Goal: Task Accomplishment & Management: Complete application form

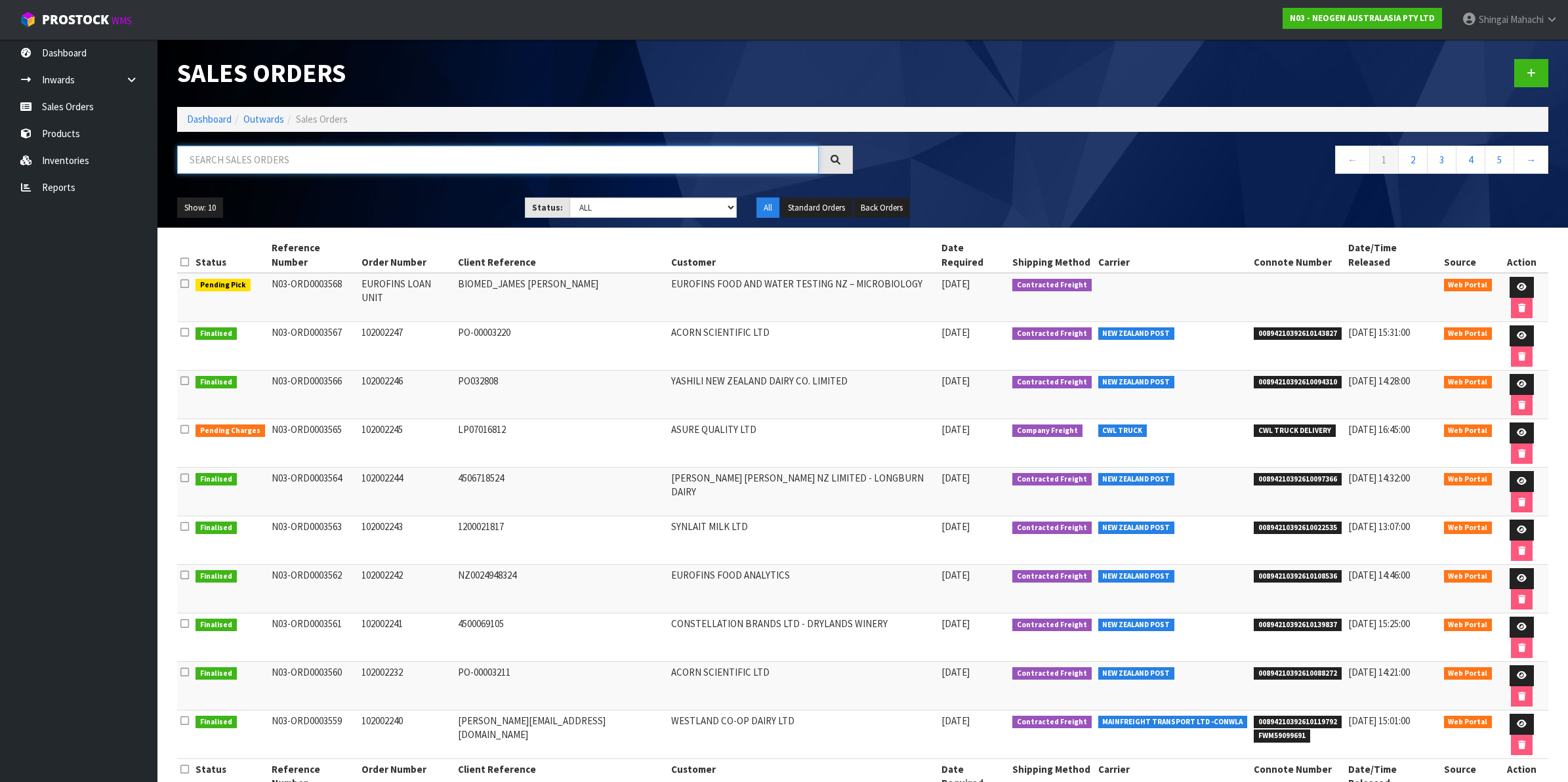
click at [240, 159] on input "text" at bounding box center [497, 160] width 642 height 28
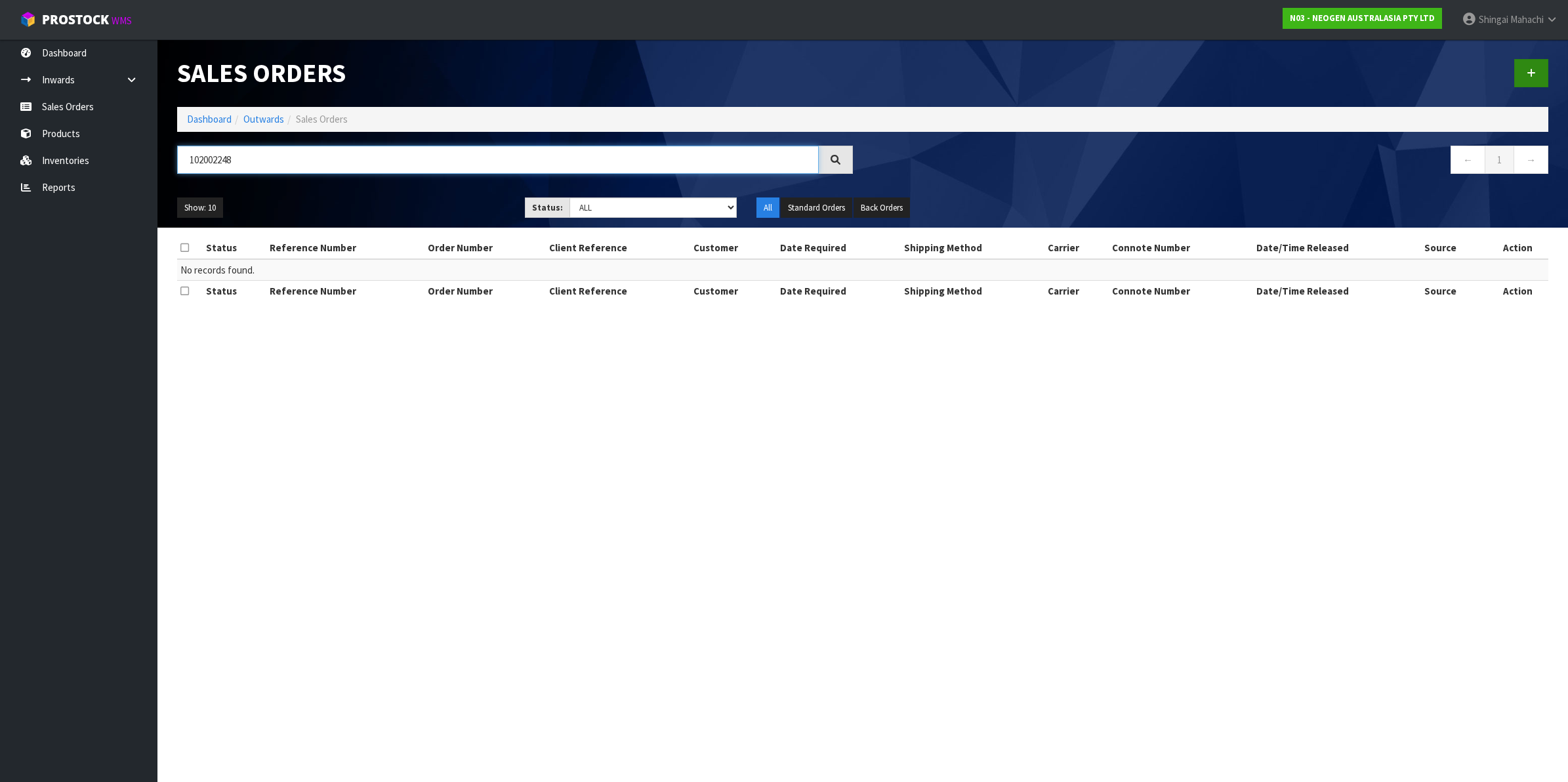
type input "102002248"
click at [1537, 68] on link at bounding box center [1531, 73] width 34 height 28
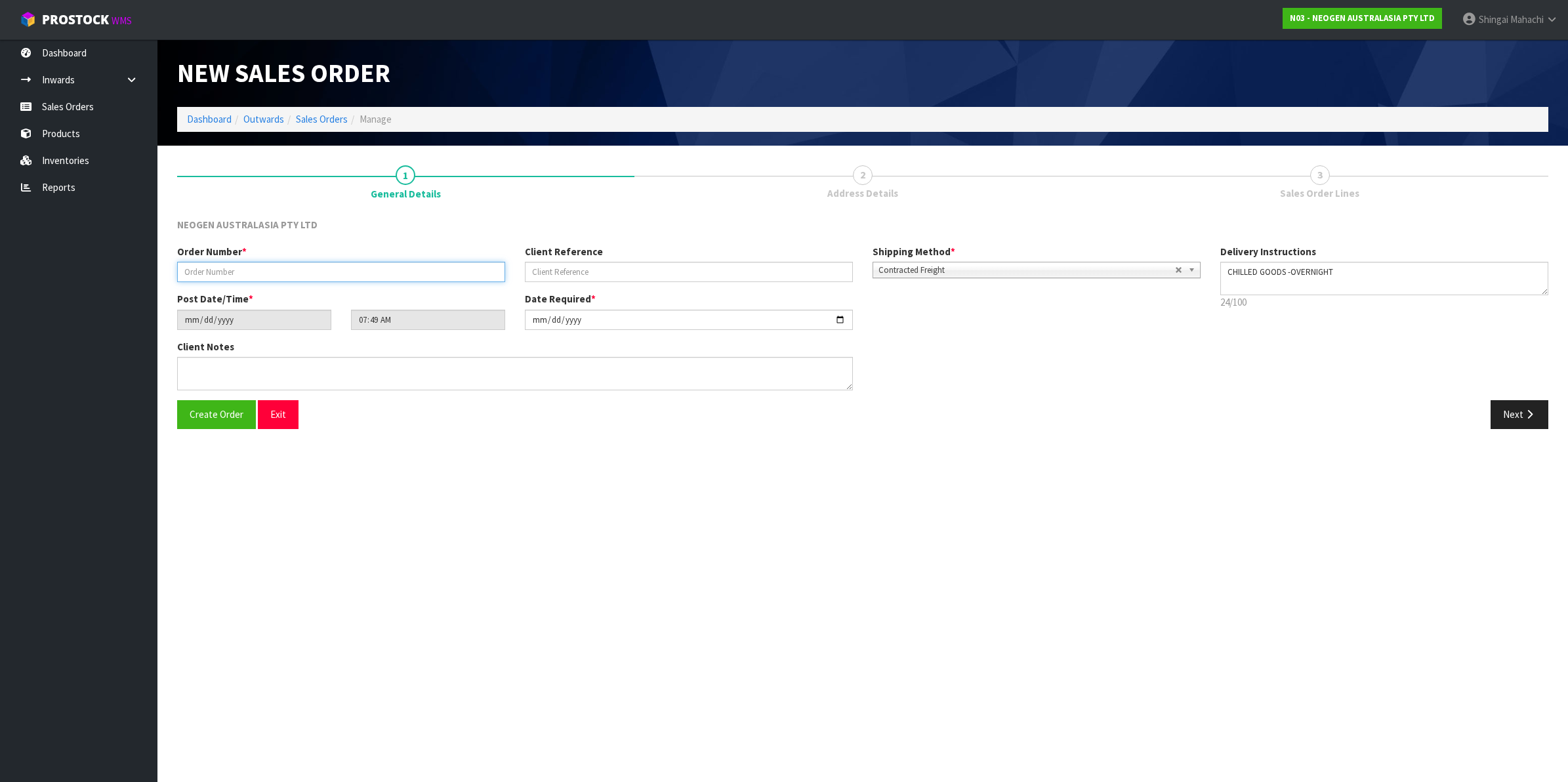
click at [235, 273] on input "text" at bounding box center [341, 272] width 328 height 20
type input "102002248"
click at [571, 267] on input "text" at bounding box center [689, 272] width 328 height 20
paste input "NZ0034954858"
type input "NZ0034954858"
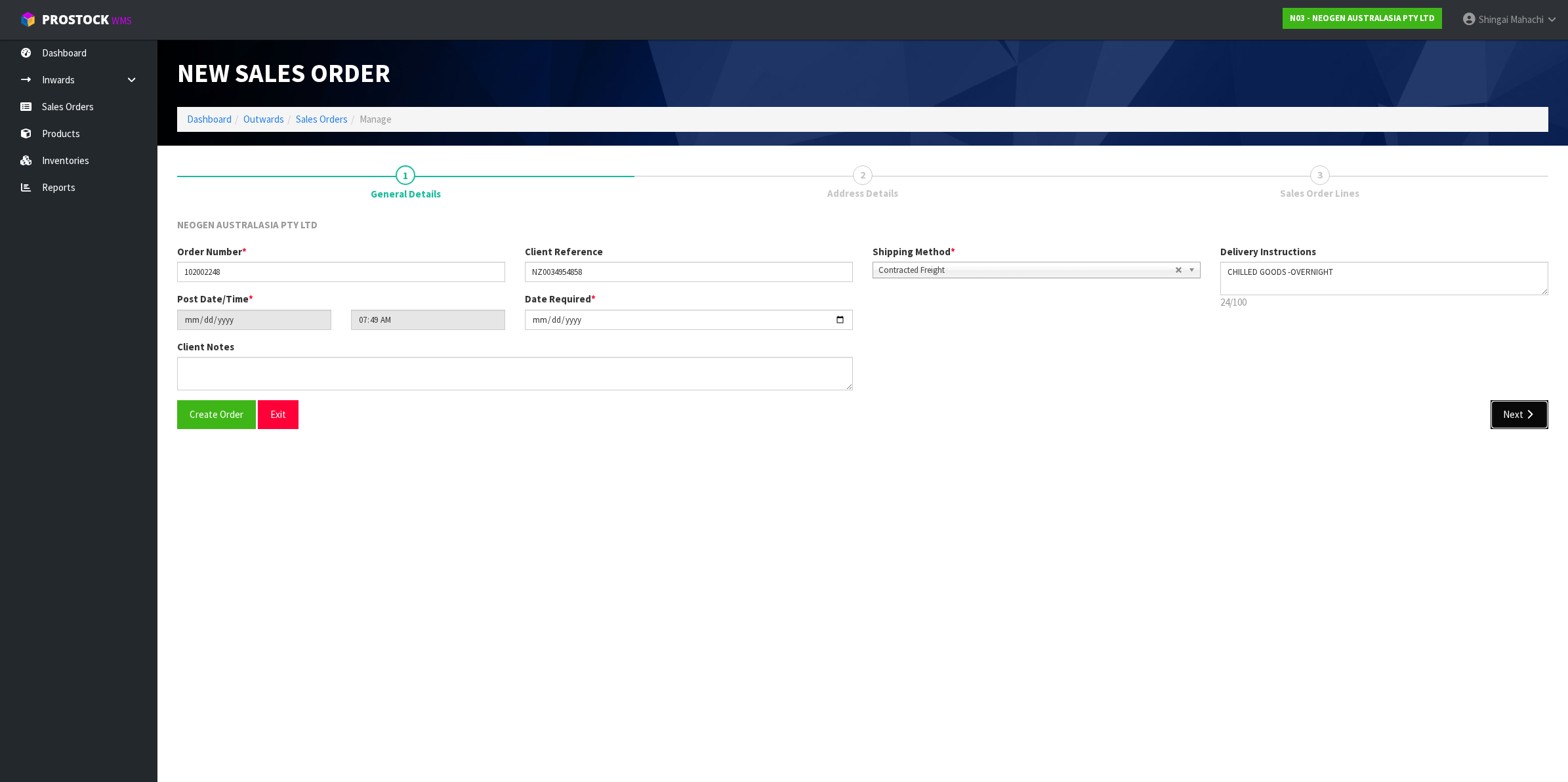
click at [1512, 412] on button "Next" at bounding box center [1519, 414] width 58 height 28
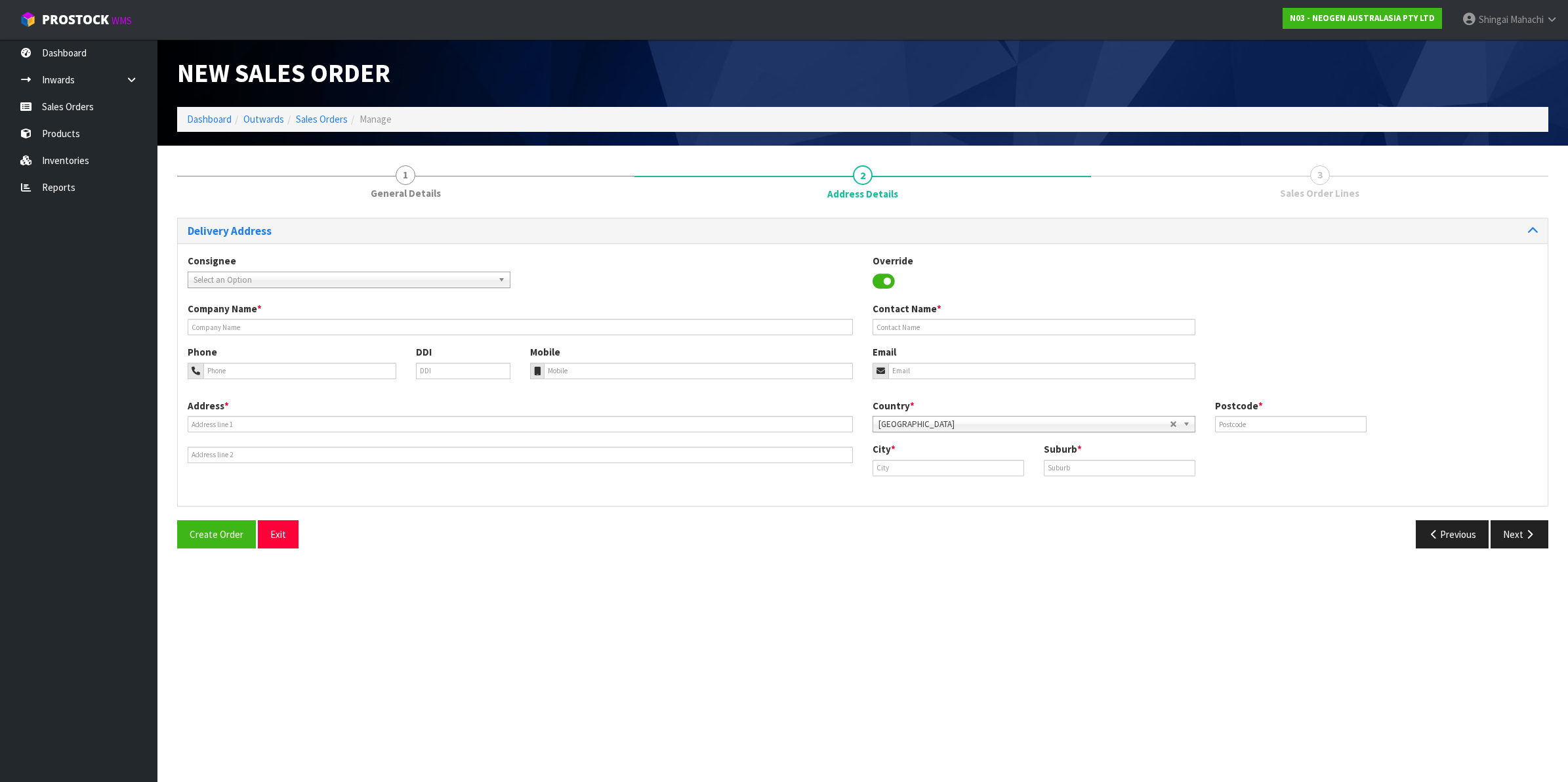
click at [282, 280] on span "Select an Option" at bounding box center [343, 280] width 300 height 16
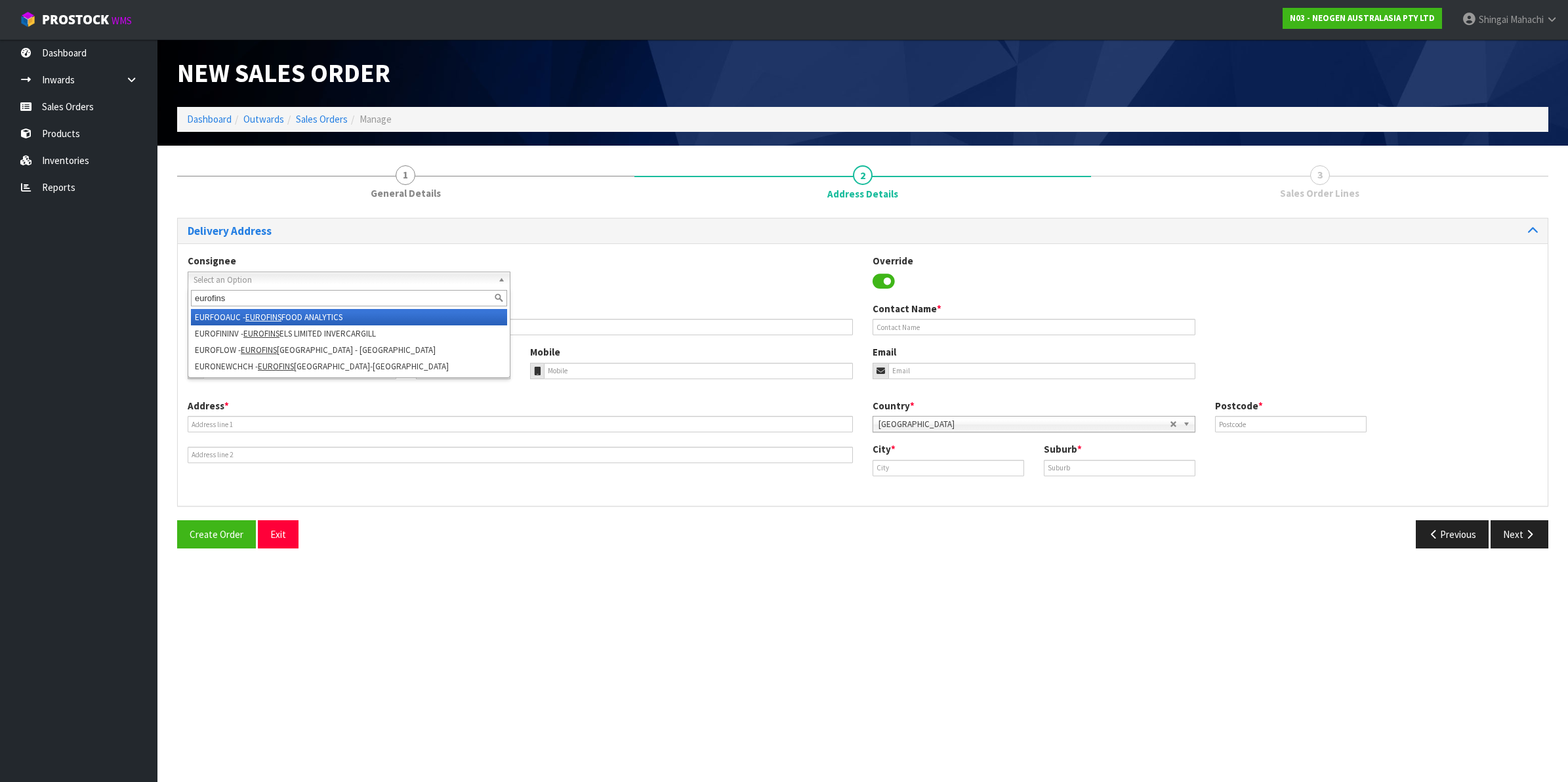
type input "eurofins"
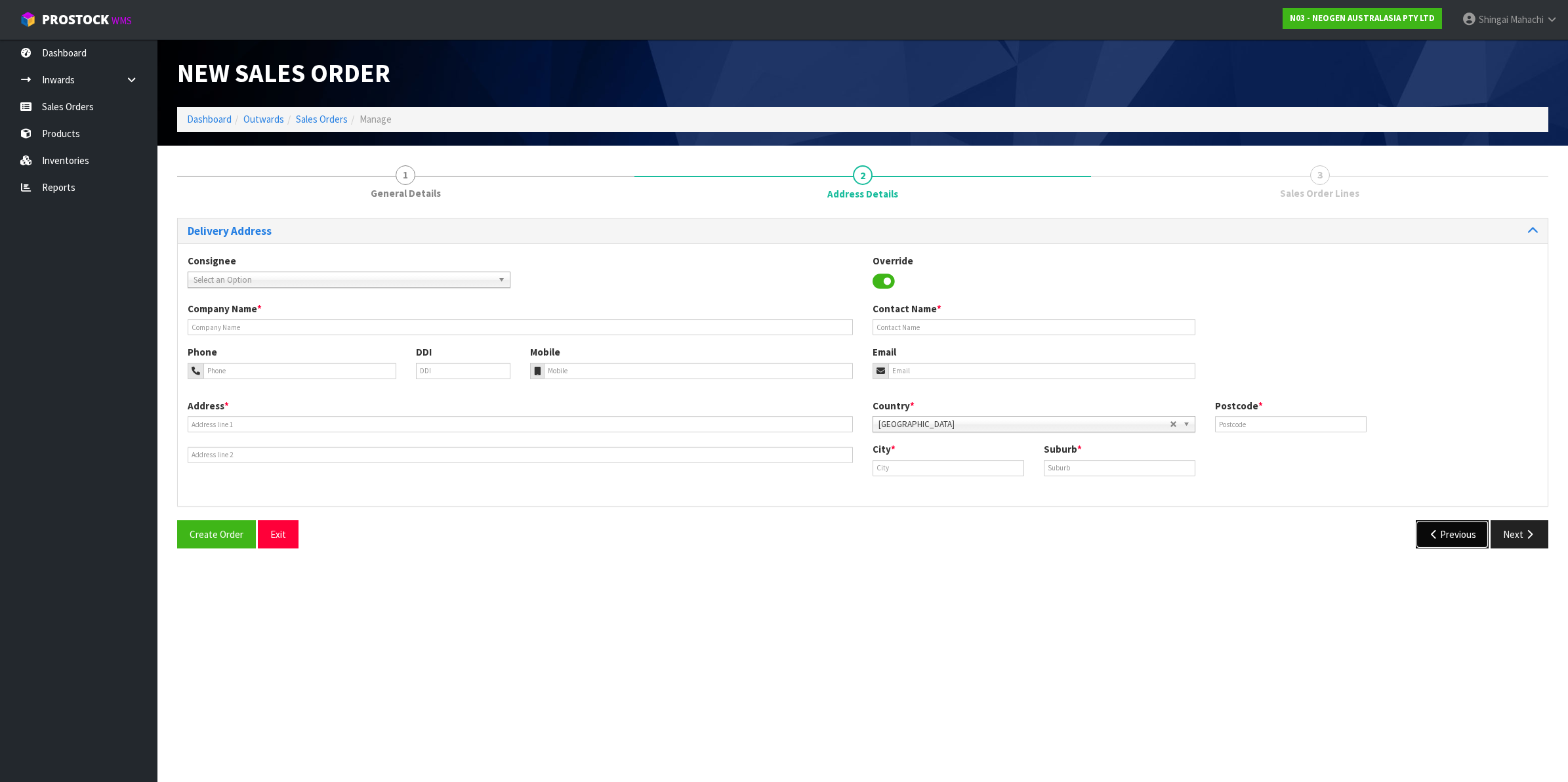
click at [1450, 529] on button "Previous" at bounding box center [1453, 534] width 74 height 28
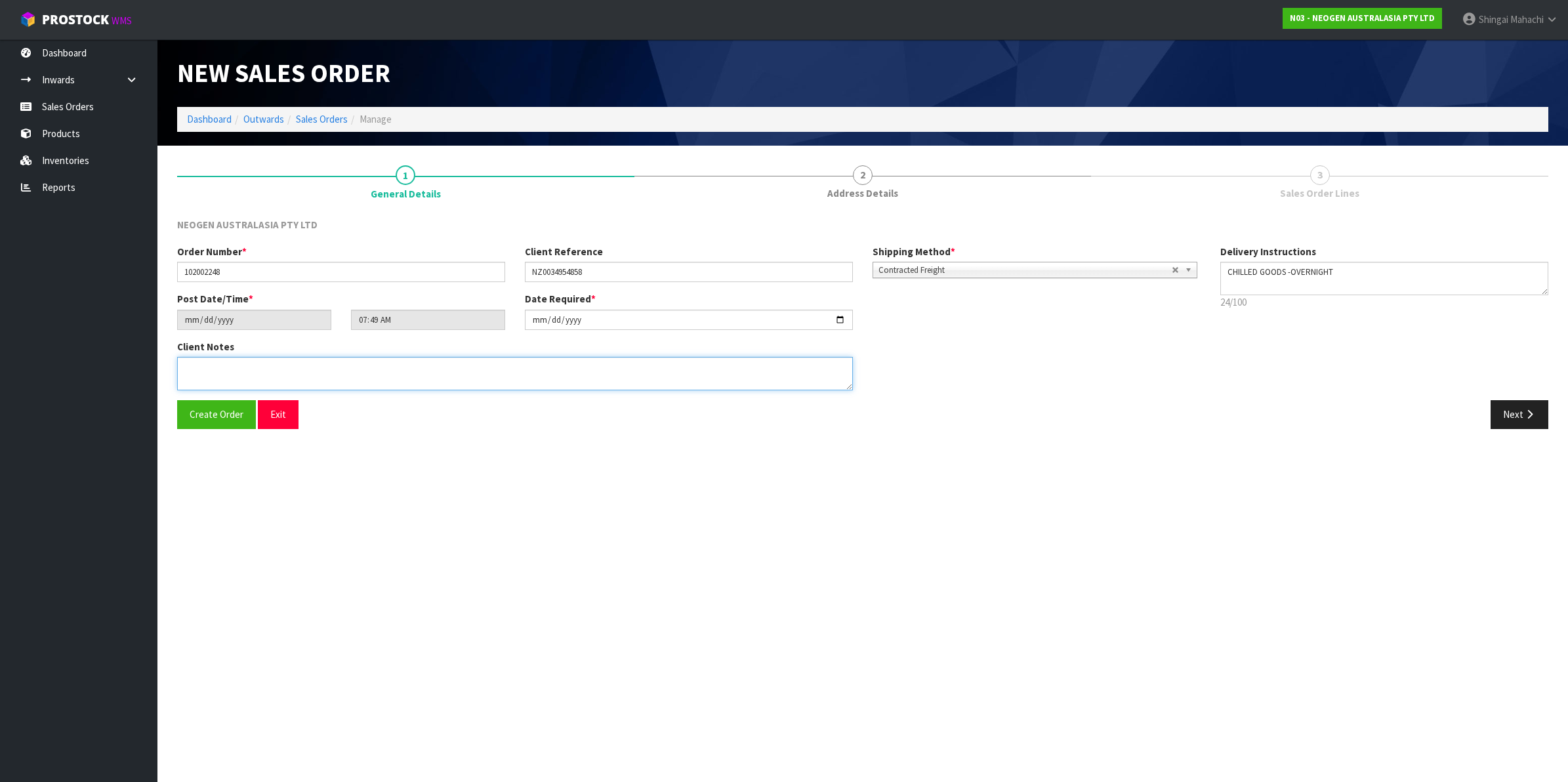
click at [208, 358] on textarea at bounding box center [515, 373] width 675 height 34
paste textarea "ATTN: [PERSON_NAME]"
type textarea "ATTN: [PERSON_NAME]"
click at [1522, 417] on button "Next" at bounding box center [1519, 414] width 58 height 28
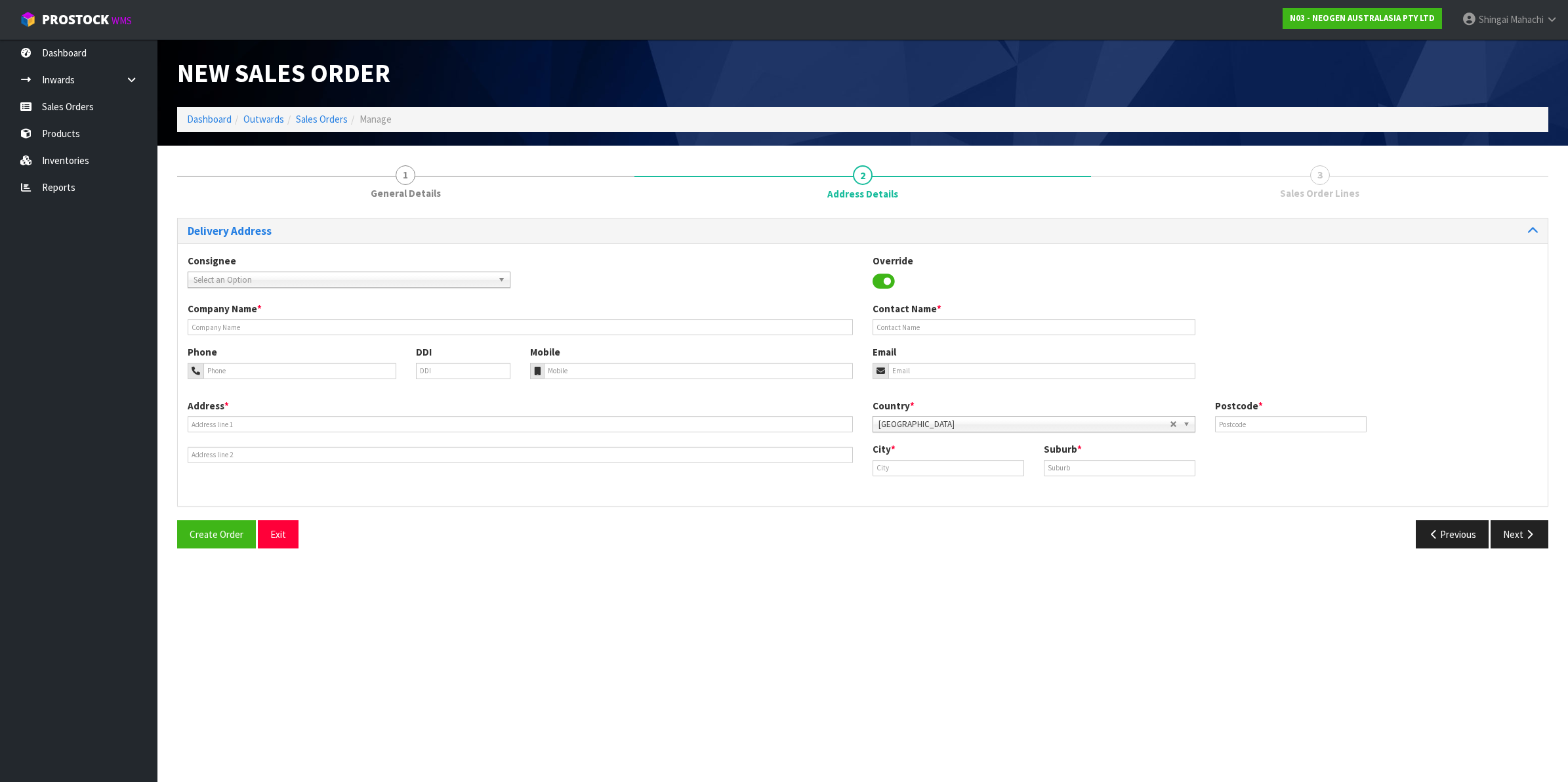
click at [260, 280] on span "Select an Option" at bounding box center [343, 280] width 300 height 16
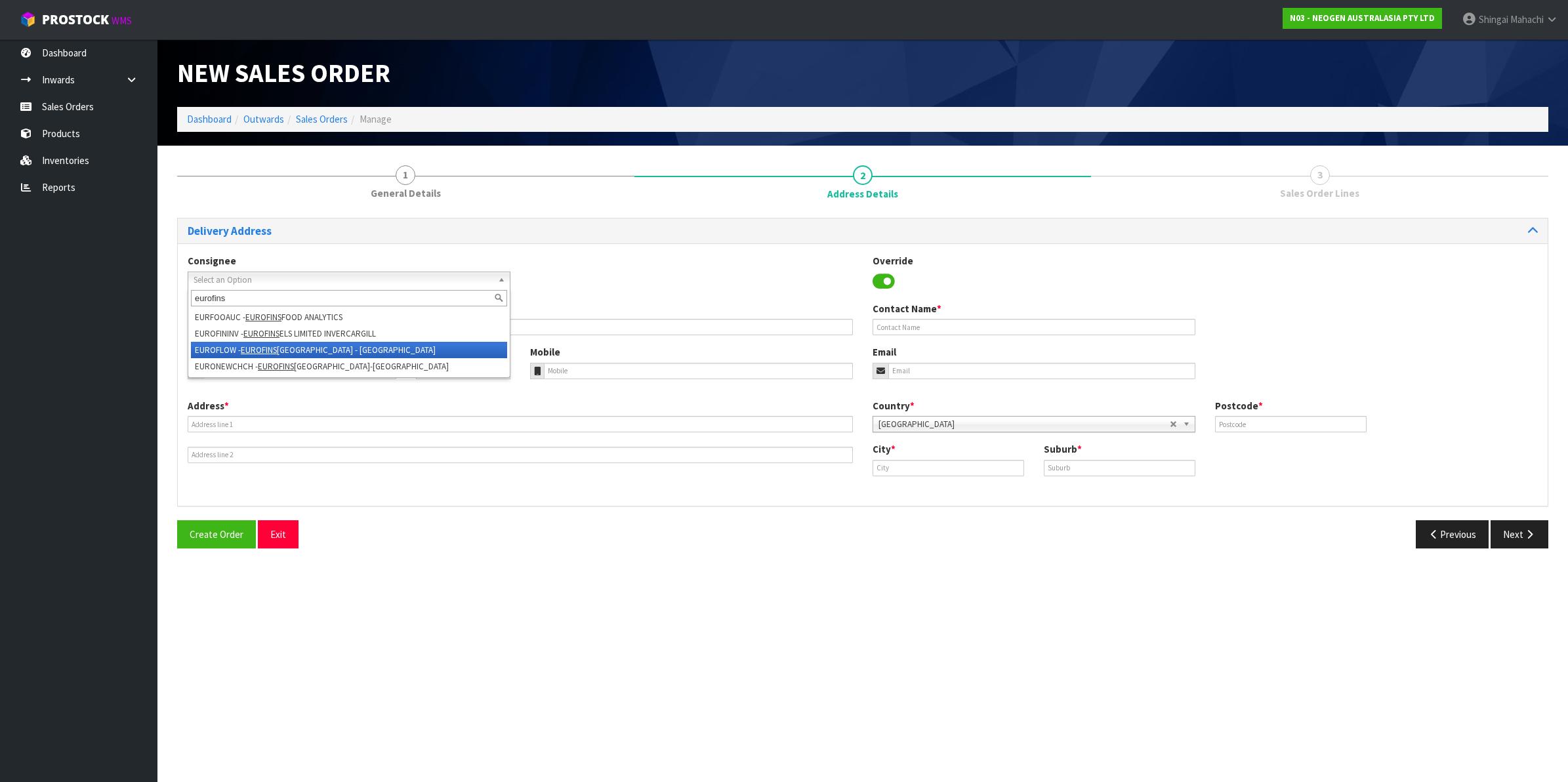
type input "eurofins"
click at [267, 342] on li "EUROFLOW - EUROFINS [GEOGRAPHIC_DATA] - [GEOGRAPHIC_DATA]" at bounding box center [349, 350] width 316 height 16
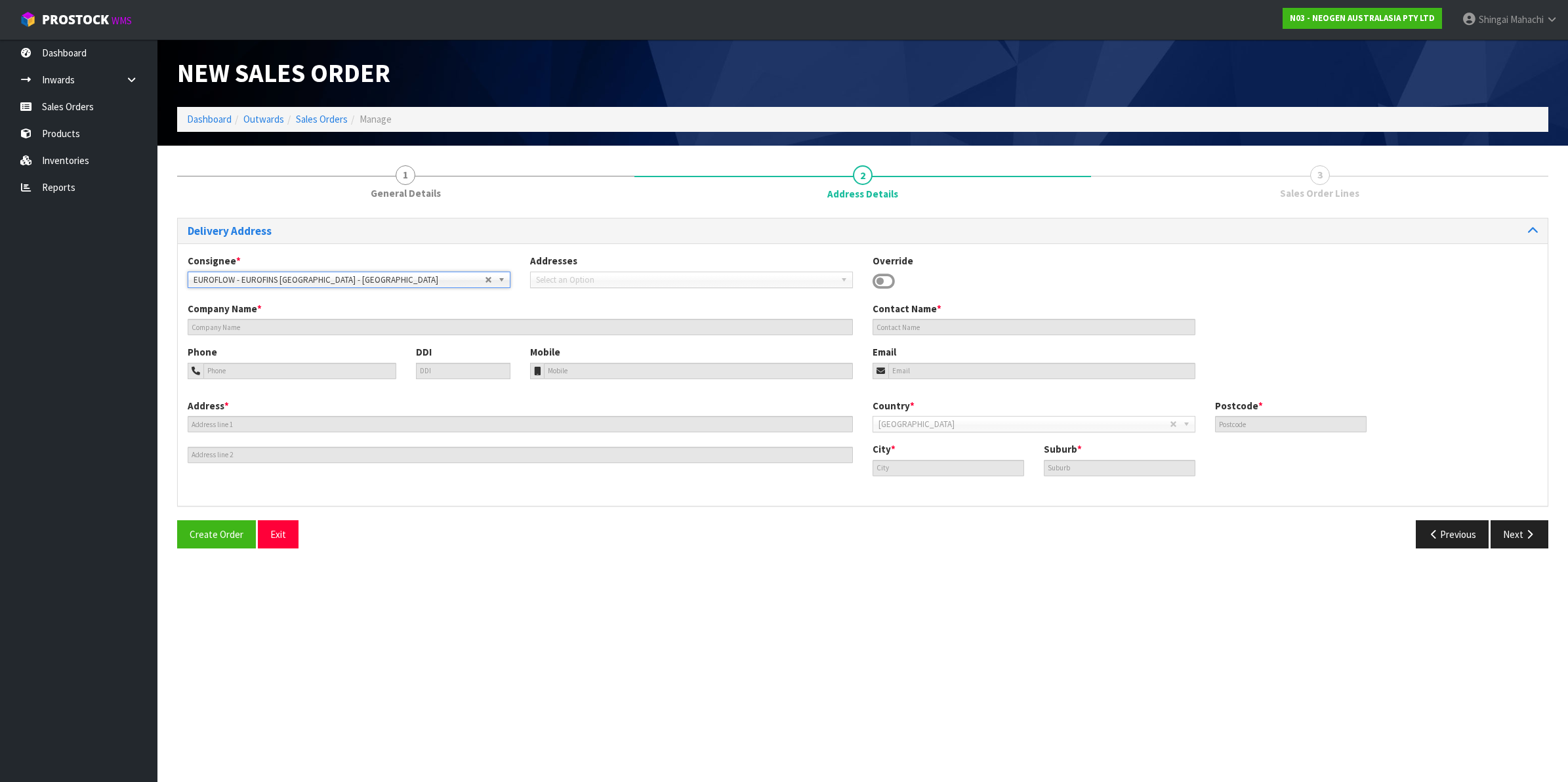
type input "EUROFINS [GEOGRAPHIC_DATA] - [GEOGRAPHIC_DATA]"
type input "[PERSON_NAME]"
type input "[STREET_ADDRESS]"
type input "5010"
type input "LOWER HUTT"
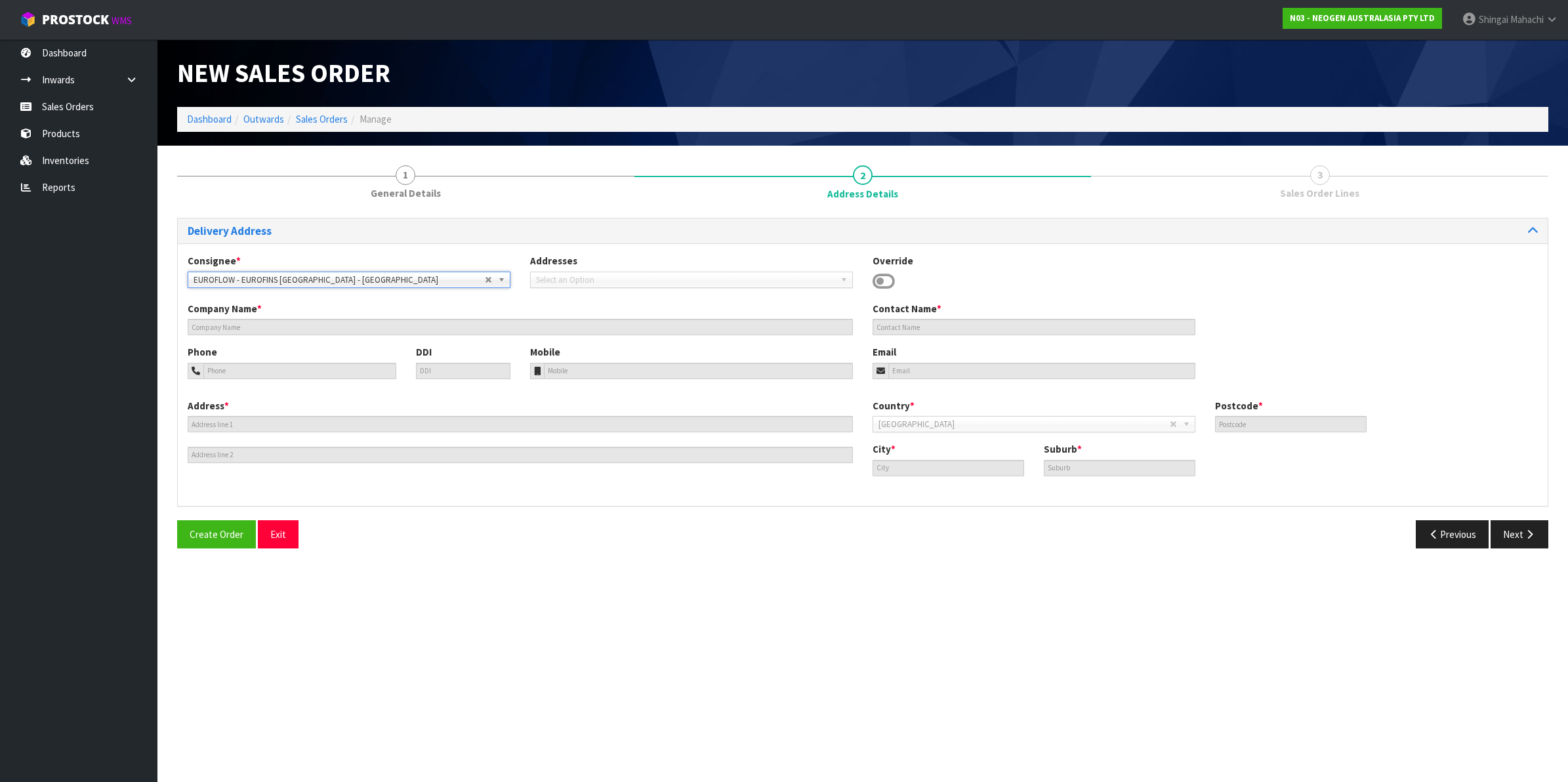
type input "SEAVIEW"
click at [1517, 533] on button "Next" at bounding box center [1519, 534] width 58 height 28
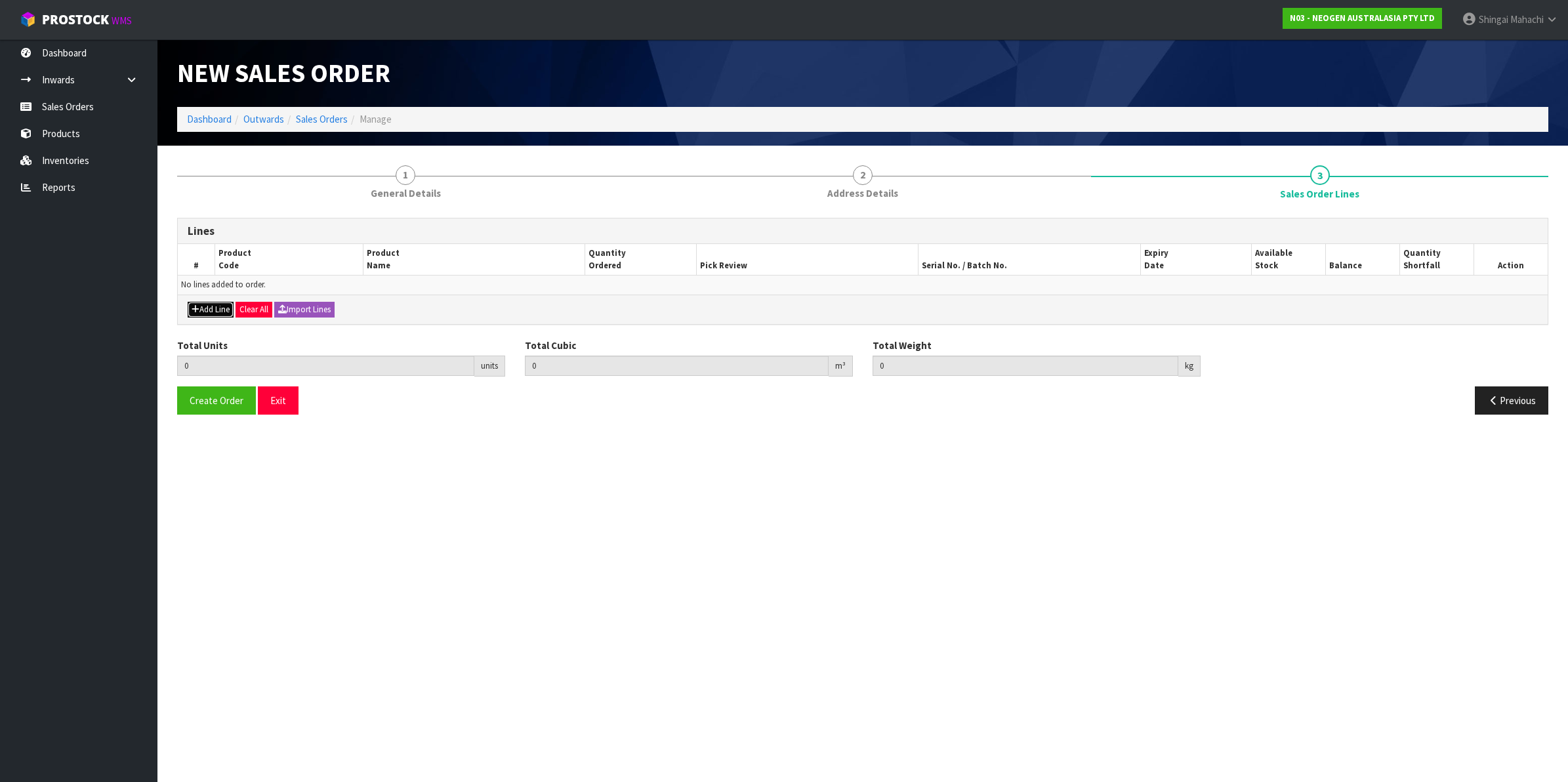
click at [221, 312] on button "Add Line" at bounding box center [210, 310] width 46 height 16
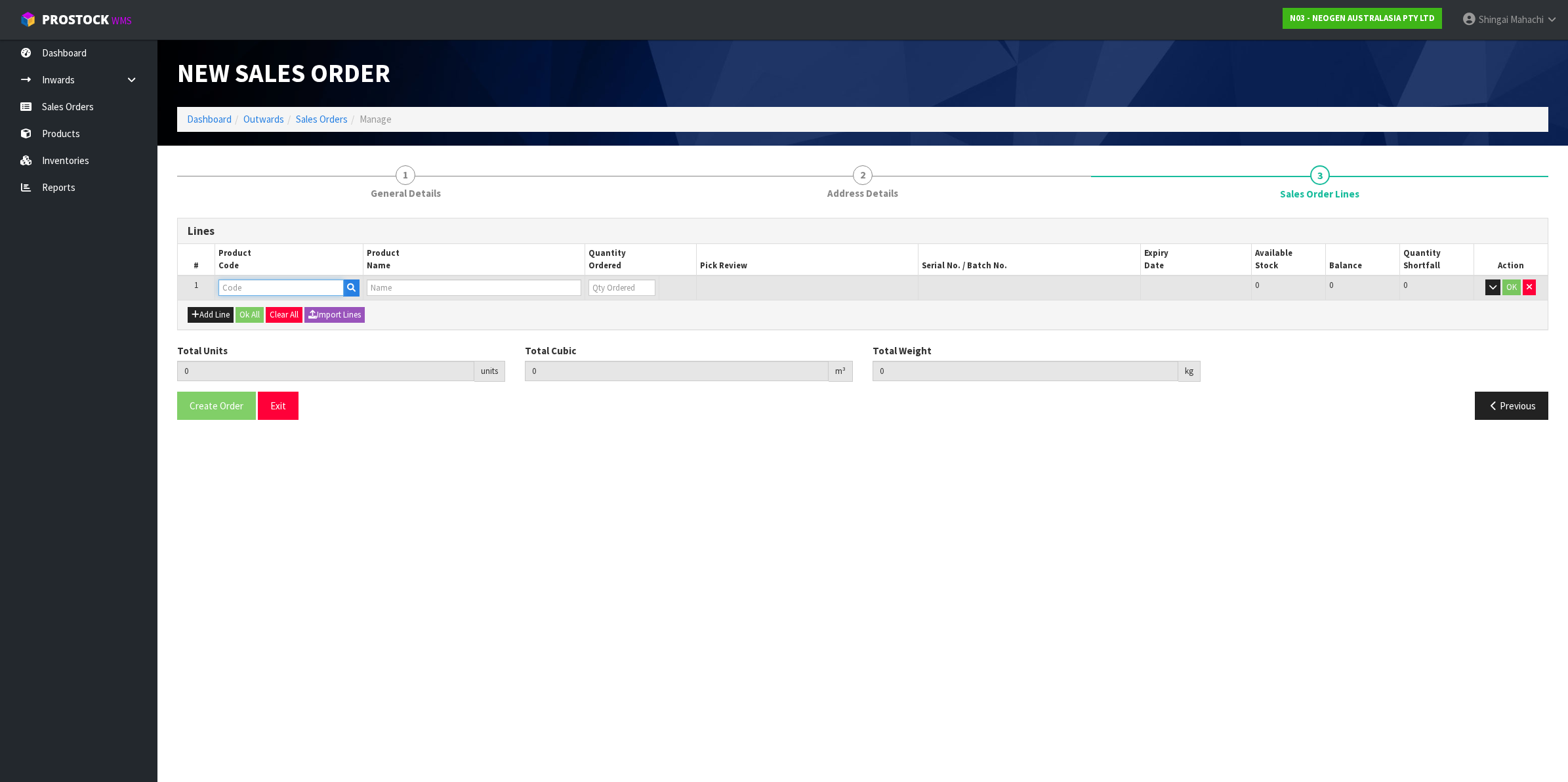
click at [227, 289] on input "text" at bounding box center [281, 287] width 125 height 16
click at [278, 290] on input "text" at bounding box center [281, 287] width 125 height 16
paste input "700002277"
type input "700002277"
type input "0.000000"
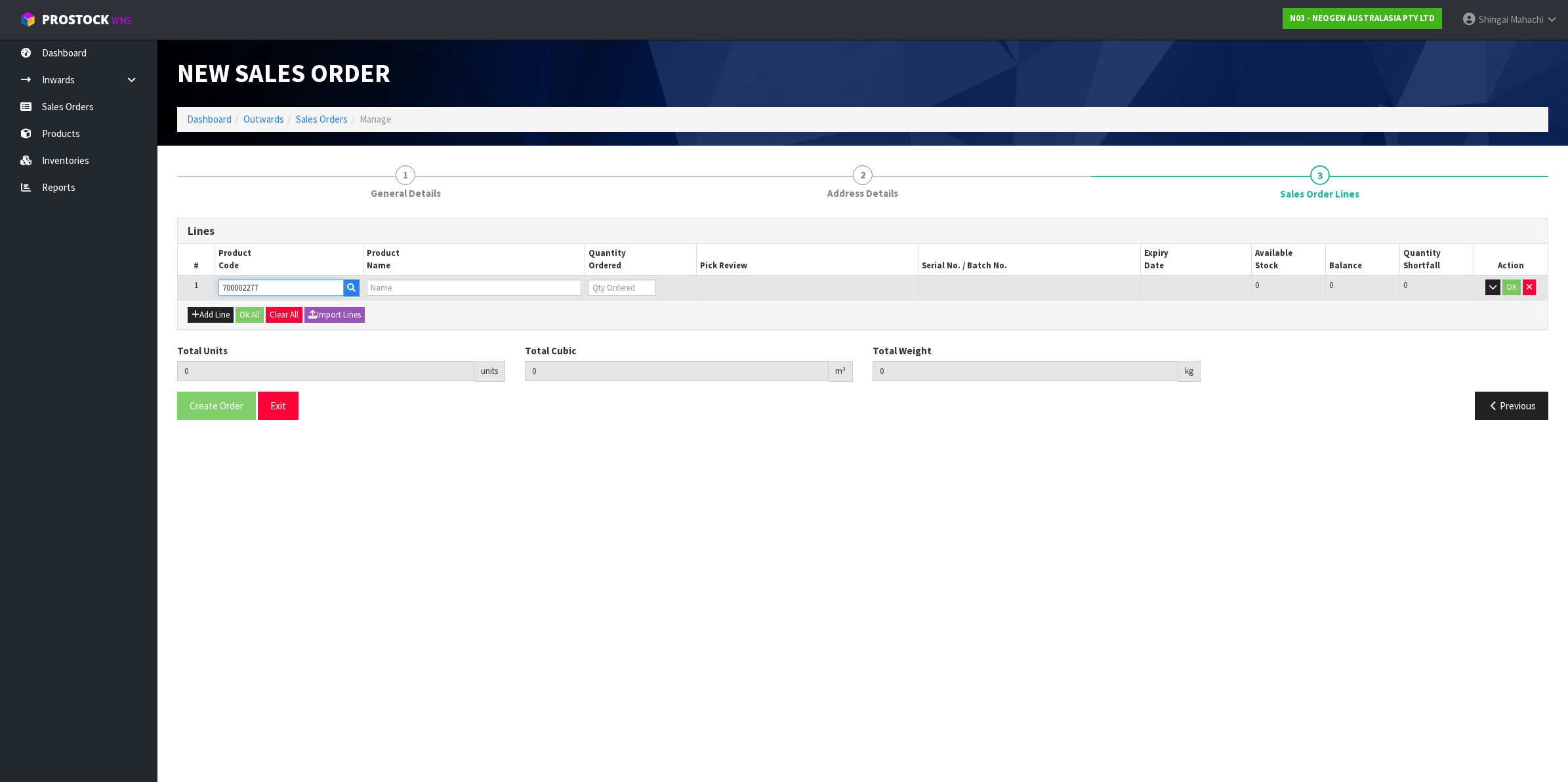
type input "0.000"
type input "7100126845 - 6414 PETRIFILM ECOLI/COLI CT PLT 500C PL"
type input "0"
type input "700002277"
drag, startPoint x: 616, startPoint y: 283, endPoint x: 533, endPoint y: 296, distance: 84.0
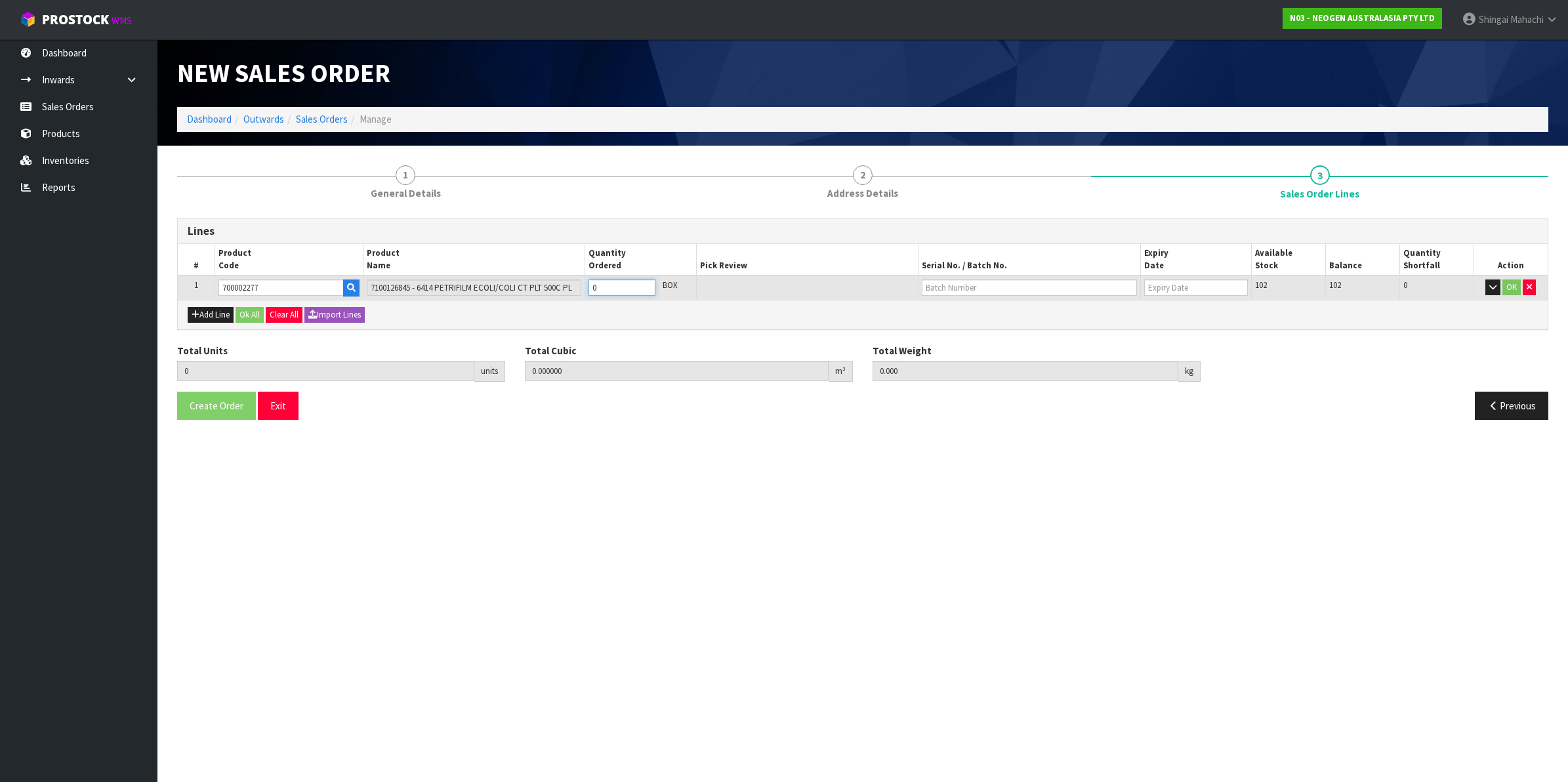
click at [555, 297] on tr "1 700002277 7100126845 - 6414 PETRIFILM ECOLI/COLI CT PLT 500C PL 0 BOX 102 102…" at bounding box center [863, 287] width 1370 height 24
type input "1"
type input "0.0114"
type input "1.7"
type input "1"
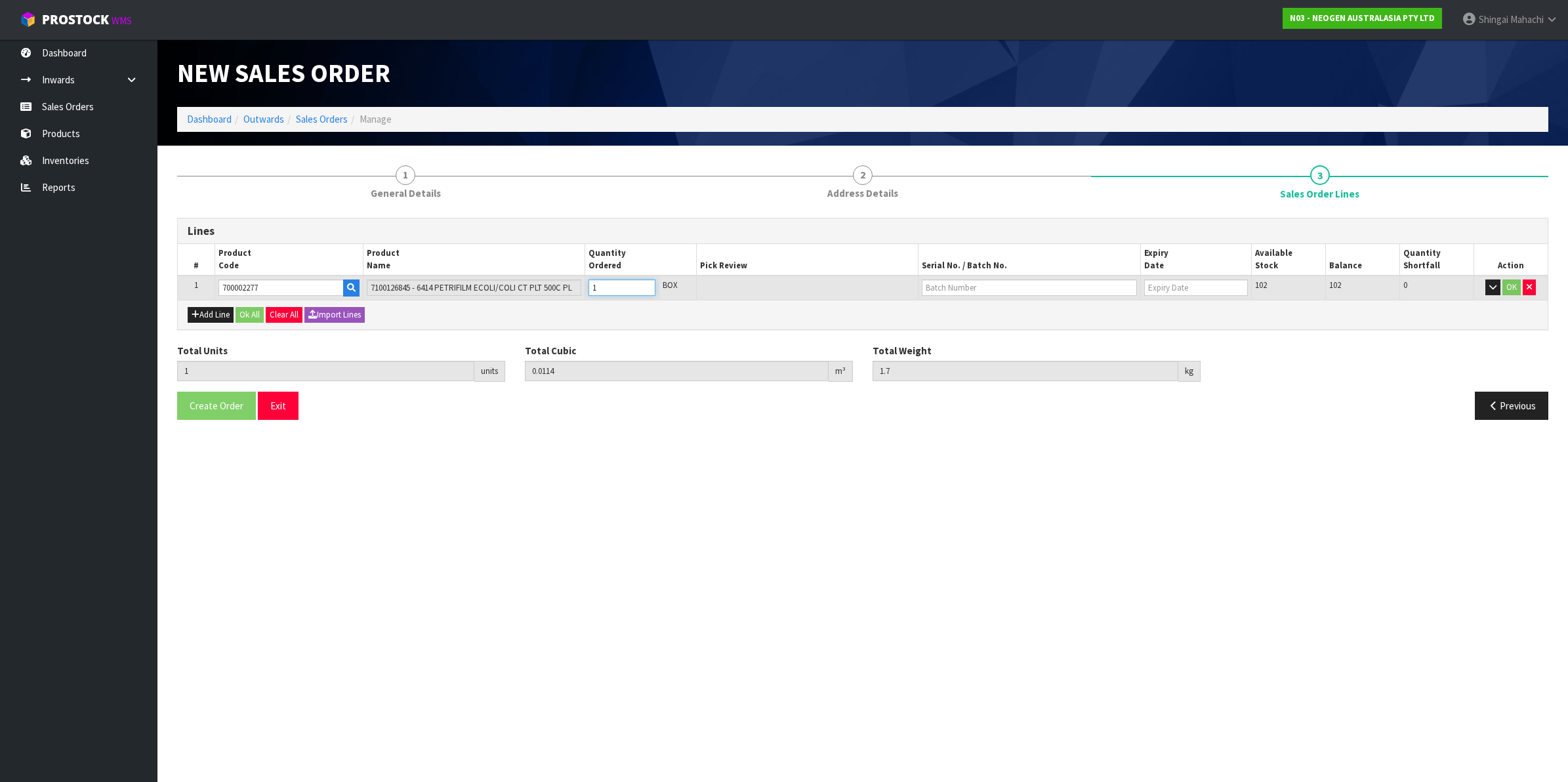
type input "10"
type input "0.114"
type input "17"
type input "10"
click at [976, 283] on input "text" at bounding box center [1030, 287] width 215 height 16
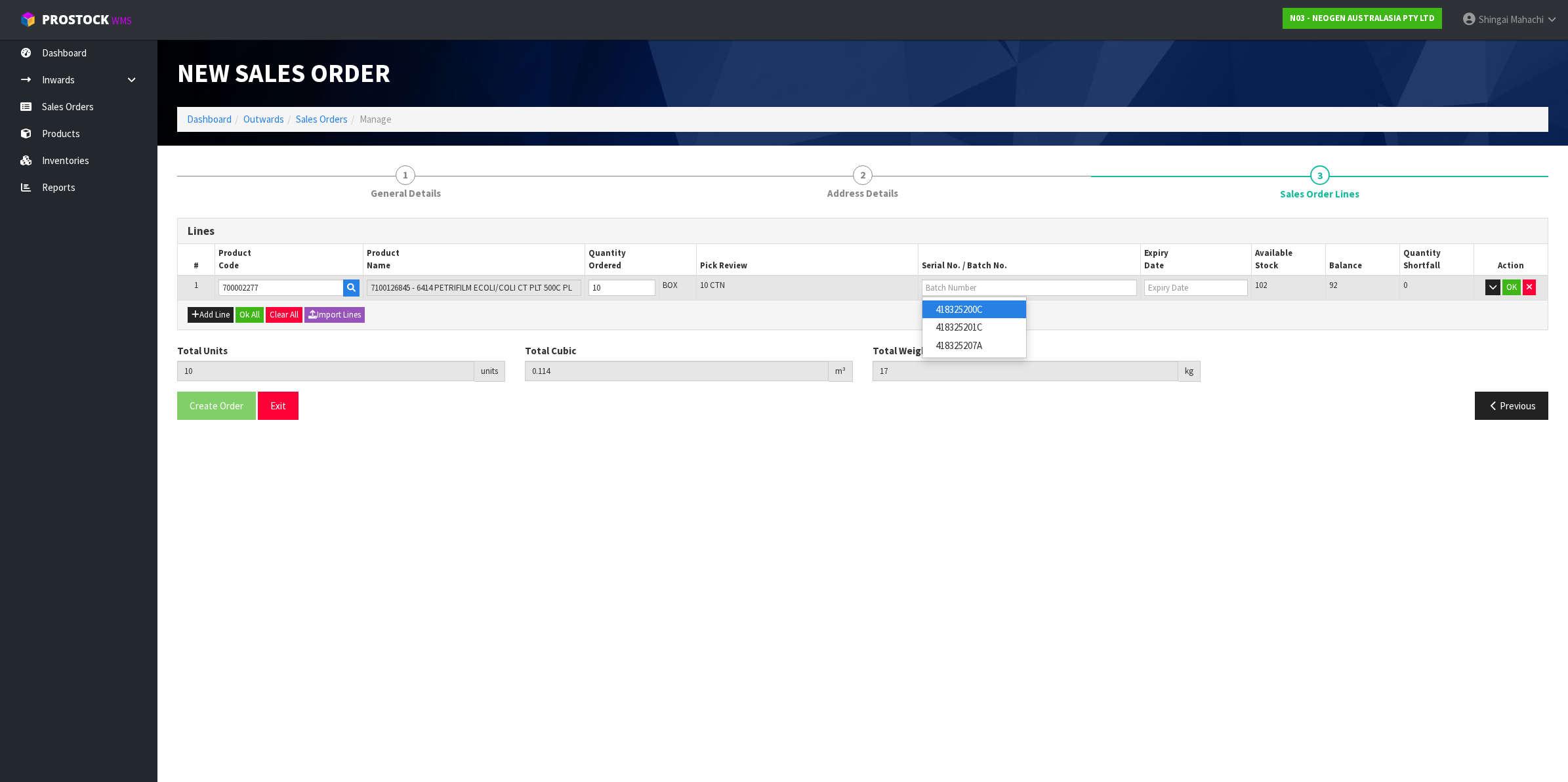
click at [974, 312] on link "418325200C" at bounding box center [974, 309] width 103 height 17
type input "418325200C"
type input "[DATE]"
click at [1509, 283] on button "OK" at bounding box center [1512, 287] width 18 height 16
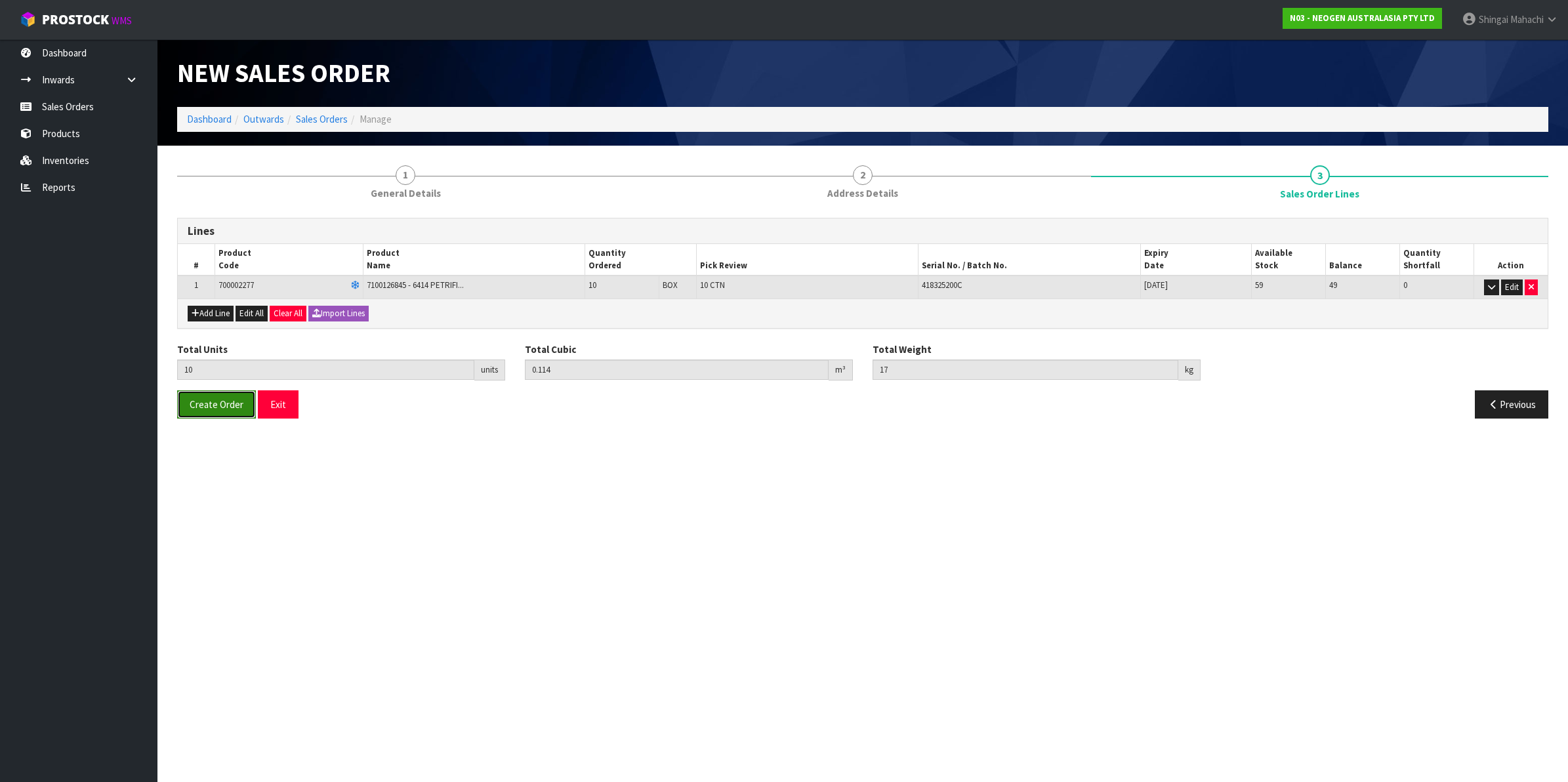
click at [240, 411] on span "Create Order" at bounding box center [216, 404] width 54 height 12
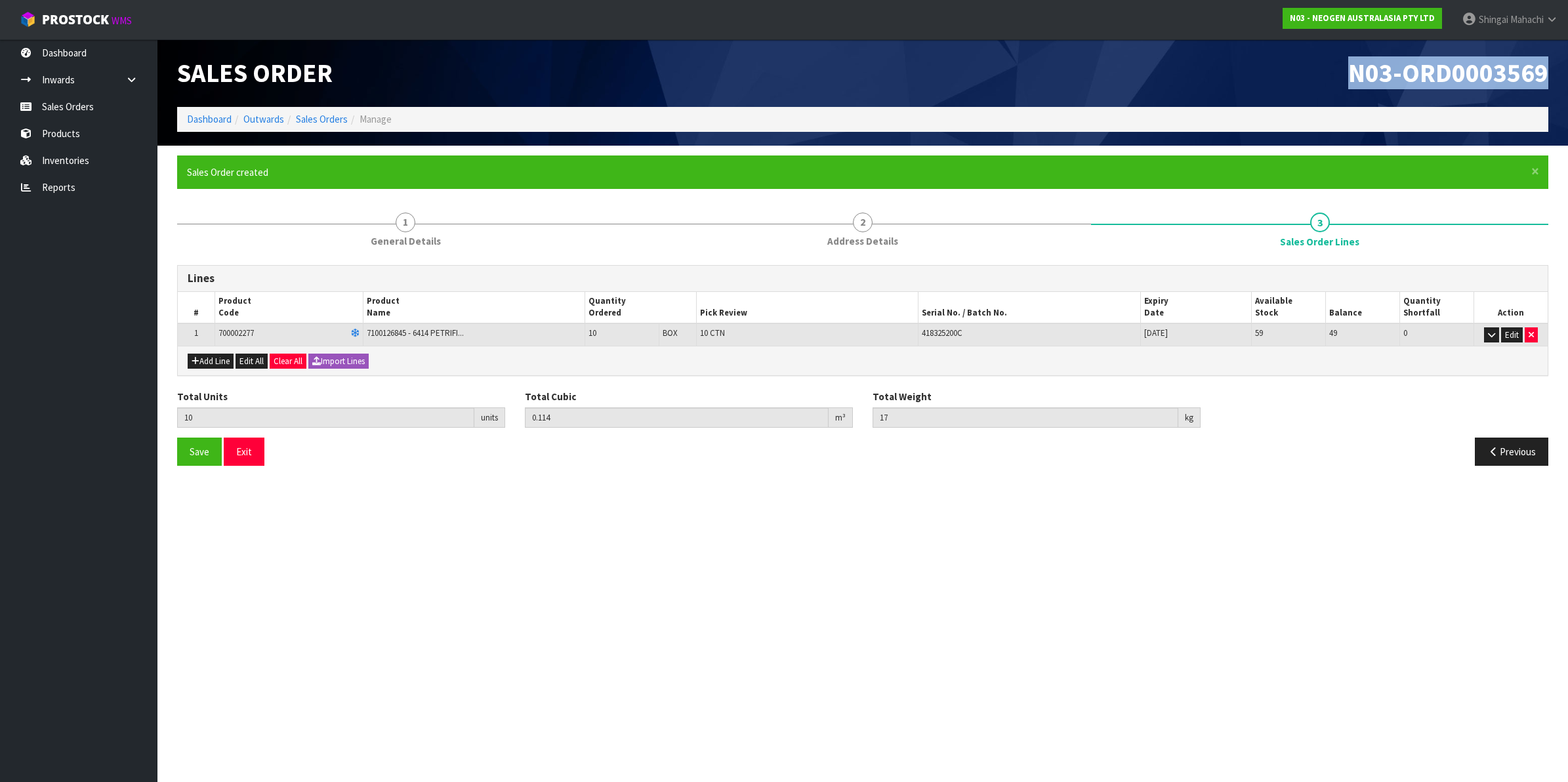
drag, startPoint x: 1349, startPoint y: 74, endPoint x: 1550, endPoint y: 66, distance: 201.2
click at [1550, 66] on div "N03-ORD0003569" at bounding box center [1210, 73] width 695 height 68
copy span "N03-ORD0003569"
click at [326, 117] on link "Sales Orders" at bounding box center [322, 119] width 52 height 12
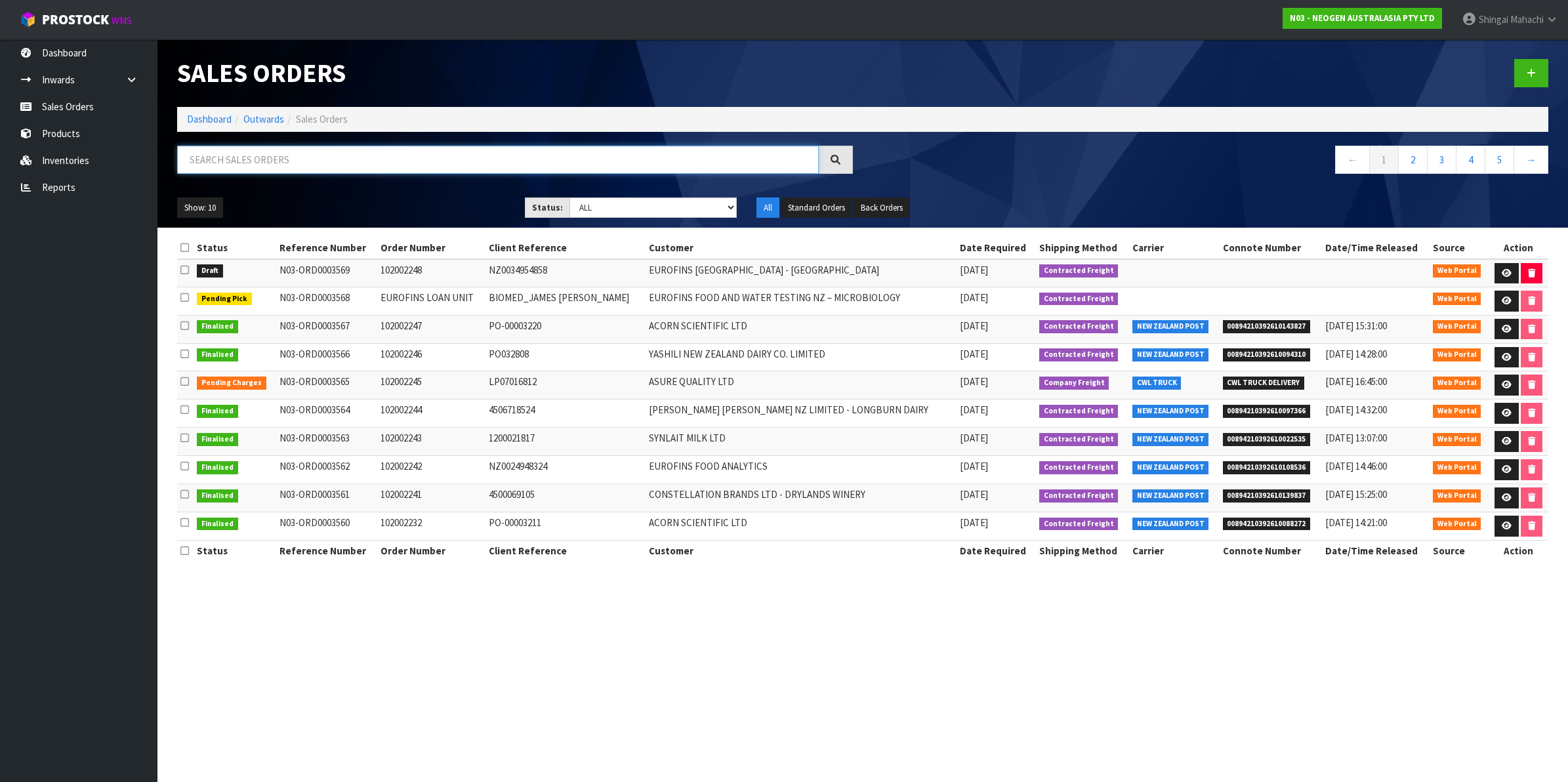
click at [217, 168] on input "text" at bounding box center [497, 160] width 642 height 28
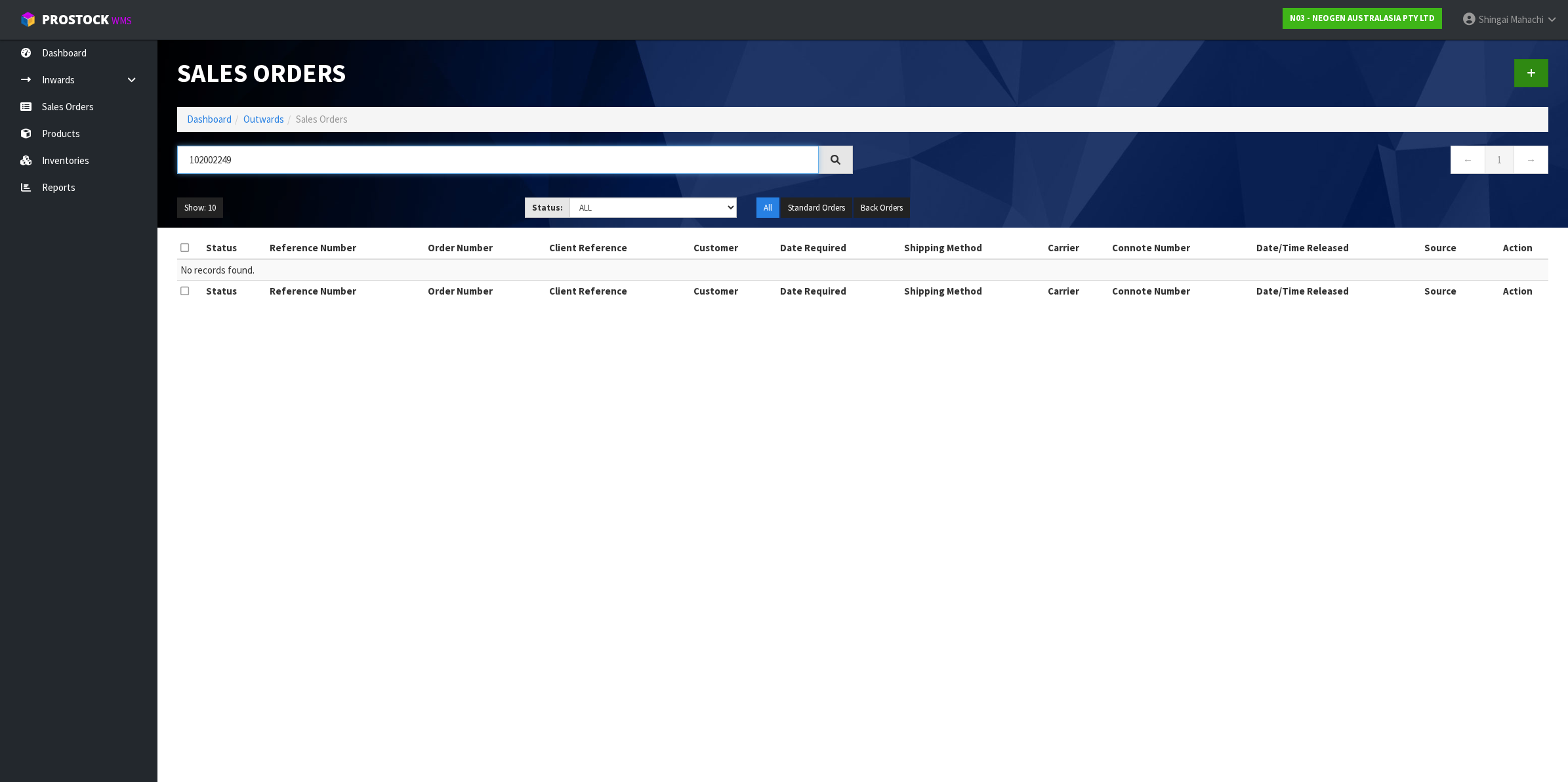
type input "102002249"
click at [1525, 66] on link at bounding box center [1531, 73] width 34 height 28
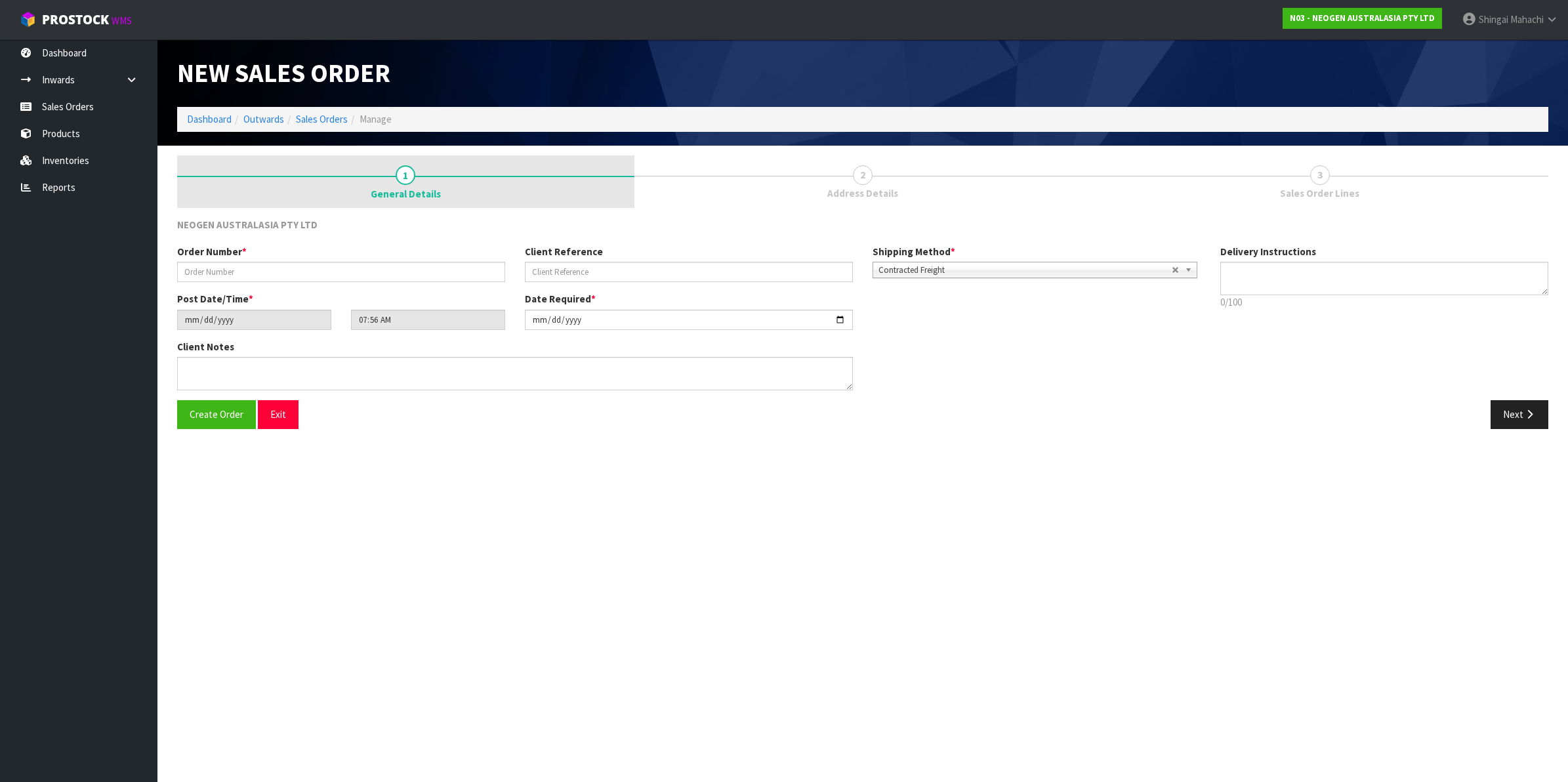
type textarea "CHILLED GOODS -OVERNIGHT"
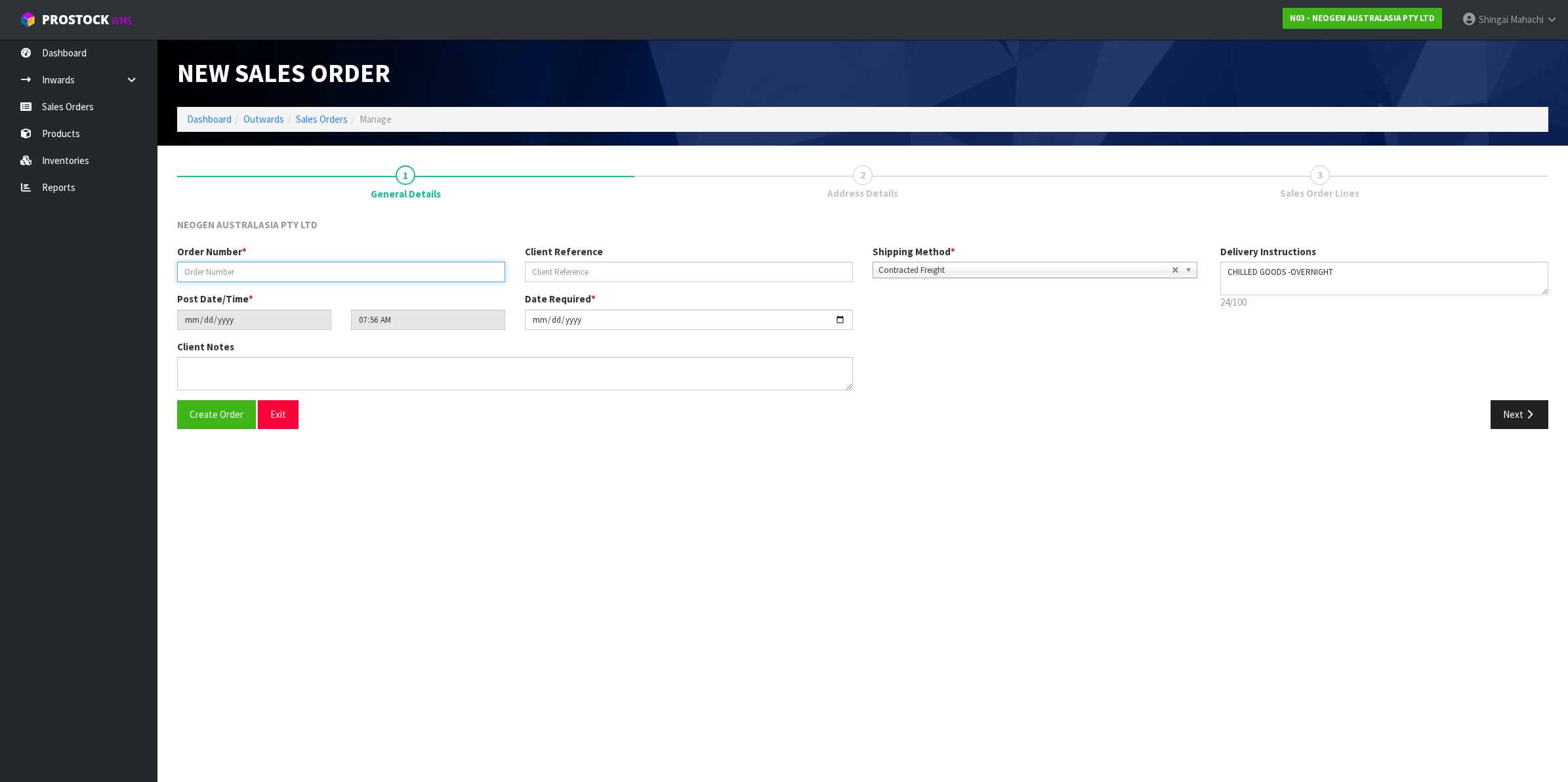
click at [198, 276] on input "text" at bounding box center [341, 272] width 328 height 20
type input "102002249"
click at [556, 274] on input "text" at bounding box center [689, 272] width 328 height 20
paste input "8002880324"
type input "8002880324"
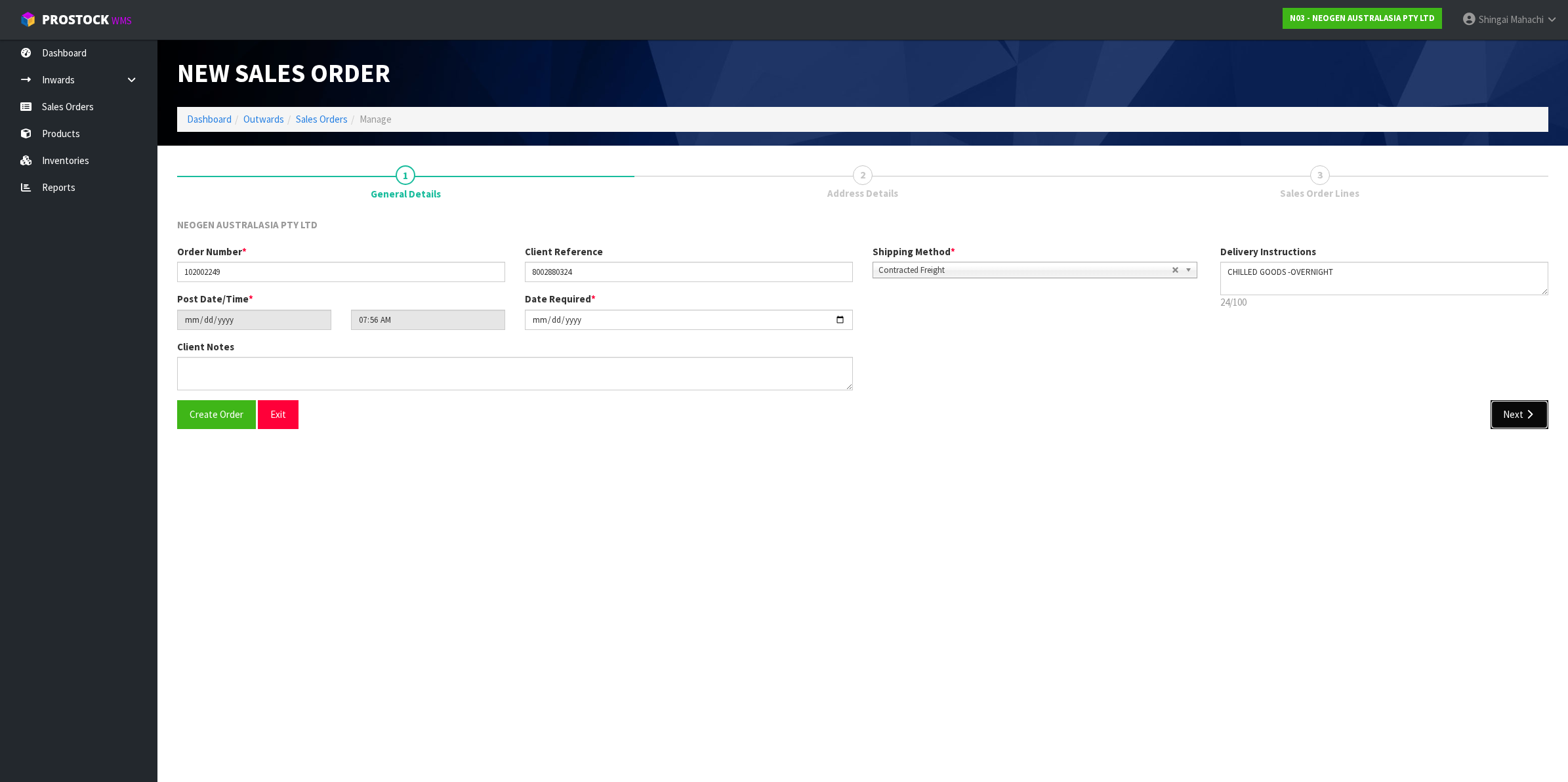
click at [1529, 408] on button "Next" at bounding box center [1519, 414] width 58 height 28
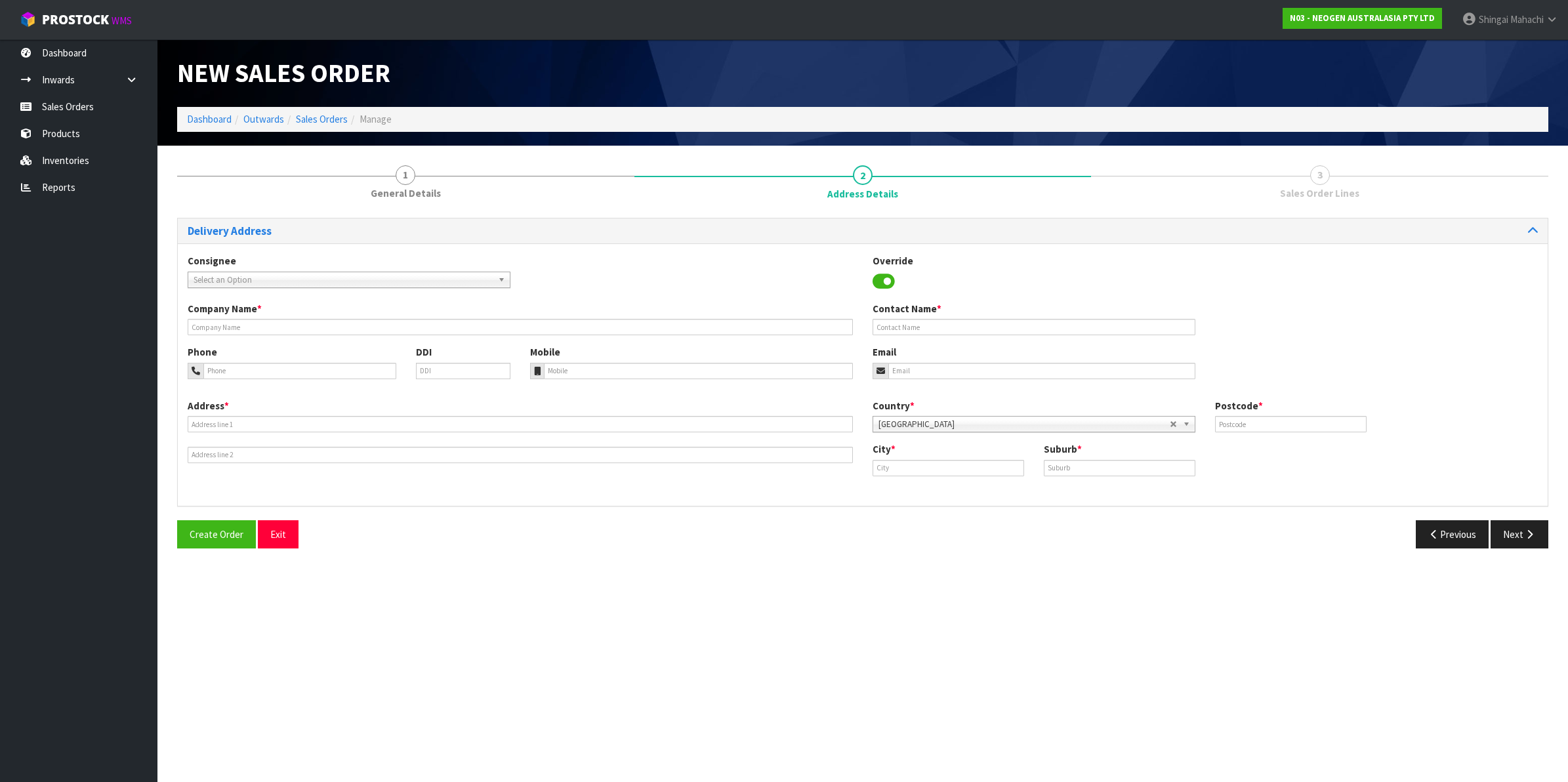
click at [260, 273] on span "Select an Option" at bounding box center [343, 280] width 300 height 16
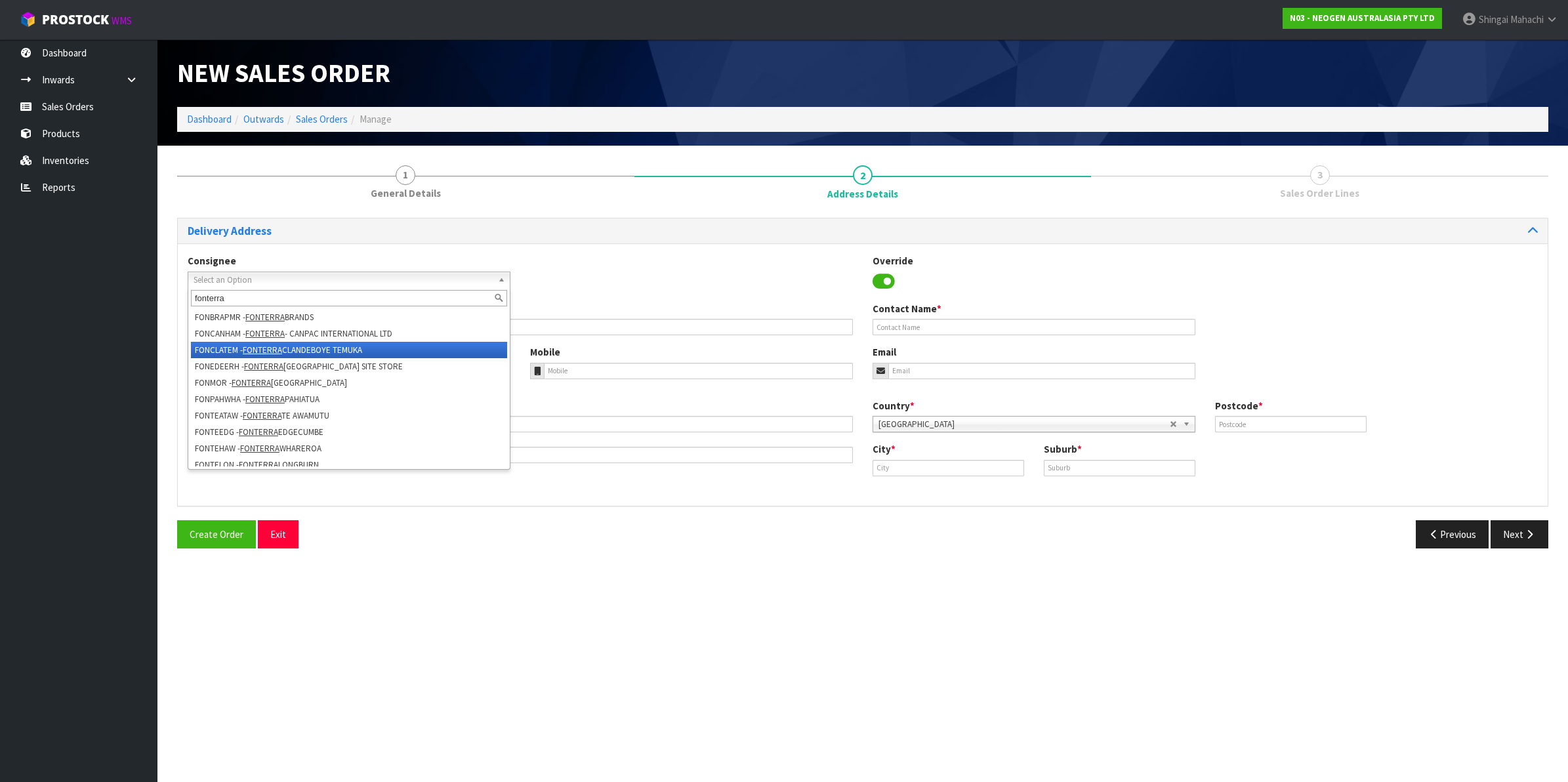
type input "fonterra"
click at [337, 346] on li "FONCLATEM - FONTERRA CLANDEBOYE TEMUKA" at bounding box center [349, 350] width 316 height 16
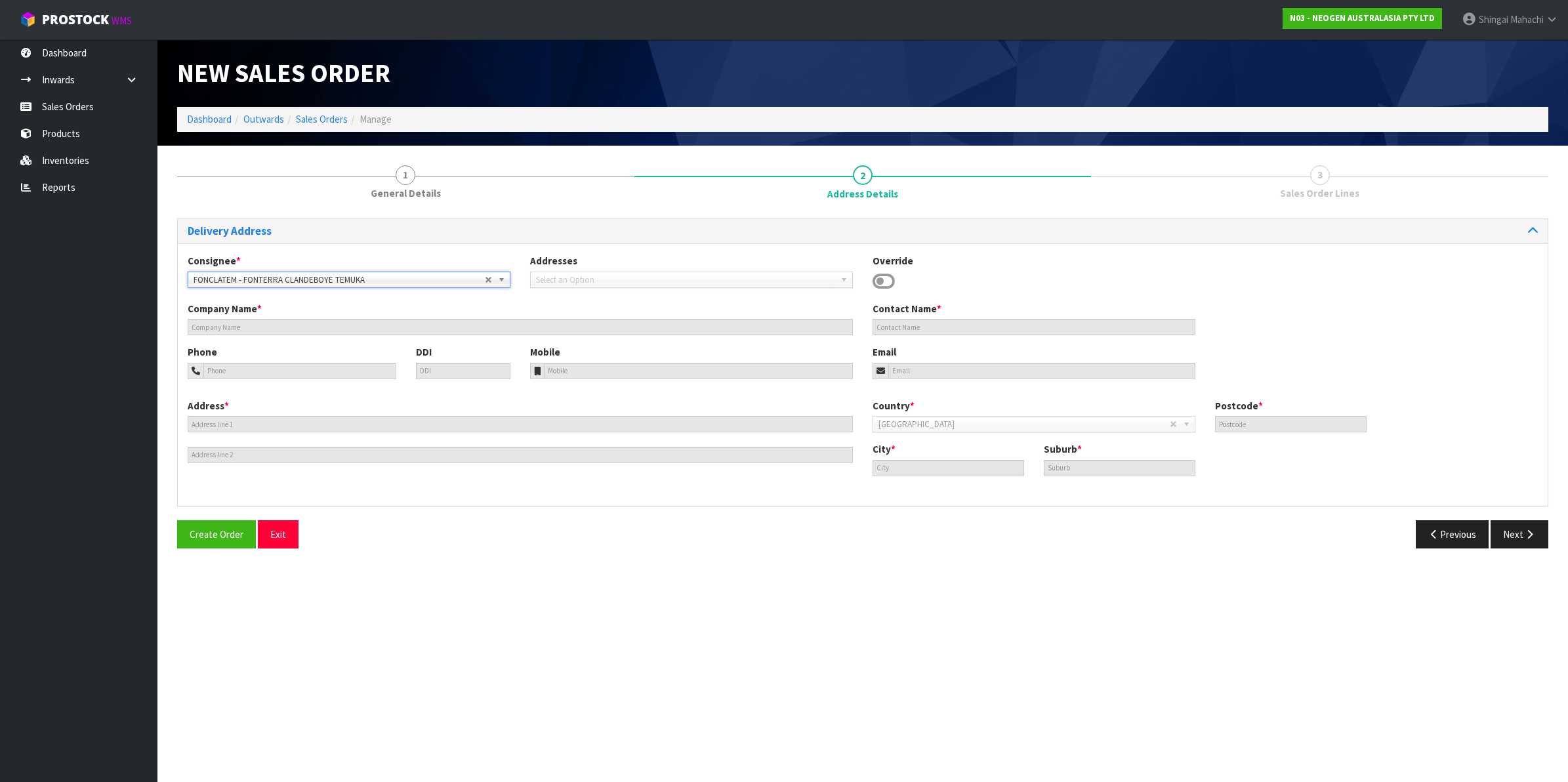
type input "FONTERRA CLANDEBOYE TEMUKA"
type input "[STREET_ADDRESS]"
type input "SITE STORE"
type input "7986"
type input "TEMUKA"
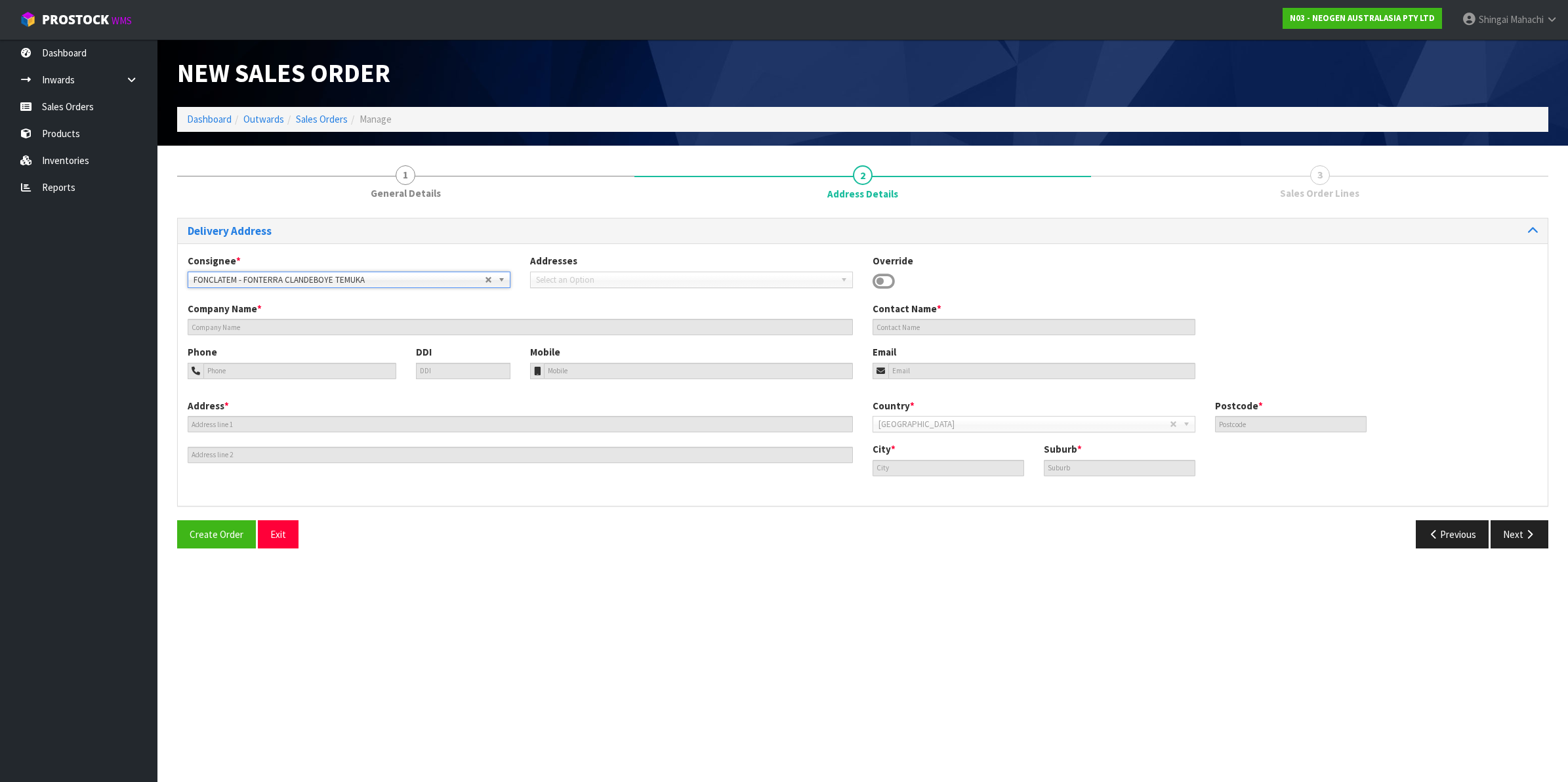
type input "CLANDEBOYE, RD26"
click at [1512, 529] on button "Next" at bounding box center [1519, 534] width 58 height 28
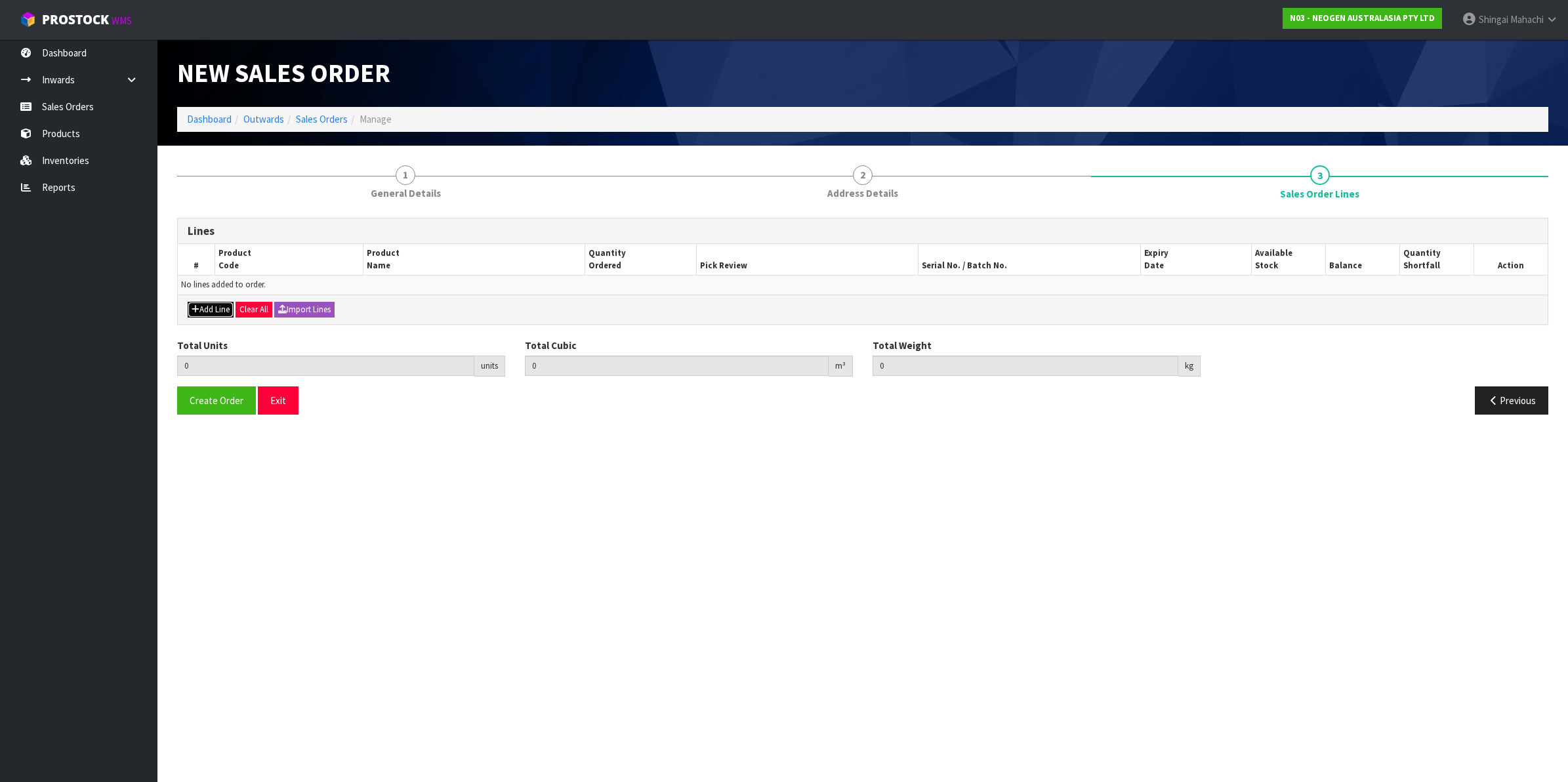
click at [220, 307] on button "Add Line" at bounding box center [210, 310] width 46 height 16
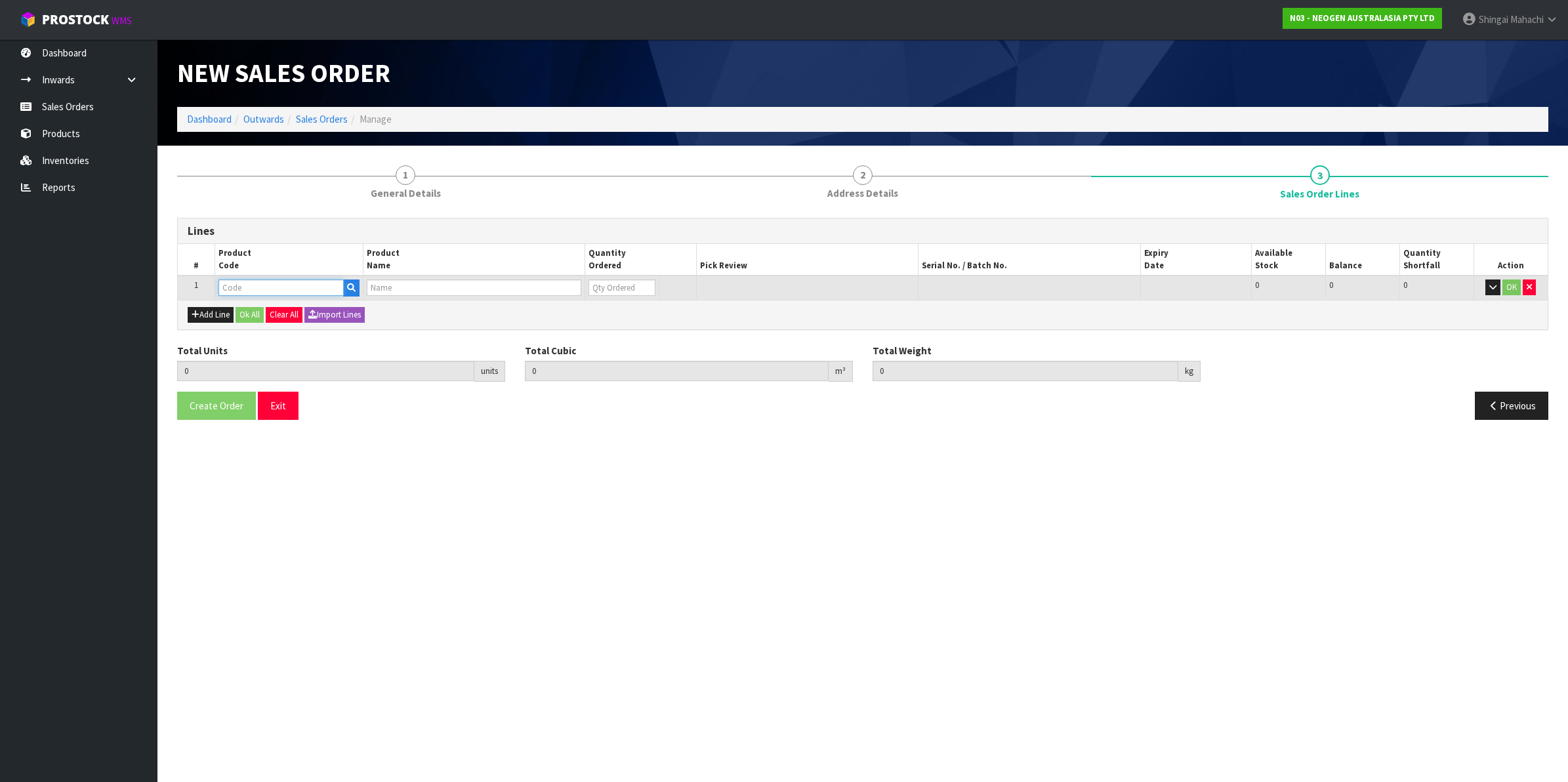
click at [262, 289] on input "text" at bounding box center [281, 287] width 125 height 16
paste input "700002207"
type input "700002207"
type input "0.000000"
type input "0.000"
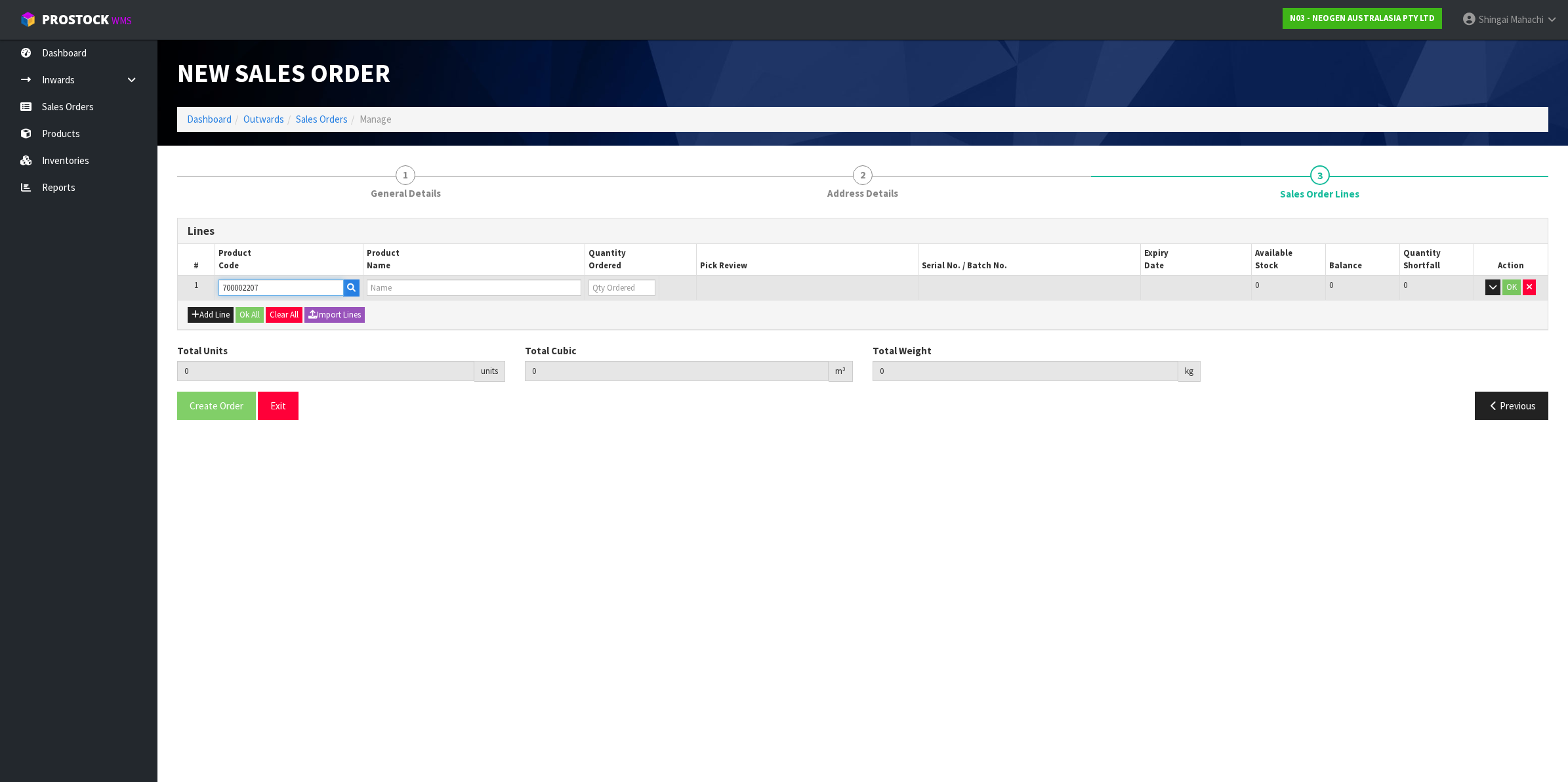
type input "7100067519 - UXL100 CLEAN-TRACE SURF ATP 100EA/PK"
type input "0"
type input "700002207"
drag, startPoint x: 606, startPoint y: 280, endPoint x: 480, endPoint y: 320, distance: 132.2
click at [497, 315] on div "Lines # Product Code Product Name Quantity Ordered Pick Review Serial No. / Bat…" at bounding box center [863, 273] width 1372 height 112
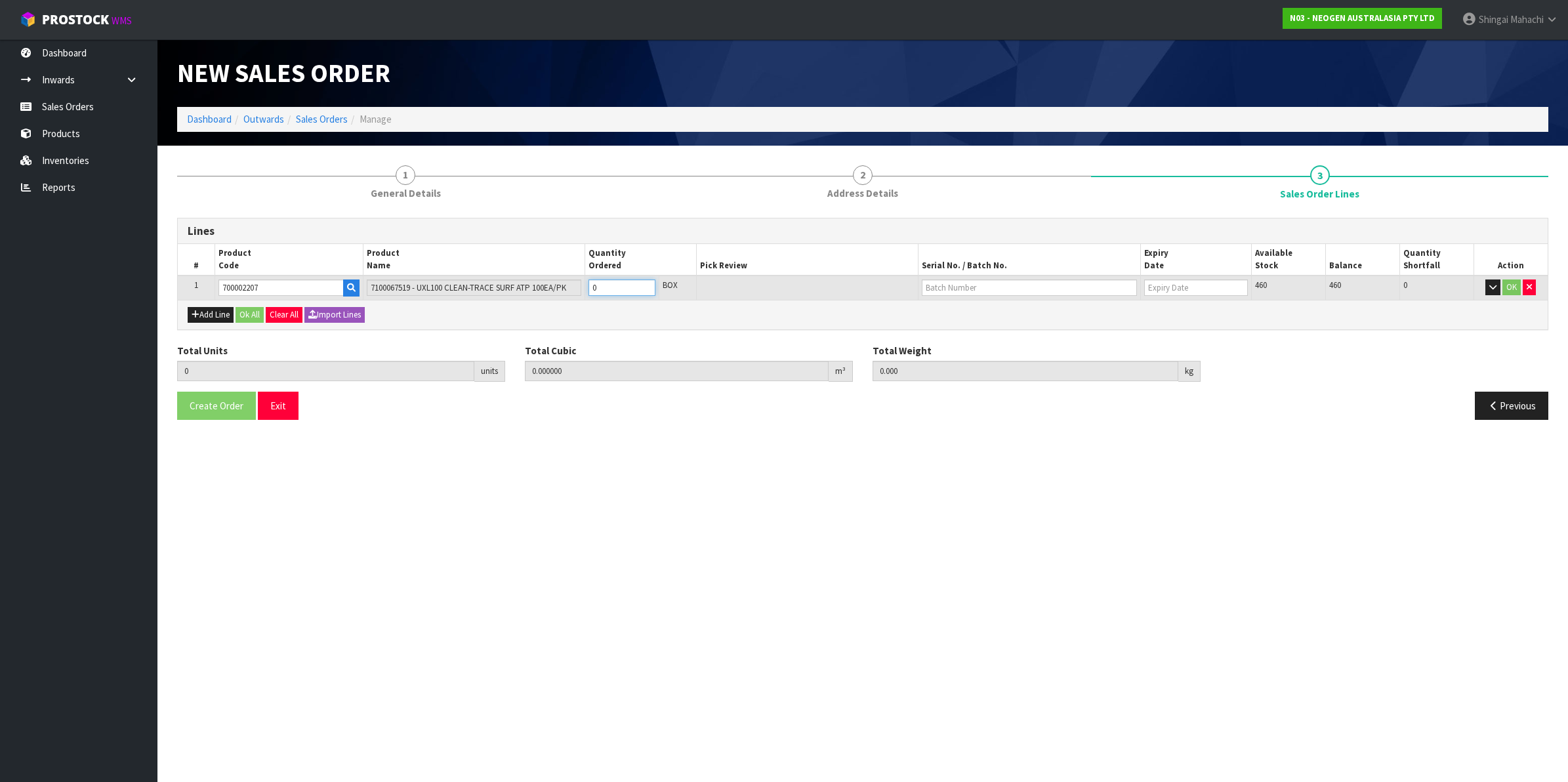
type input "5"
type input "0.03248"
type input "4.8"
type input "5"
click at [960, 289] on input "text" at bounding box center [1030, 287] width 215 height 16
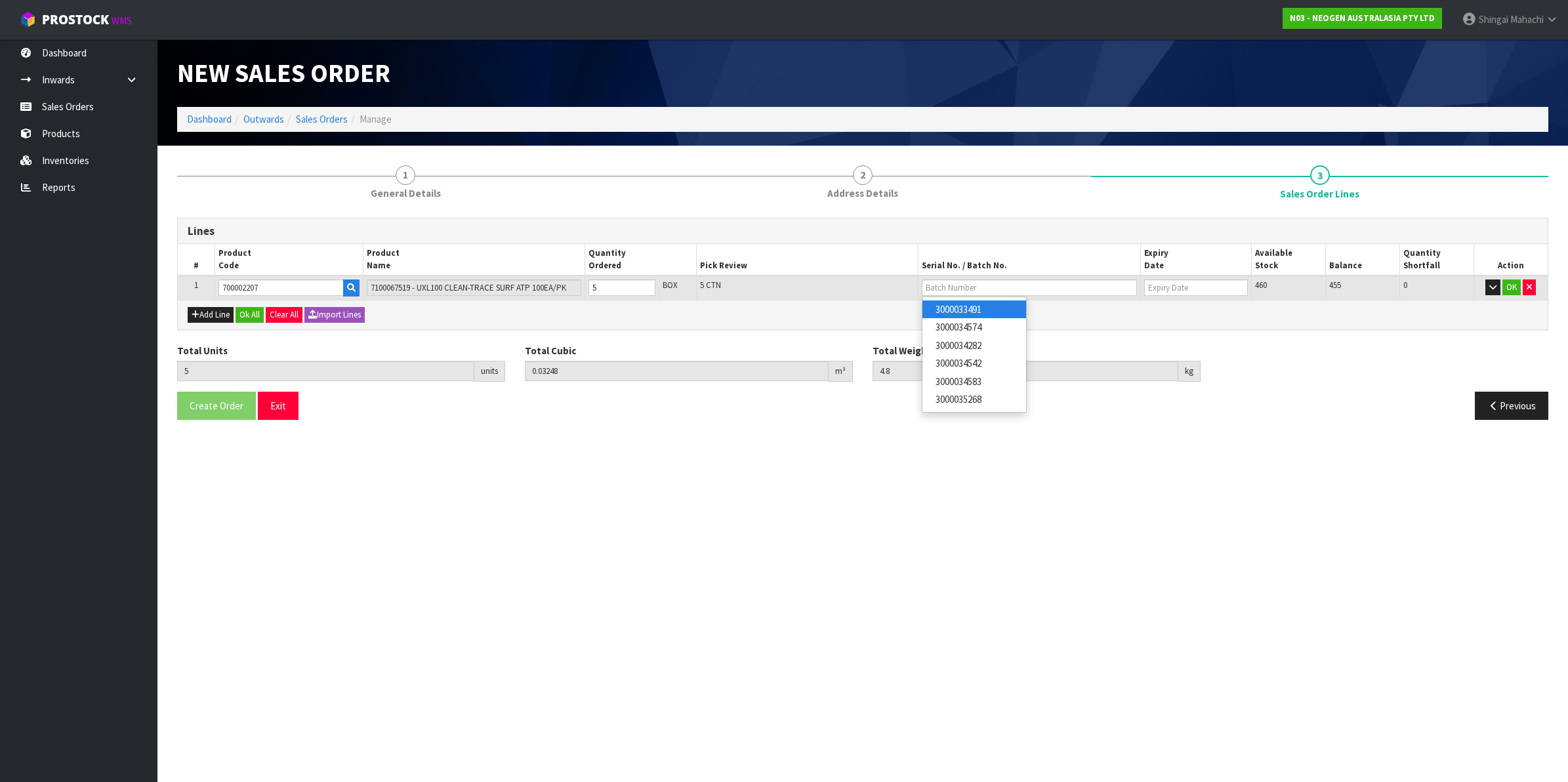
click at [989, 315] on link "3000033491" at bounding box center [974, 309] width 103 height 17
type input "3000033491"
type input "[DATE]"
click at [1511, 289] on button "OK" at bounding box center [1512, 287] width 18 height 16
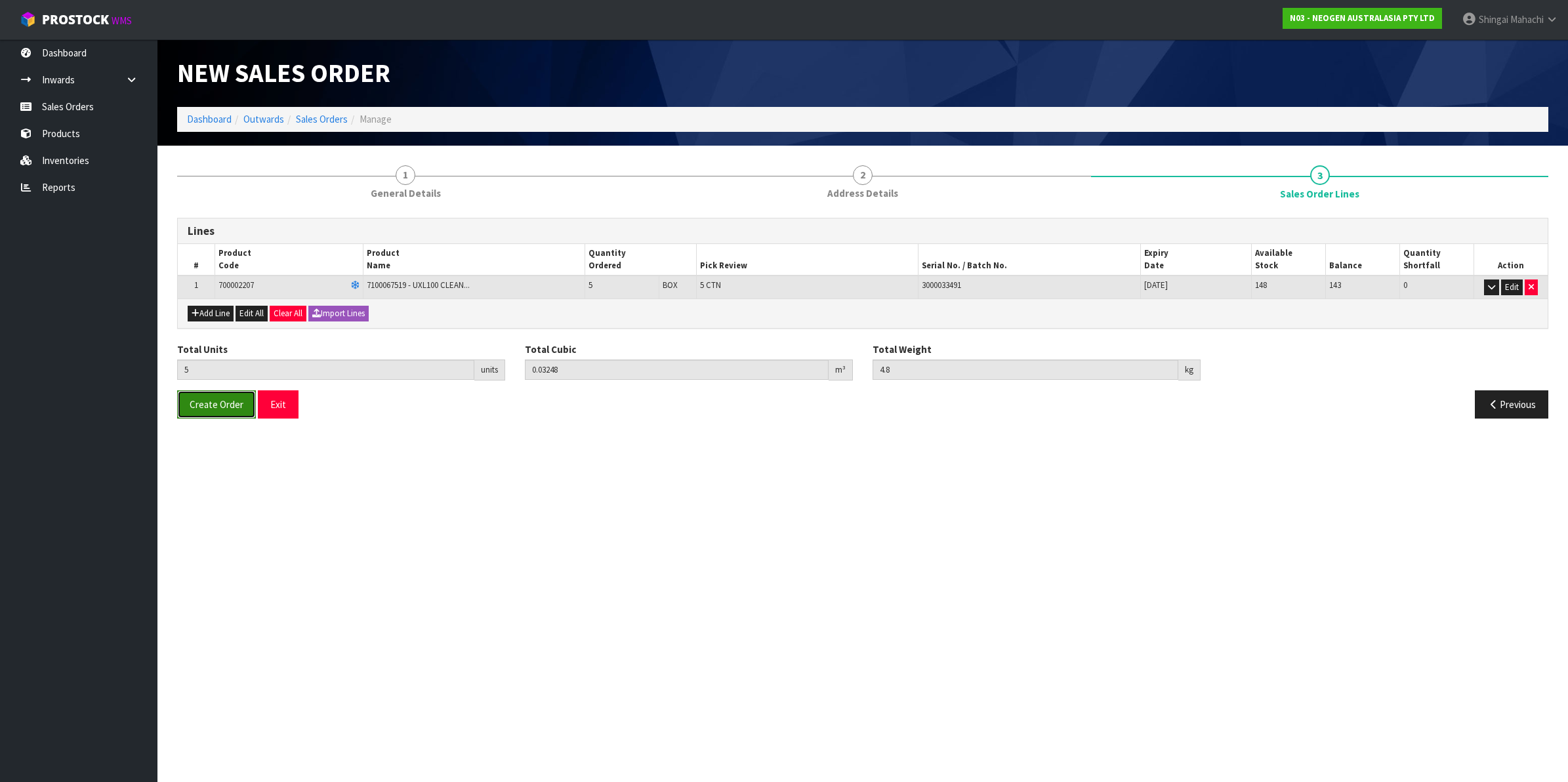
click at [217, 413] on button "Create Order" at bounding box center [216, 404] width 79 height 28
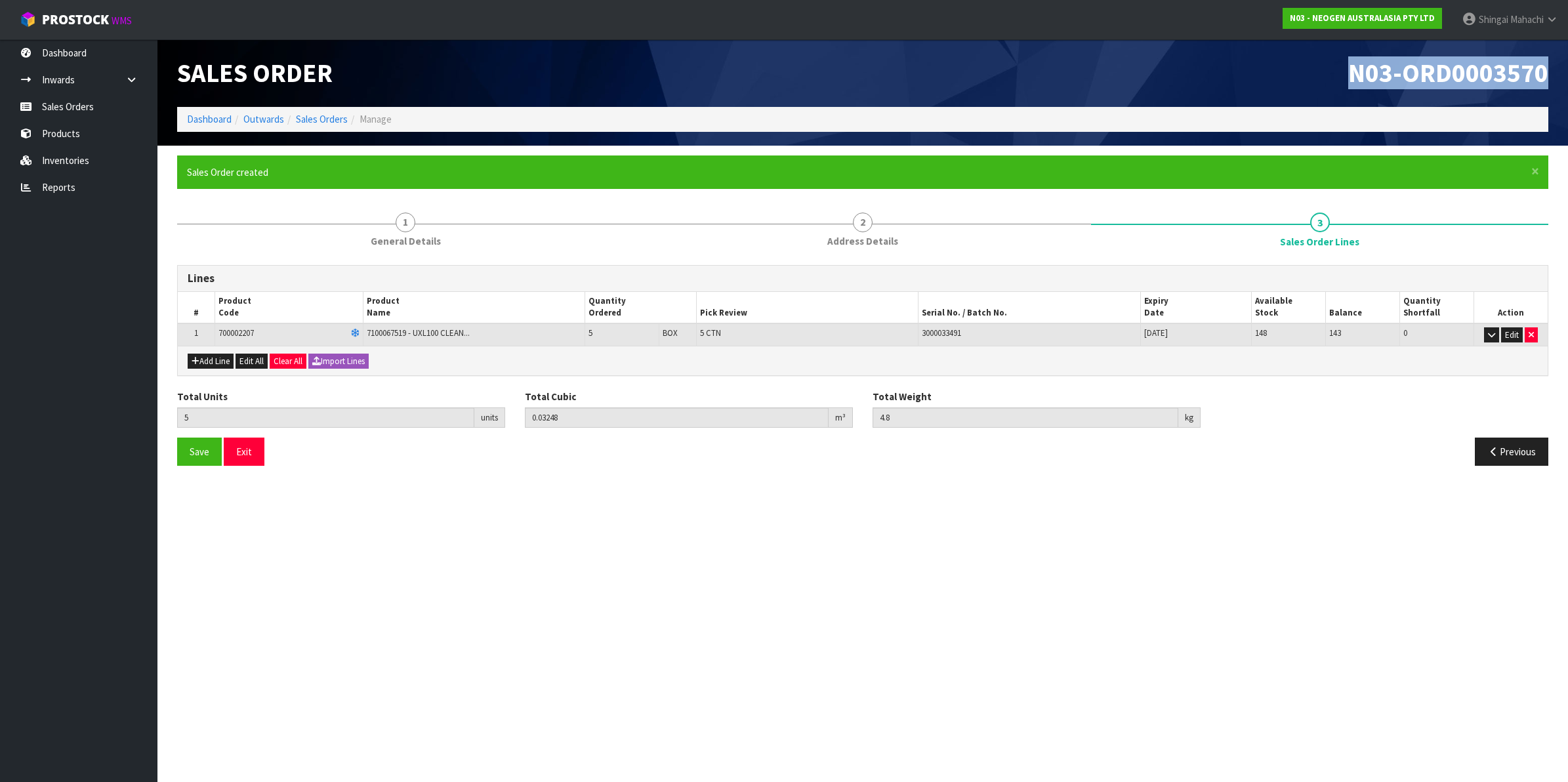
drag, startPoint x: 1350, startPoint y: 69, endPoint x: 1560, endPoint y: 69, distance: 210.0
click at [1560, 69] on header "Sales Order N03-ORD0003570 Dashboard Outwards Sales Orders Manage" at bounding box center [862, 92] width 1411 height 106
copy span "N03-ORD0003570"
click at [321, 122] on link "Sales Orders" at bounding box center [322, 119] width 52 height 12
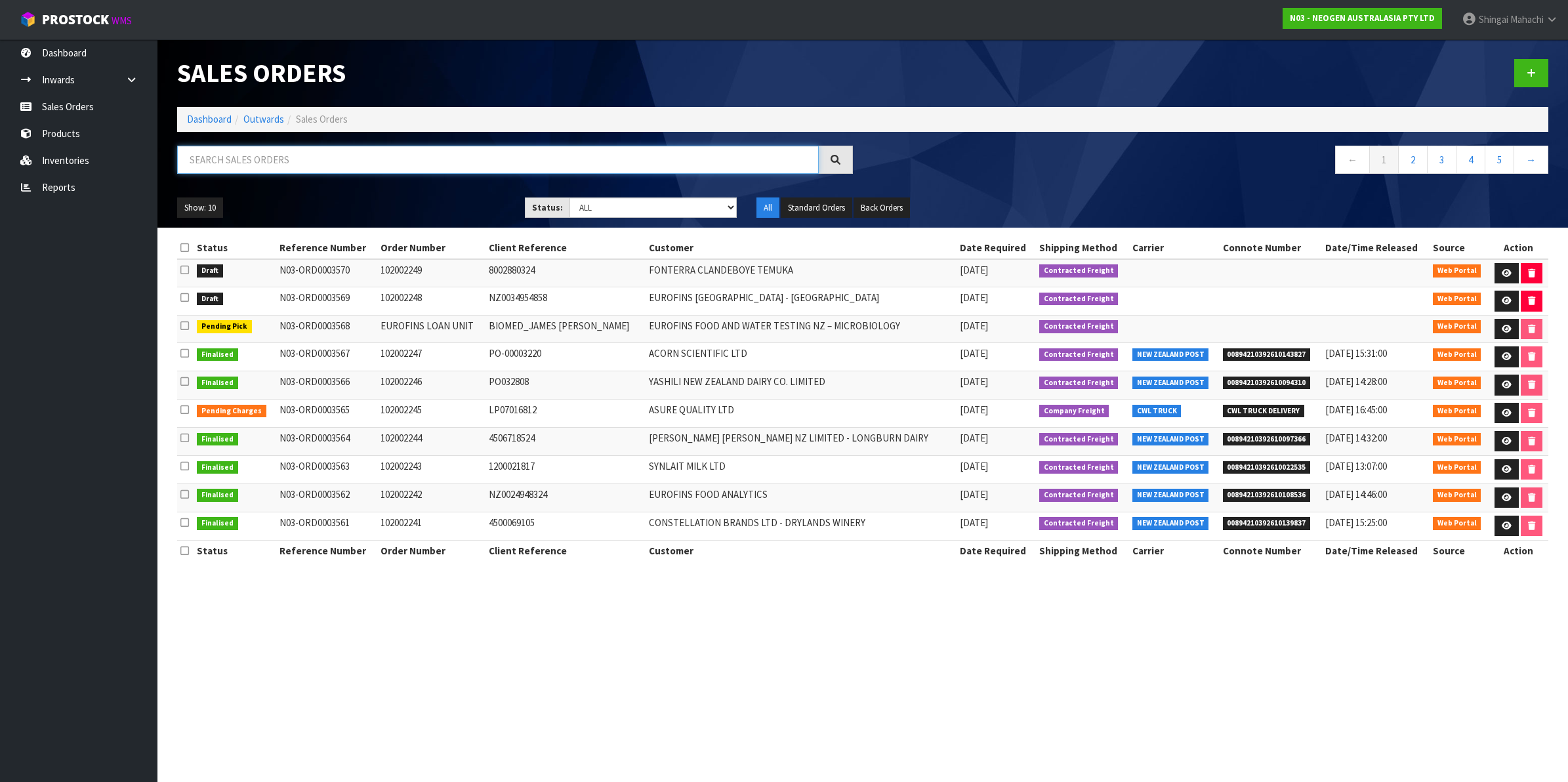
click at [254, 160] on input "text" at bounding box center [497, 160] width 642 height 28
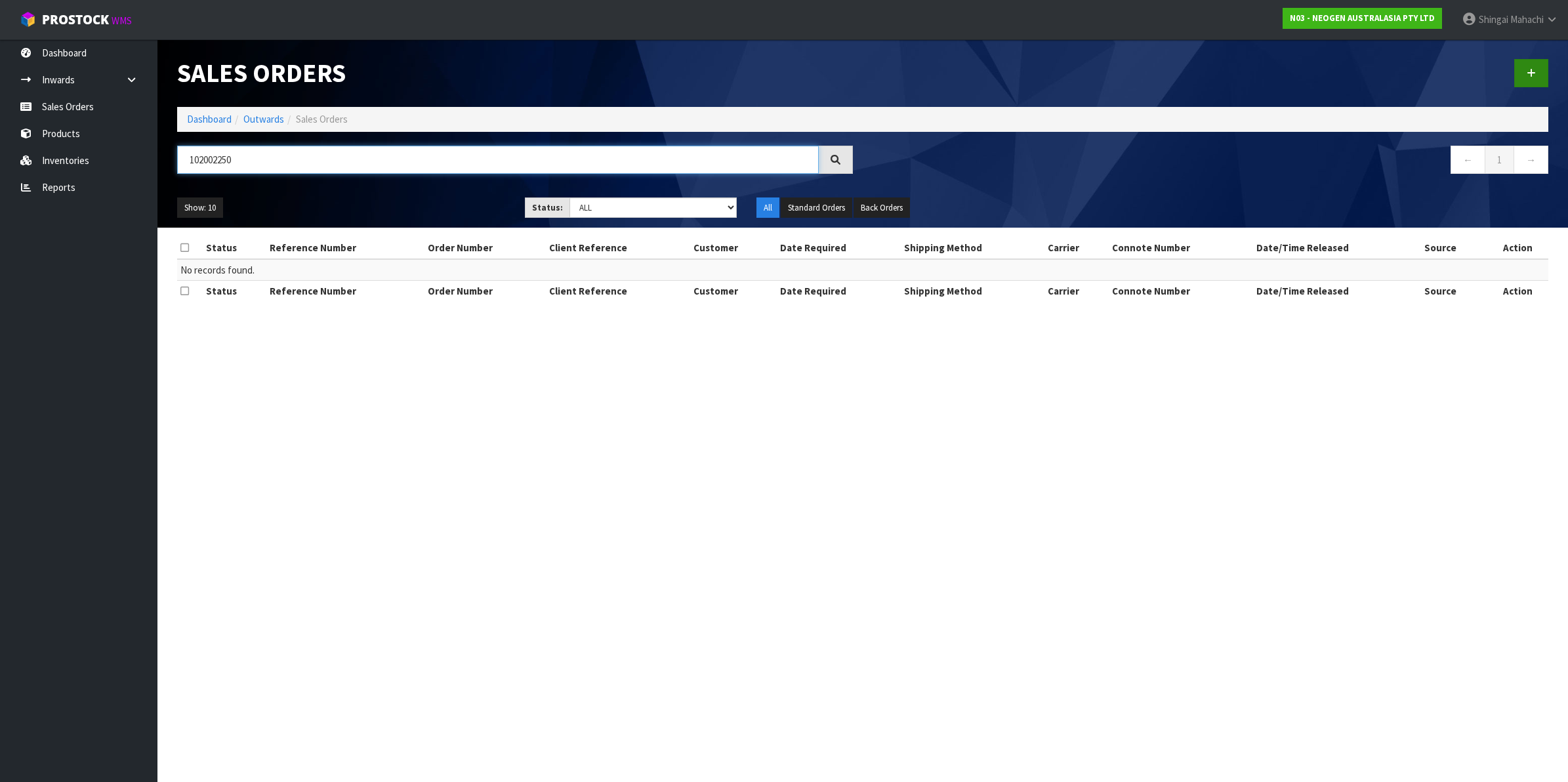
type input "102002250"
click at [1533, 72] on icon at bounding box center [1532, 73] width 10 height 10
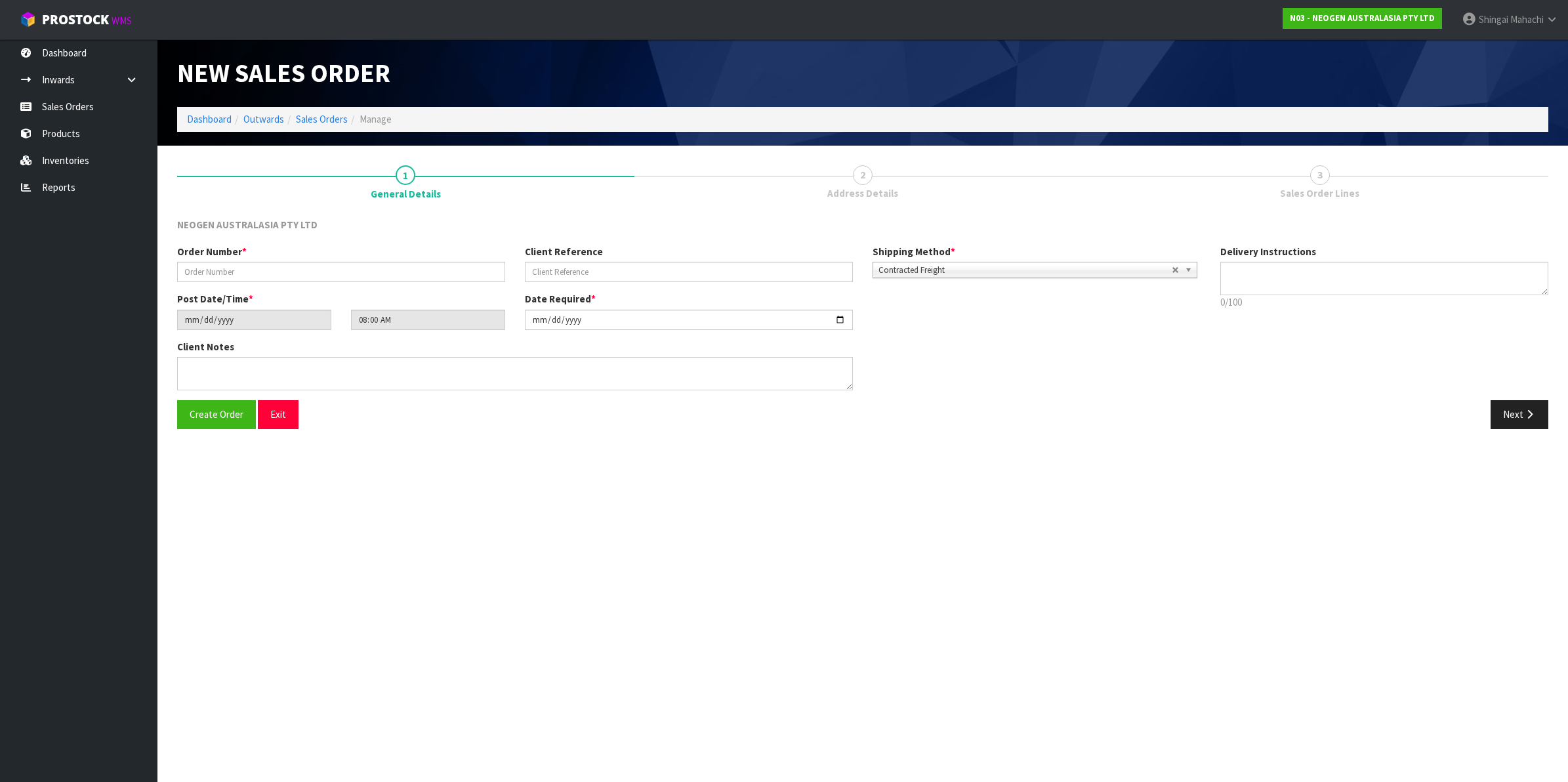
type textarea "CHILLED GOODS -OVERNIGHT"
click at [205, 273] on input "text" at bounding box center [341, 272] width 328 height 20
type input "102002250"
click at [581, 273] on input "text" at bounding box center [689, 272] width 328 height 20
paste input "OR075161"
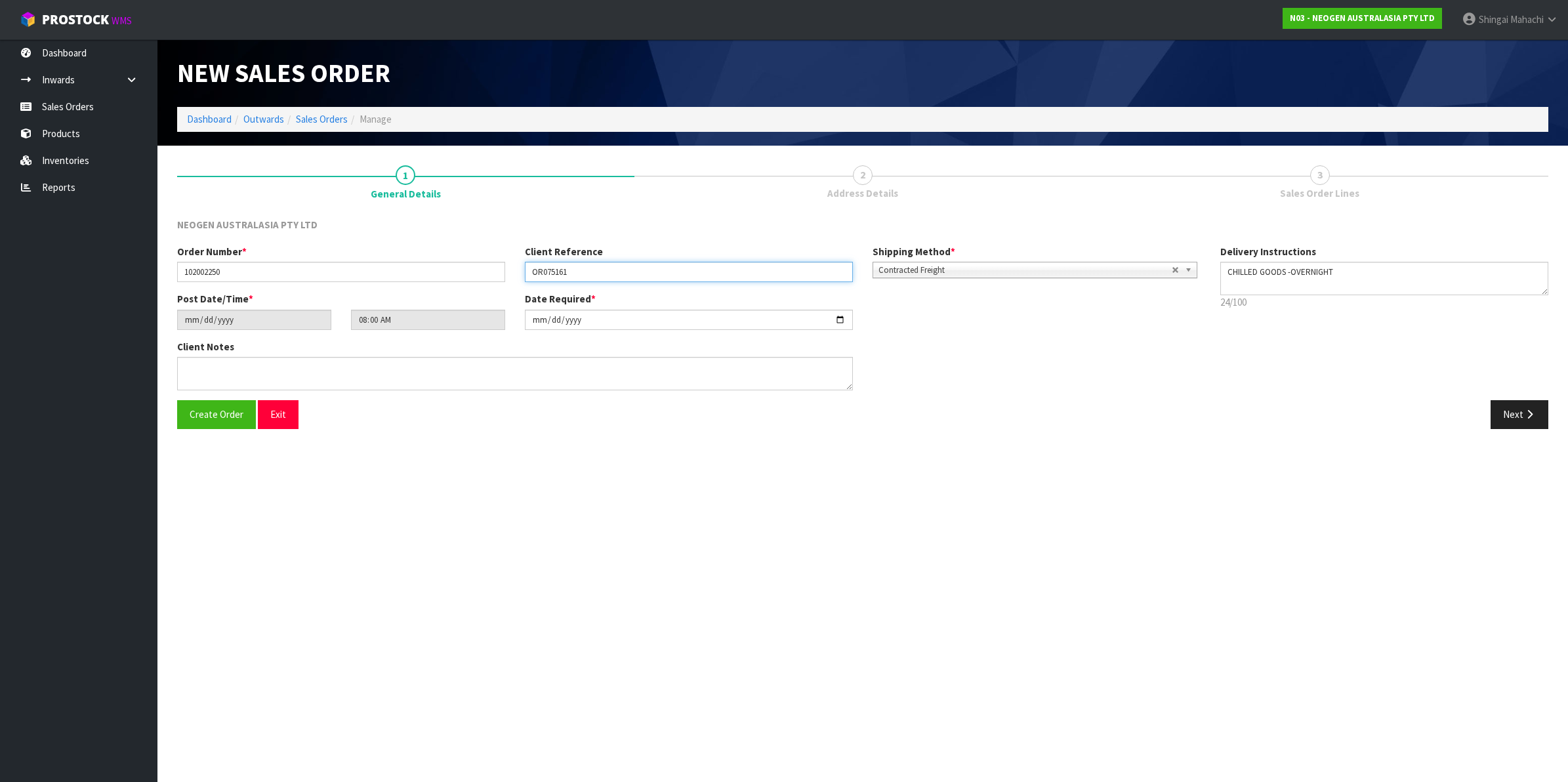
type input "OR075161"
click at [234, 371] on textarea at bounding box center [515, 373] width 675 height 34
paste textarea "ATTN [PERSON_NAME] - IPC"
click at [202, 368] on textarea at bounding box center [515, 373] width 675 height 34
type textarea "ATTN: [PERSON_NAME] - IPC"
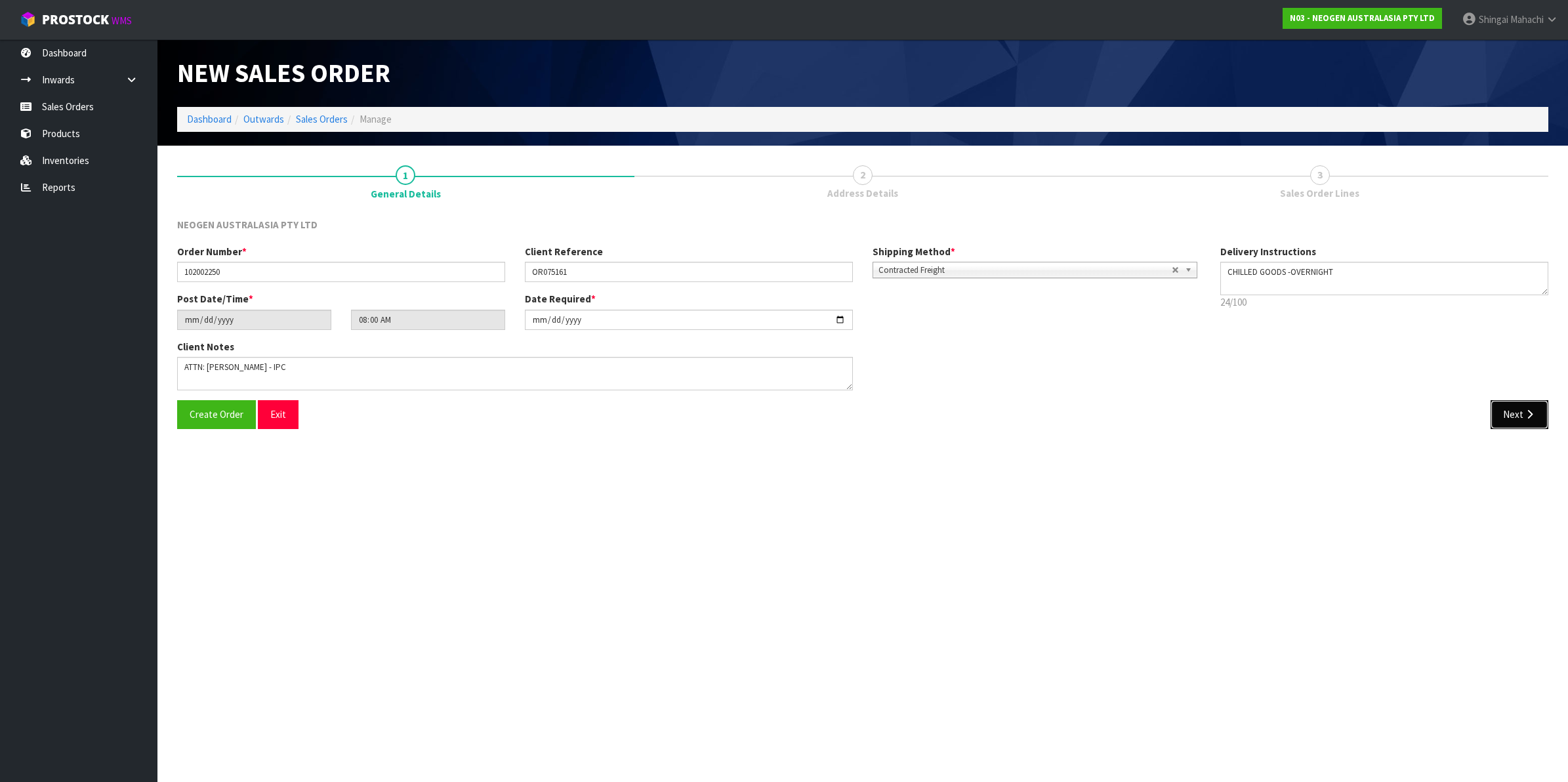
click at [1511, 414] on button "Next" at bounding box center [1519, 414] width 58 height 28
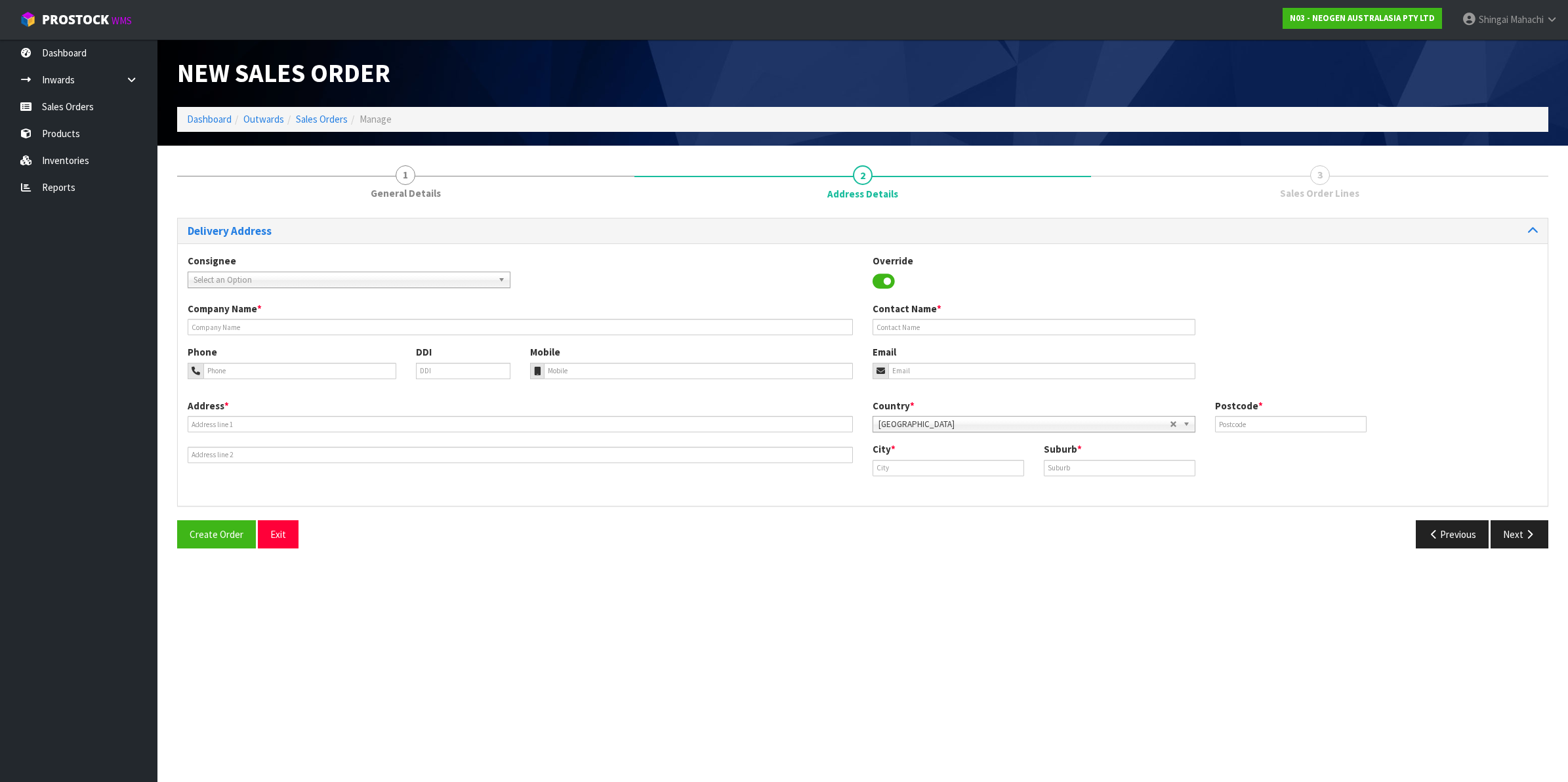
click at [221, 274] on span "Select an Option" at bounding box center [343, 280] width 300 height 16
type input "[PERSON_NAME]"
click at [341, 332] on li "[PERSON_NAME][GEOGRAPHIC_DATA] - [PERSON_NAME] HOSPITAL LTD" at bounding box center [349, 333] width 316 height 16
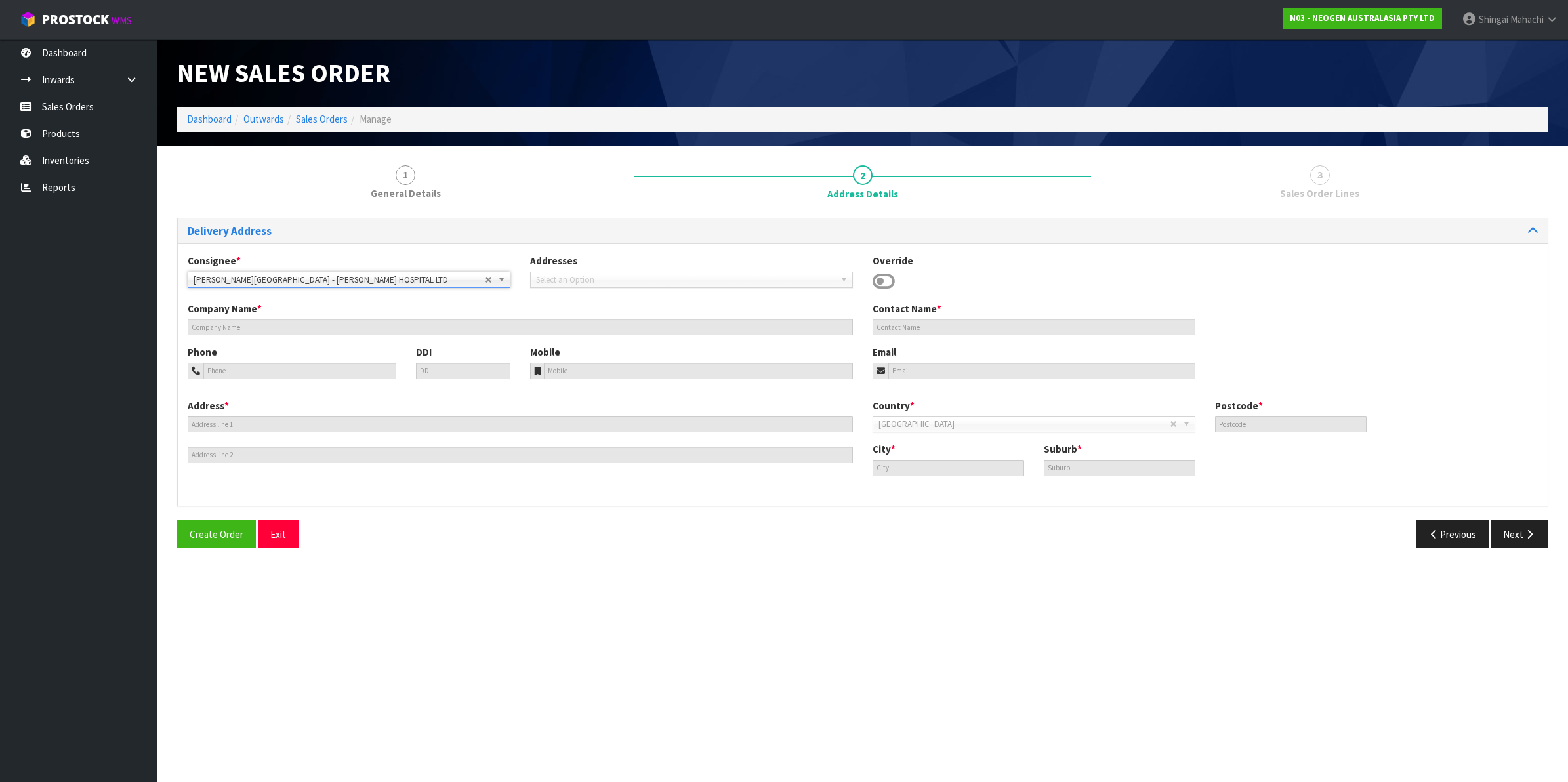
type input "[PERSON_NAME] HOSPITAL LTD"
type input "[STREET_ADDRESS][PERSON_NAME]"
type input "LEVEL 1, INWARD GOODS"
type input "2019"
type input "[GEOGRAPHIC_DATA]"
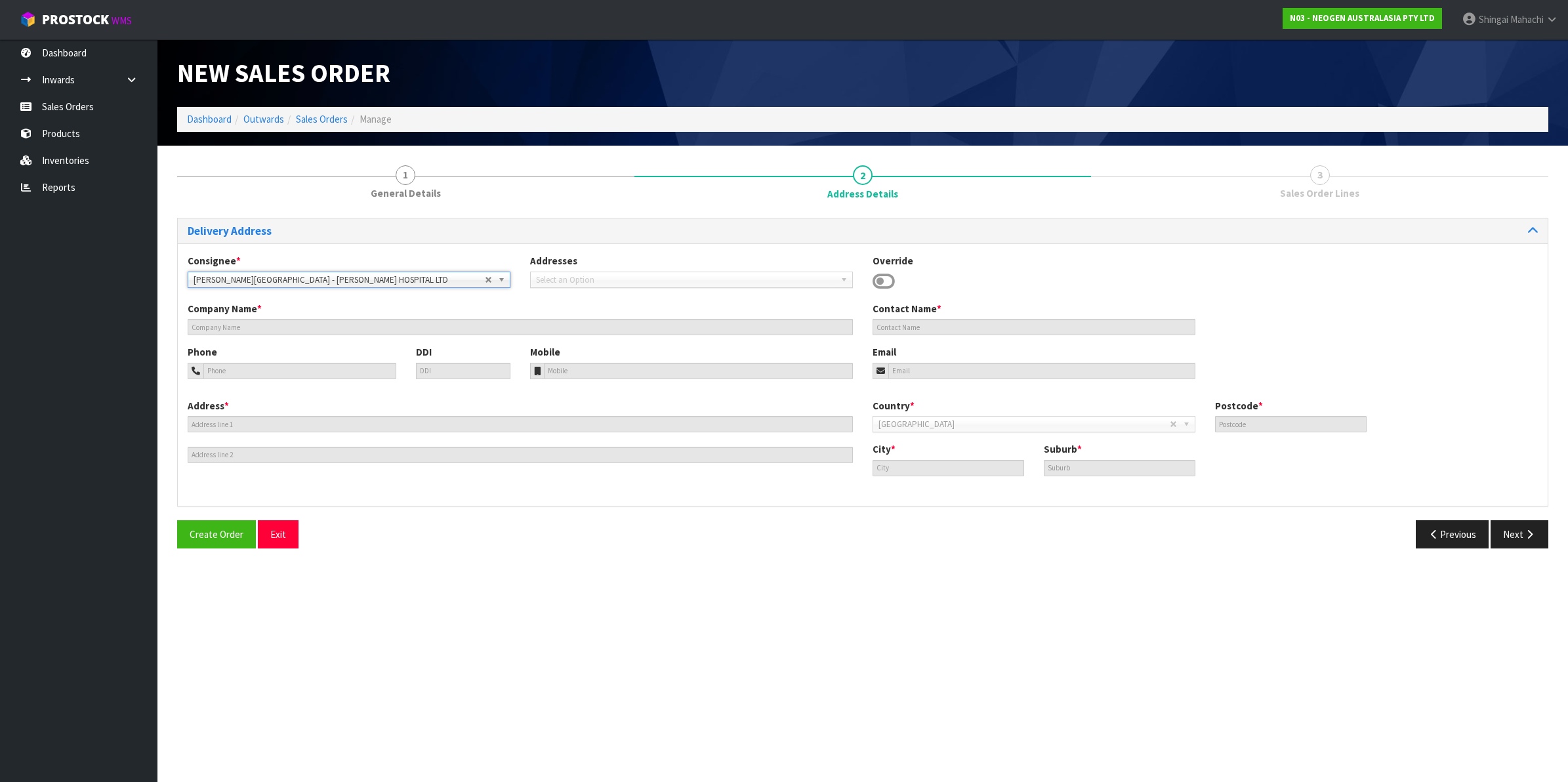
type input "FLAT [PERSON_NAME]"
click at [1527, 536] on icon "button" at bounding box center [1530, 534] width 12 height 10
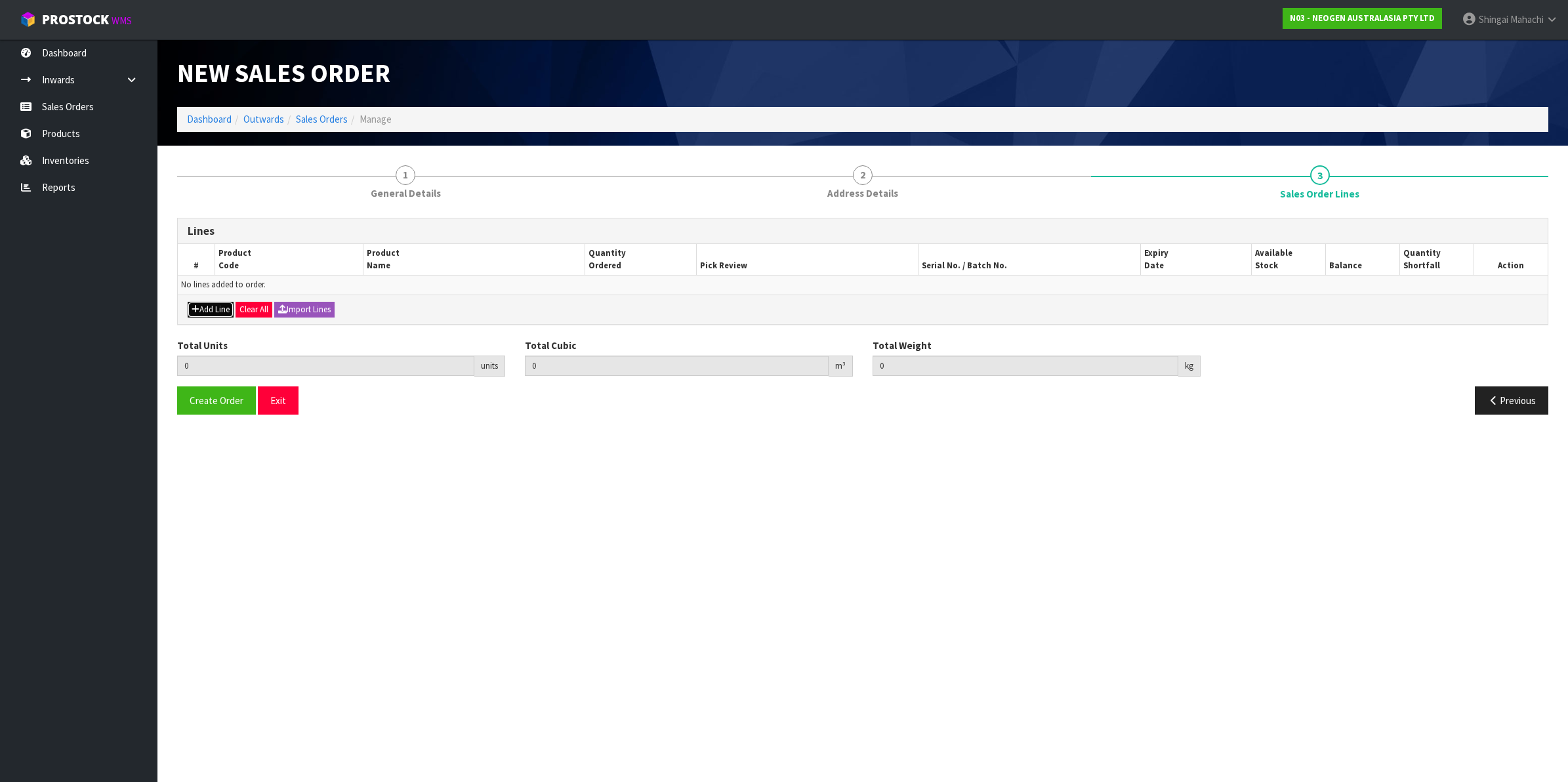
click at [219, 312] on button "Add Line" at bounding box center [210, 310] width 46 height 16
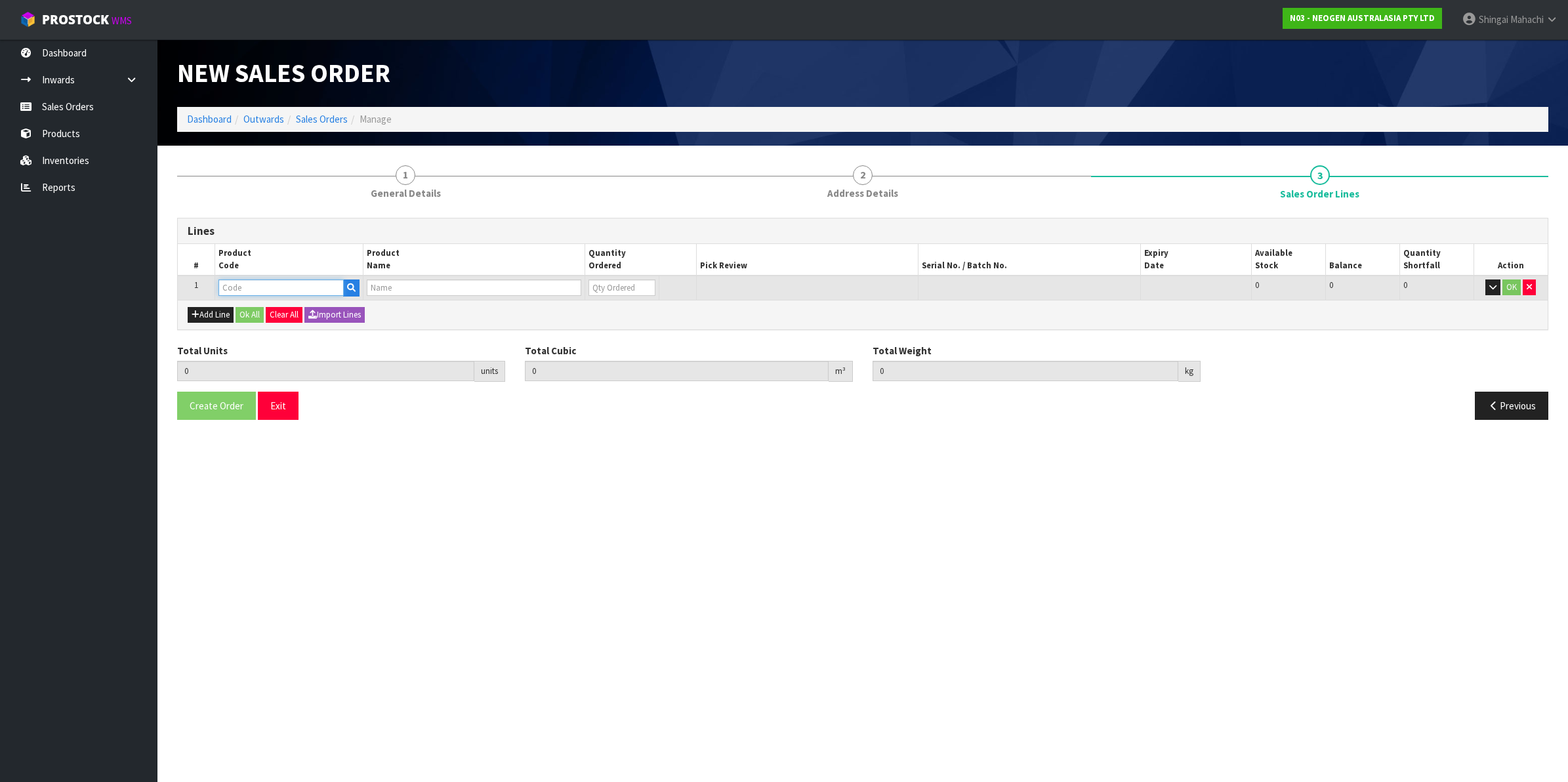
click at [240, 280] on input "text" at bounding box center [281, 287] width 125 height 16
click at [227, 279] on input "text" at bounding box center [281, 287] width 125 height 16
paste input "700002207"
type input "700002207"
type input "0.000000"
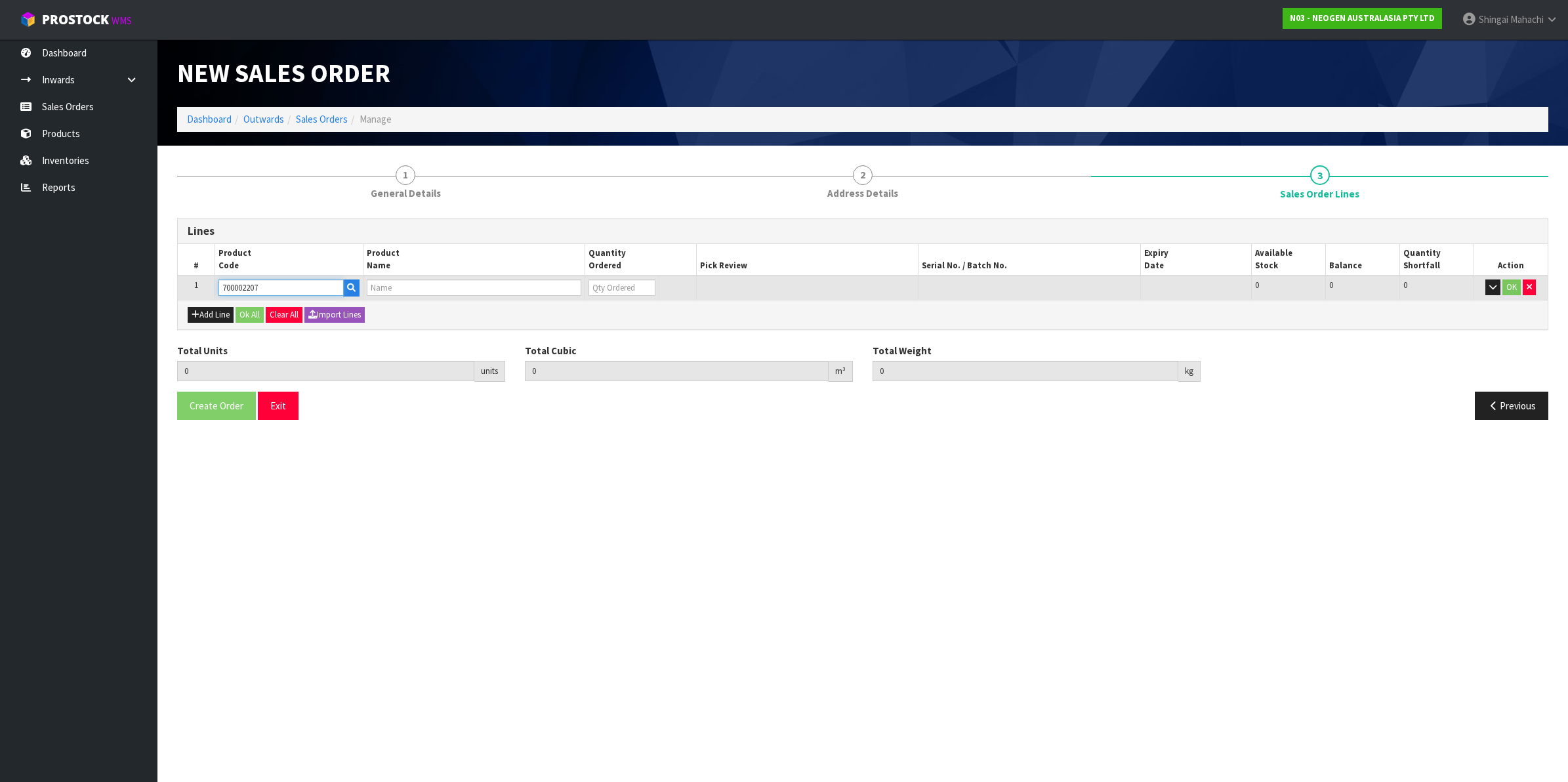
type input "0.000"
type input "7100067519 - UXL100 CLEAN-TRACE SURF ATP 100EA/PK"
type input "0"
type input "700002207"
drag, startPoint x: 602, startPoint y: 287, endPoint x: 588, endPoint y: 286, distance: 14.0
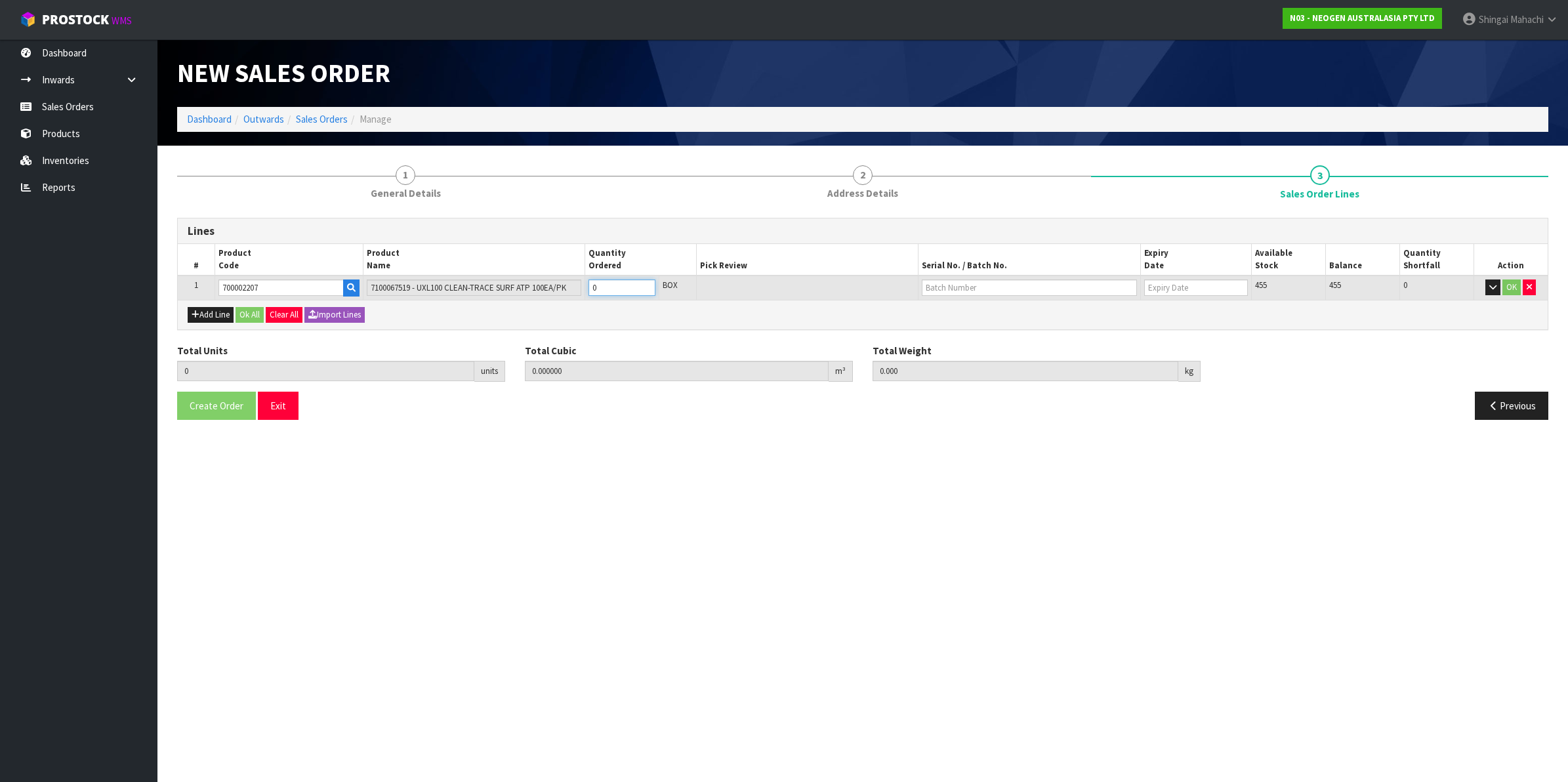
click at [589, 286] on input "0" at bounding box center [622, 287] width 67 height 16
type input "1"
type input "0.006496"
type input "0.96"
type input "1"
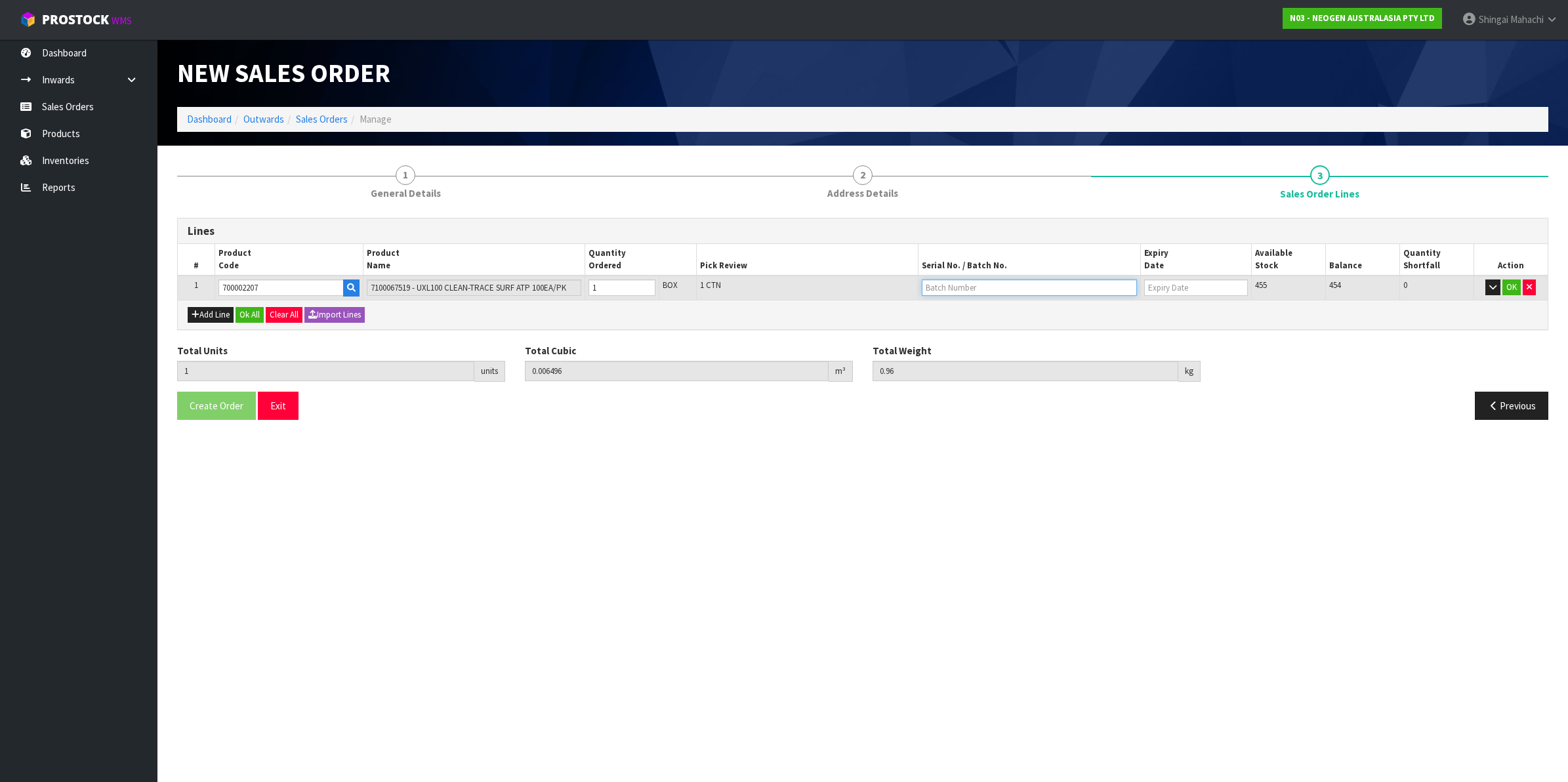
click at [952, 284] on input "text" at bounding box center [1030, 287] width 215 height 16
click at [970, 308] on link "3000033491" at bounding box center [974, 309] width 103 height 17
type input "3000033491"
type input "[DATE]"
click at [1513, 283] on button "OK" at bounding box center [1512, 287] width 18 height 16
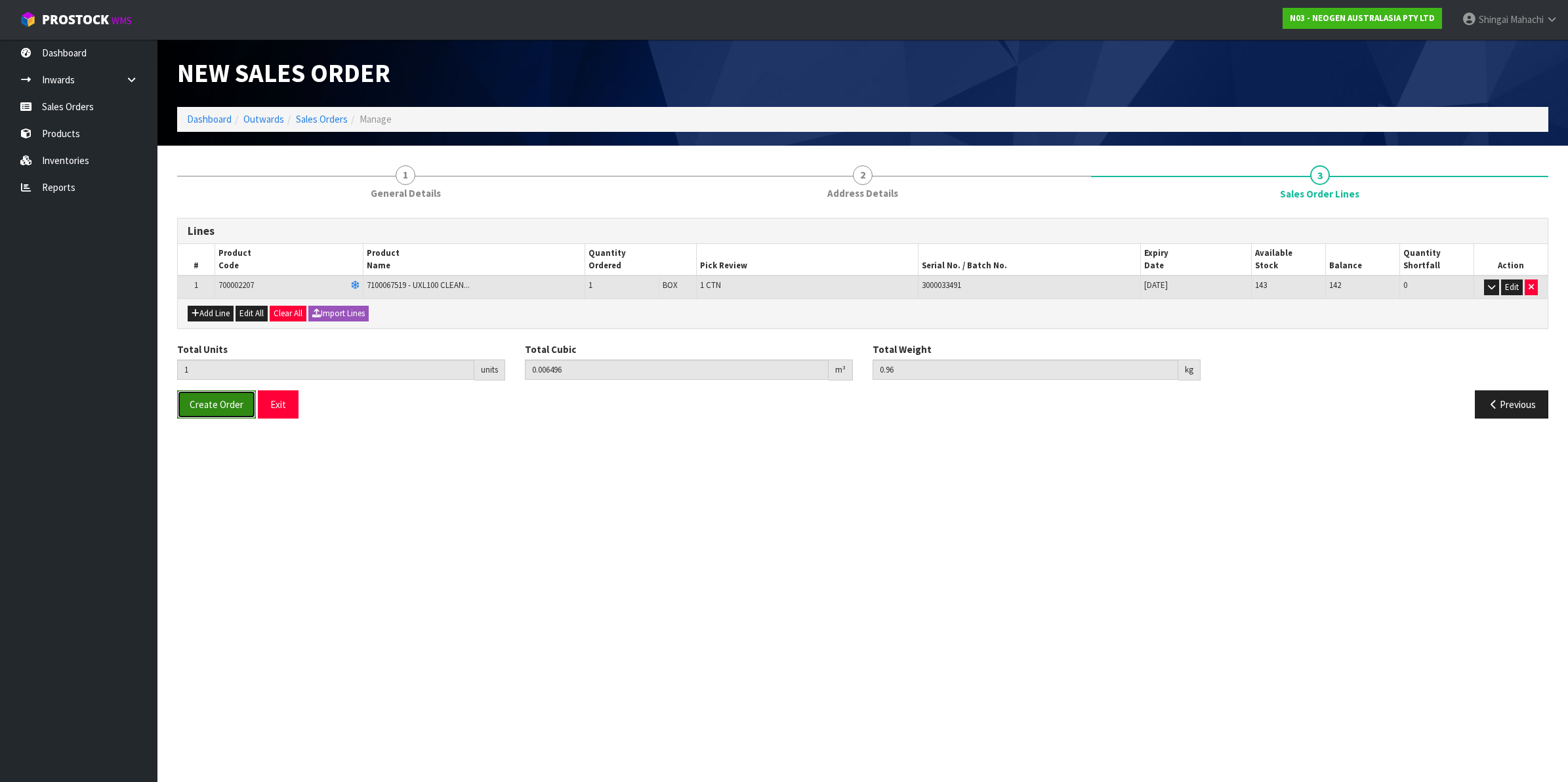
click at [208, 400] on span "Create Order" at bounding box center [216, 404] width 54 height 12
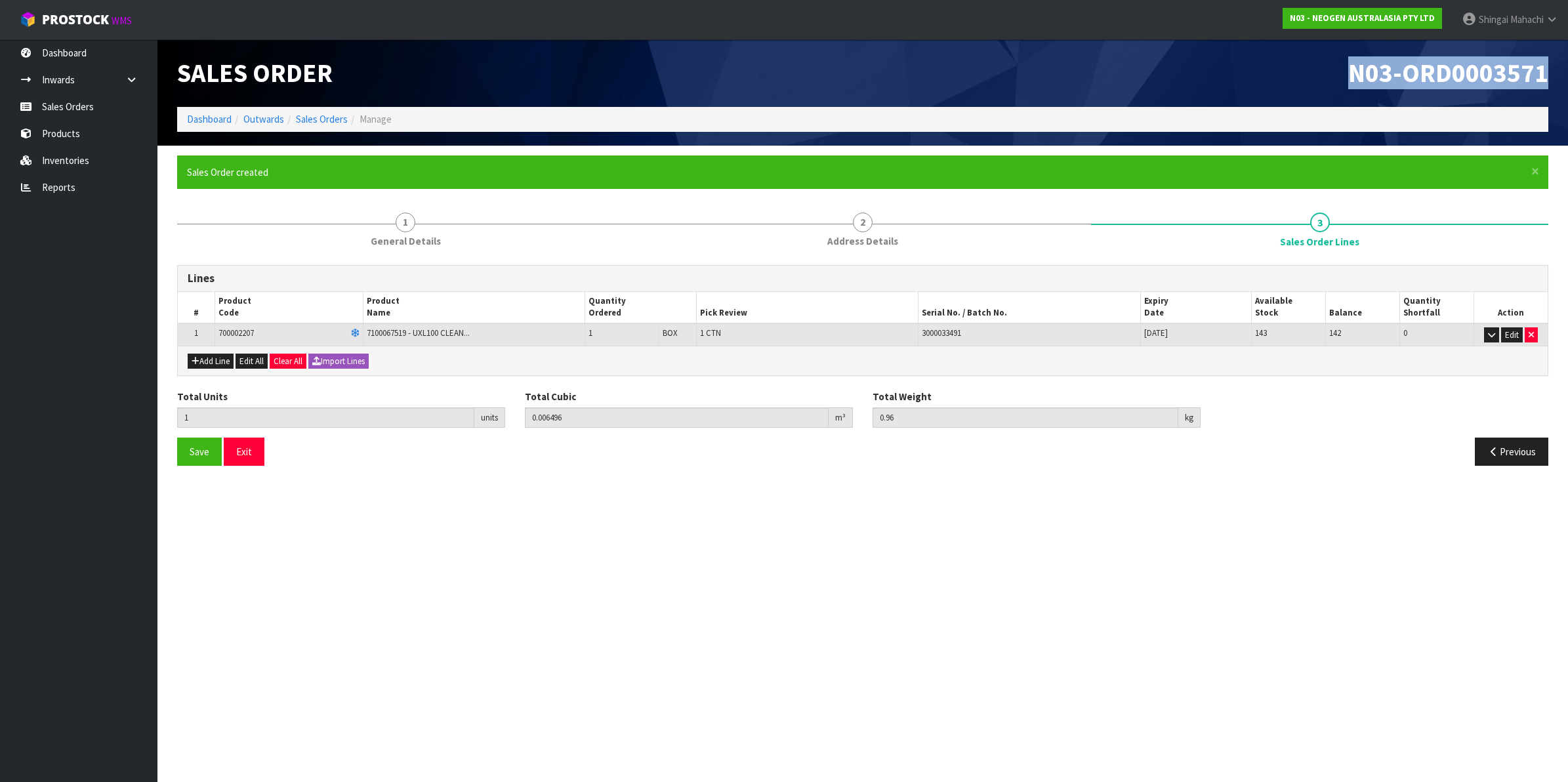
drag, startPoint x: 1349, startPoint y: 77, endPoint x: 1565, endPoint y: 60, distance: 216.7
click at [1565, 60] on header "Sales Order N03-ORD0003571 Dashboard Outwards Sales Orders Manage" at bounding box center [862, 92] width 1411 height 106
copy span "N03-ORD0003571"
click at [317, 115] on link "Sales Orders" at bounding box center [322, 119] width 52 height 12
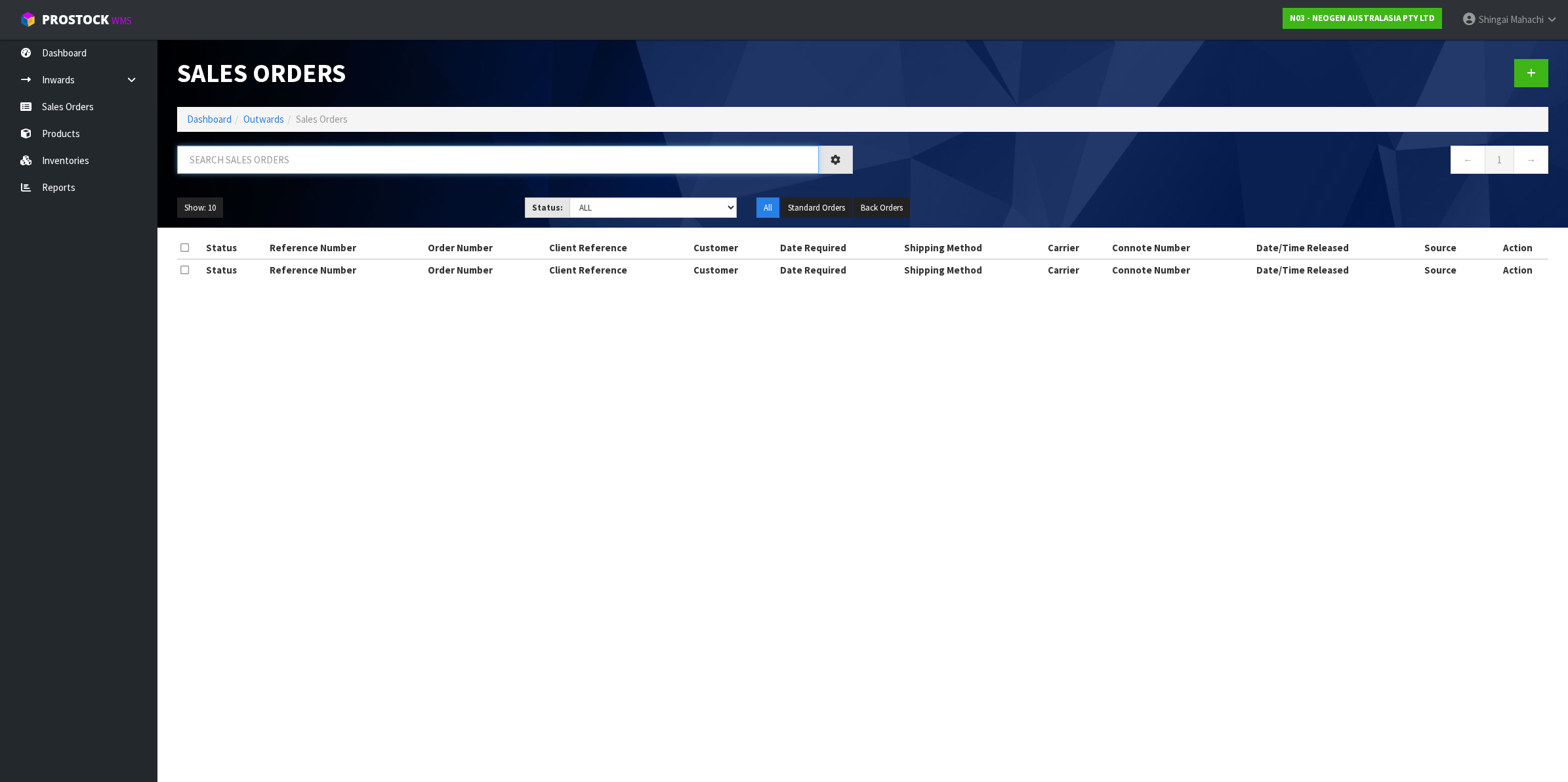
click at [251, 159] on input "text" at bounding box center [497, 160] width 642 height 28
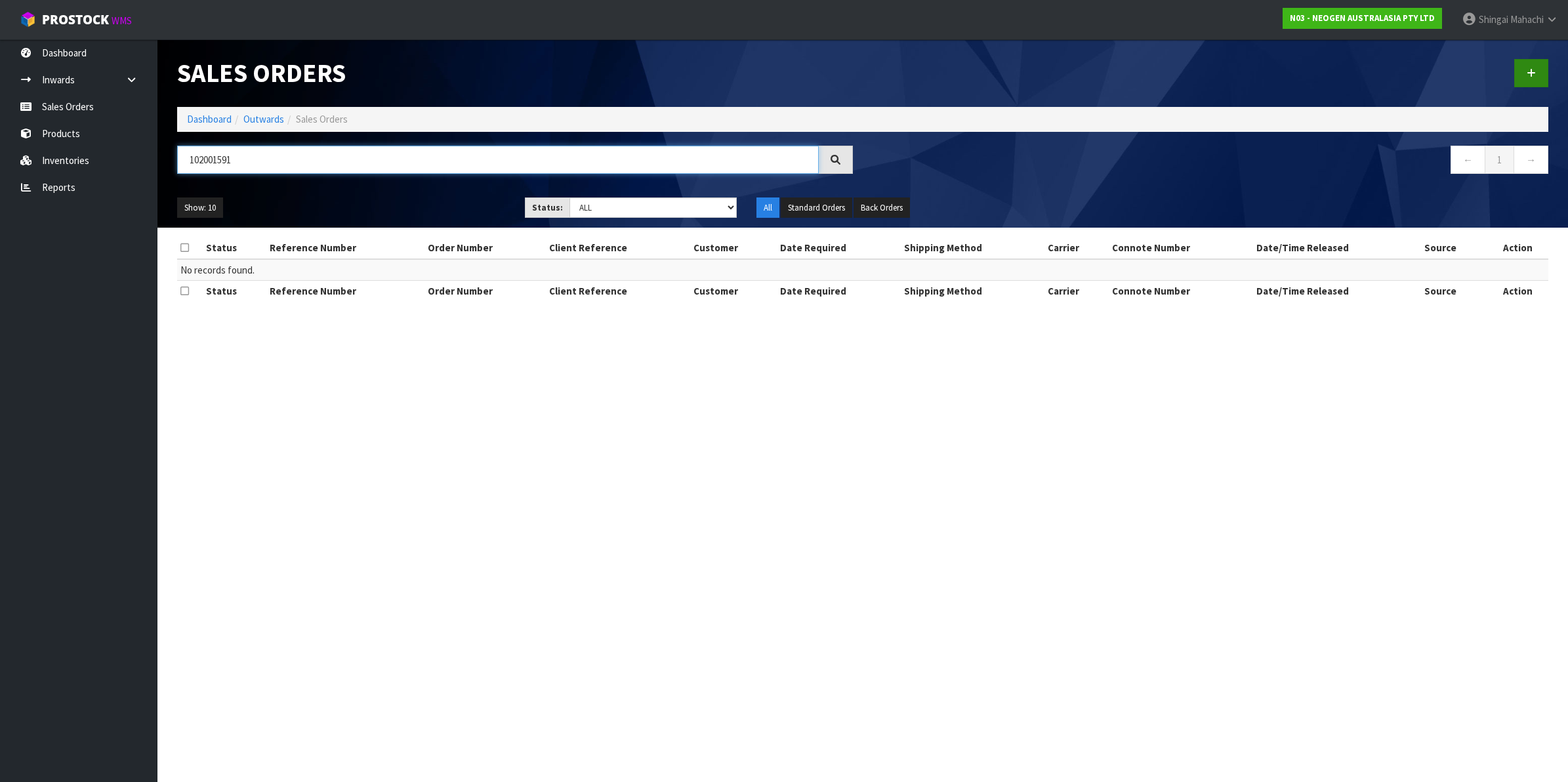
type input "102001591"
click at [1532, 71] on icon at bounding box center [1532, 73] width 10 height 10
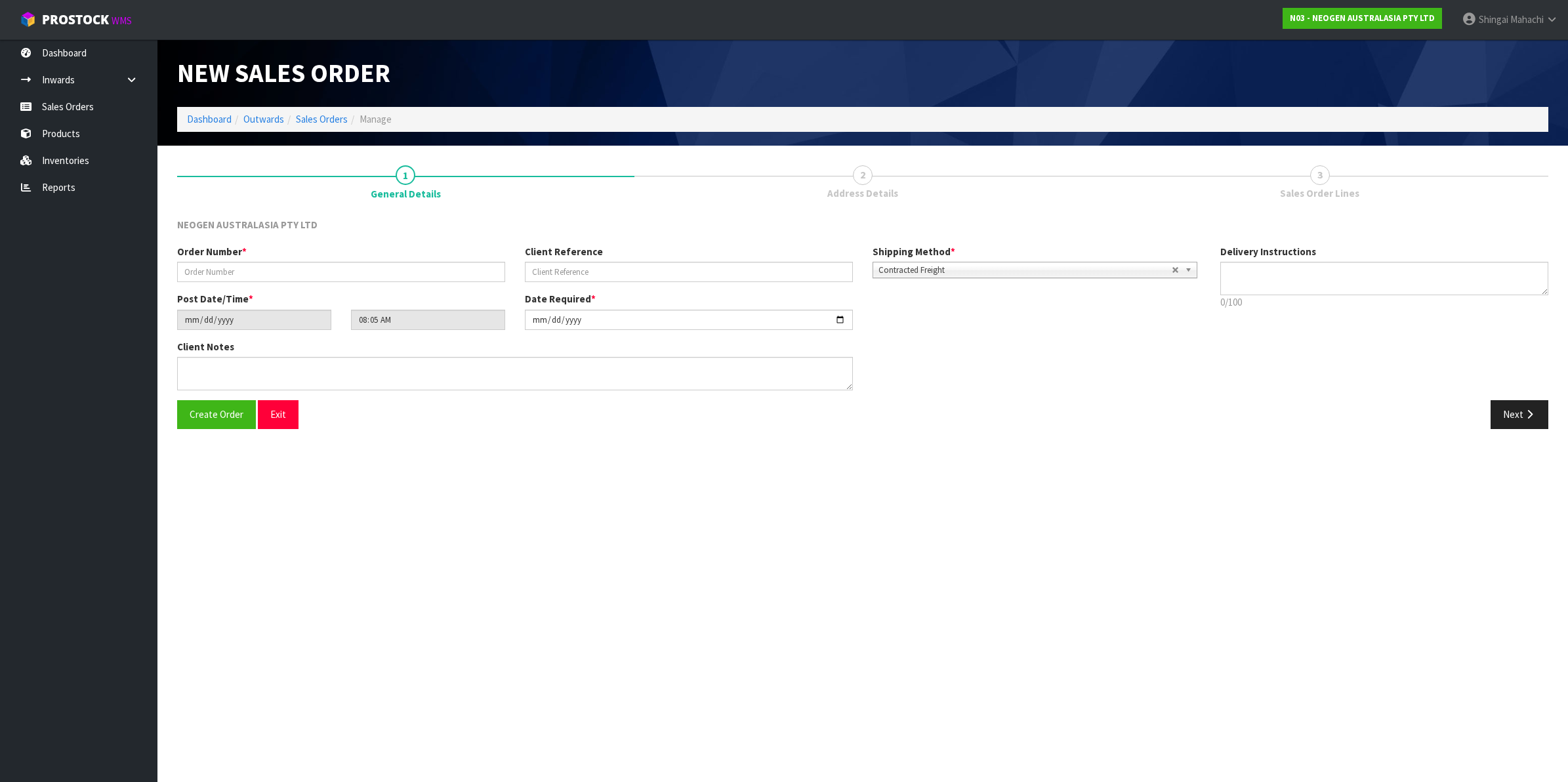
type textarea "CHILLED GOODS -OVERNIGHT"
click at [195, 270] on input "text" at bounding box center [341, 272] width 328 height 20
type input "102001591"
click at [563, 273] on input "text" at bounding box center [689, 272] width 328 height 20
paste input "PO26002576 OCTOBER"
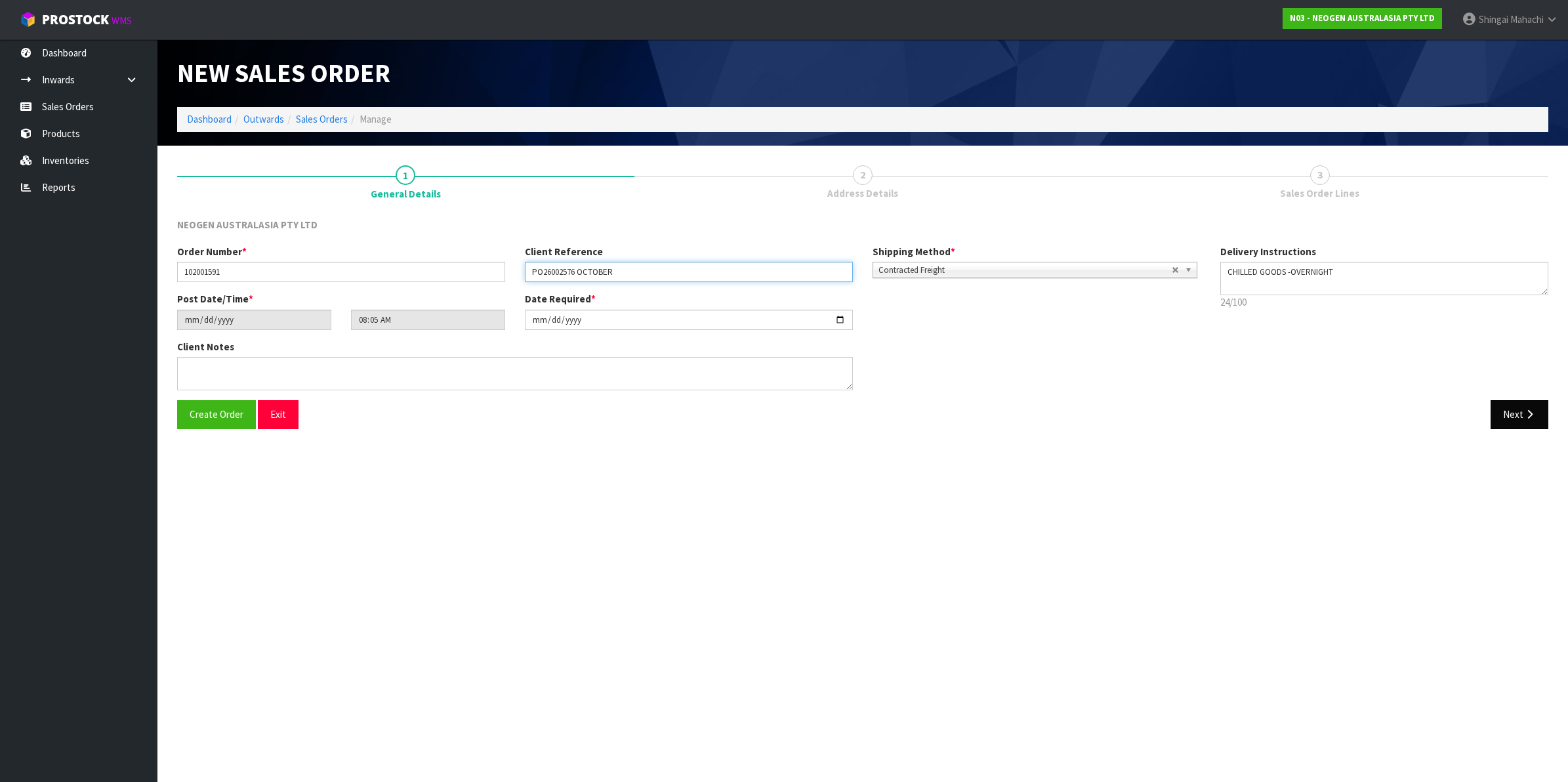
type input "PO26002576 OCTOBER"
click at [1509, 412] on button "Next" at bounding box center [1519, 414] width 58 height 28
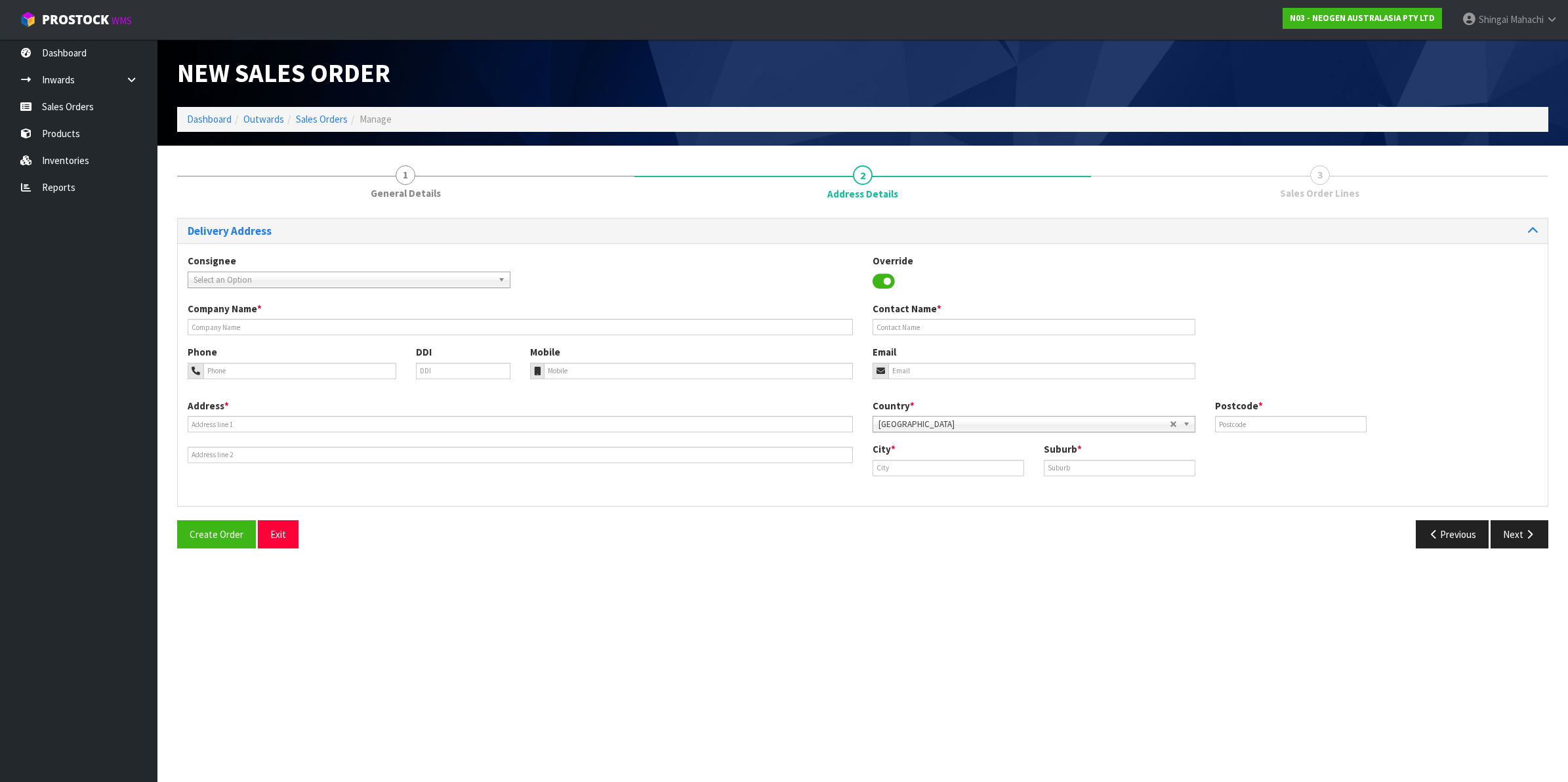
click at [221, 277] on span "Select an Option" at bounding box center [343, 280] width 300 height 16
type input "tasti"
click at [260, 316] on em "TASTI" at bounding box center [250, 317] width 19 height 11
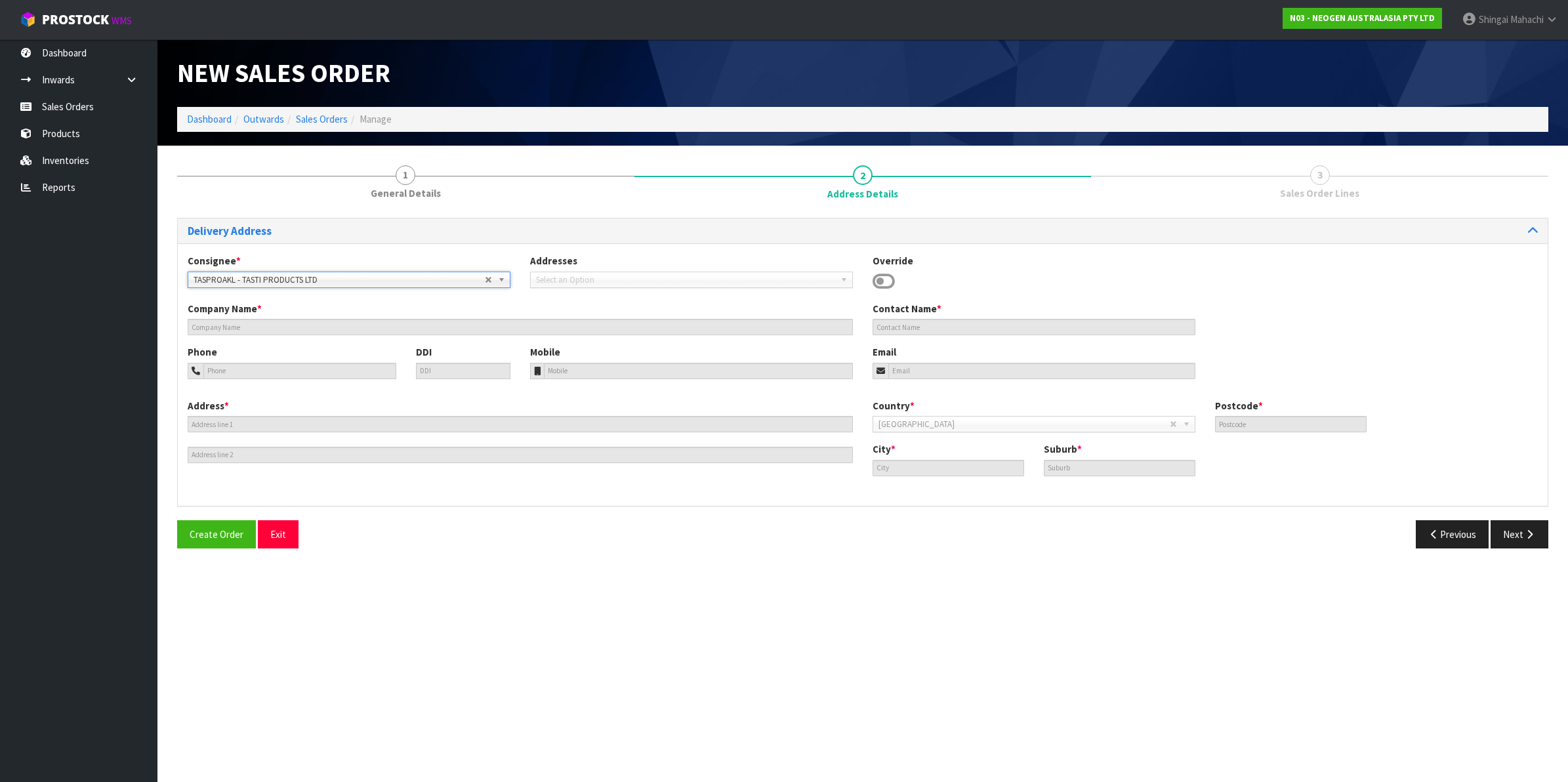
type input "TASTI PRODUCTS LTD"
type input "[STREET_ADDRESS]"
type input "0610"
type input "[GEOGRAPHIC_DATA]"
type input "TE ATATU"
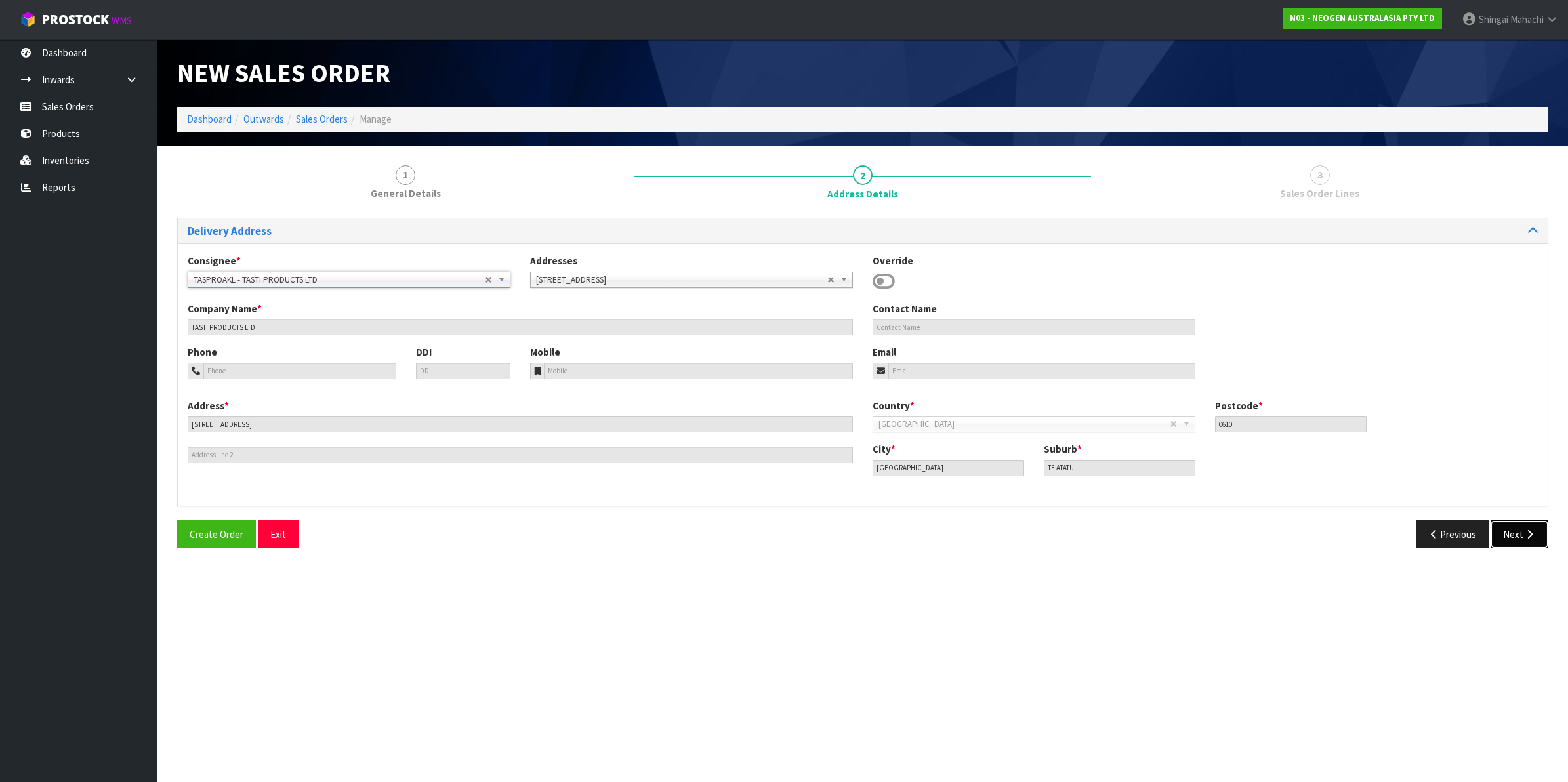
click at [1507, 532] on button "Next" at bounding box center [1519, 534] width 58 height 28
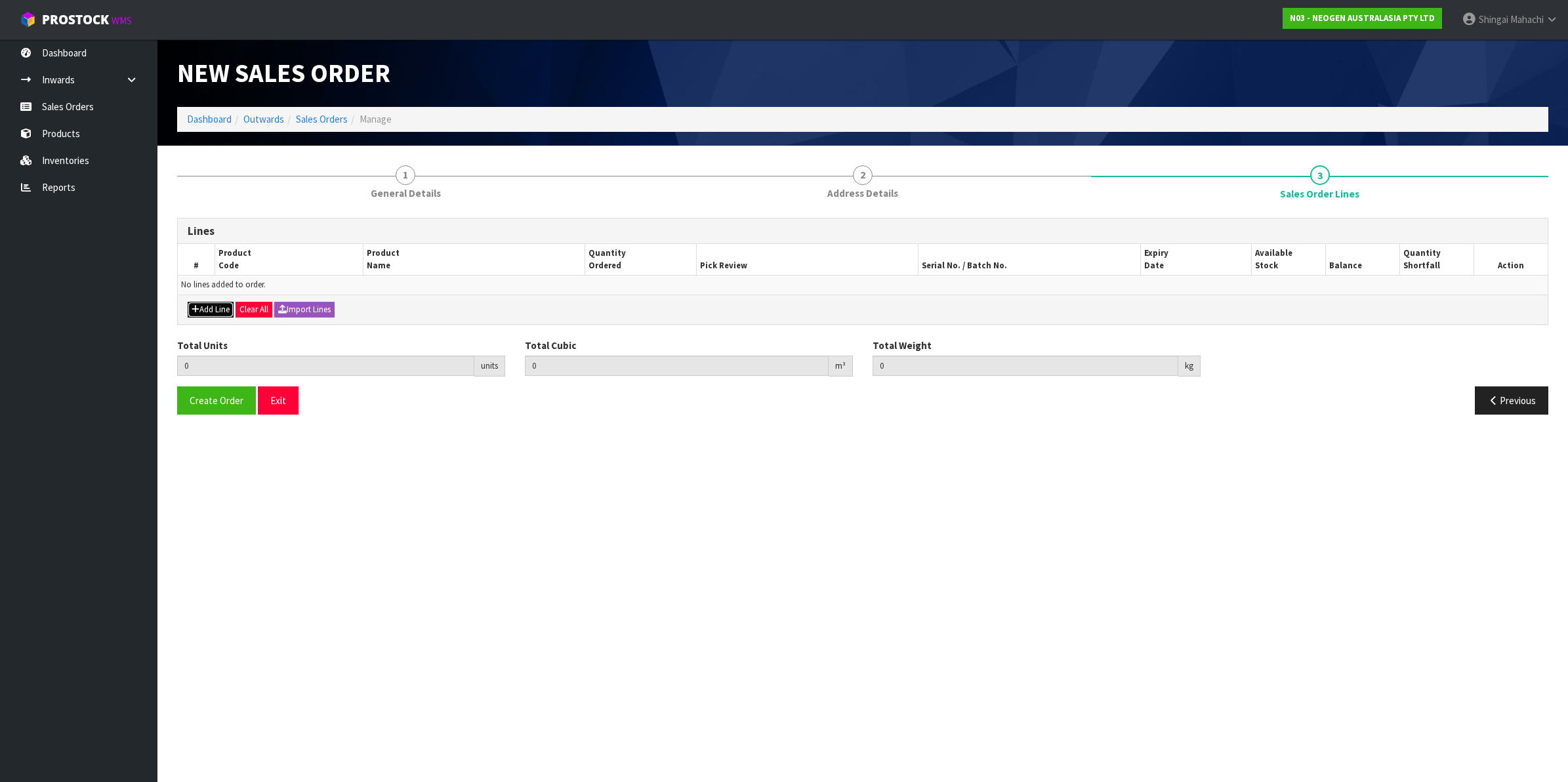
click at [216, 312] on button "Add Line" at bounding box center [210, 310] width 46 height 16
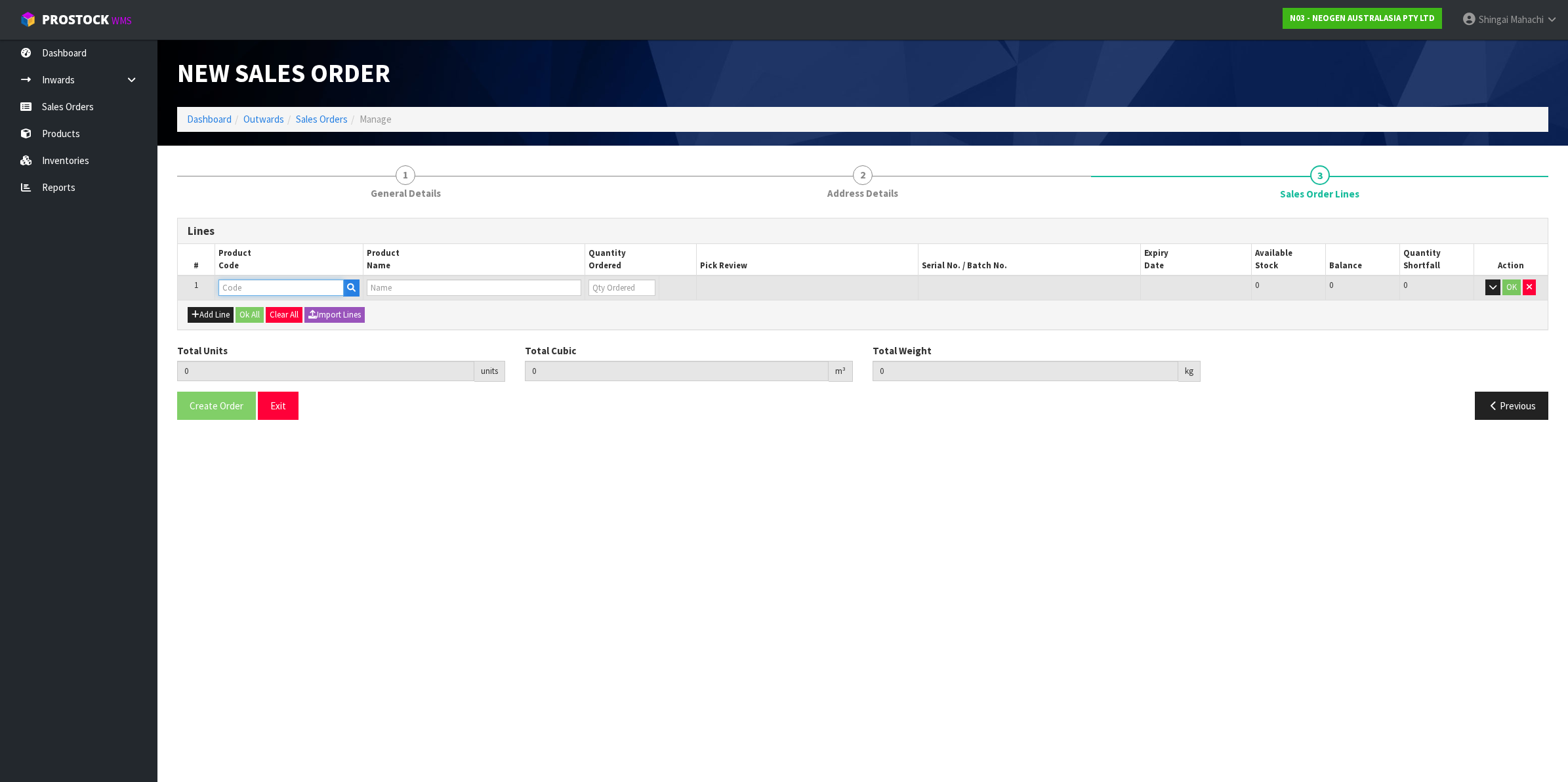
click at [227, 283] on input "text" at bounding box center [281, 287] width 125 height 16
click at [257, 284] on input "text" at bounding box center [281, 287] width 125 height 16
paste input "700002207"
type input "700002207"
type input "0.000000"
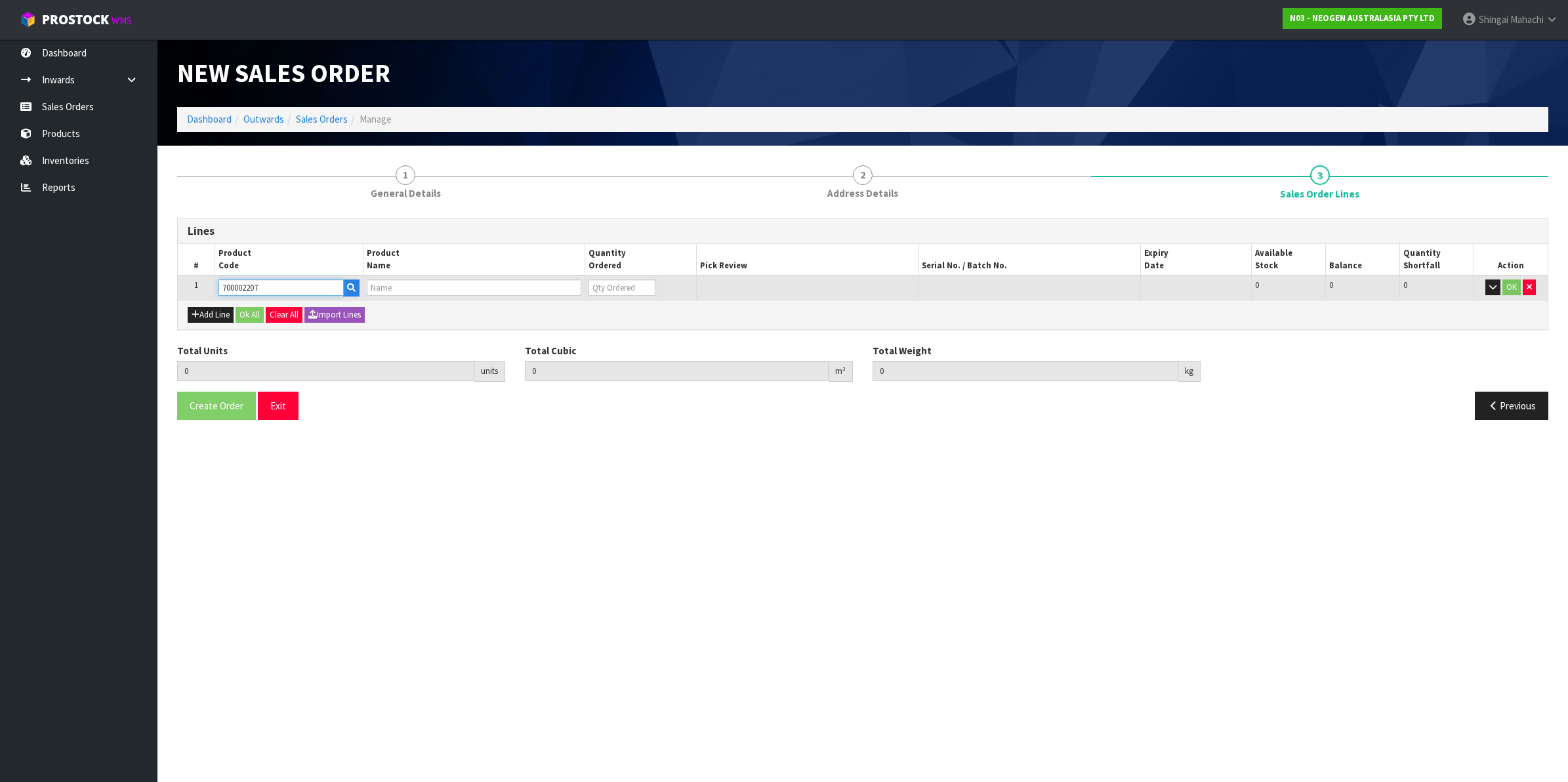
type input "0.000"
type input "7100067519 - UXL100 CLEAN-TRACE SURF ATP 100EA/PK"
type input "0"
type input "700002207"
click at [565, 286] on tr "1 700002207 7100067519 - UXL100 CLEAN-TRACE SURF ATP 100EA/PK 0 BOX 455 455 0 OK" at bounding box center [863, 287] width 1370 height 24
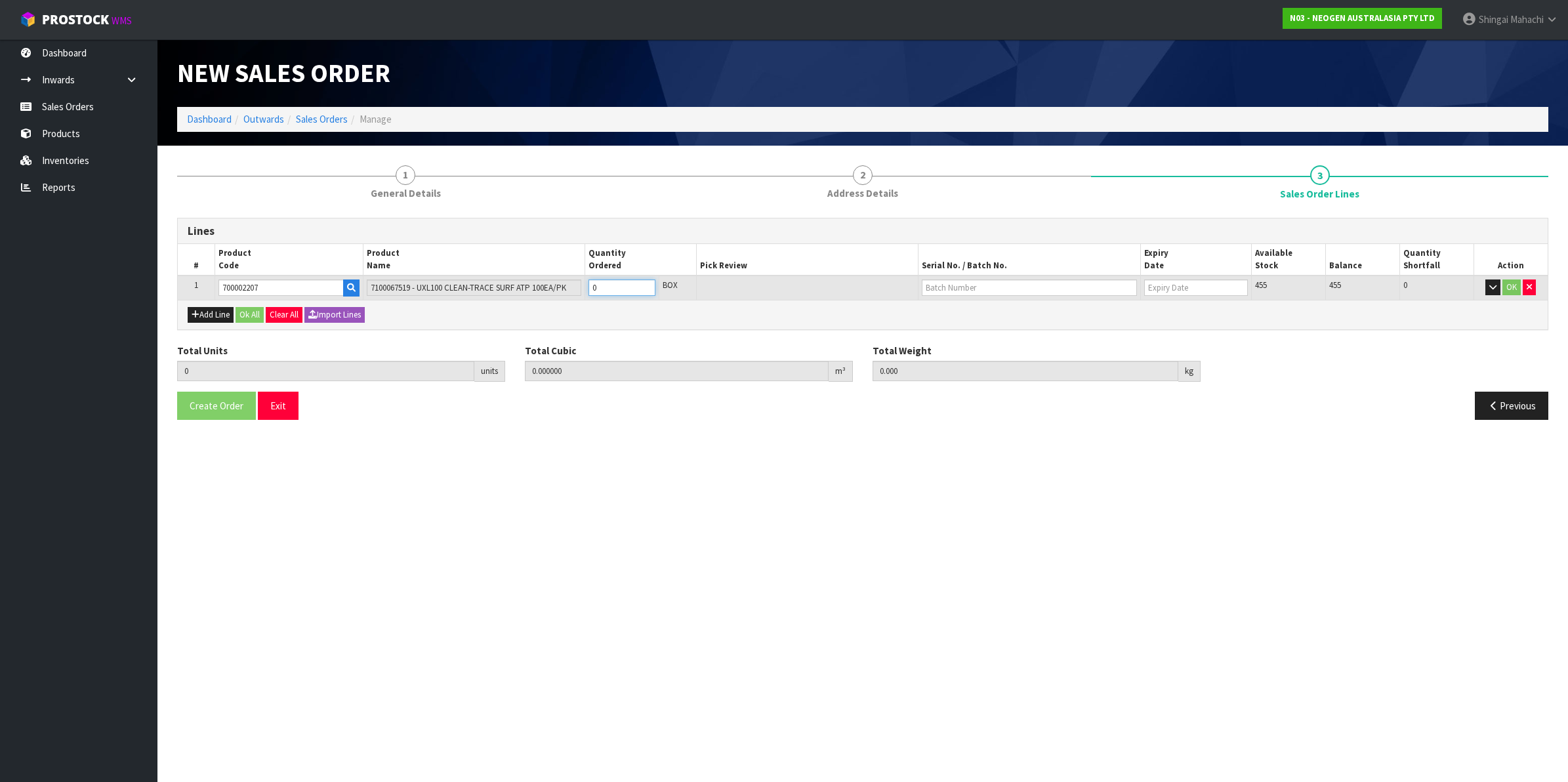
type input "7"
type input "0.045472"
type input "6.72"
type input "7"
click at [943, 289] on input "text" at bounding box center [1030, 287] width 215 height 16
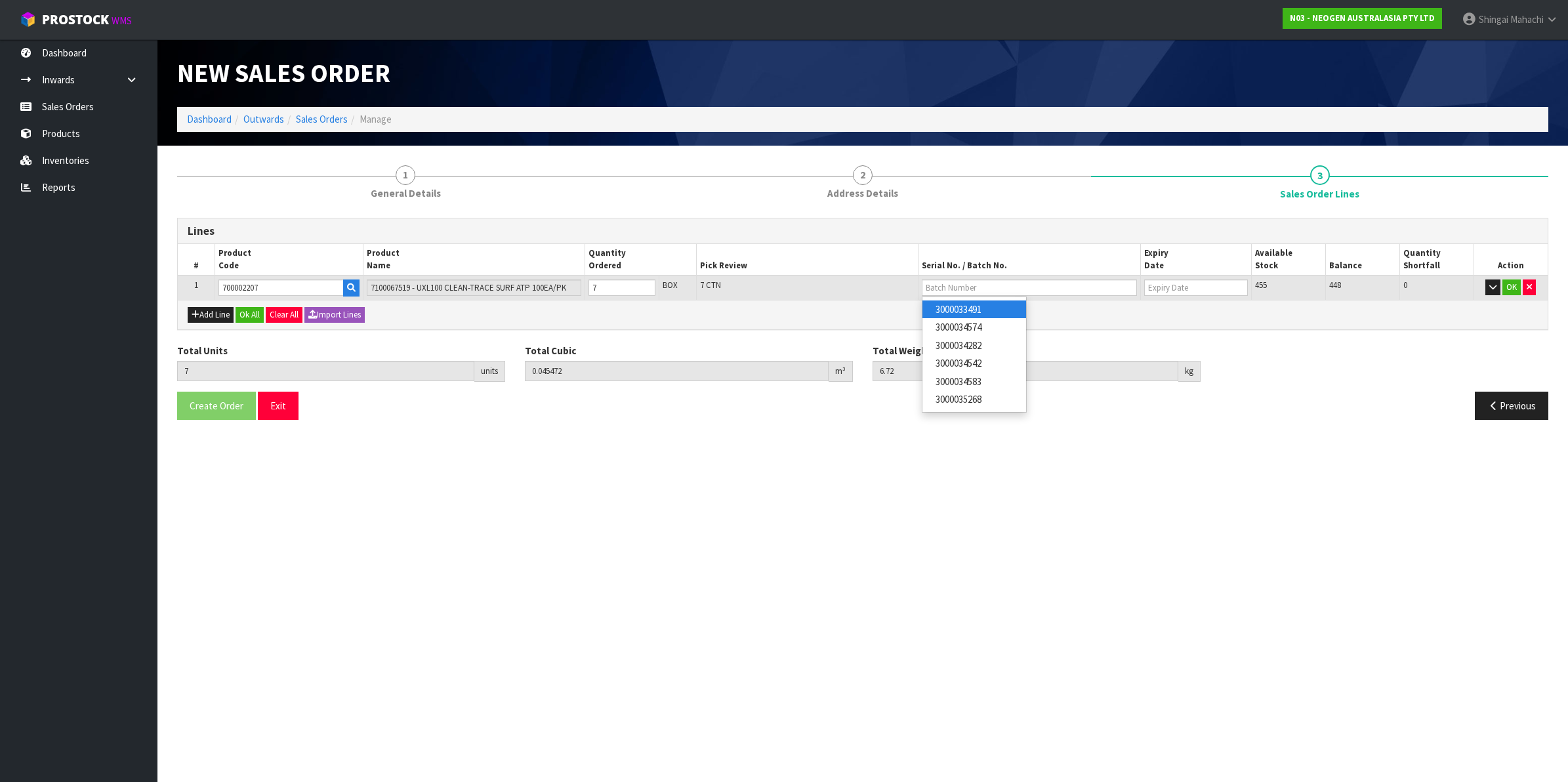
click at [983, 307] on link "3000033491" at bounding box center [974, 309] width 103 height 17
type input "3000033491"
type input "[DATE]"
click at [1507, 286] on button "OK" at bounding box center [1512, 287] width 18 height 16
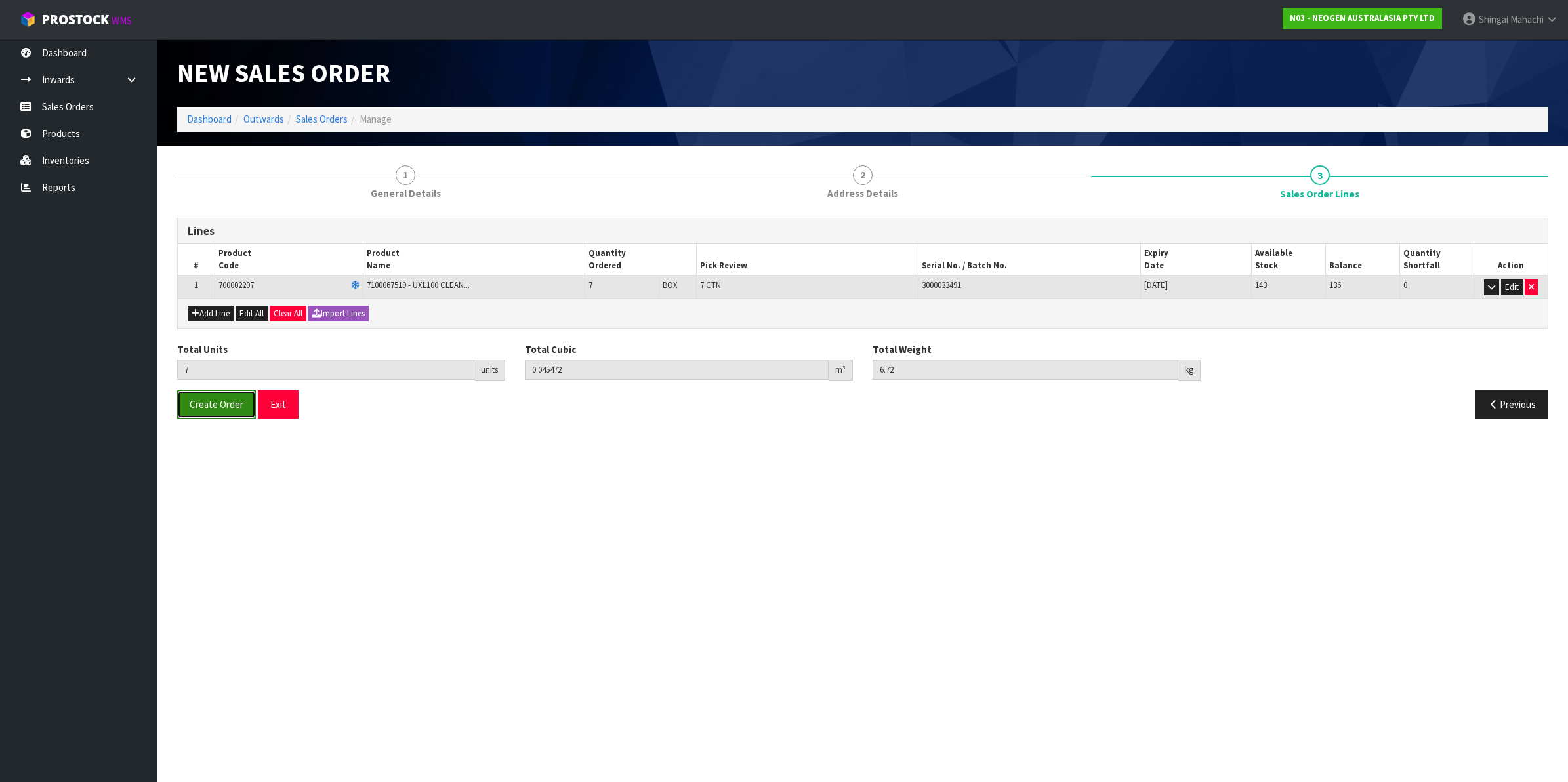
click at [208, 391] on button "Create Order" at bounding box center [216, 404] width 79 height 28
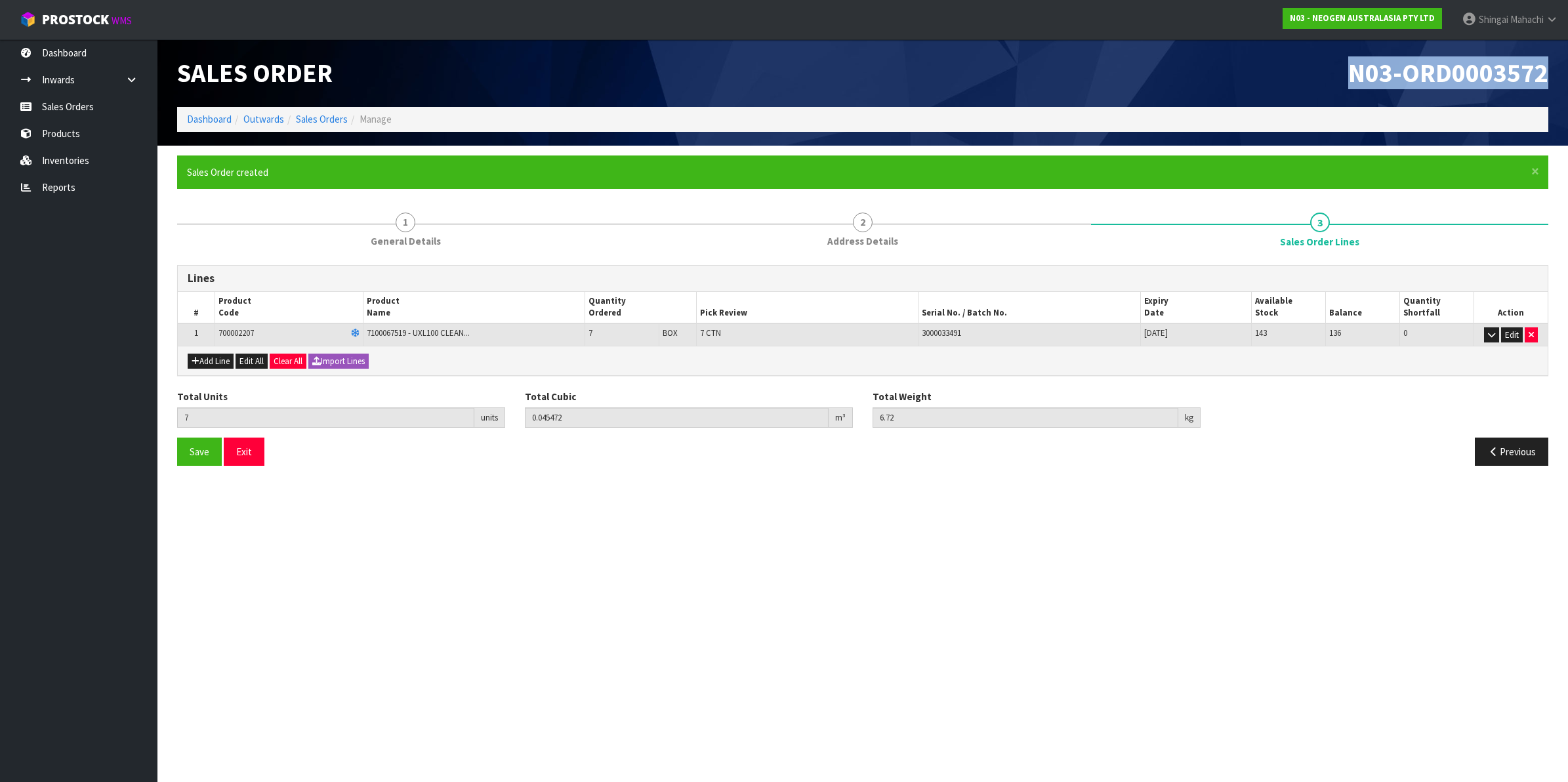
drag, startPoint x: 1340, startPoint y: 66, endPoint x: 1567, endPoint y: 67, distance: 227.0
click at [1567, 67] on header "Sales Order N03-ORD0003572 Dashboard Outwards Sales Orders Manage" at bounding box center [862, 92] width 1411 height 106
copy span "N03-ORD0003572"
click at [312, 115] on link "Sales Orders" at bounding box center [322, 119] width 52 height 12
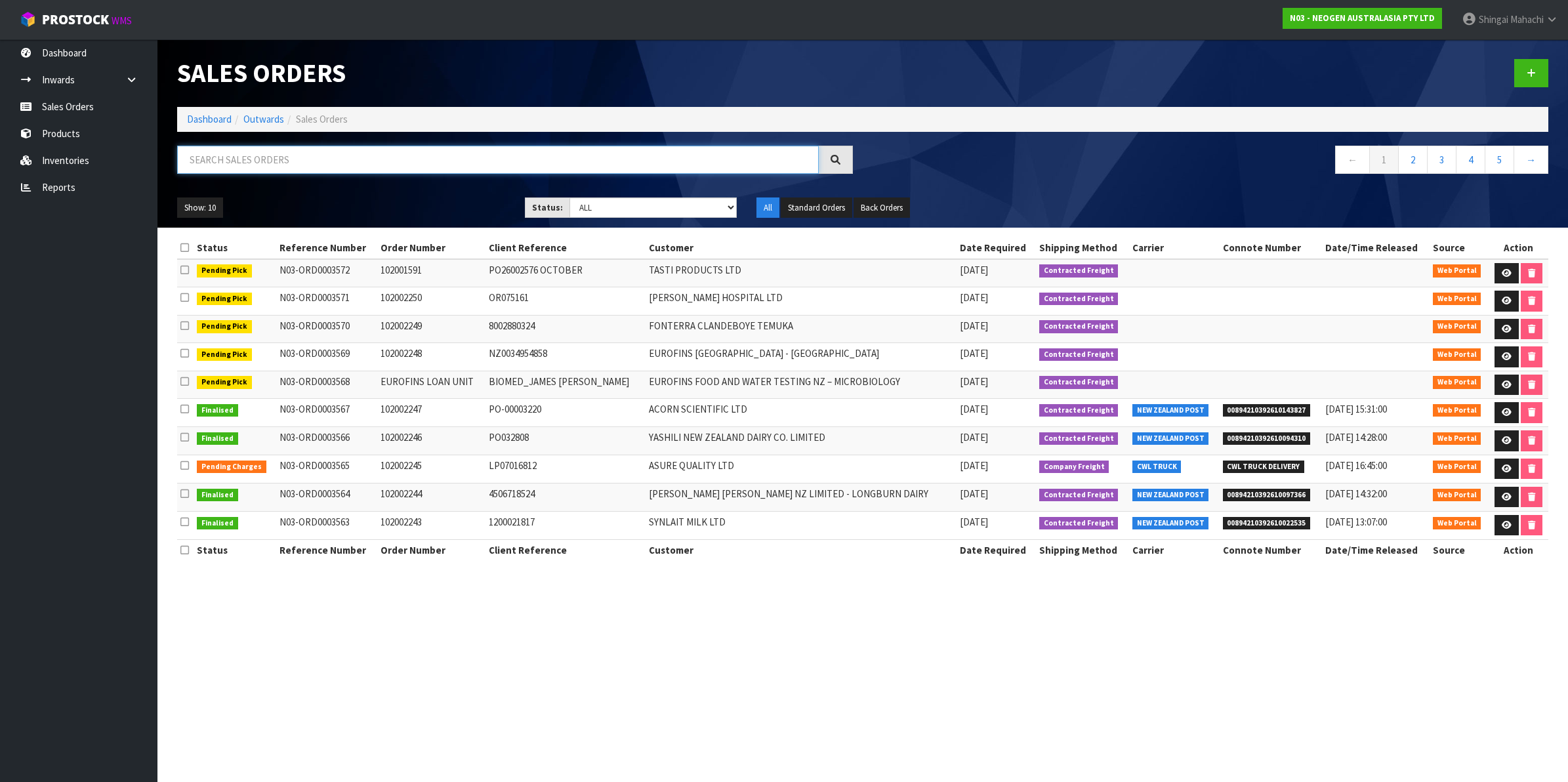
click at [219, 162] on input "text" at bounding box center [497, 160] width 642 height 28
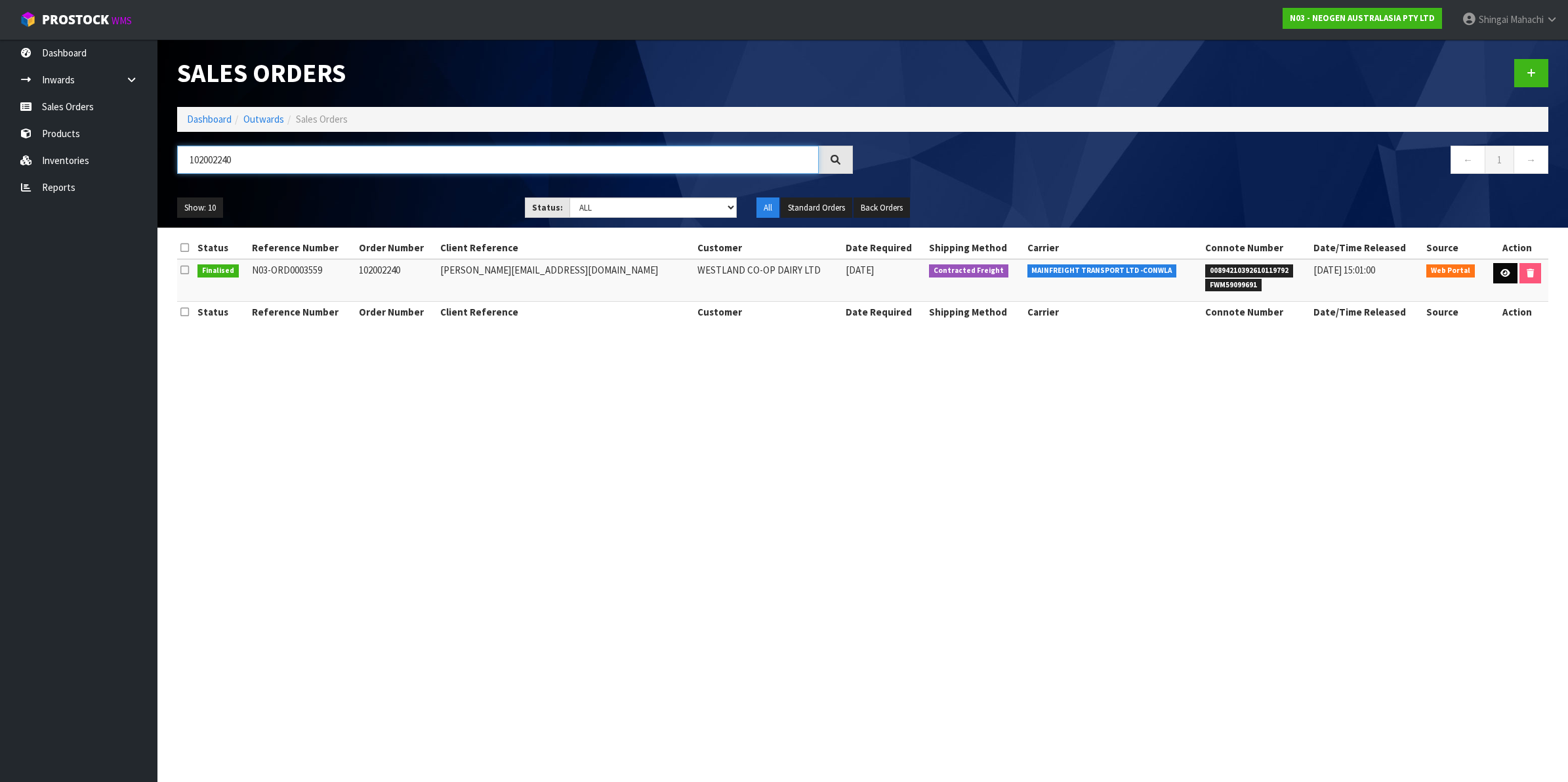
type input "102002240"
click at [1499, 267] on link at bounding box center [1505, 273] width 24 height 21
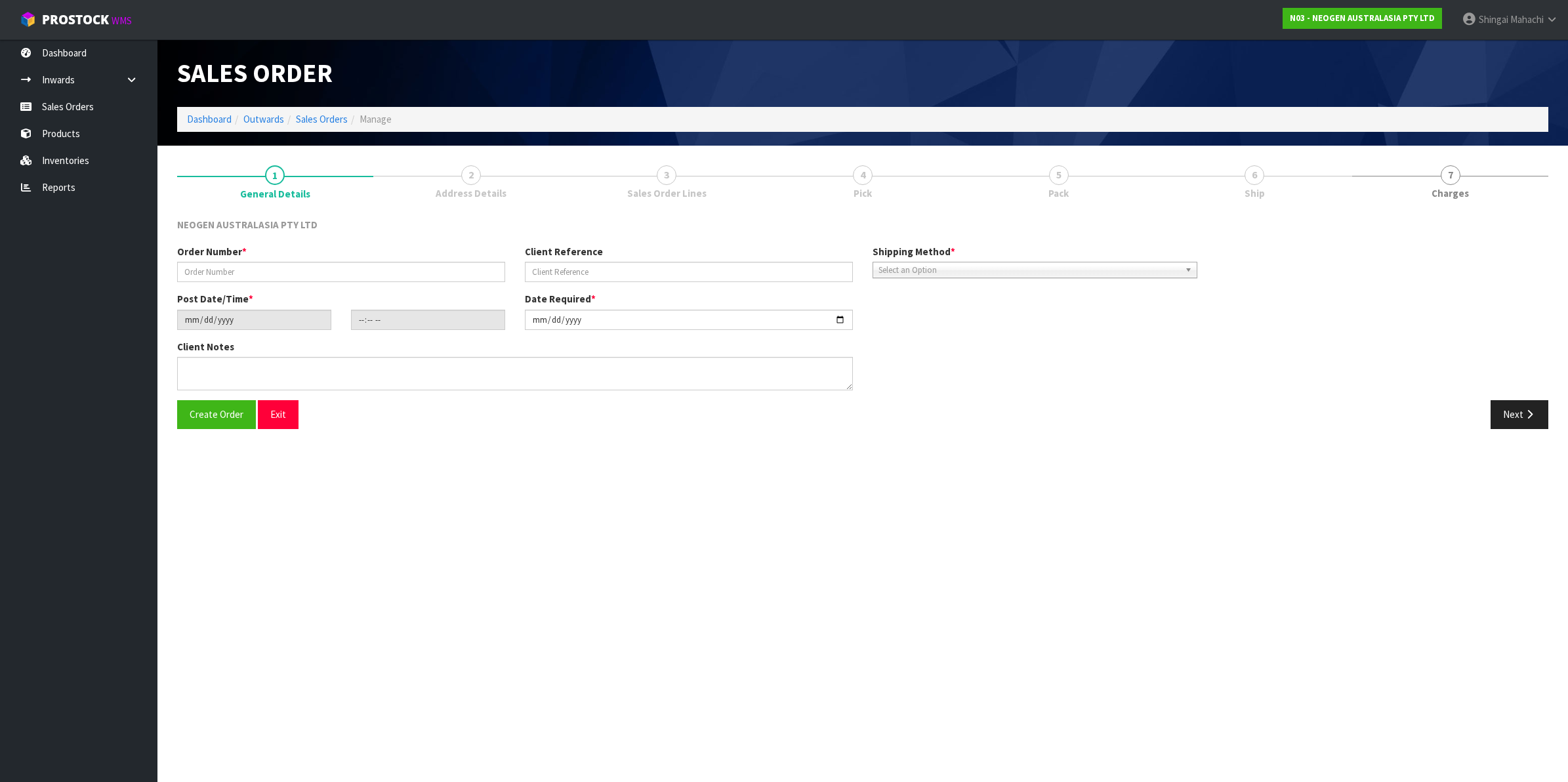
type input "102002240"
type input "[PERSON_NAME][EMAIL_ADDRESS][DOMAIN_NAME]"
type input "[DATE]"
type input "12:17:00.000"
type input "[DATE]"
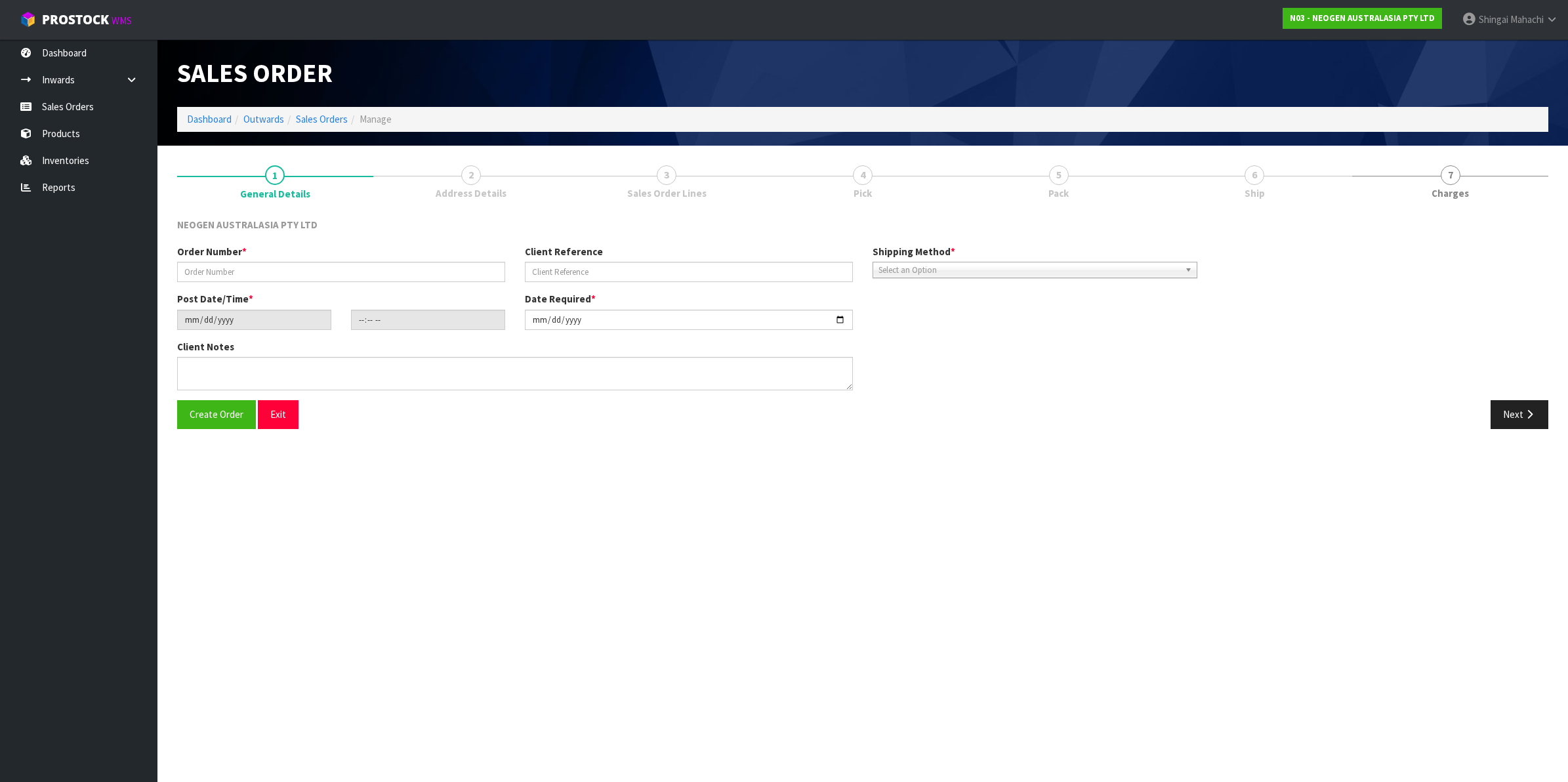
type textarea "ATTN: [PERSON_NAME]"
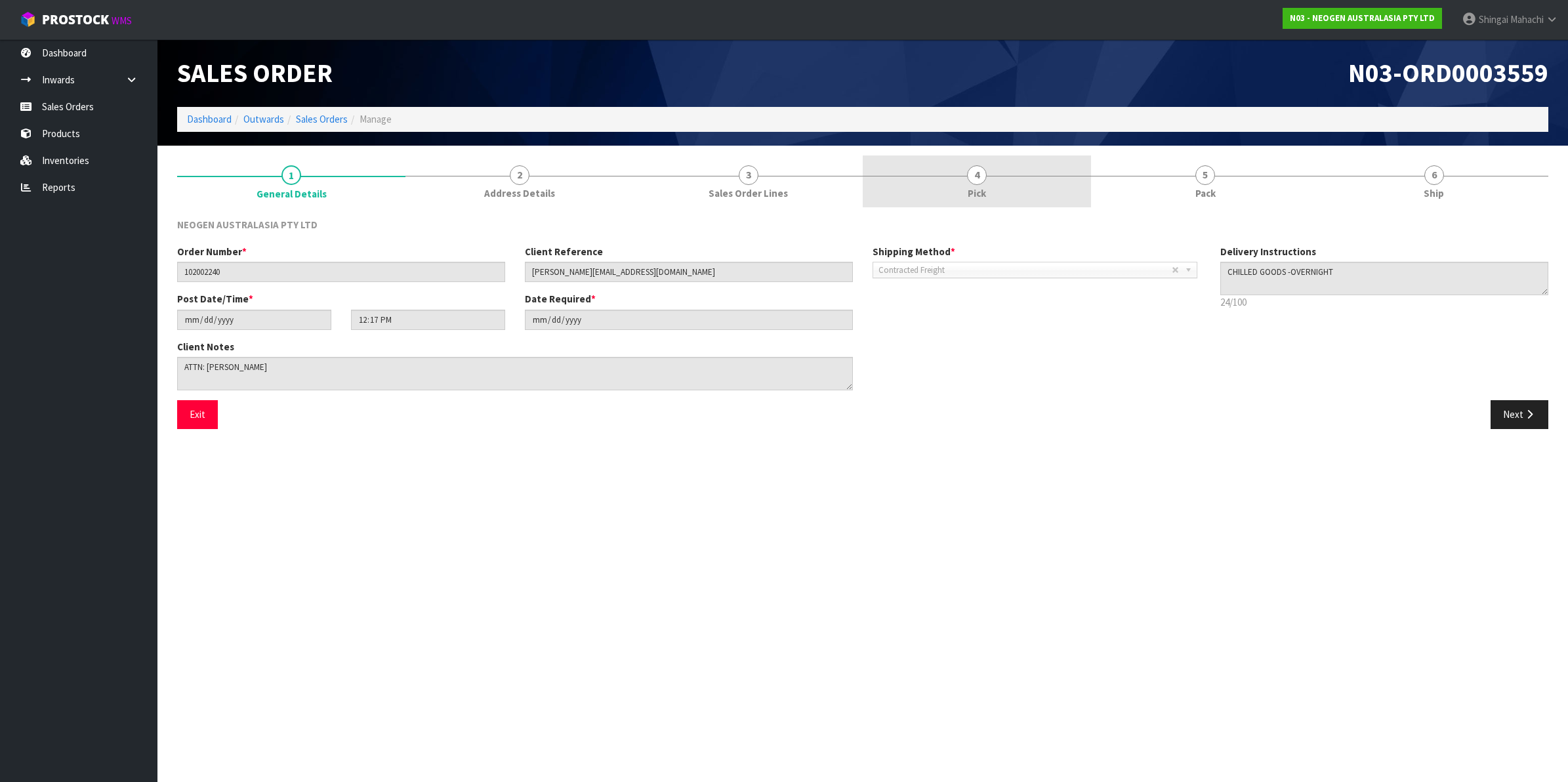
click at [974, 176] on span "4" at bounding box center [977, 174] width 20 height 20
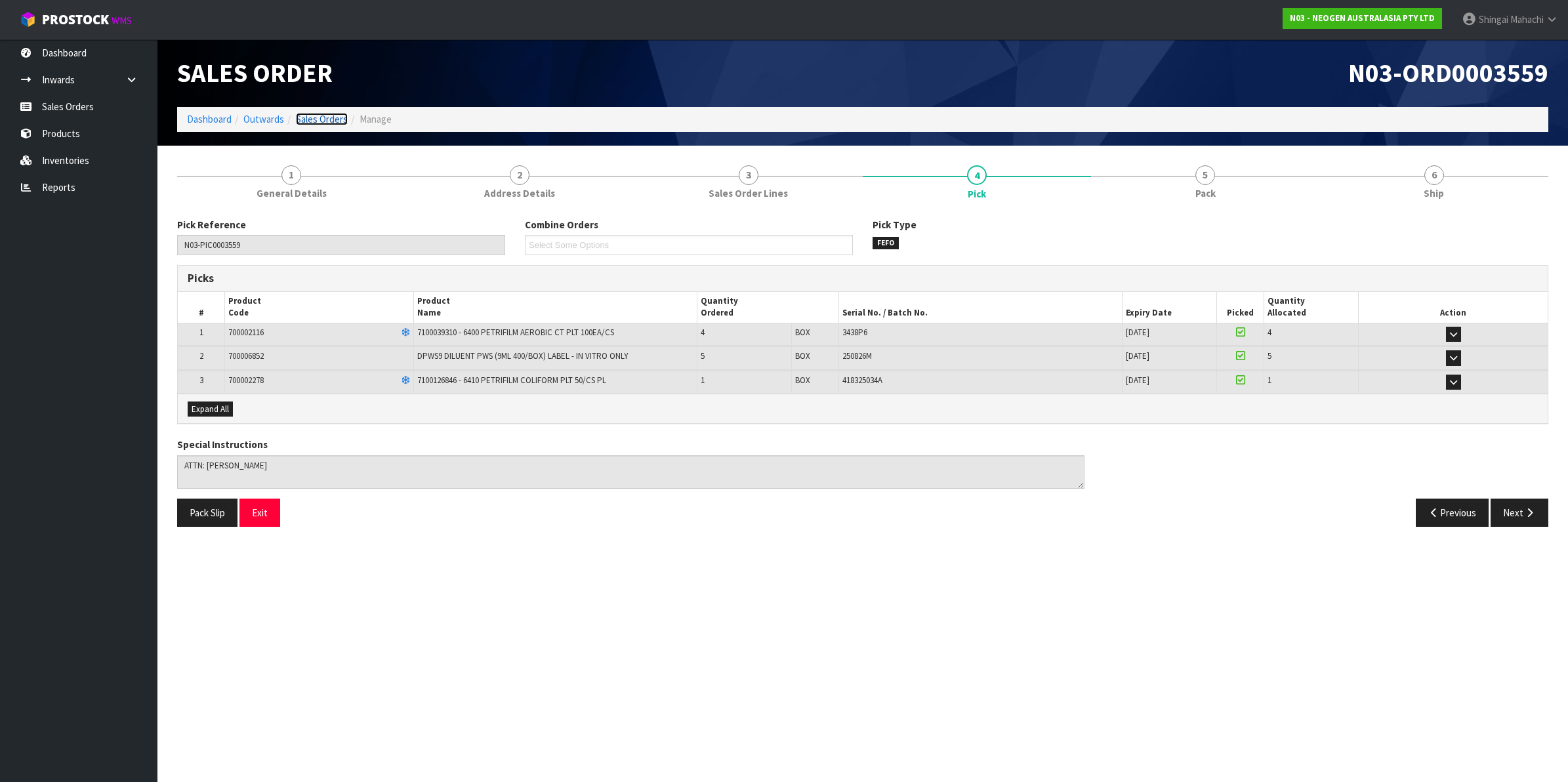
click at [320, 120] on link "Sales Orders" at bounding box center [322, 119] width 52 height 12
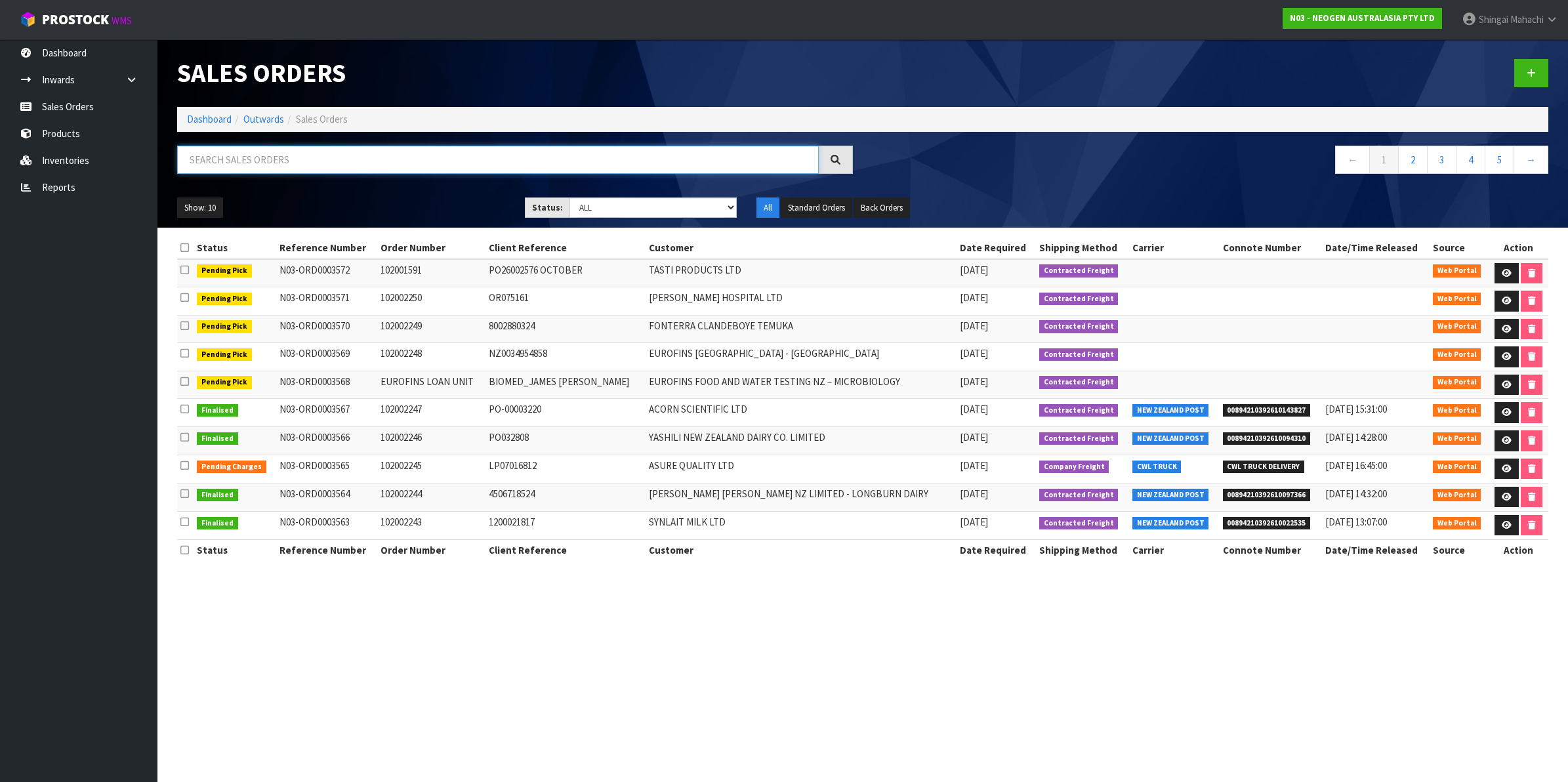
click at [262, 157] on input "text" at bounding box center [497, 160] width 642 height 28
click at [201, 162] on input "text" at bounding box center [497, 160] width 642 height 28
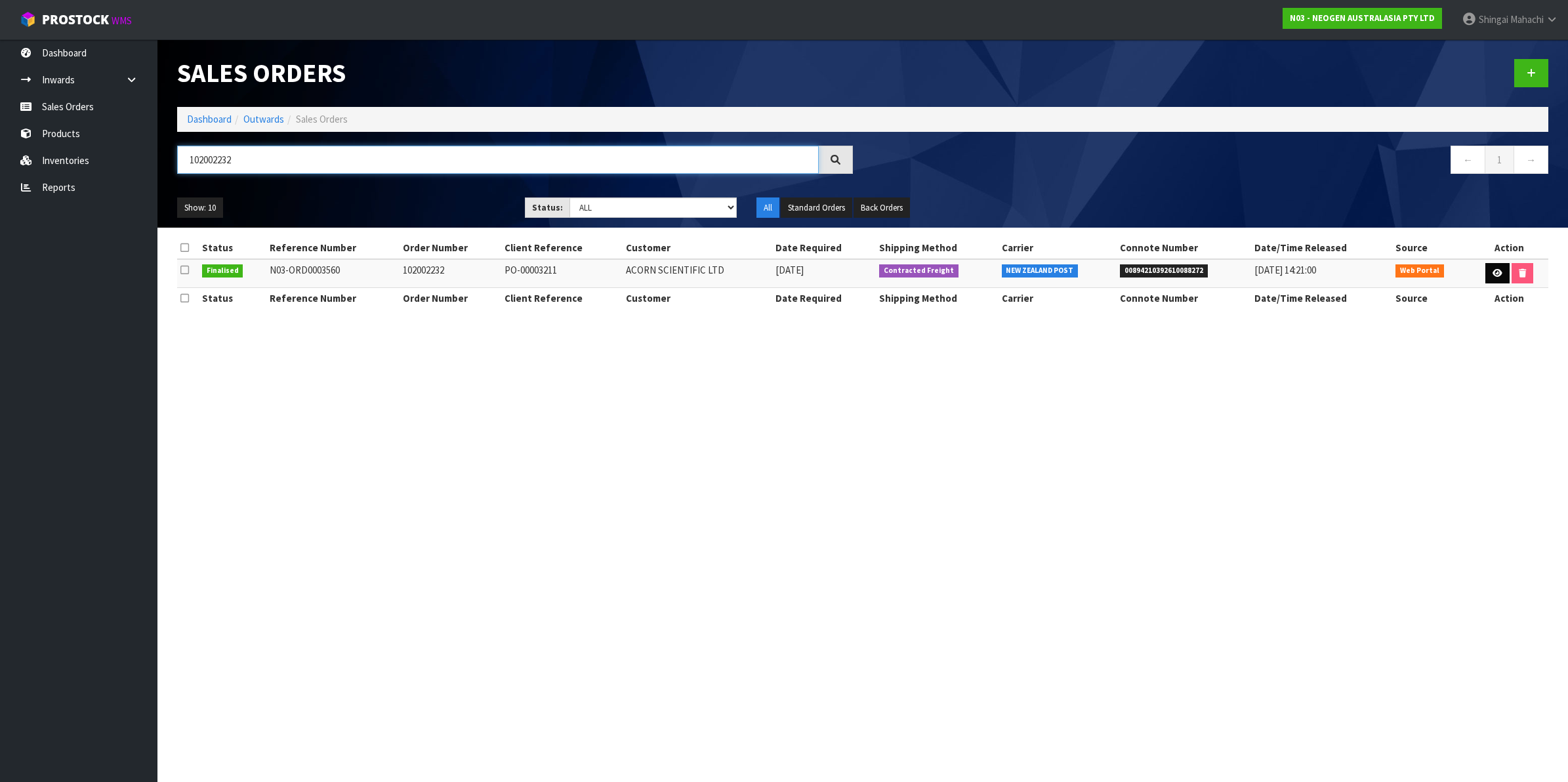
type input "102002232"
click at [1492, 269] on icon at bounding box center [1497, 273] width 10 height 9
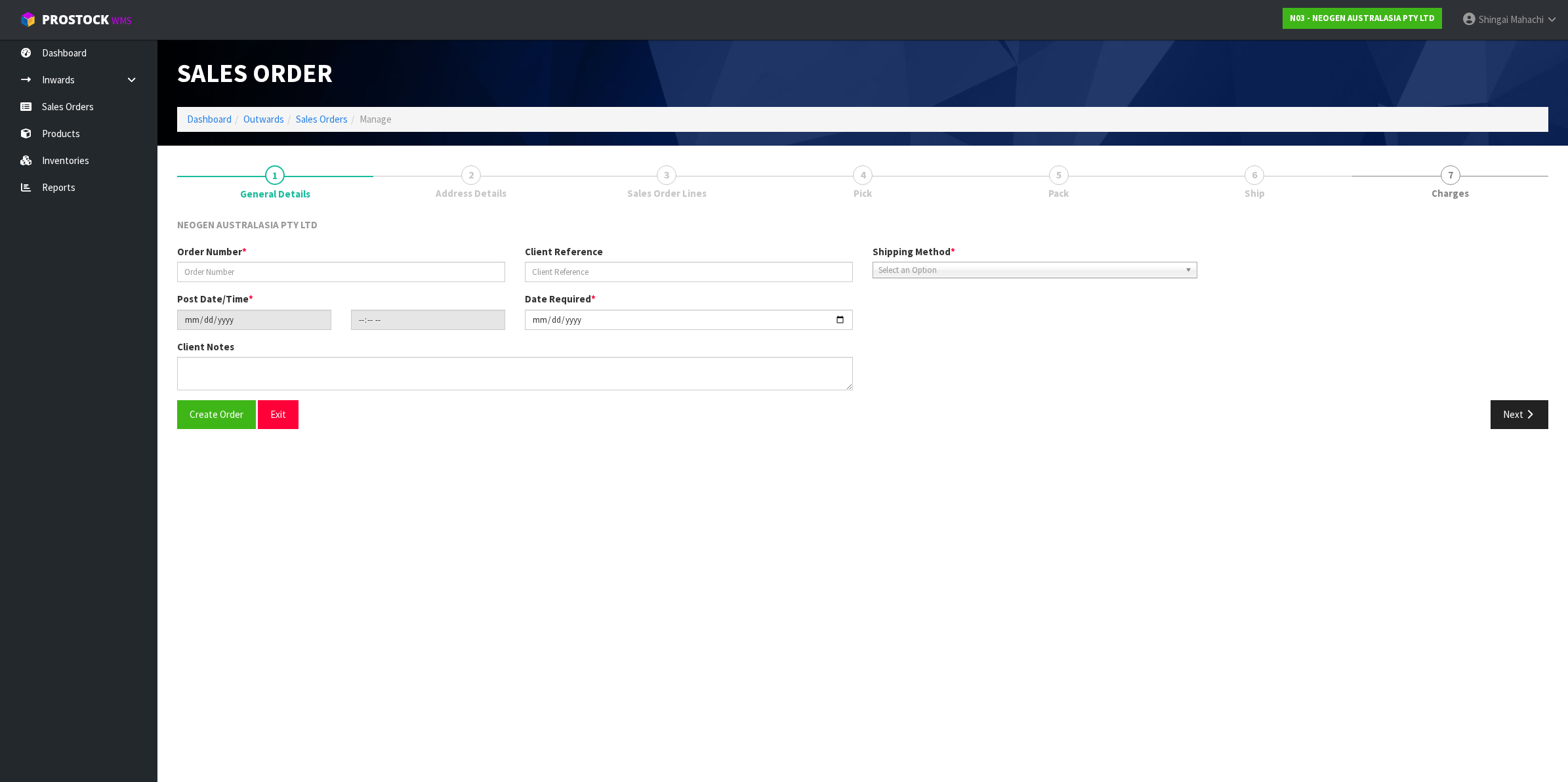
type input "102002232"
type input "PO-00003211"
type input "[DATE]"
type input "10:29:00.000"
type input "[DATE]"
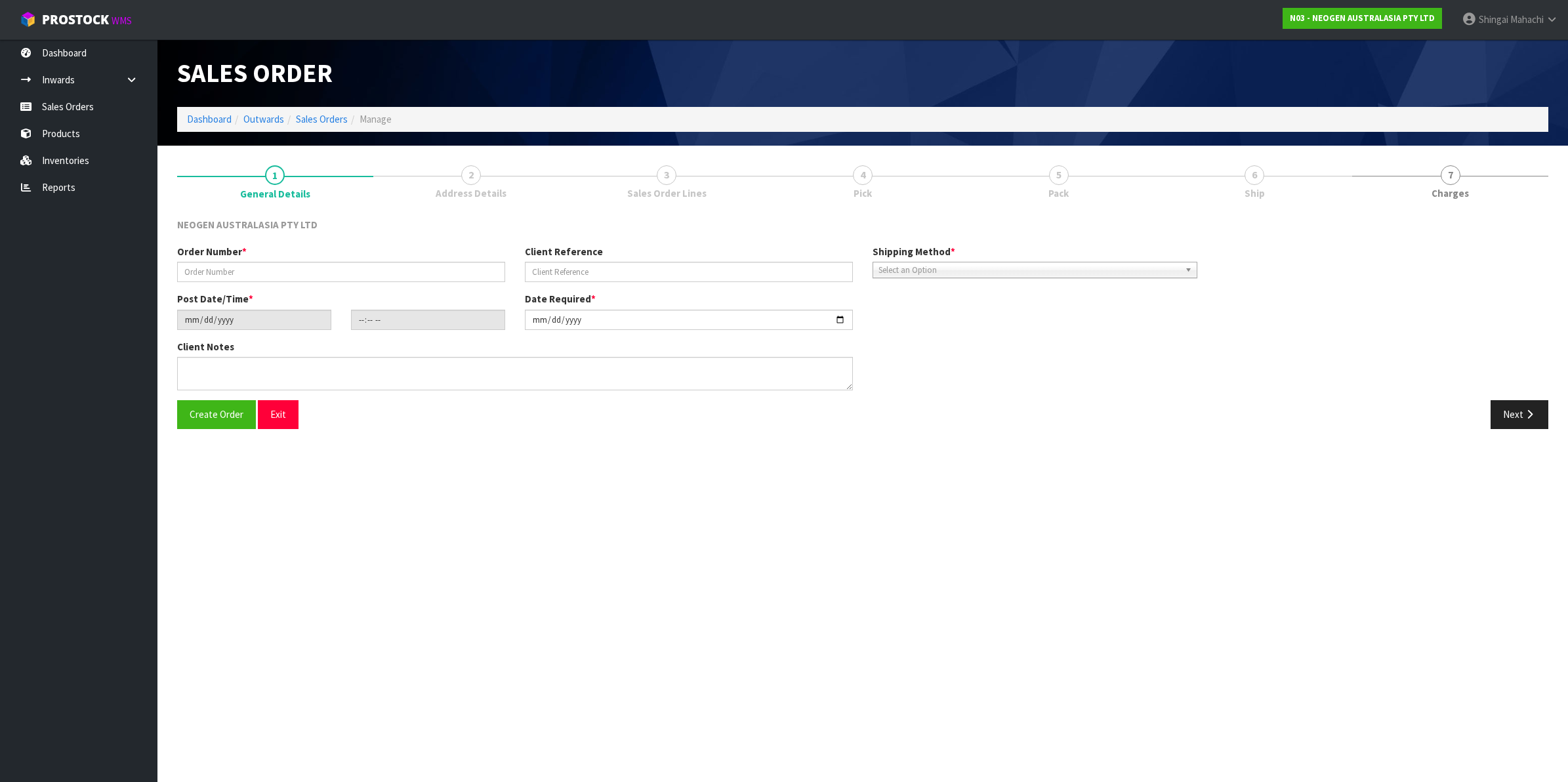
type textarea "ATTN: [PERSON_NAME]"
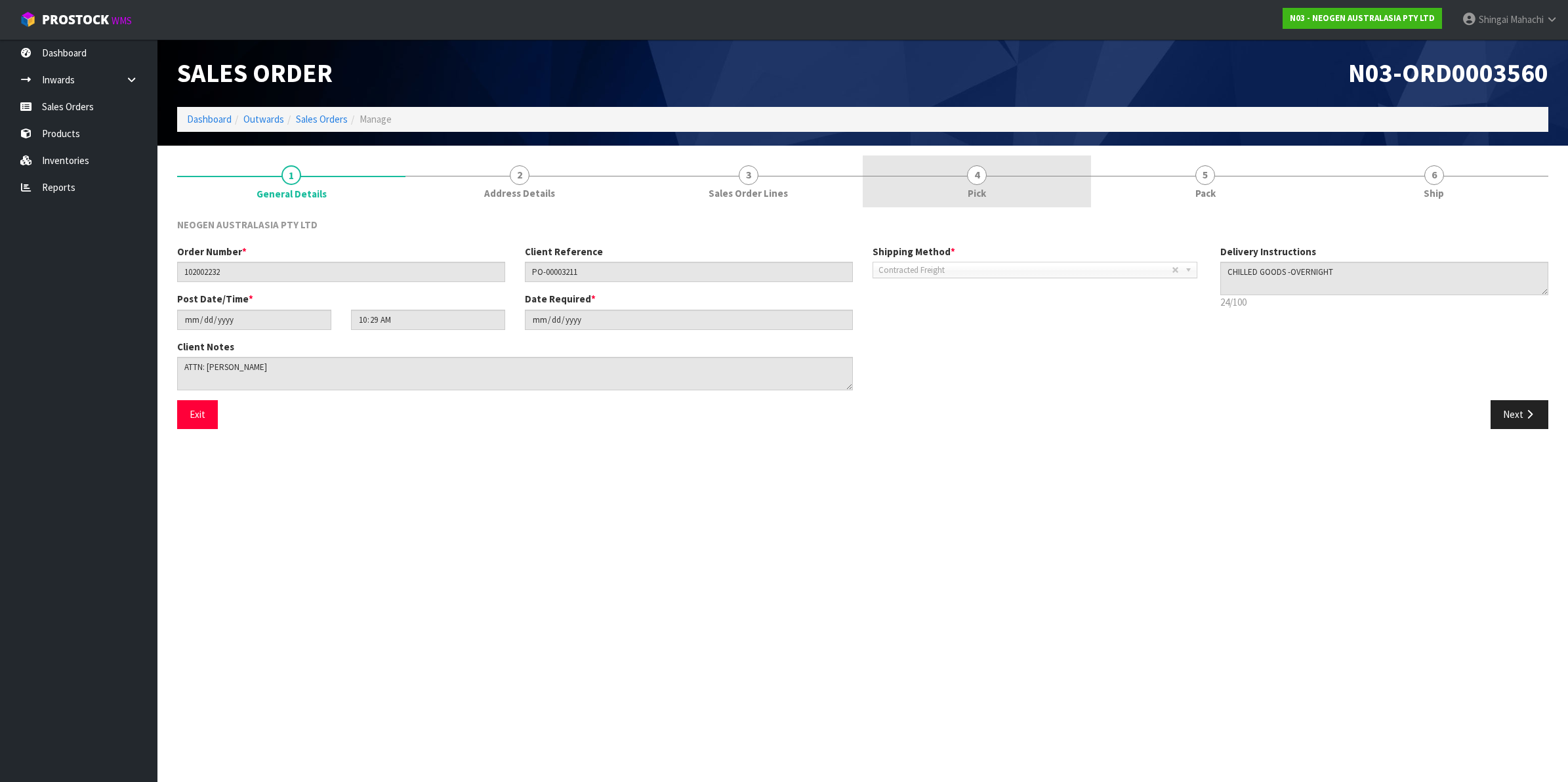
click at [981, 175] on span "4" at bounding box center [977, 174] width 20 height 20
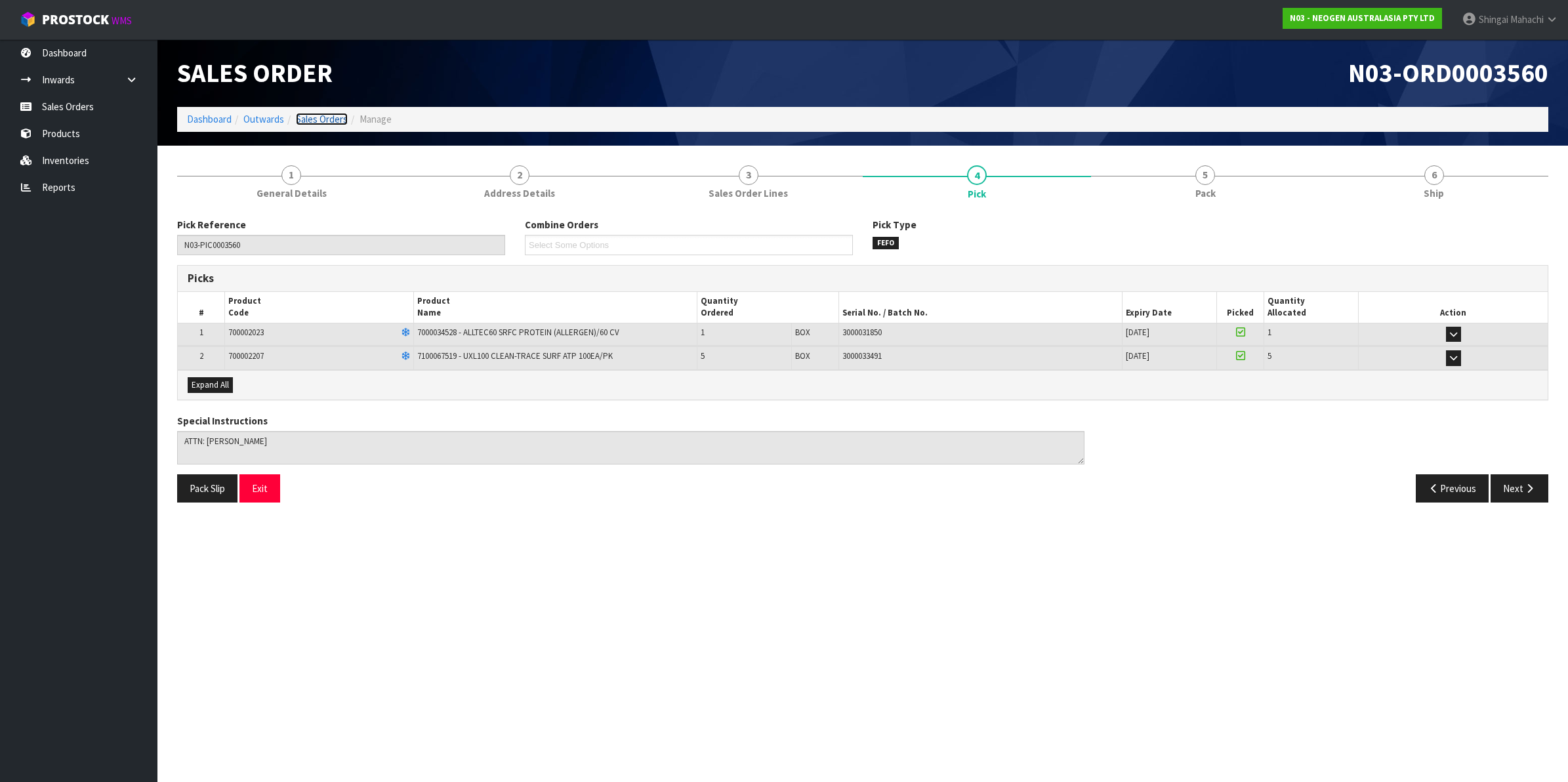
click at [322, 117] on link "Sales Orders" at bounding box center [322, 119] width 52 height 12
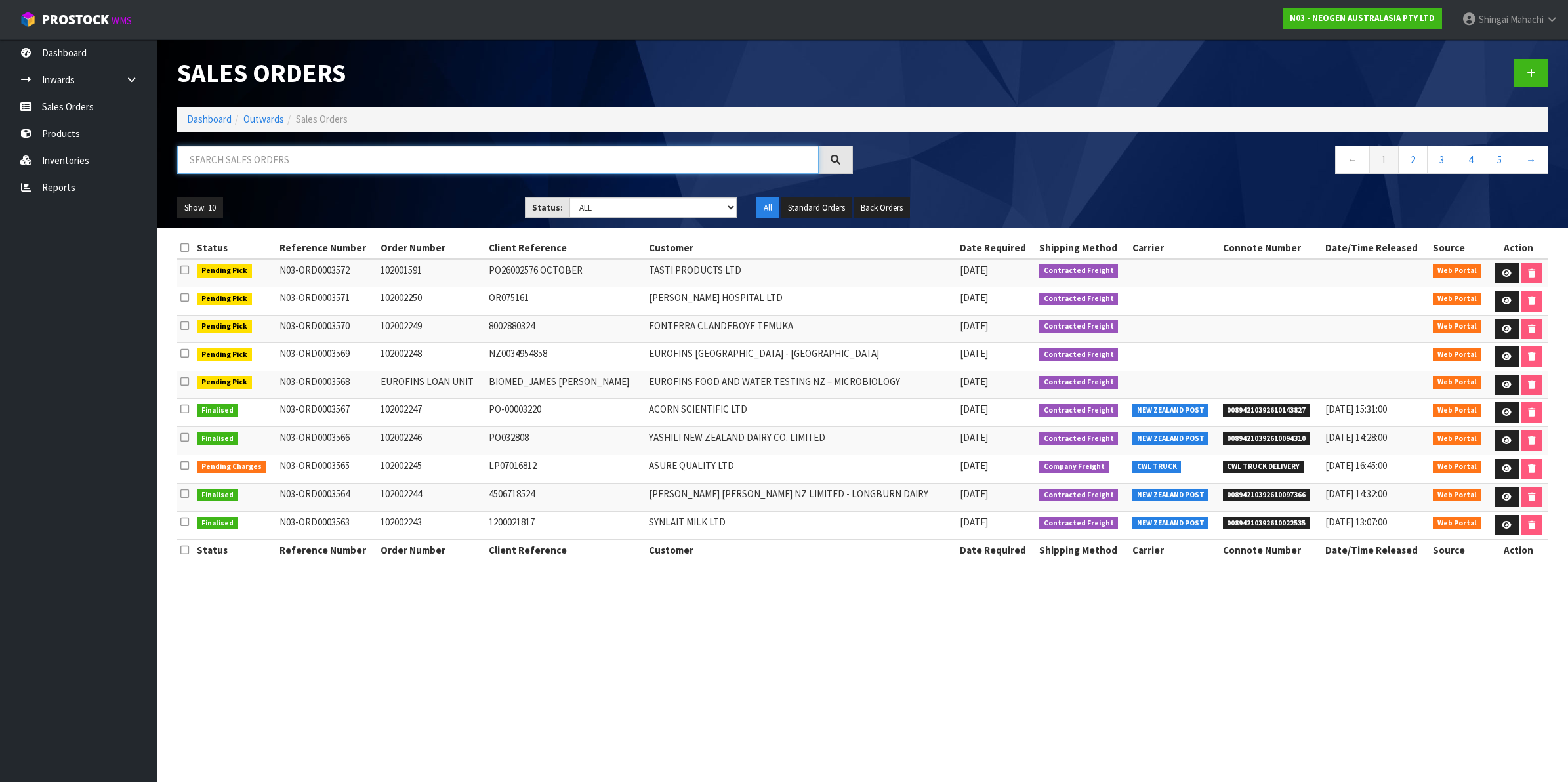
click at [247, 156] on input "text" at bounding box center [497, 160] width 642 height 28
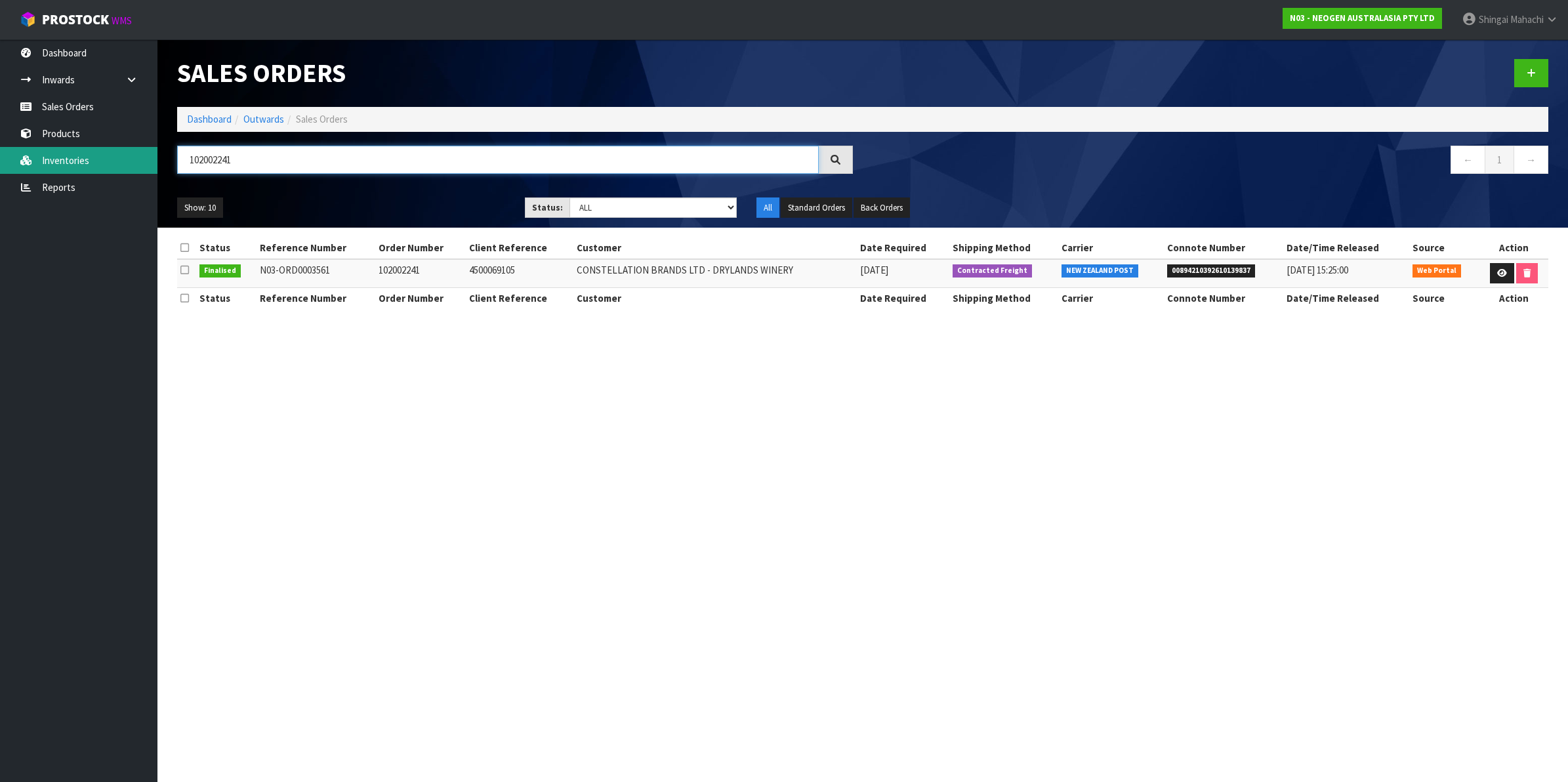
type input "102002241"
click at [1498, 277] on icon at bounding box center [1502, 273] width 10 height 9
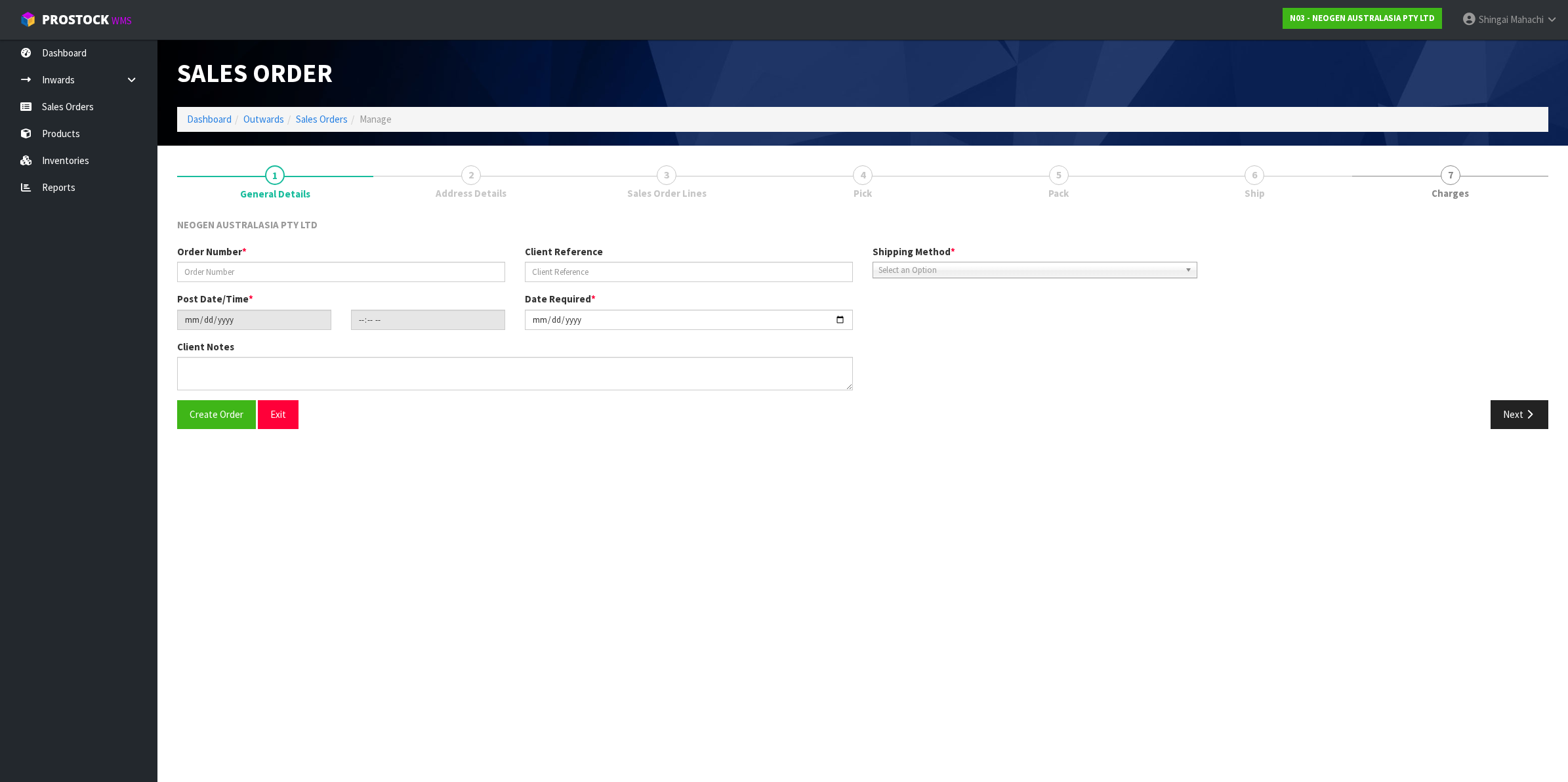
type input "102002241"
type input "4500069105"
type input "[DATE]"
type input "10:32:00.000"
type input "[DATE]"
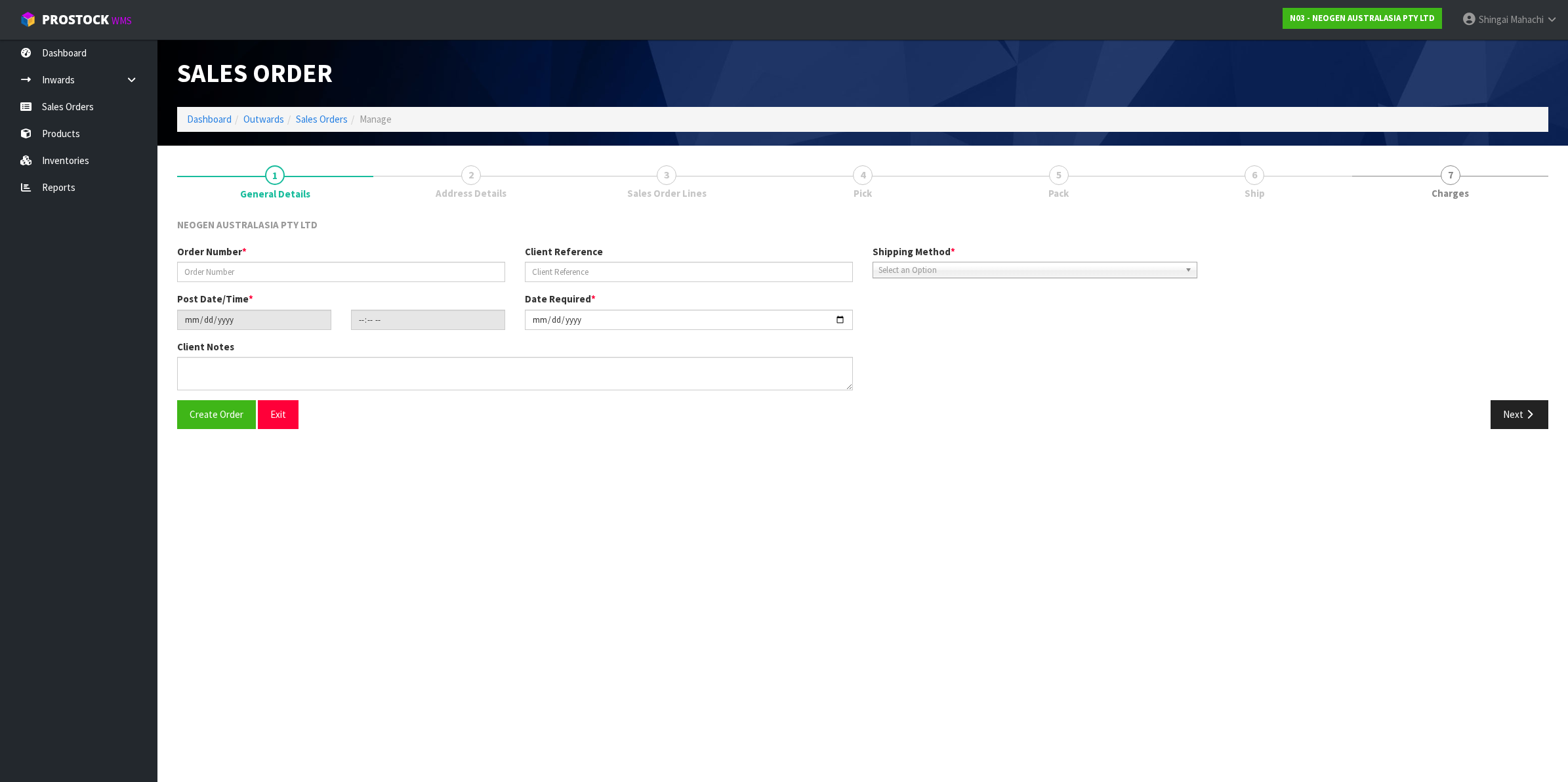
type textarea "ATTN: [PERSON_NAME] WINERY"
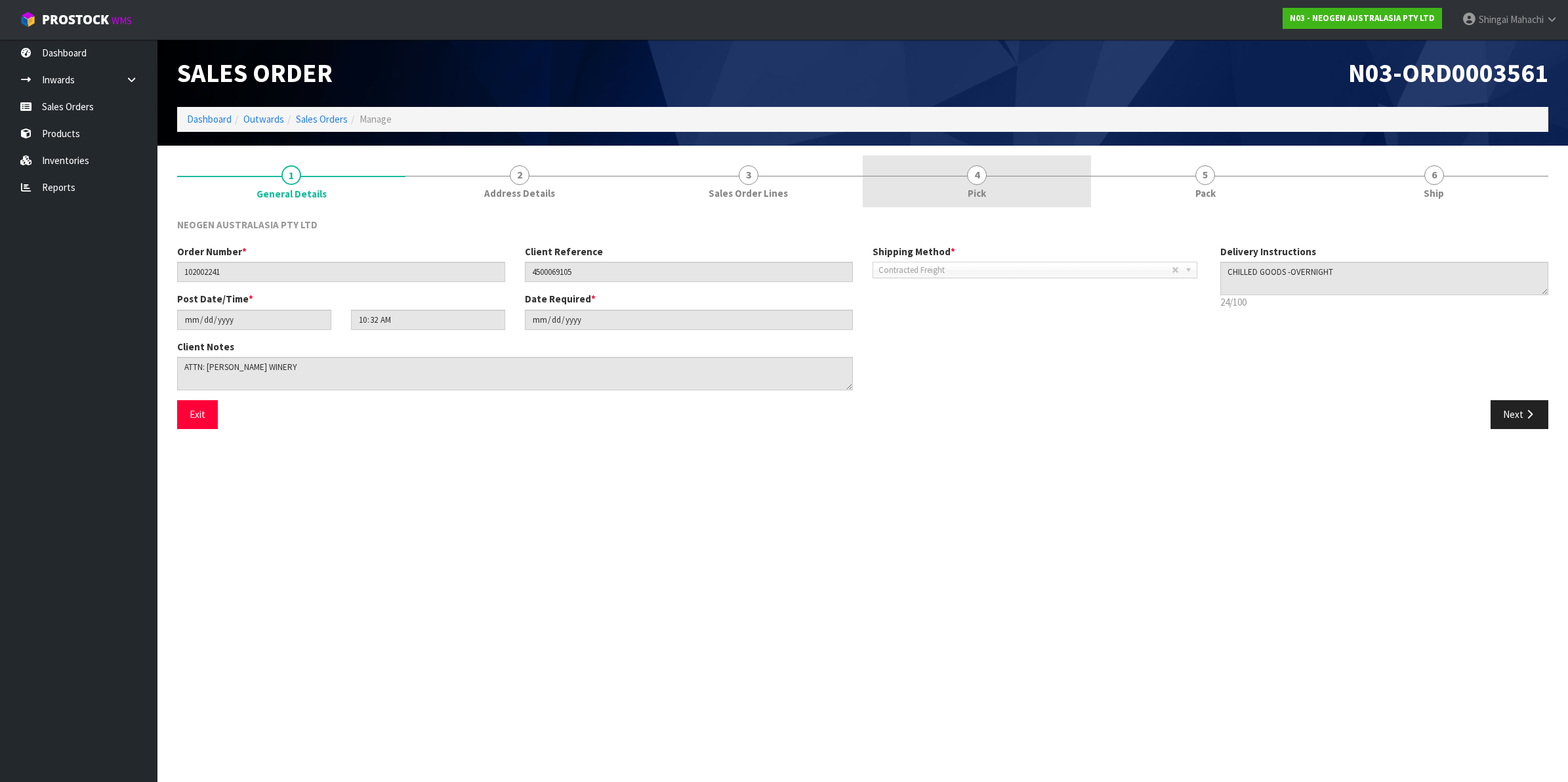
click at [972, 179] on span "4" at bounding box center [977, 174] width 20 height 20
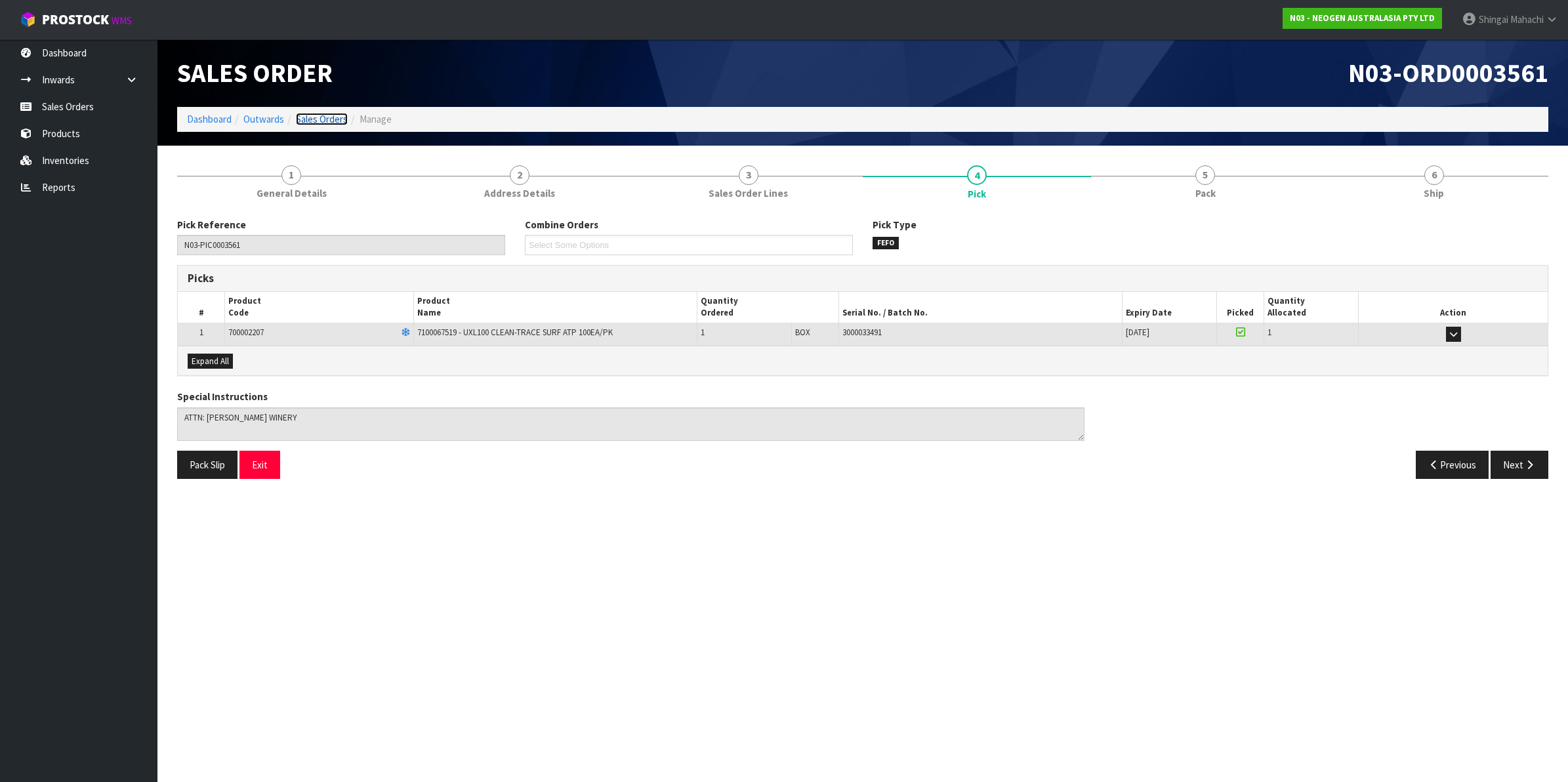
click at [330, 120] on link "Sales Orders" at bounding box center [322, 119] width 52 height 12
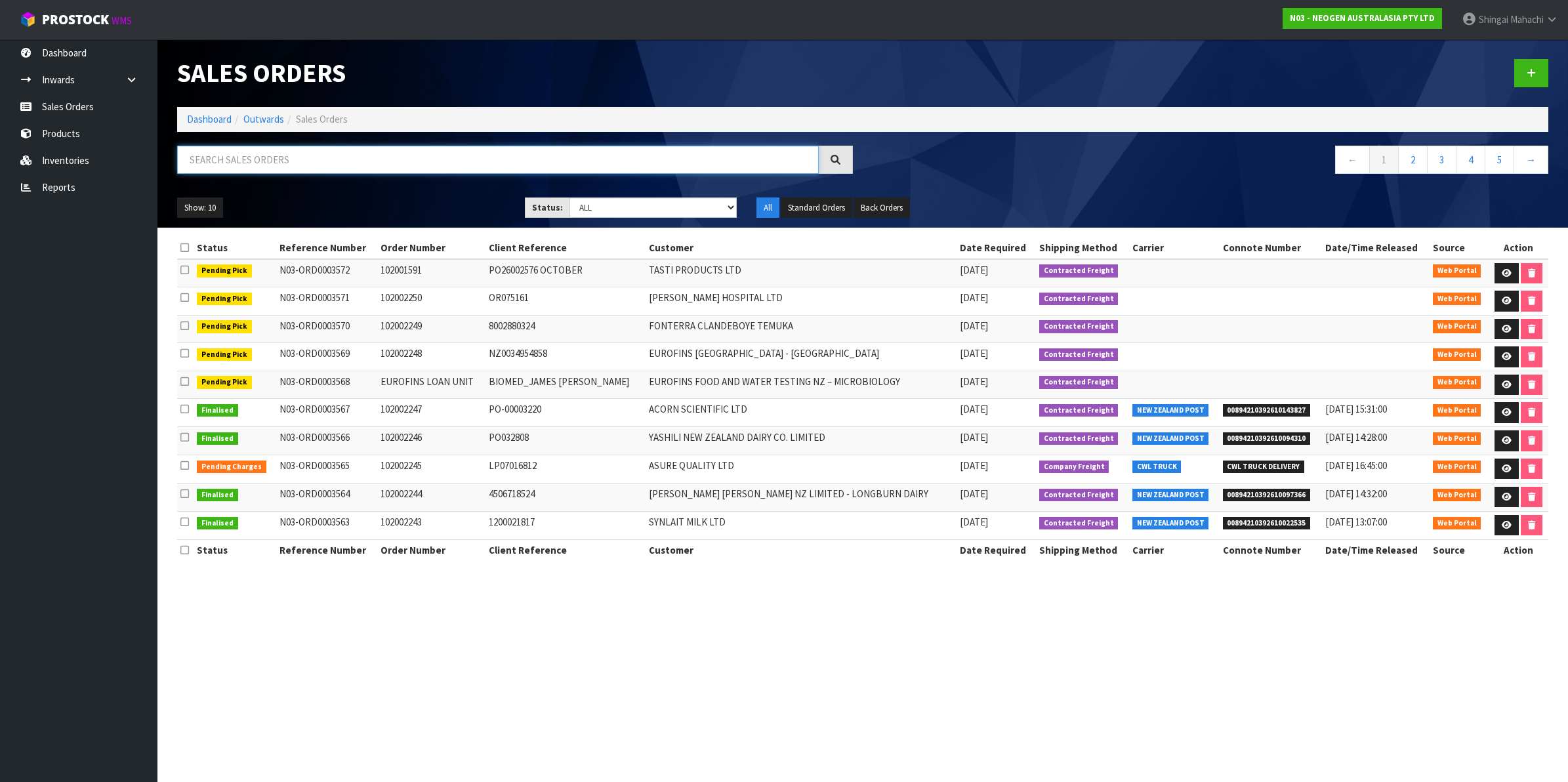
click at [315, 149] on input "text" at bounding box center [497, 160] width 642 height 28
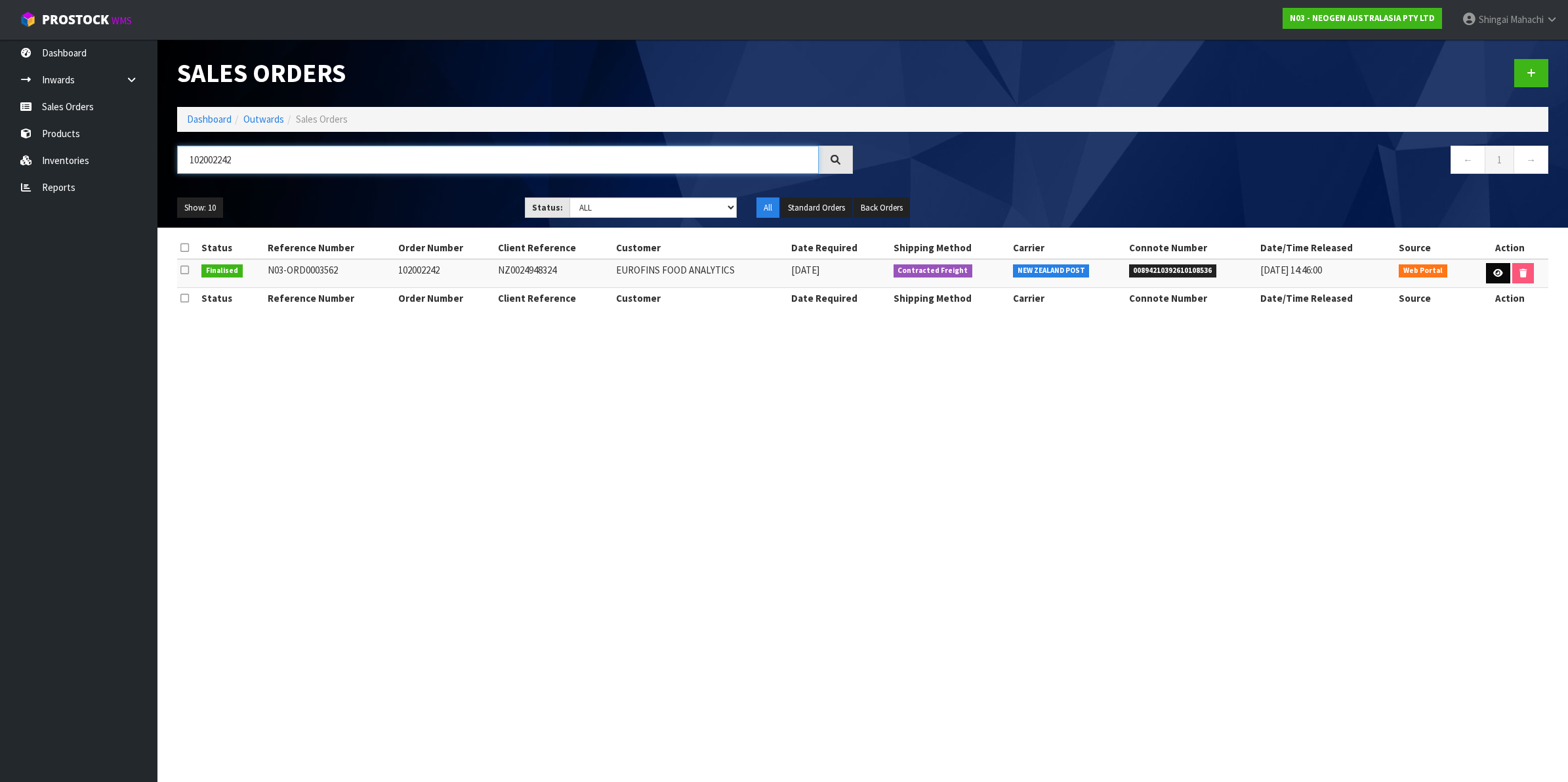
type input "102002242"
click at [1498, 279] on link at bounding box center [1499, 273] width 24 height 21
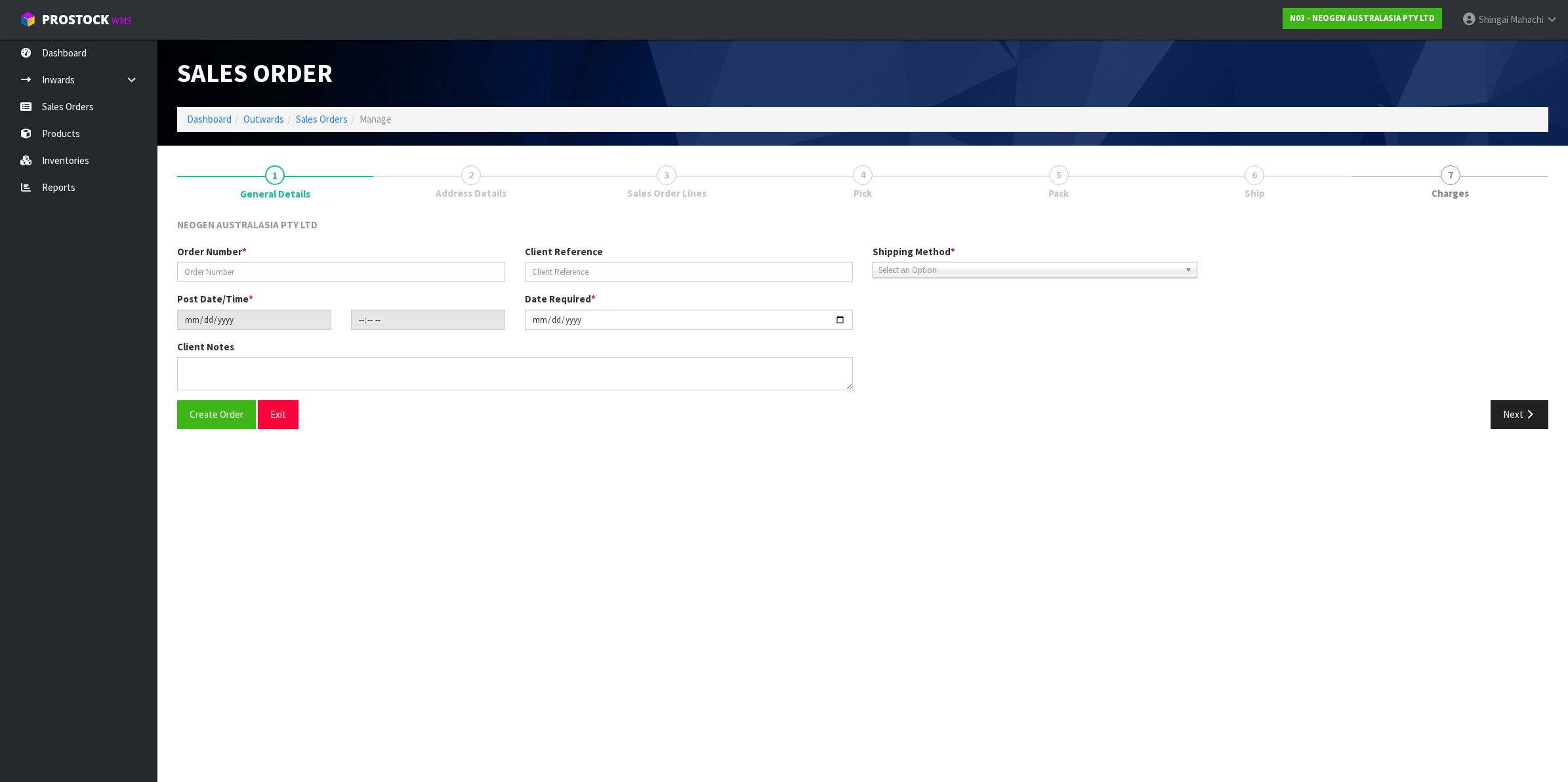
type input "102002242"
type input "NZ0024948324"
type input "[DATE]"
type input "10:36:00.000"
type input "[DATE]"
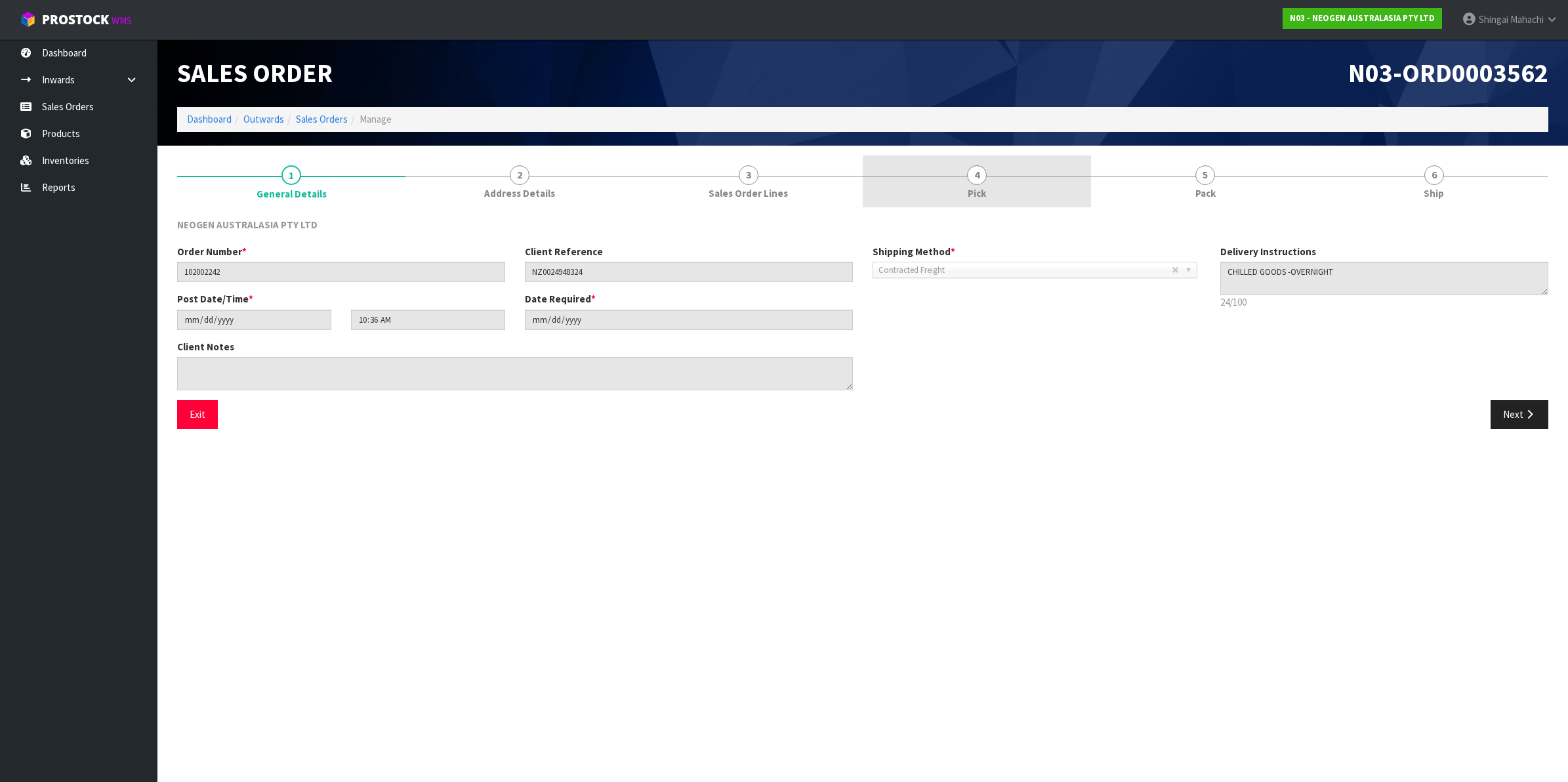
click at [976, 179] on span "4" at bounding box center [977, 174] width 20 height 20
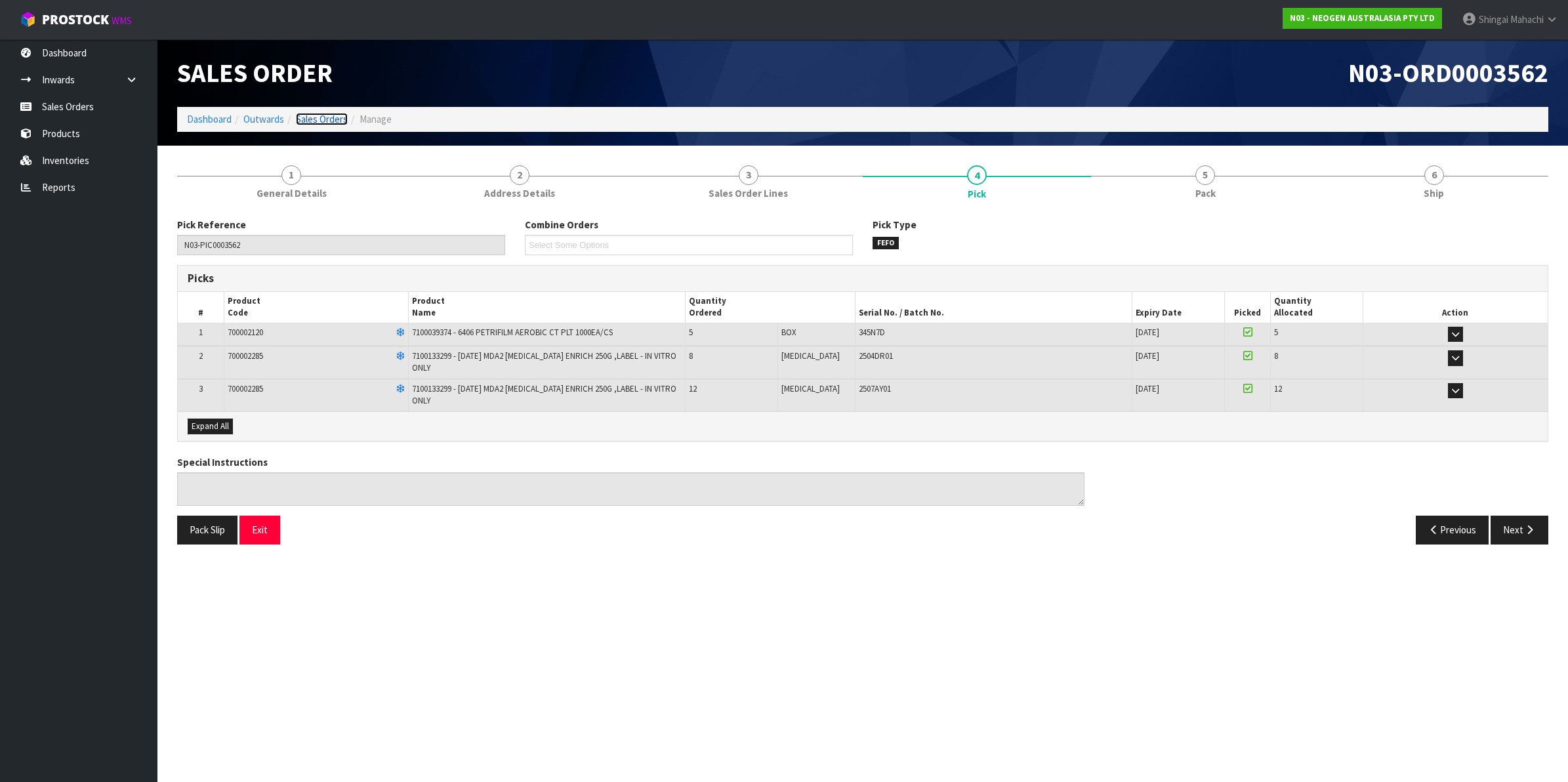
click at [319, 115] on link "Sales Orders" at bounding box center [322, 119] width 52 height 12
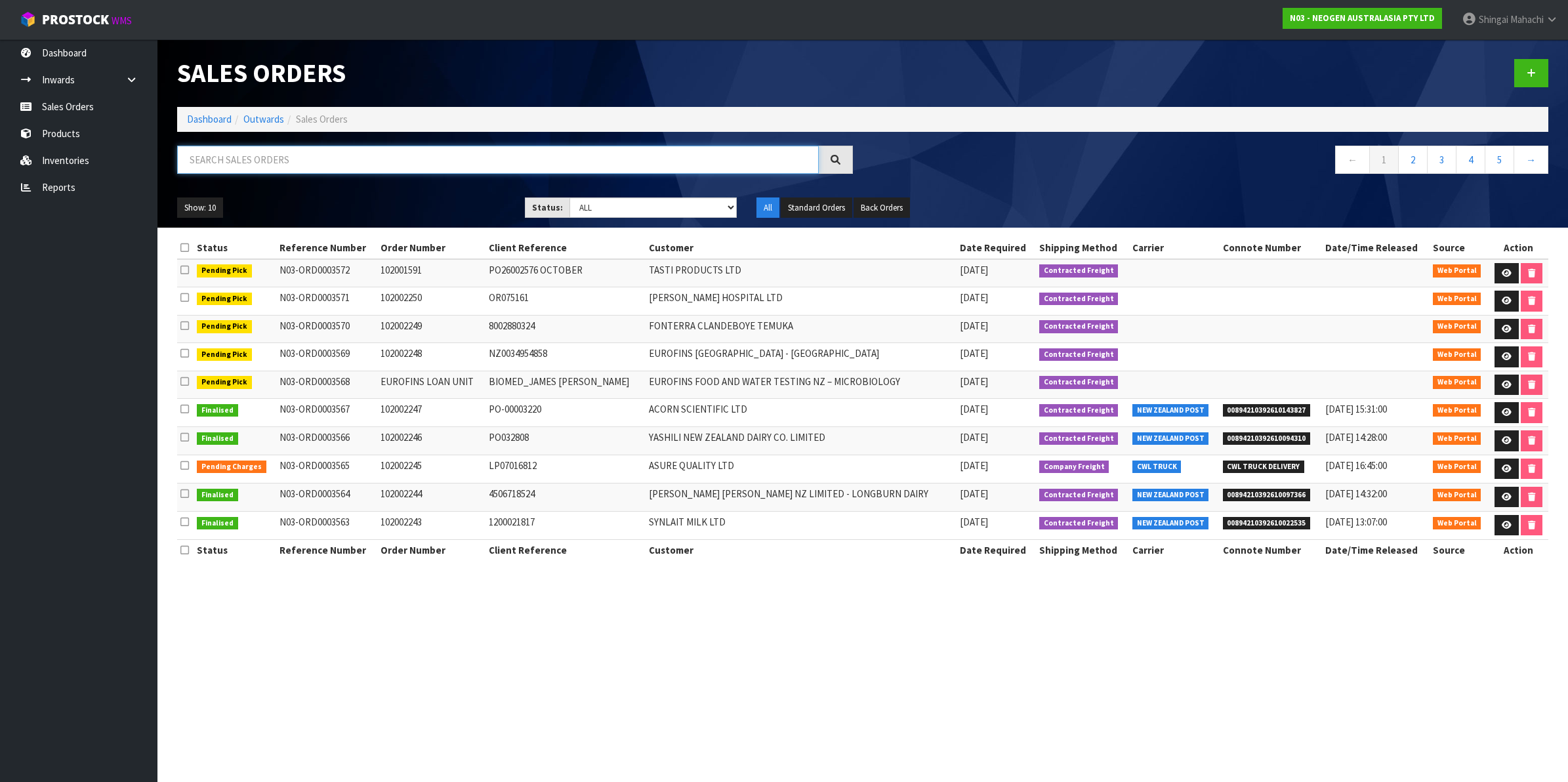
click at [343, 161] on input "text" at bounding box center [497, 160] width 642 height 28
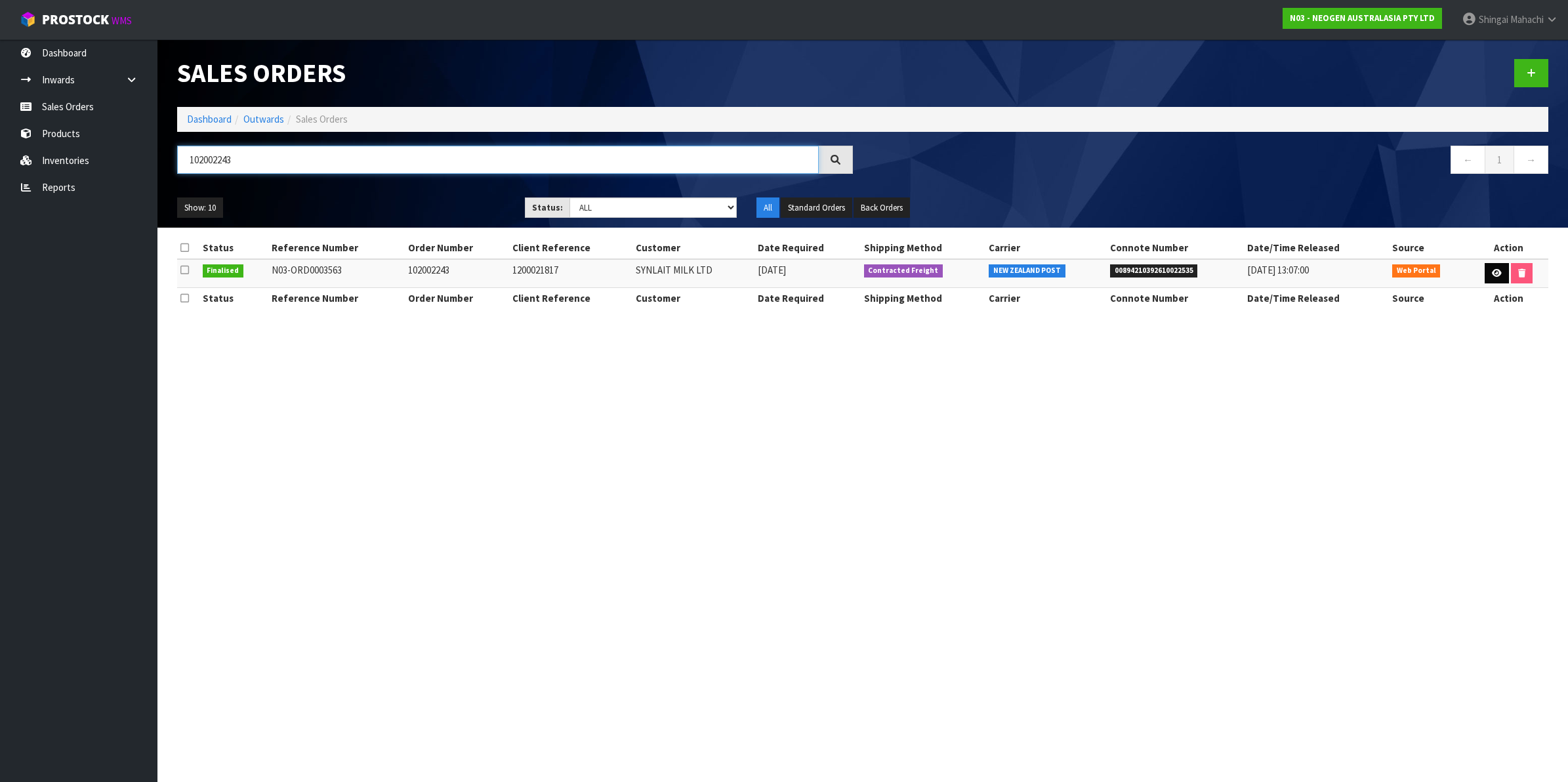
type input "102002243"
click at [1496, 276] on icon at bounding box center [1497, 273] width 10 height 9
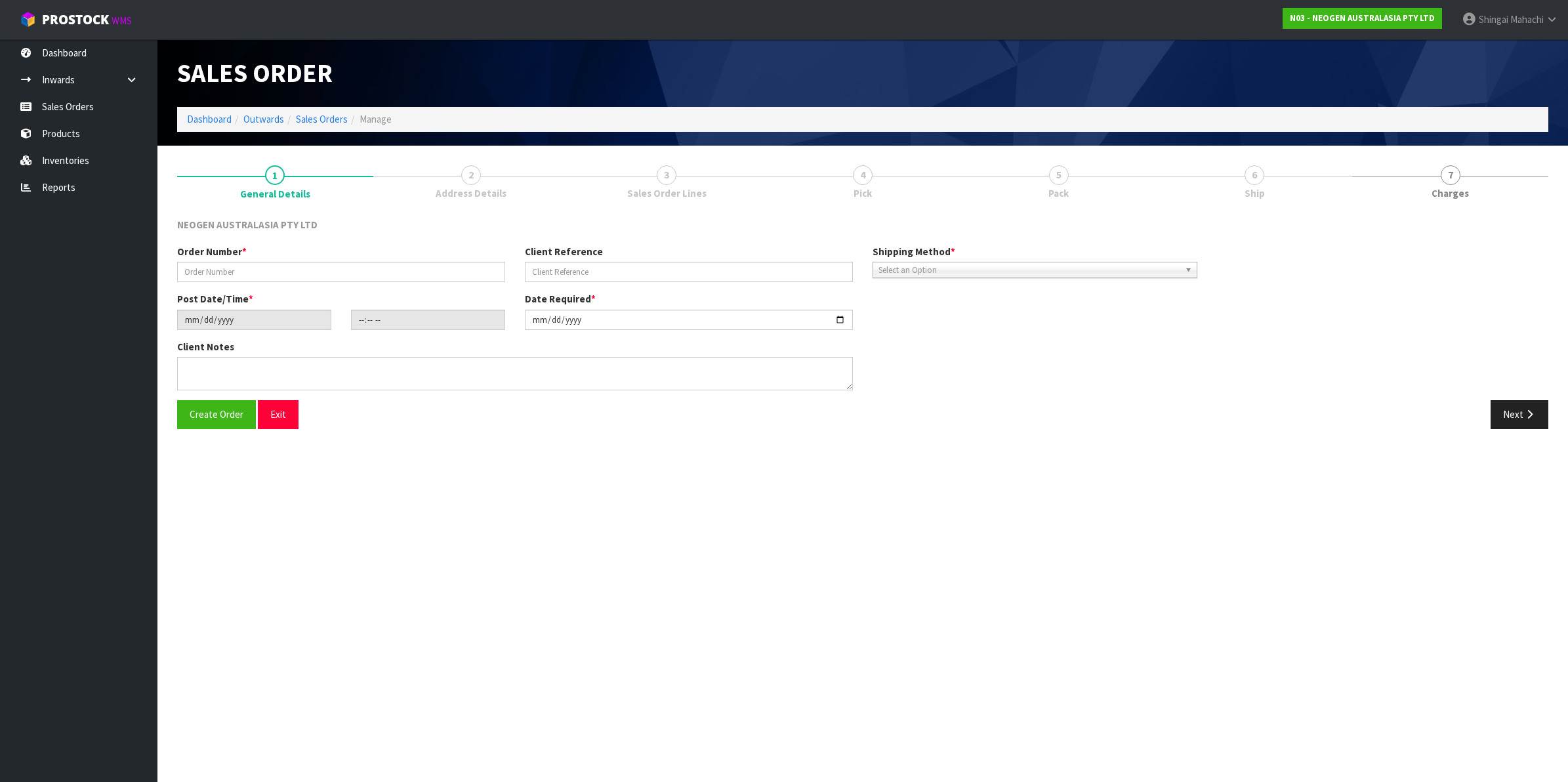
type input "102002243"
type input "1200021817"
type input "[DATE]"
type input "10:41:00.000"
type input "[DATE]"
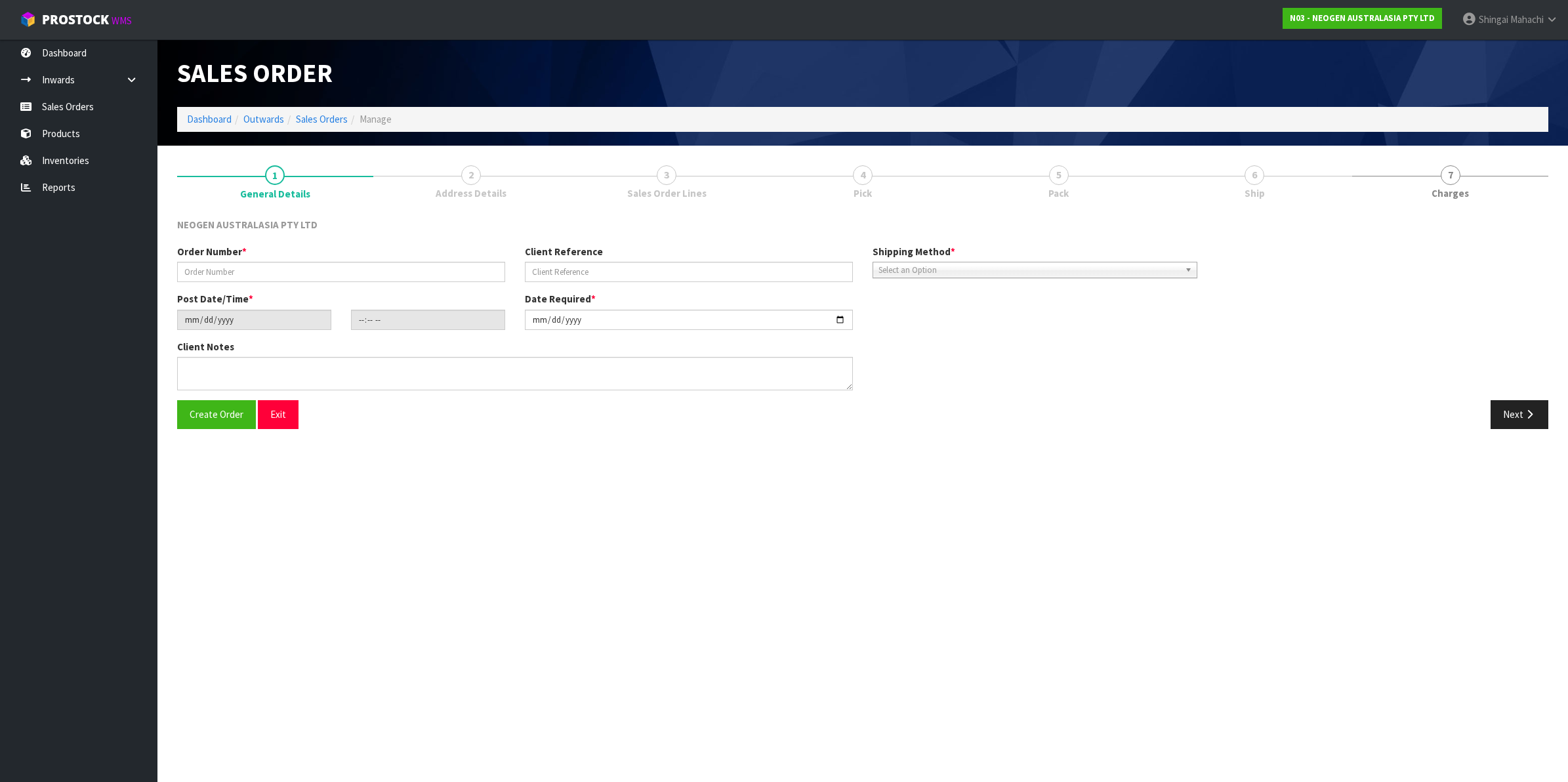
type textarea "ATTN: [PERSON_NAME] STORE"
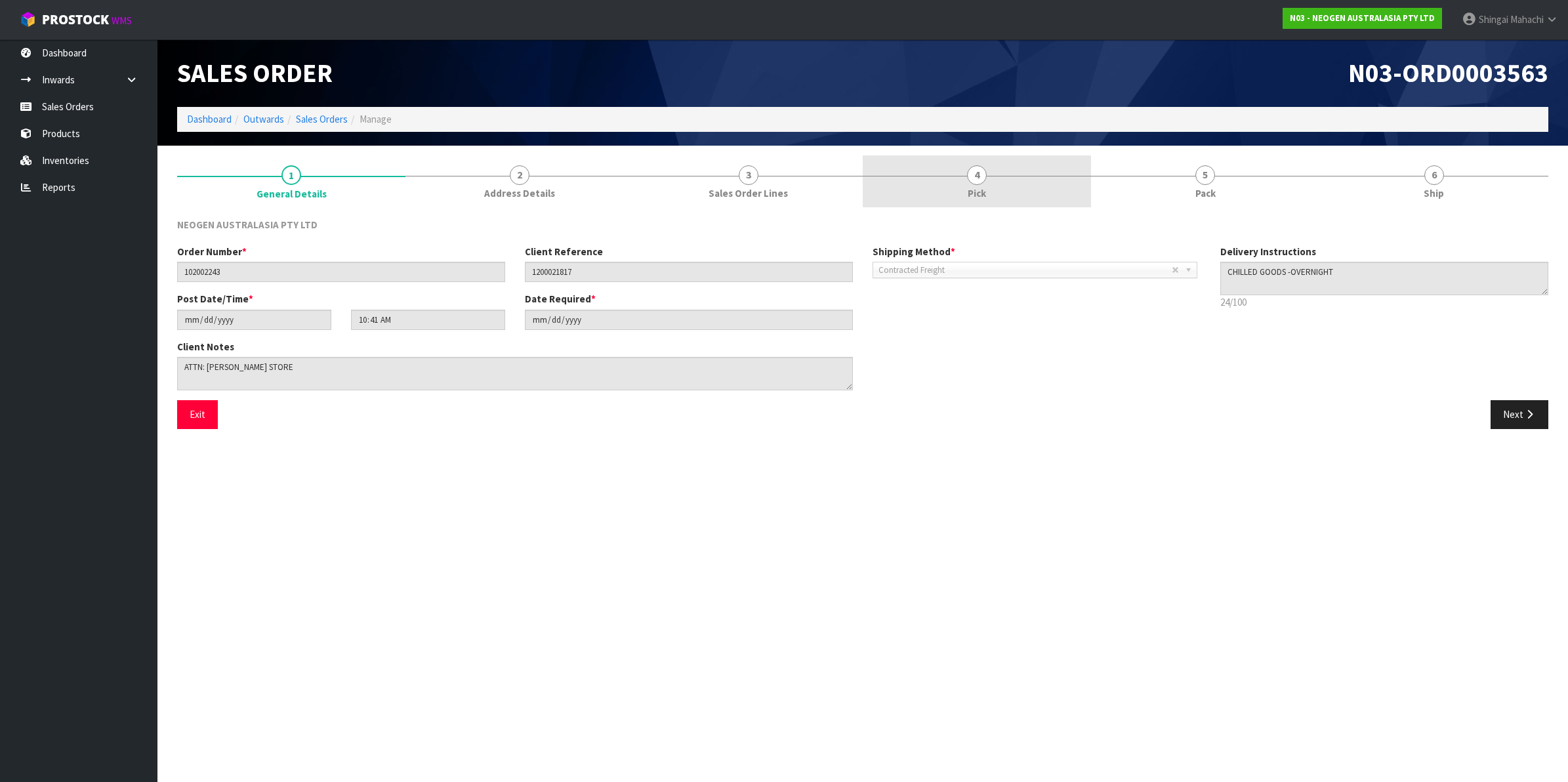
click at [979, 179] on span "4" at bounding box center [977, 174] width 20 height 20
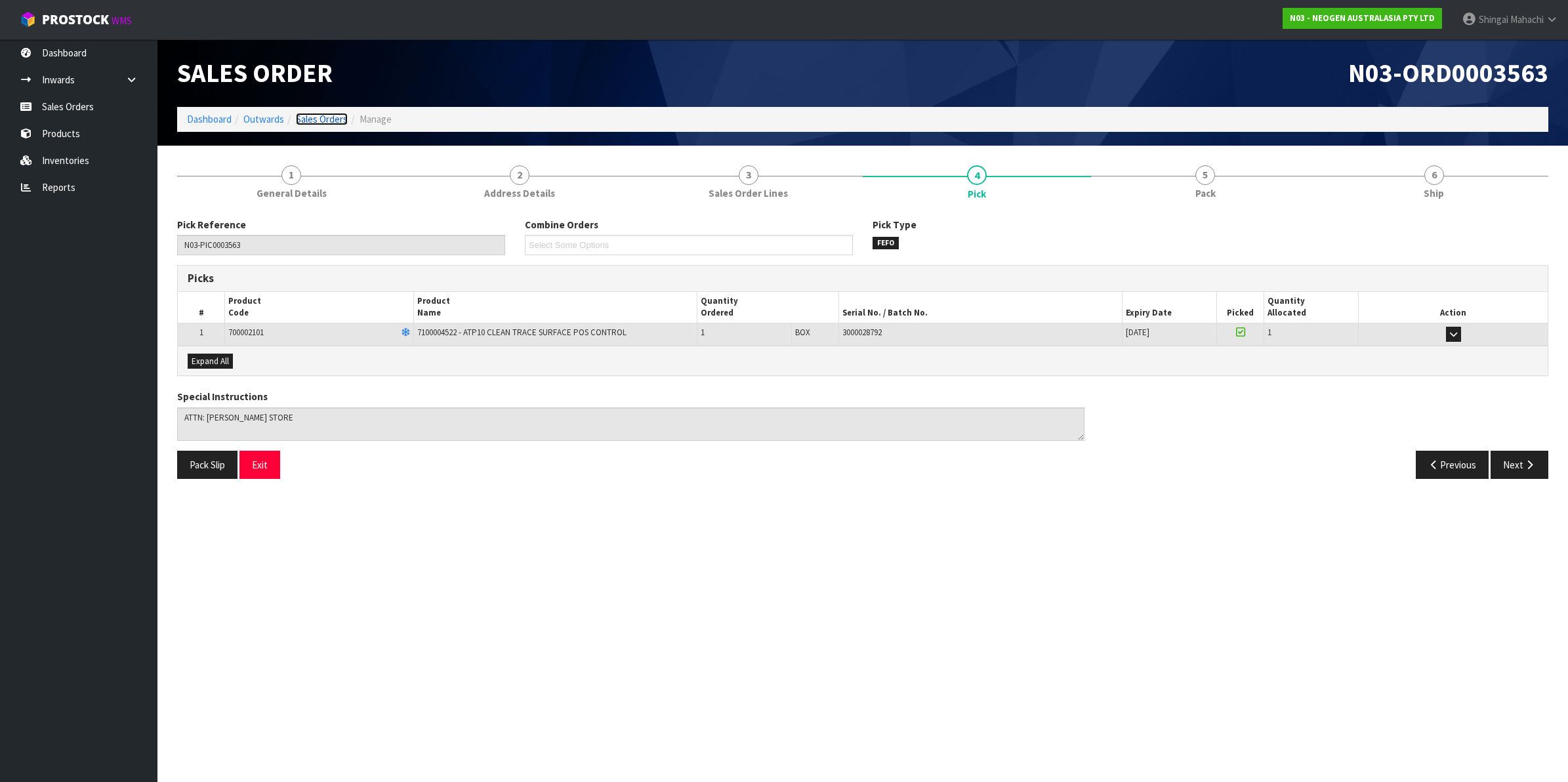
click at [319, 115] on link "Sales Orders" at bounding box center [322, 119] width 52 height 12
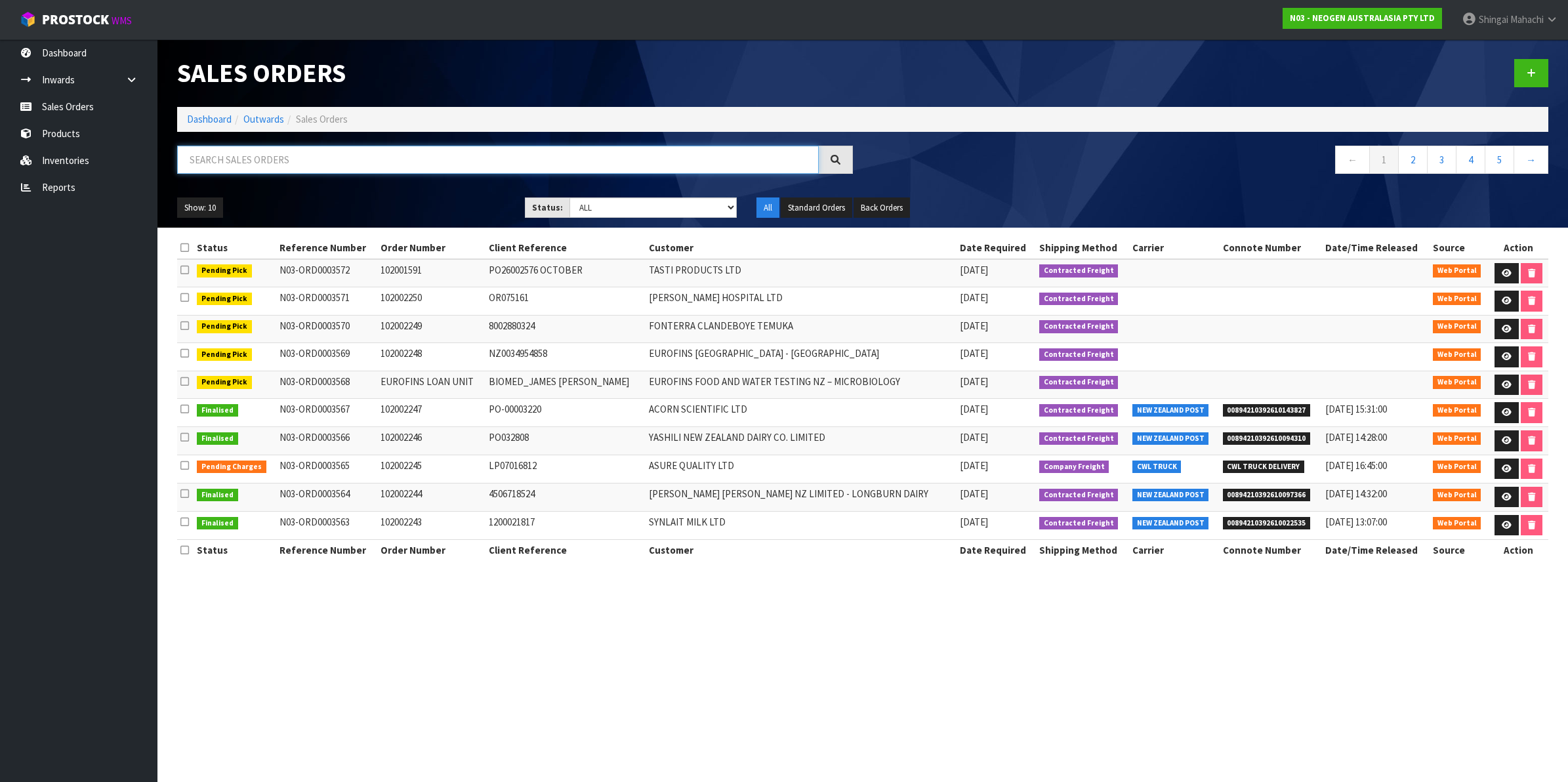
click at [249, 169] on input "text" at bounding box center [497, 160] width 642 height 28
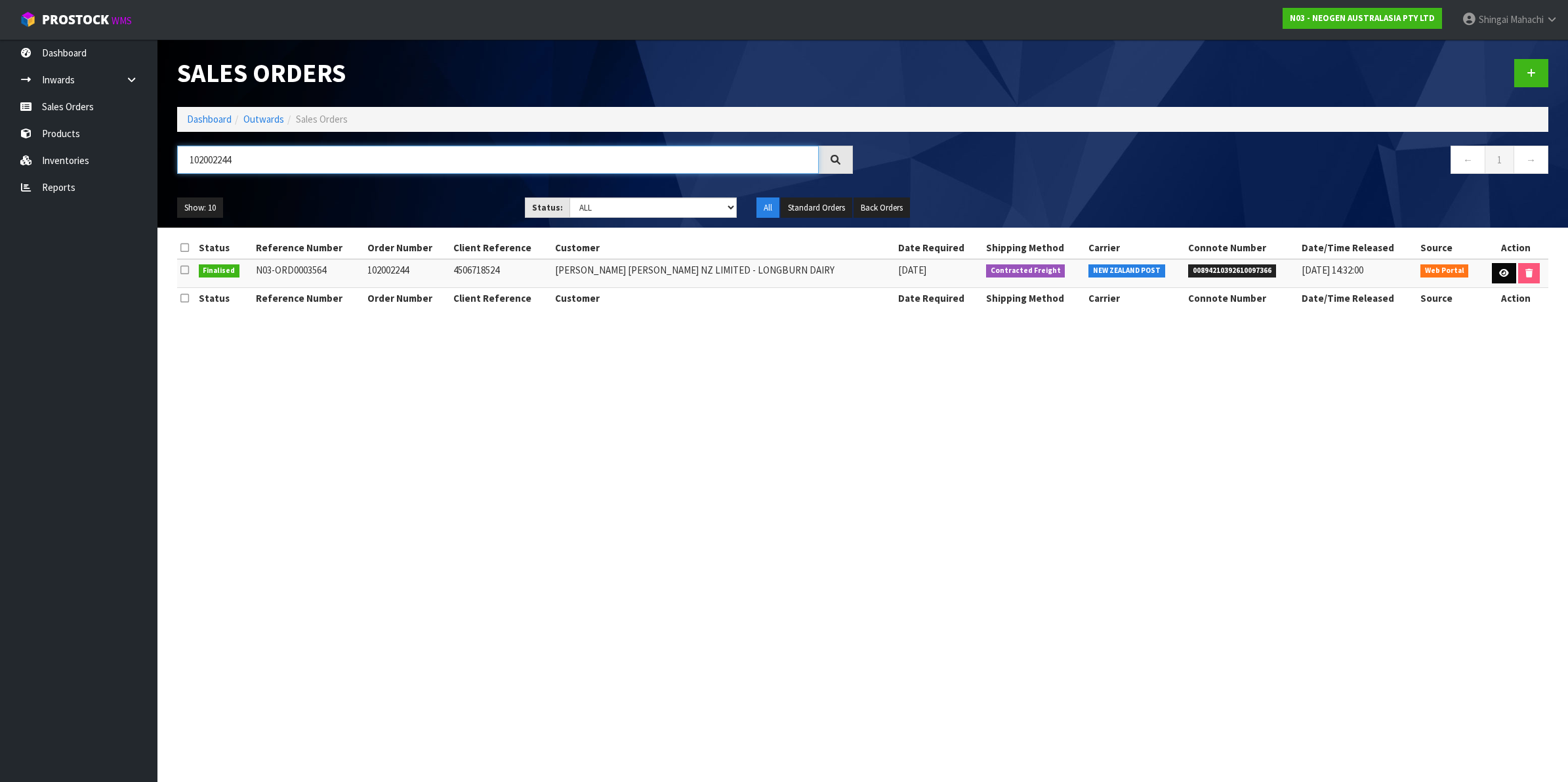
type input "102002244"
click at [1499, 273] on icon at bounding box center [1504, 273] width 10 height 9
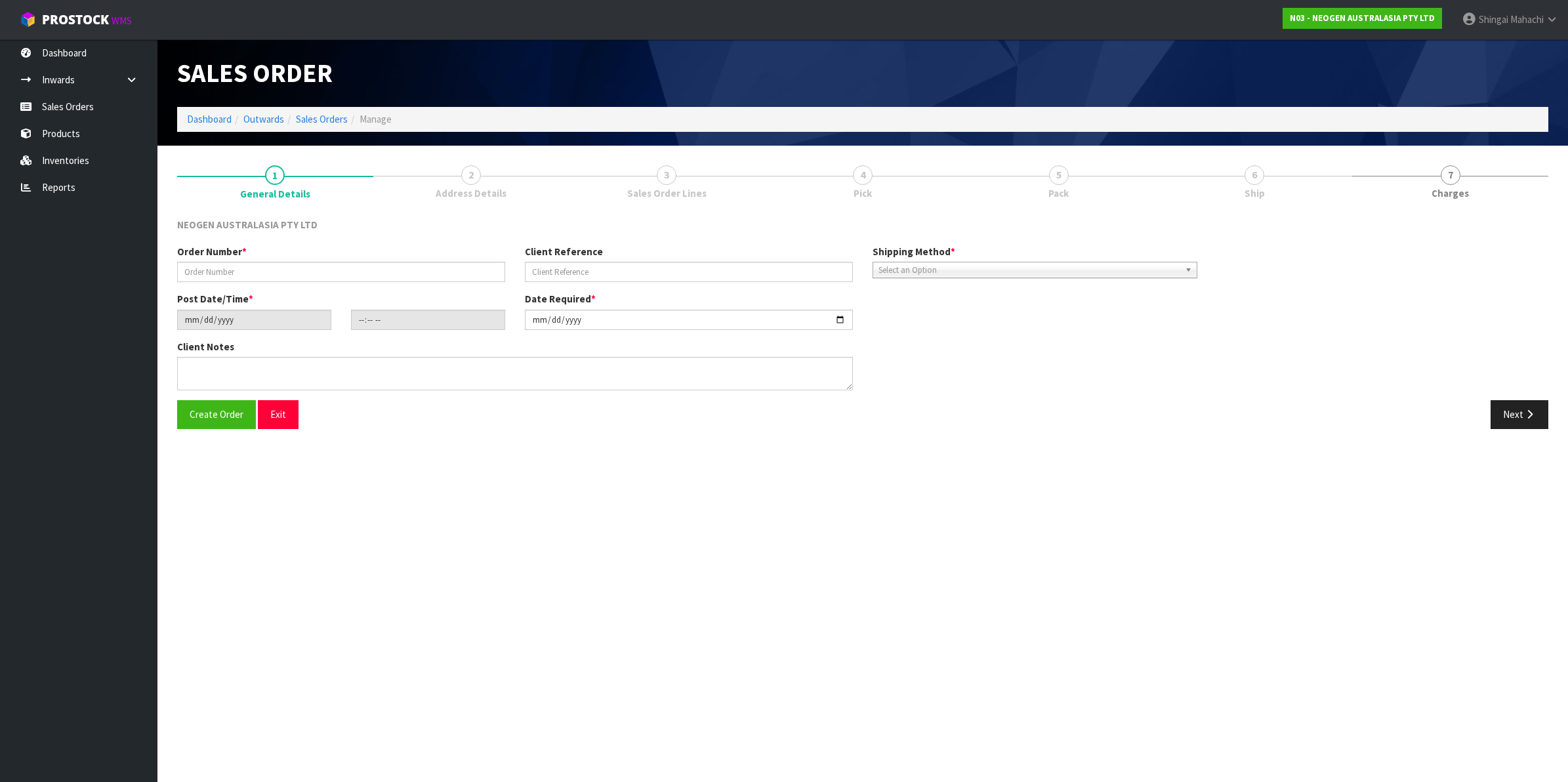
type input "102002244"
type input "4506718524"
type input "[DATE]"
type input "10:46:00.000"
type input "[DATE]"
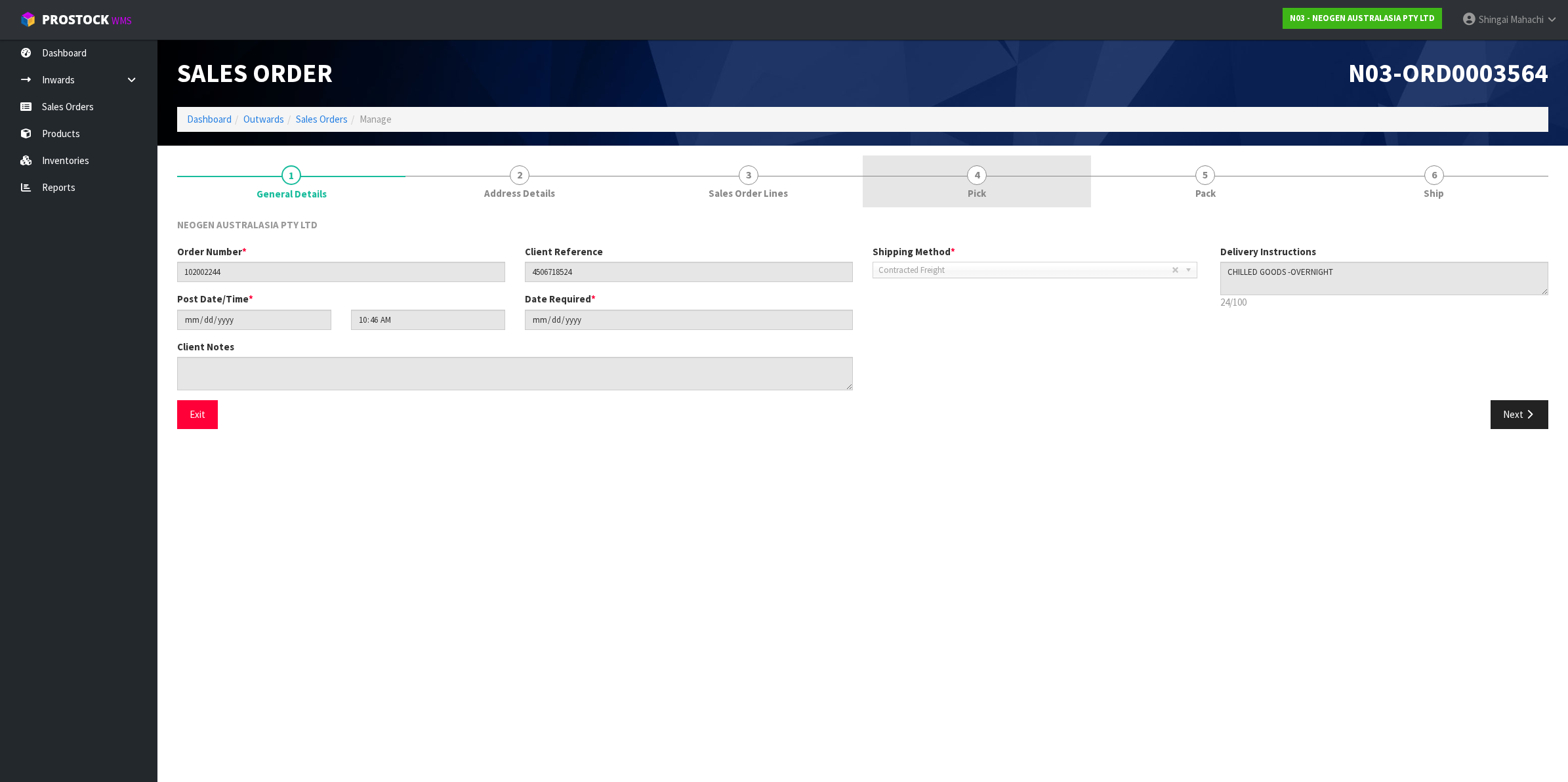
click at [978, 168] on span "4" at bounding box center [977, 174] width 20 height 20
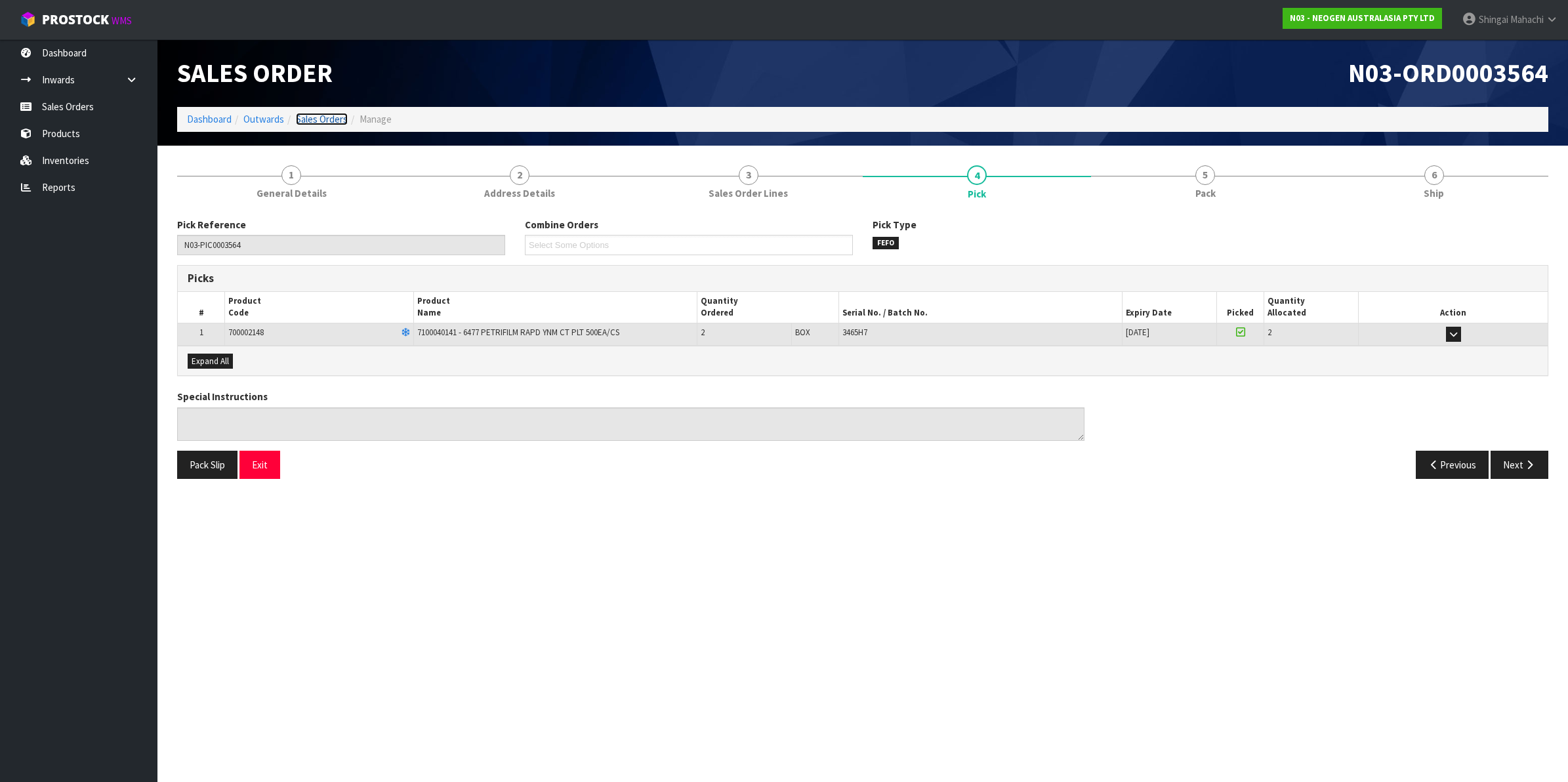
click at [319, 117] on link "Sales Orders" at bounding box center [322, 119] width 52 height 12
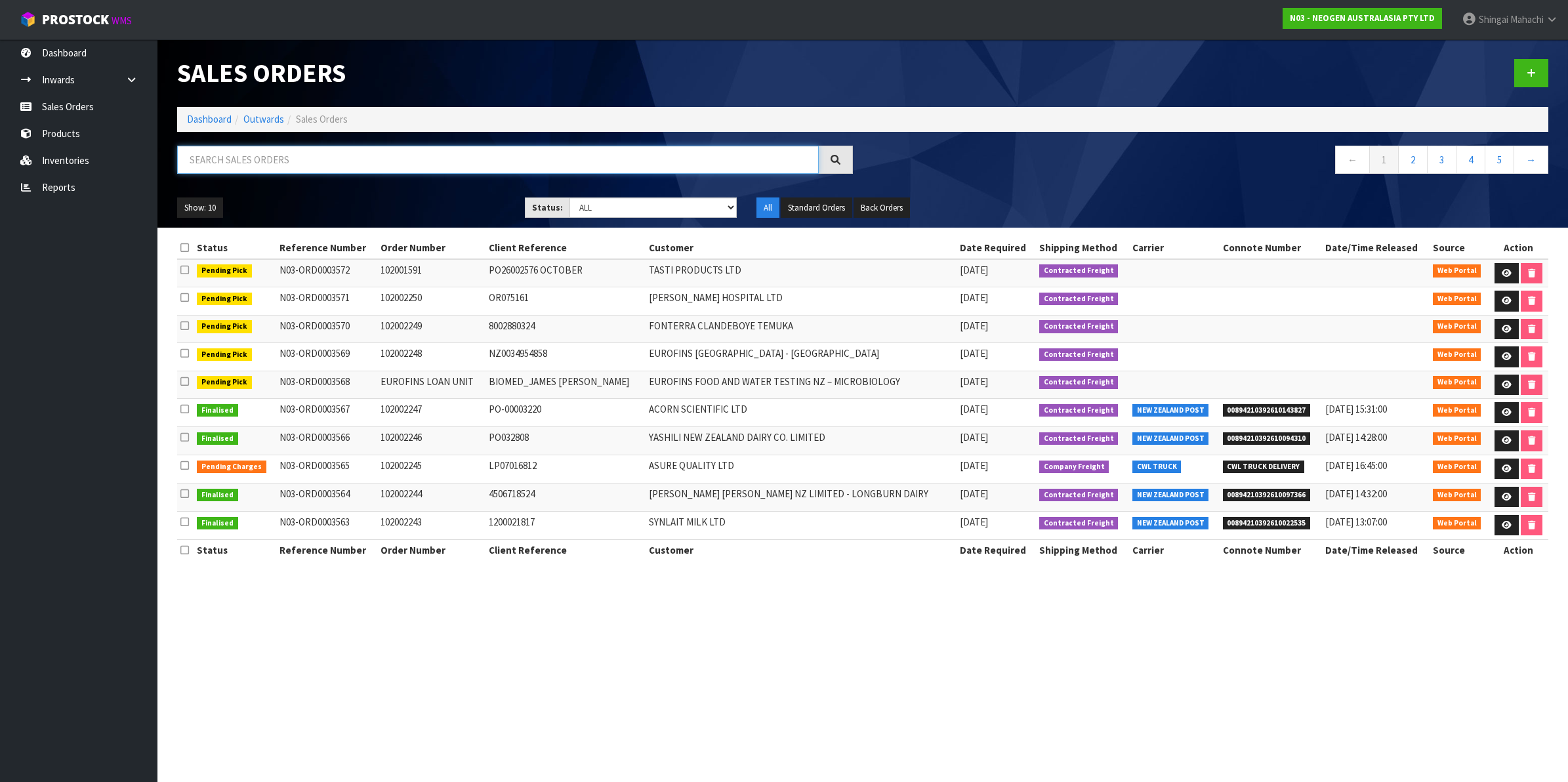
click at [267, 149] on input "text" at bounding box center [497, 160] width 642 height 28
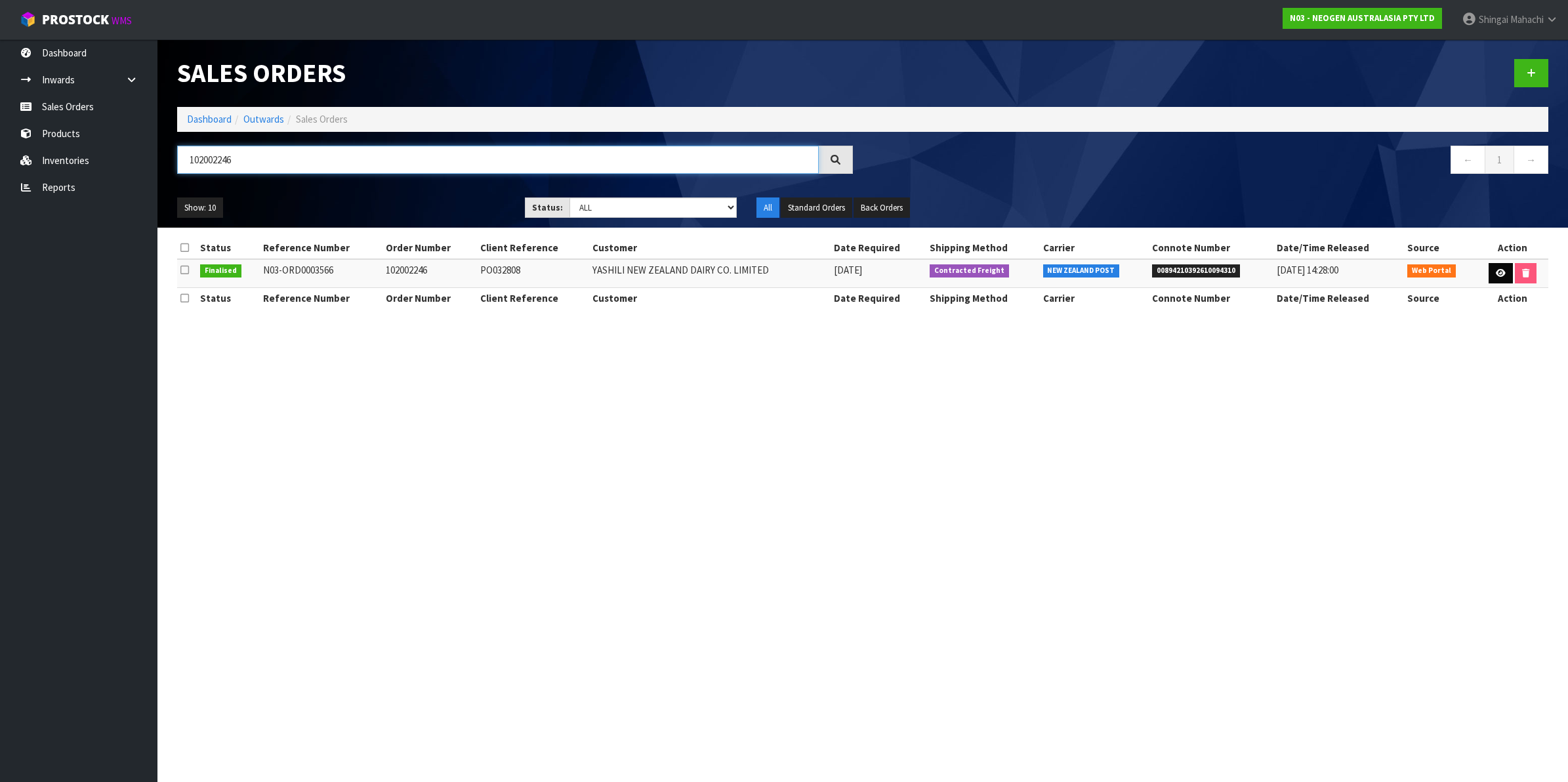
type input "102002246"
click at [1496, 275] on icon at bounding box center [1500, 273] width 10 height 9
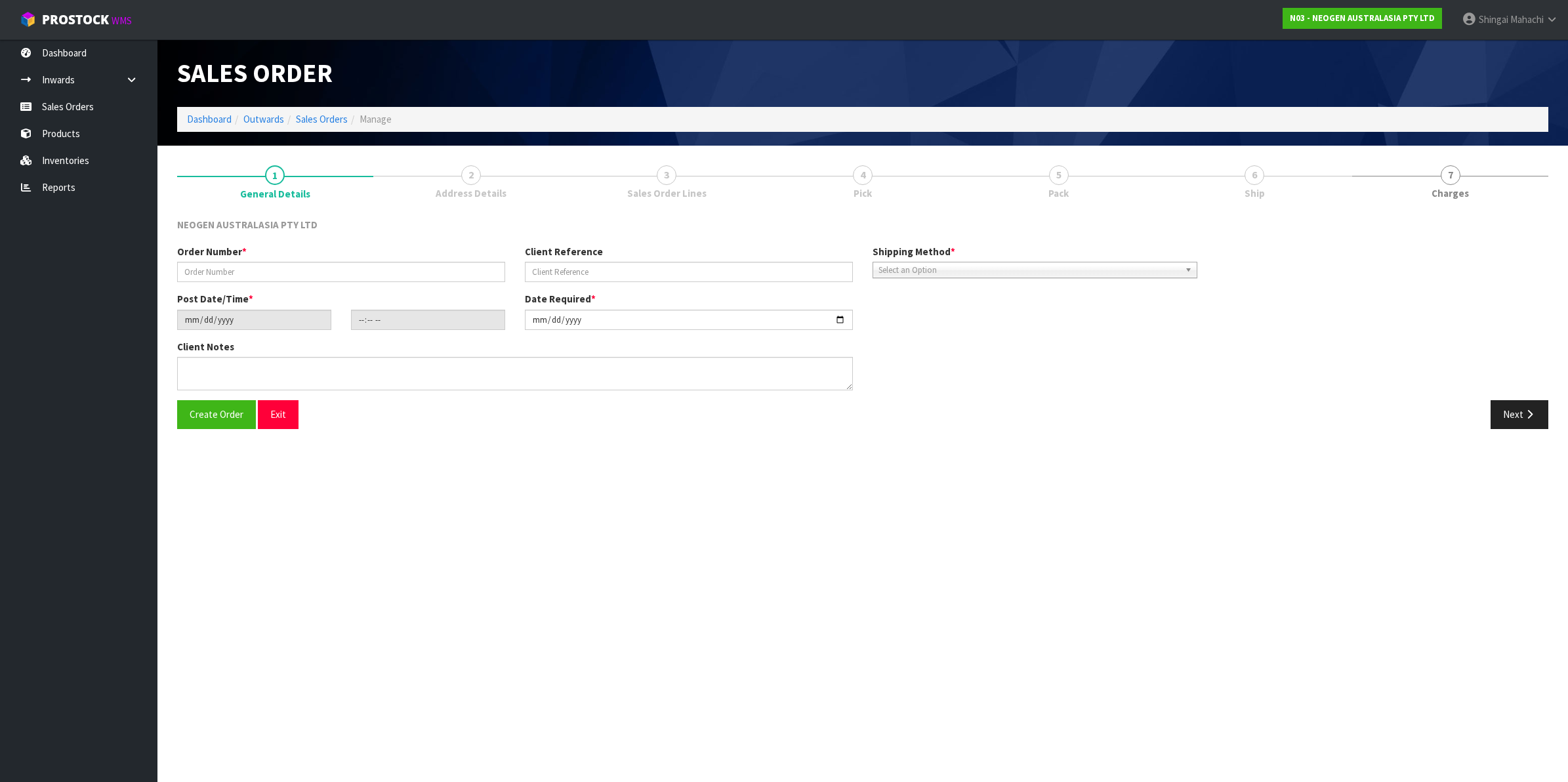
type input "102002246"
type input "PO032808"
type input "[DATE]"
type input "11:01:00.000"
type input "[DATE]"
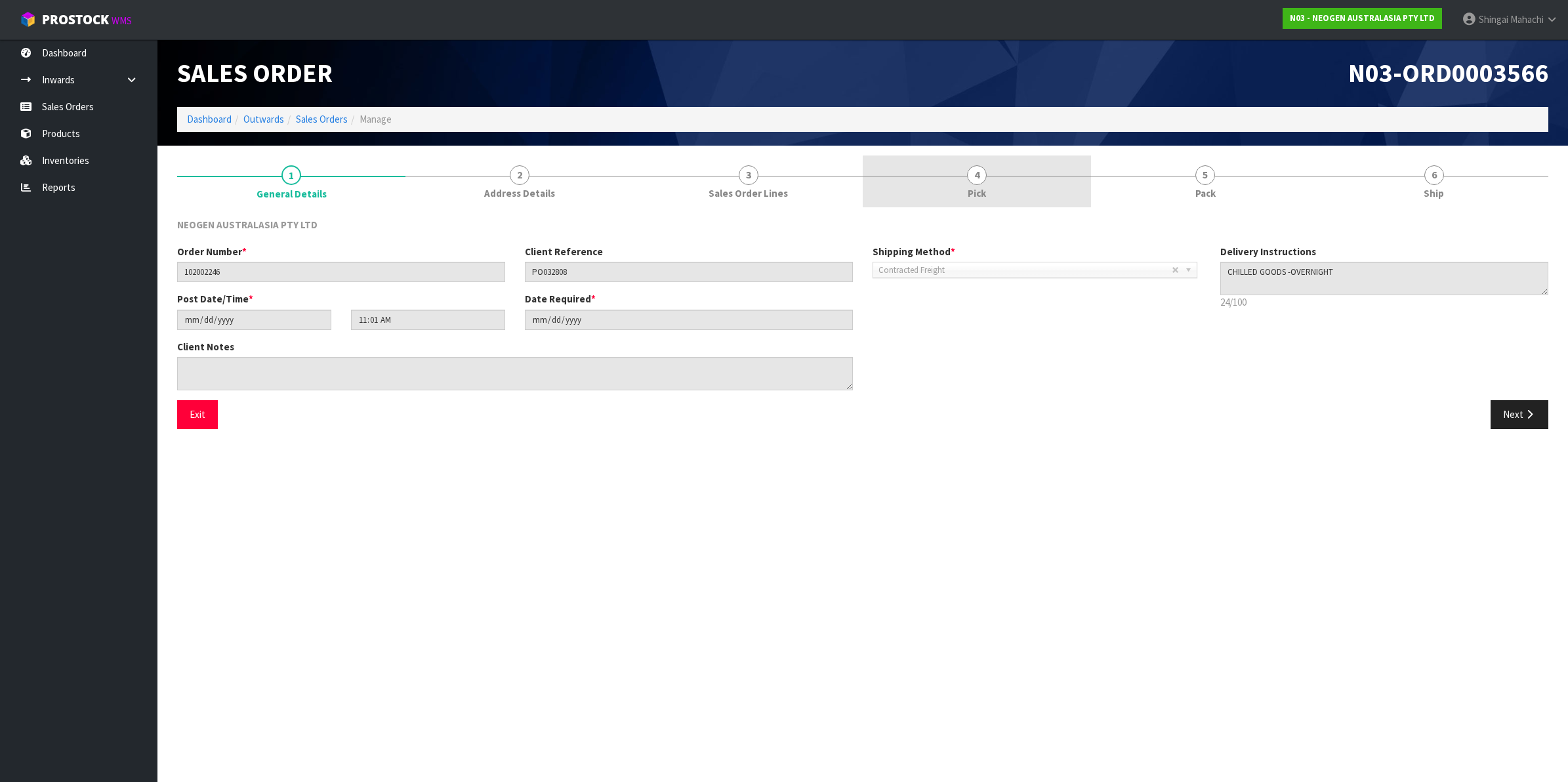
click at [976, 169] on span "4" at bounding box center [977, 174] width 20 height 20
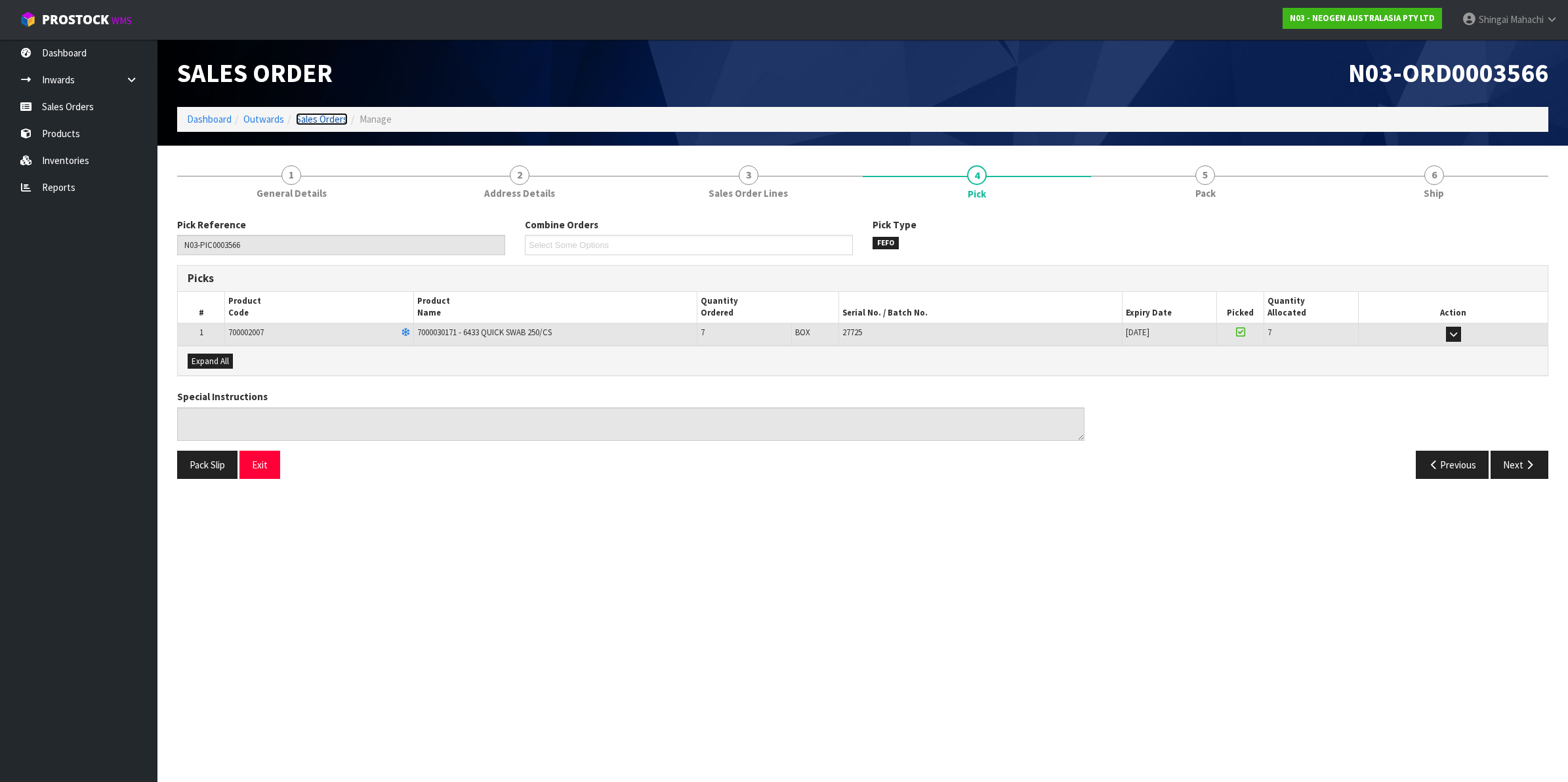
click at [326, 116] on link "Sales Orders" at bounding box center [322, 119] width 52 height 12
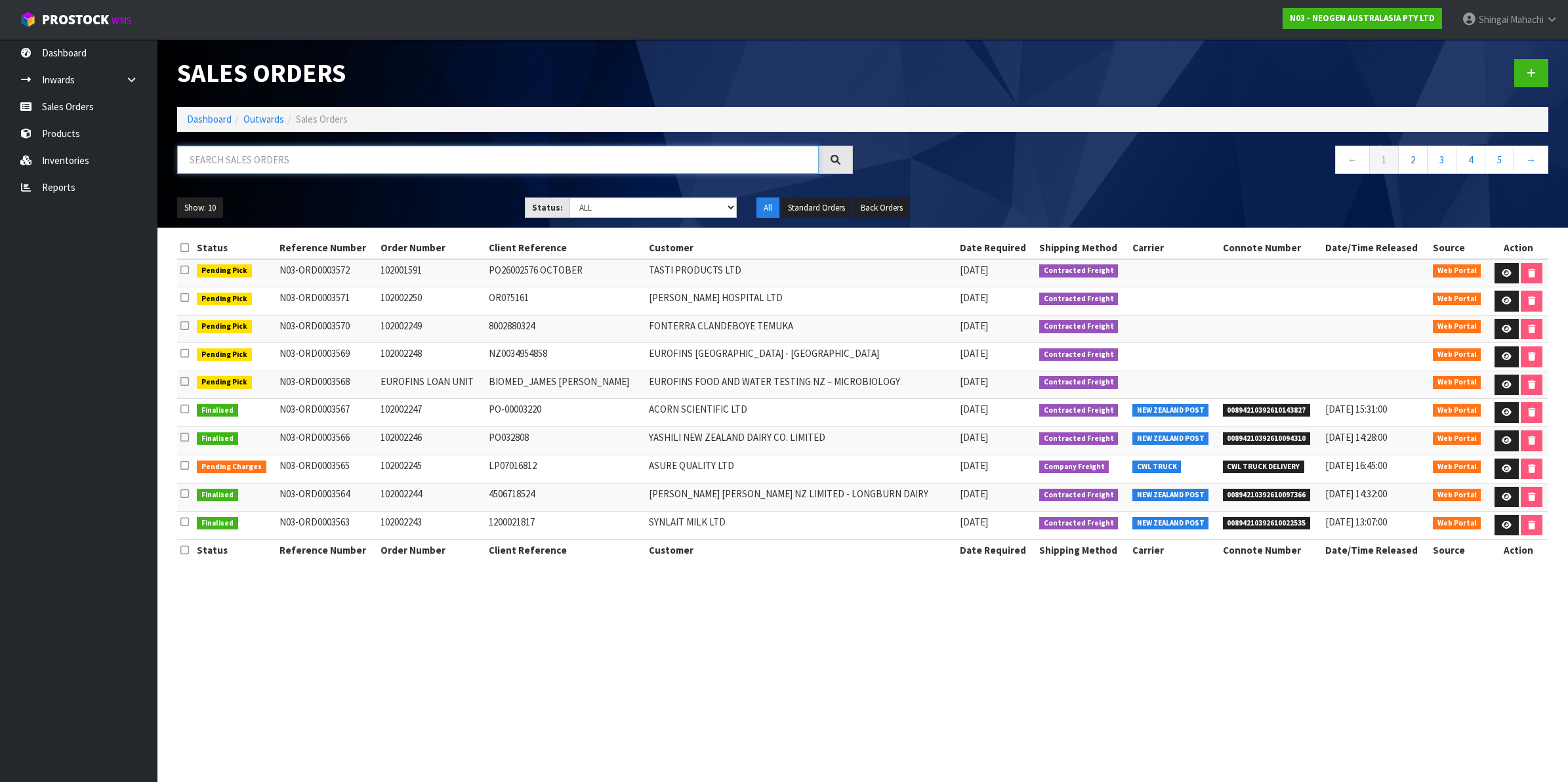
click at [290, 156] on input "text" at bounding box center [497, 160] width 642 height 28
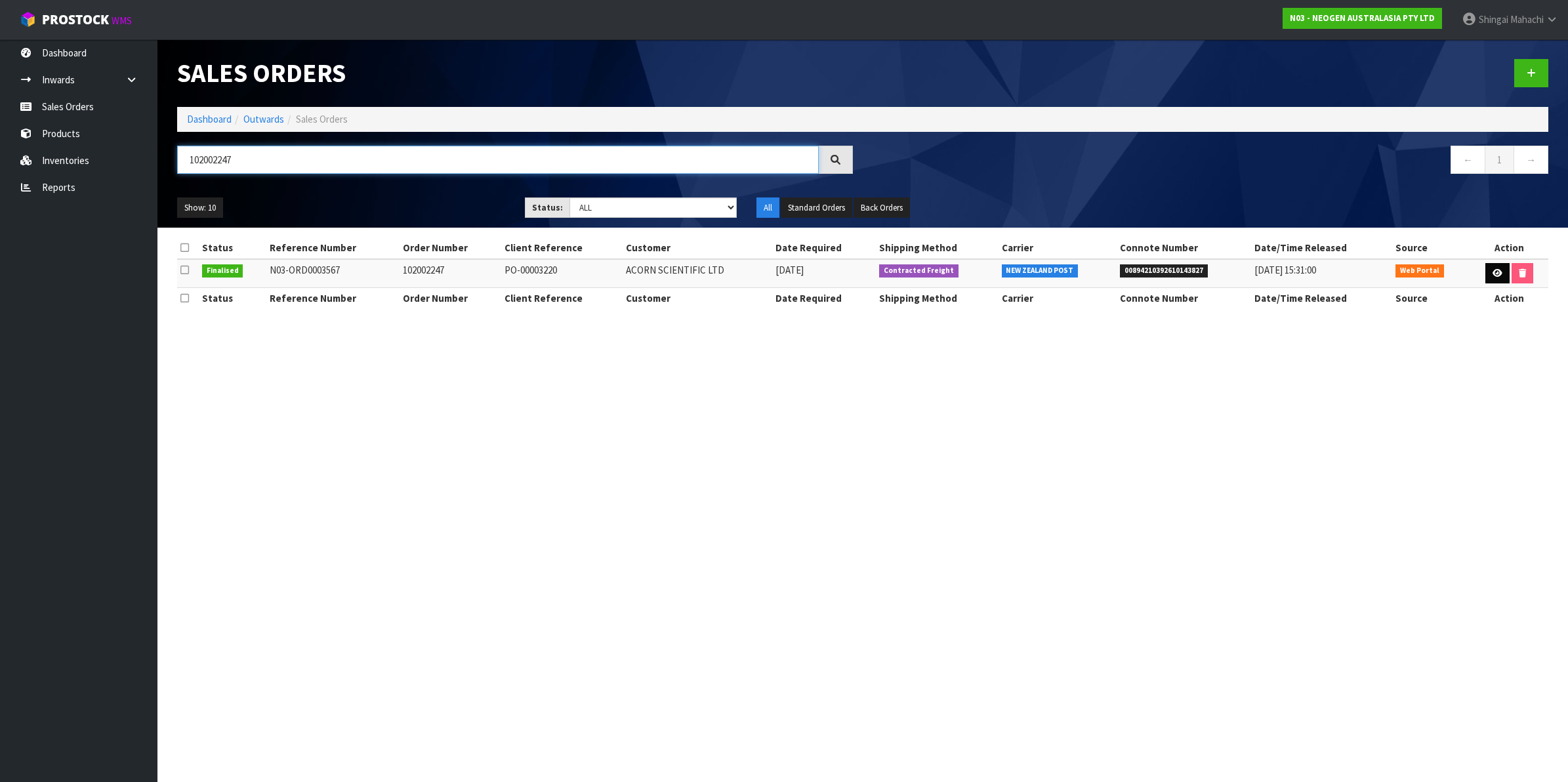
type input "102002247"
click at [1497, 270] on icon at bounding box center [1497, 273] width 10 height 9
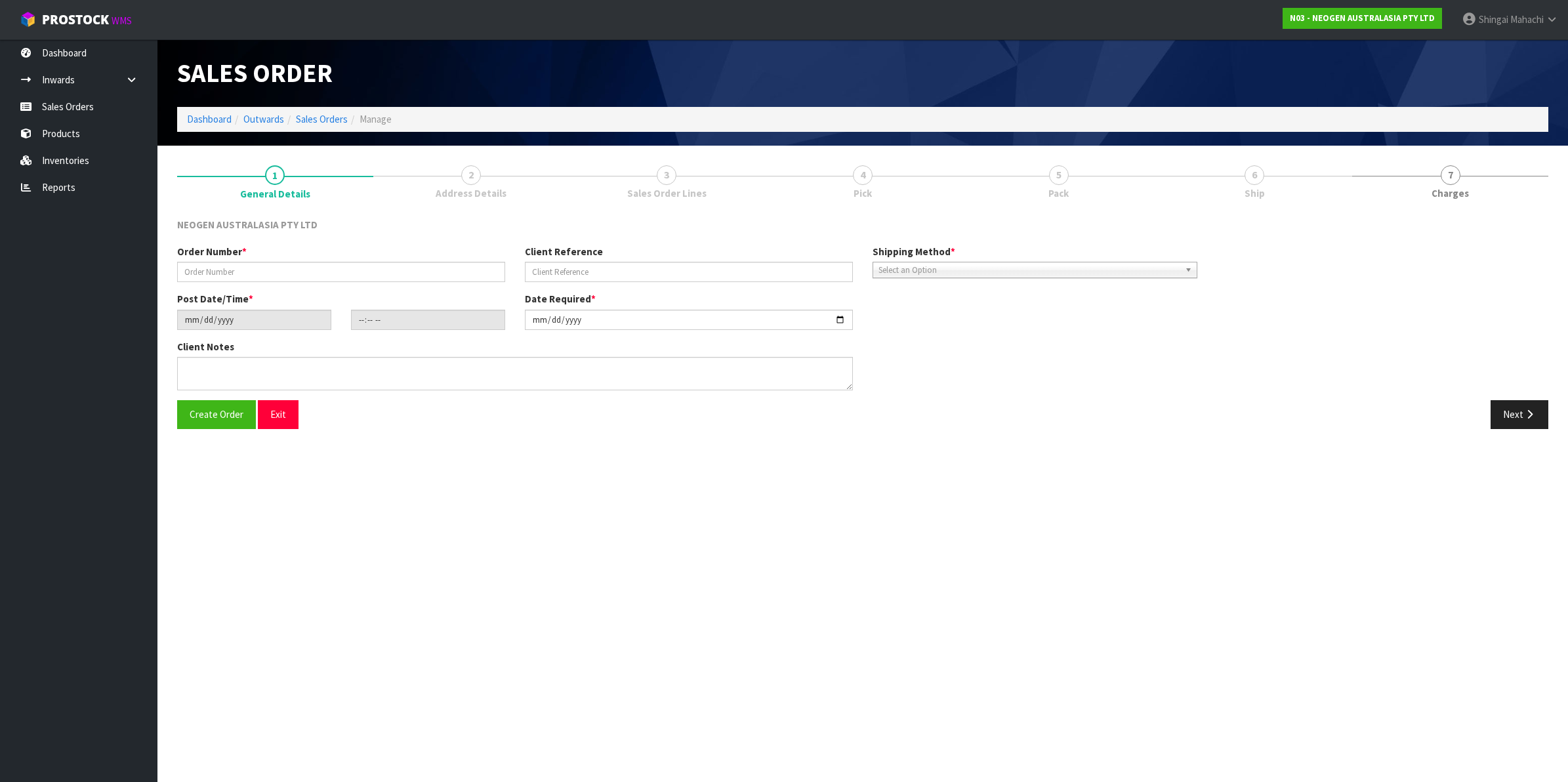
type input "102002247"
type input "PO-00003220"
type input "[DATE]"
type input "11:16:00.000"
type input "[DATE]"
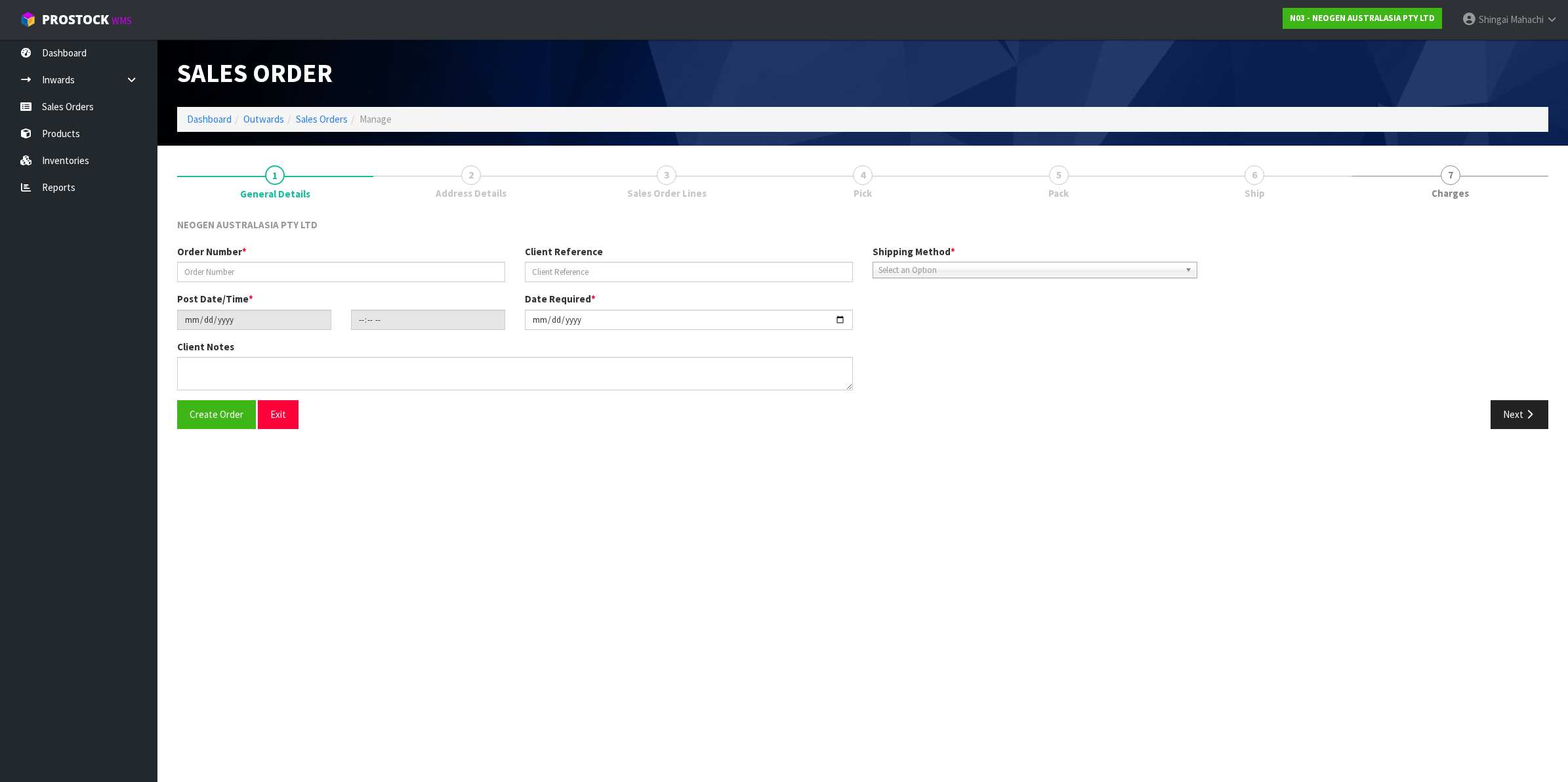
type textarea "ATTN: [PERSON_NAME]"
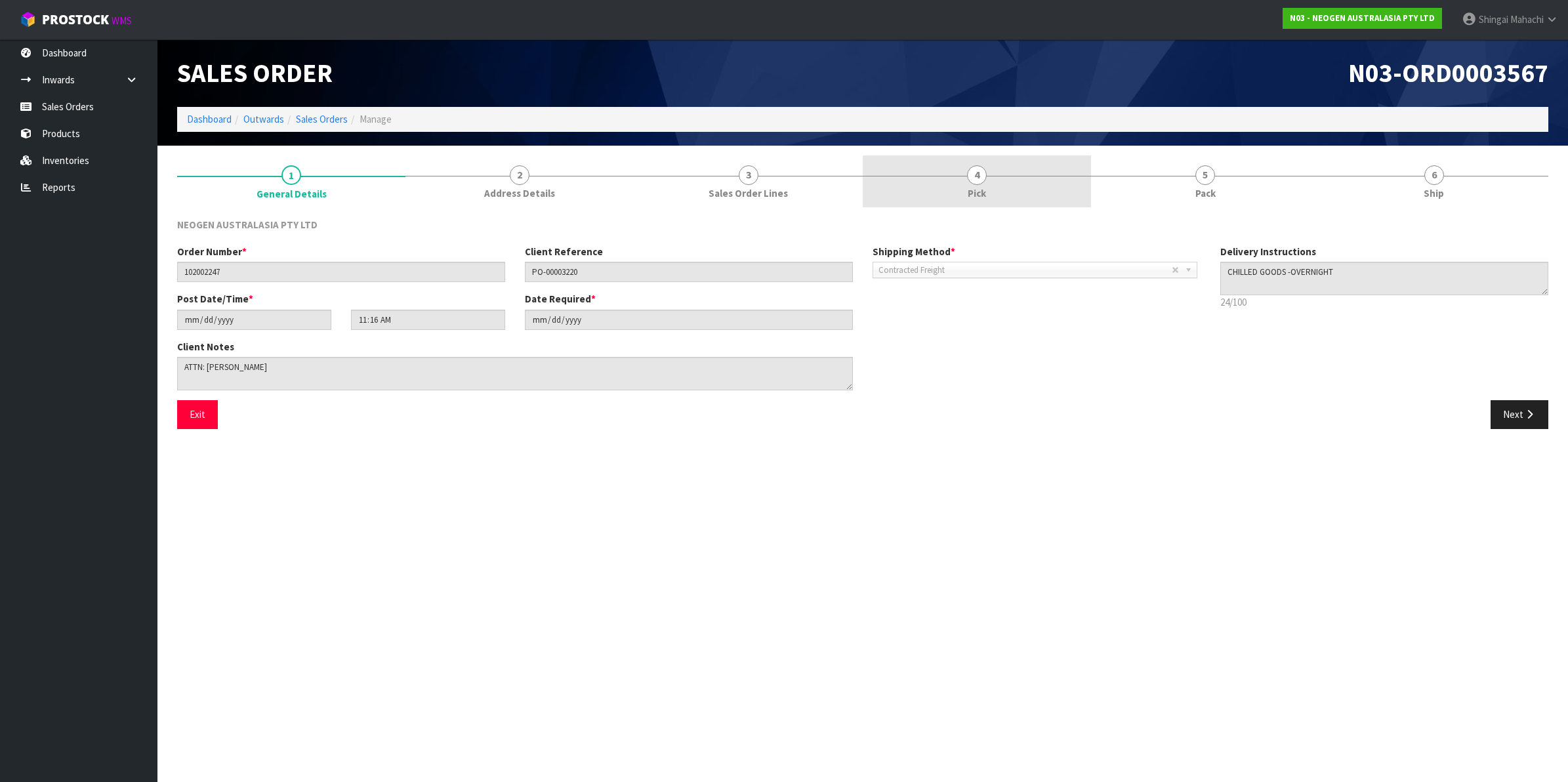
click at [978, 178] on span "4" at bounding box center [977, 174] width 20 height 20
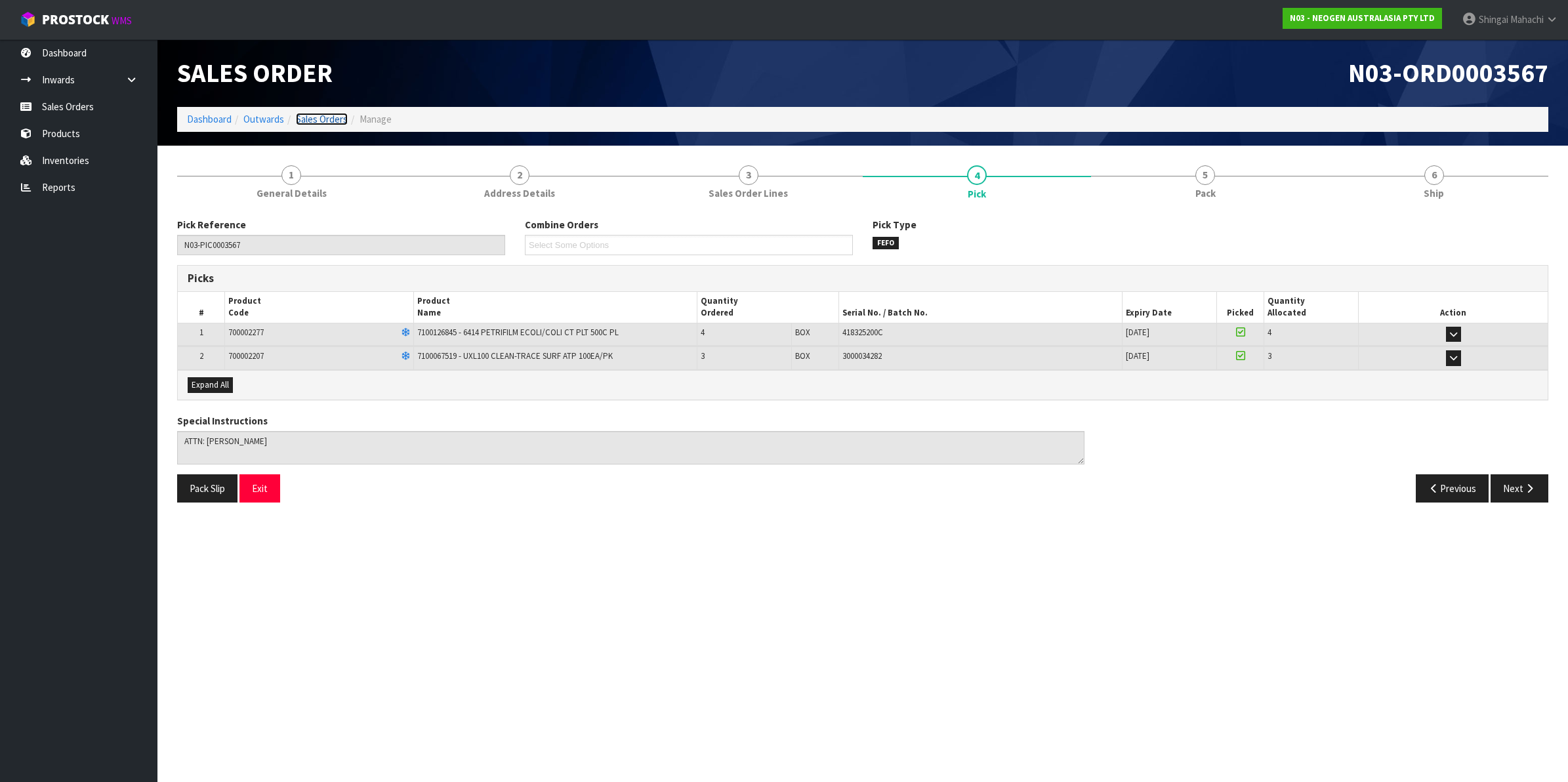
click at [323, 120] on link "Sales Orders" at bounding box center [322, 119] width 52 height 12
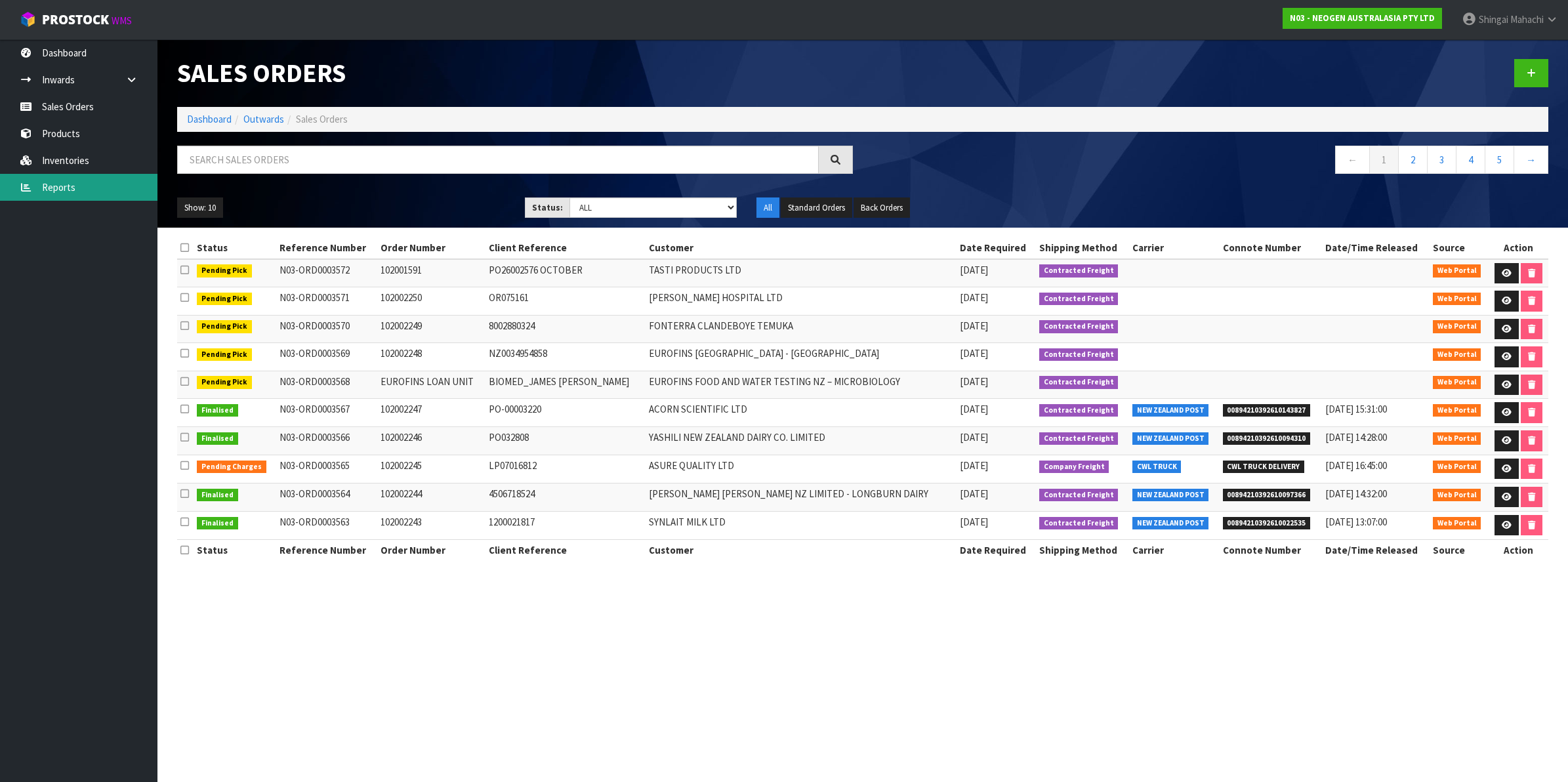
click at [58, 184] on link "Reports" at bounding box center [78, 187] width 157 height 27
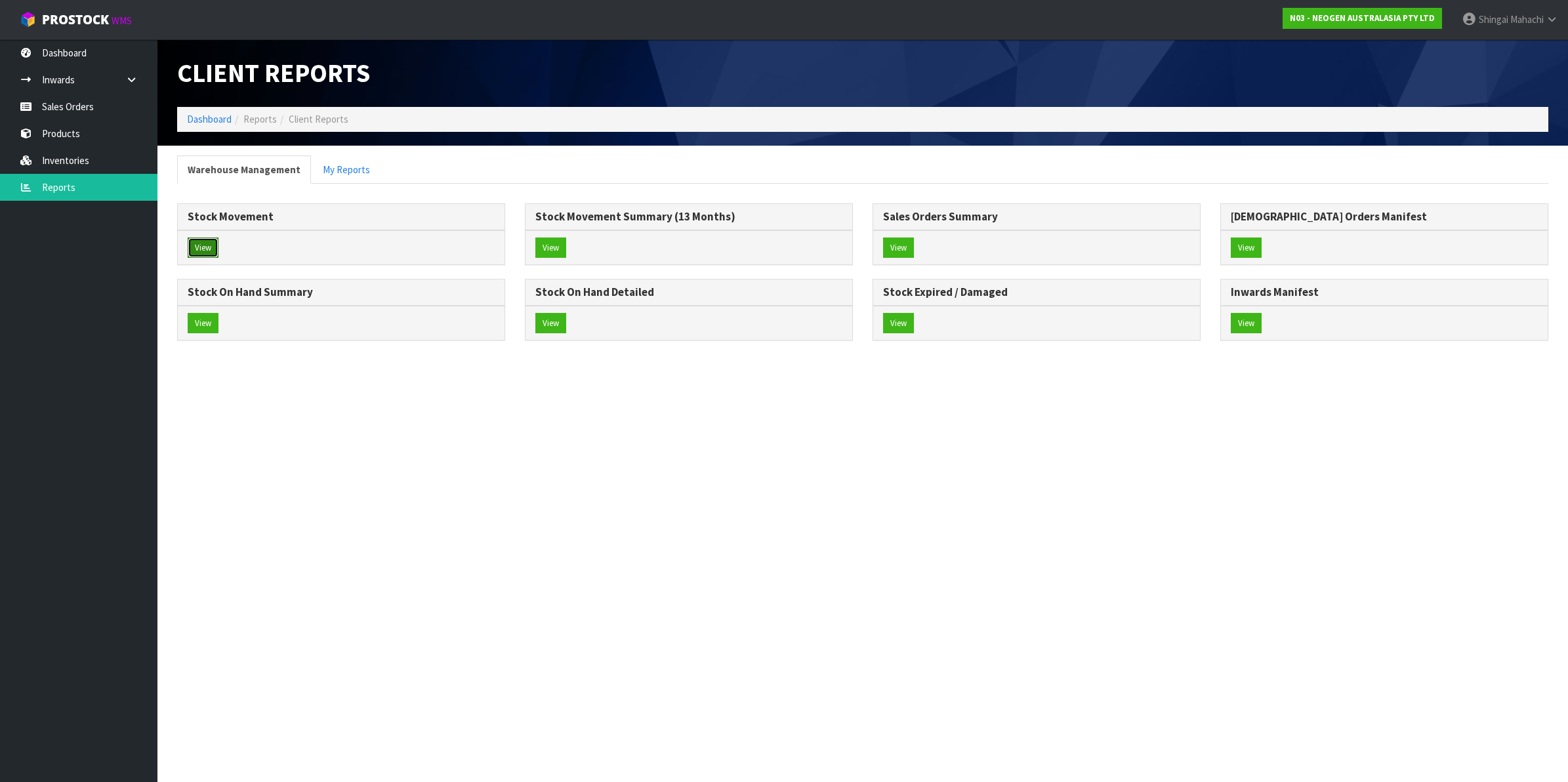
click at [207, 253] on button "View" at bounding box center [203, 248] width 31 height 21
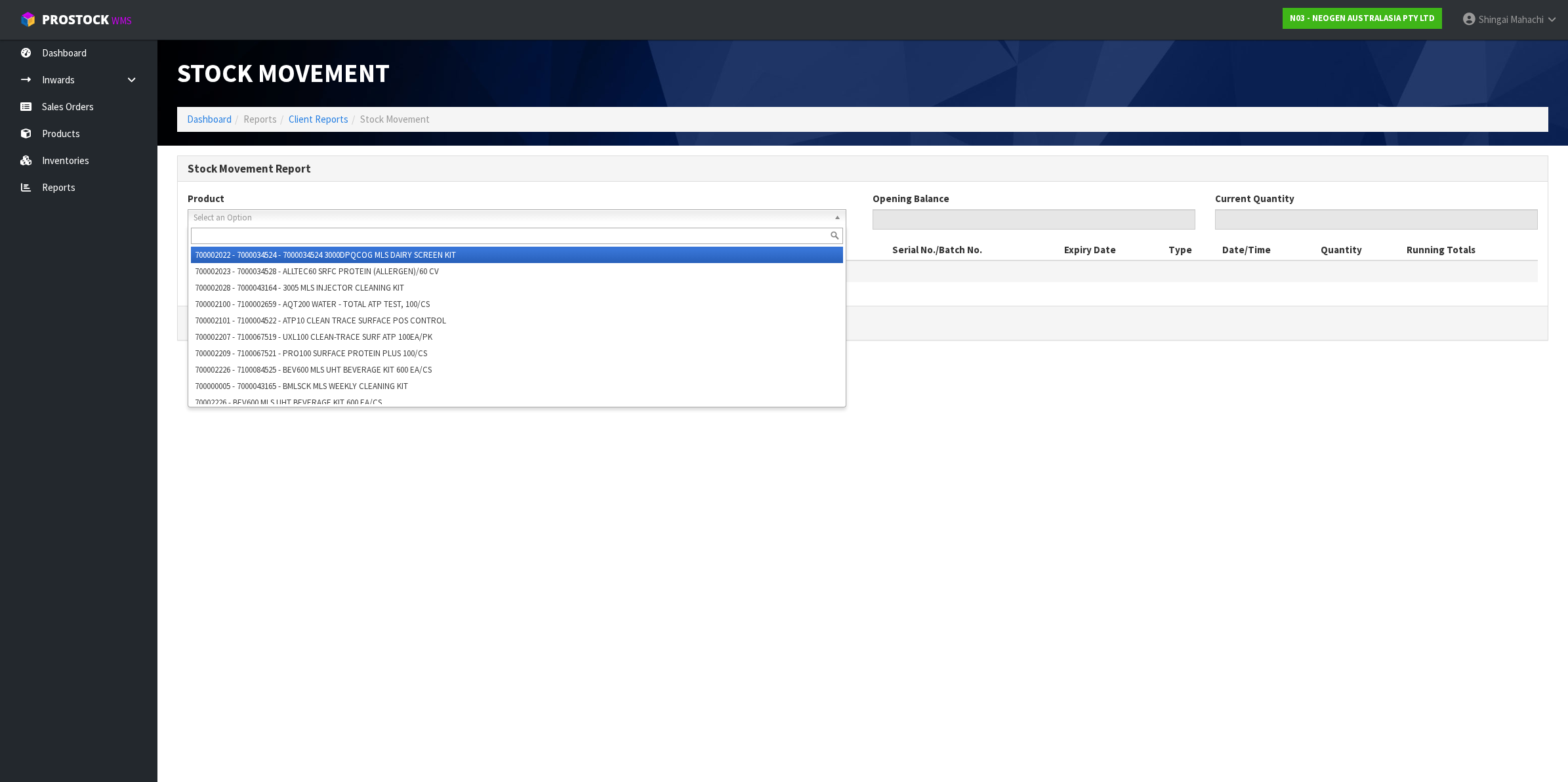
click at [224, 220] on span "Select an Option" at bounding box center [511, 218] width 636 height 16
paste input "700002157"
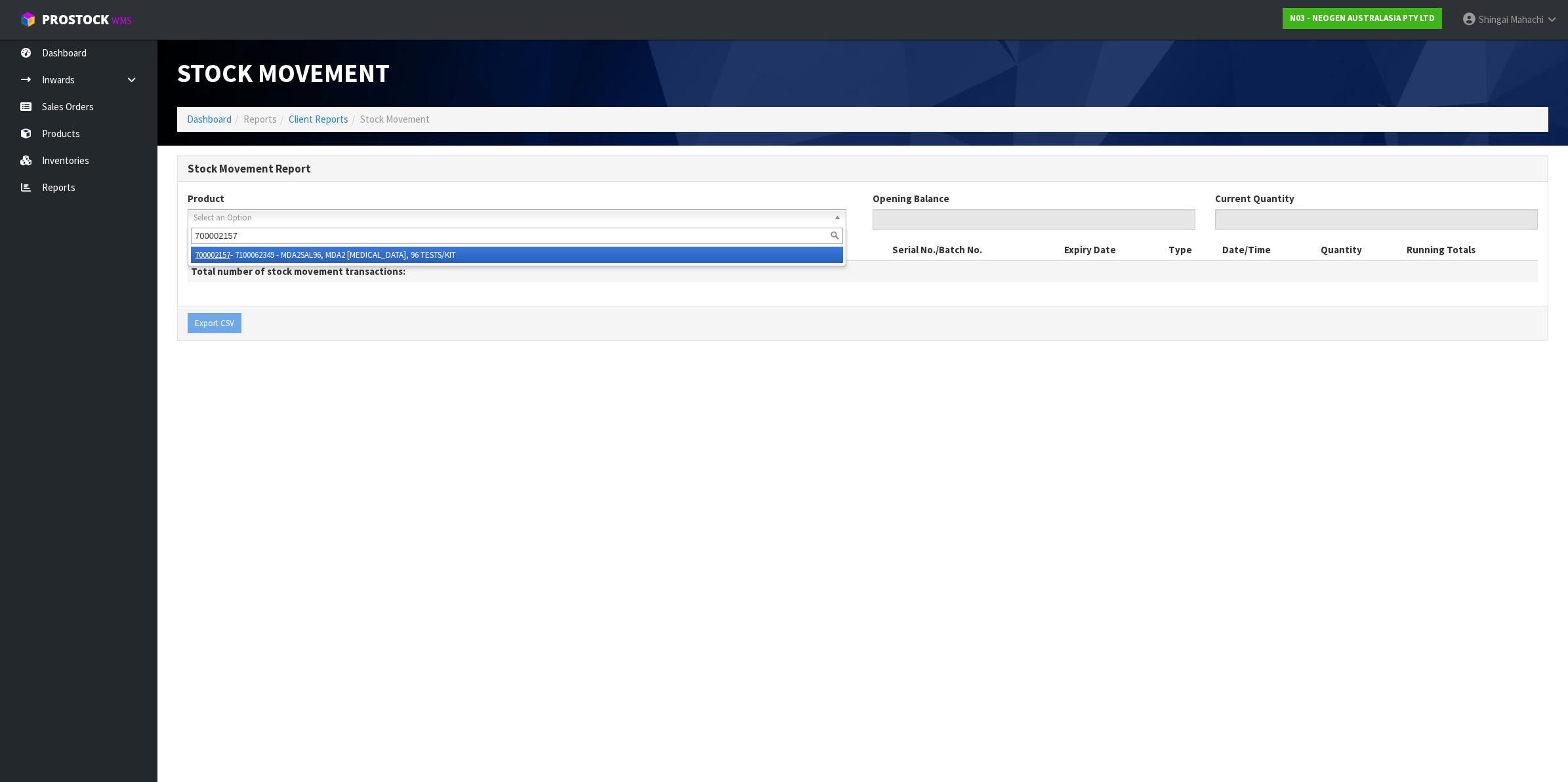
type input "700002157"
click at [305, 251] on li "700002157 - 7100062349 - MDA2SAL96, MDA2 [MEDICAL_DATA], 96 TESTS/KIT" at bounding box center [517, 254] width 652 height 16
type input "0"
type input "77"
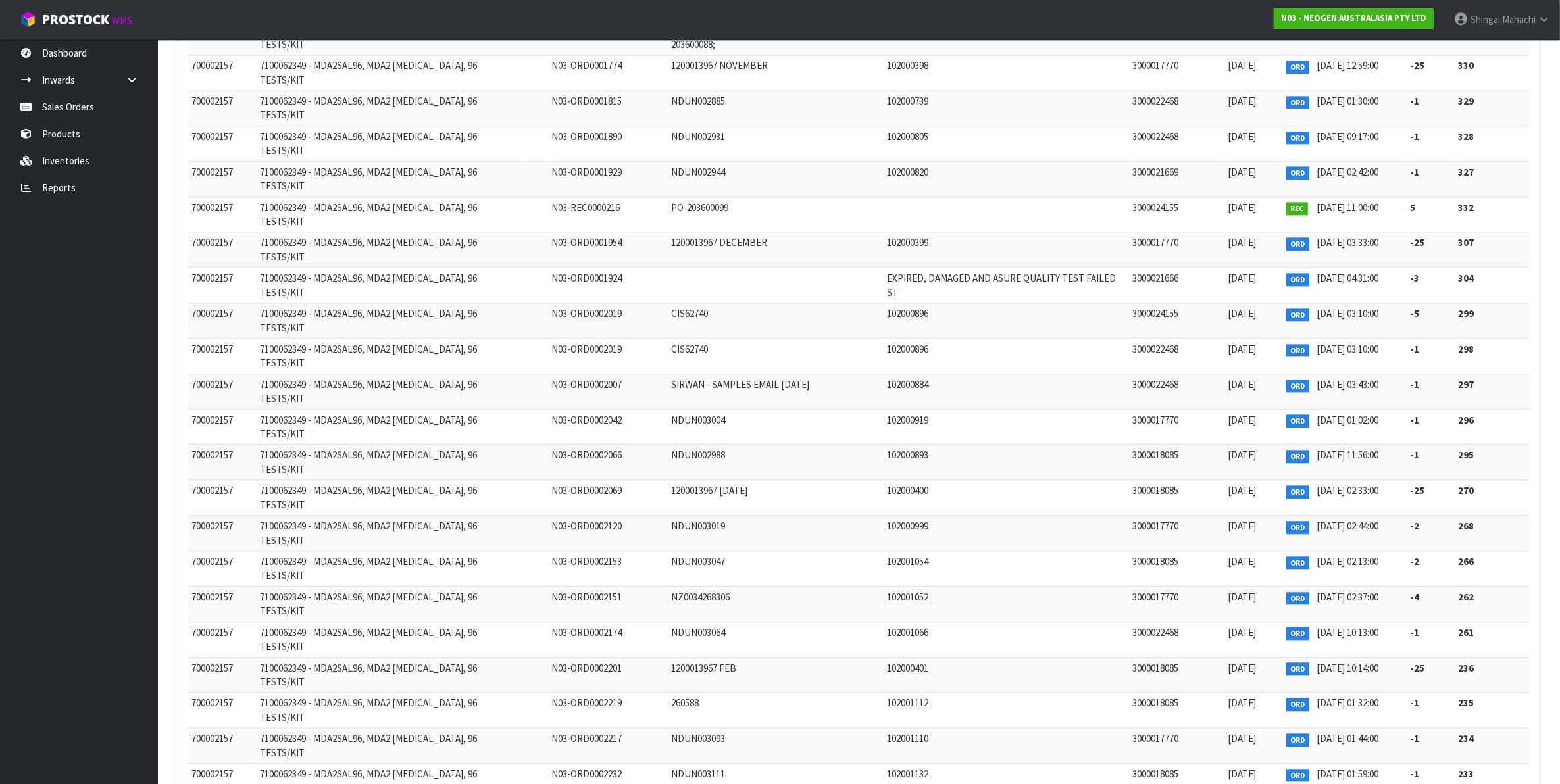
scroll to position [3922, 0]
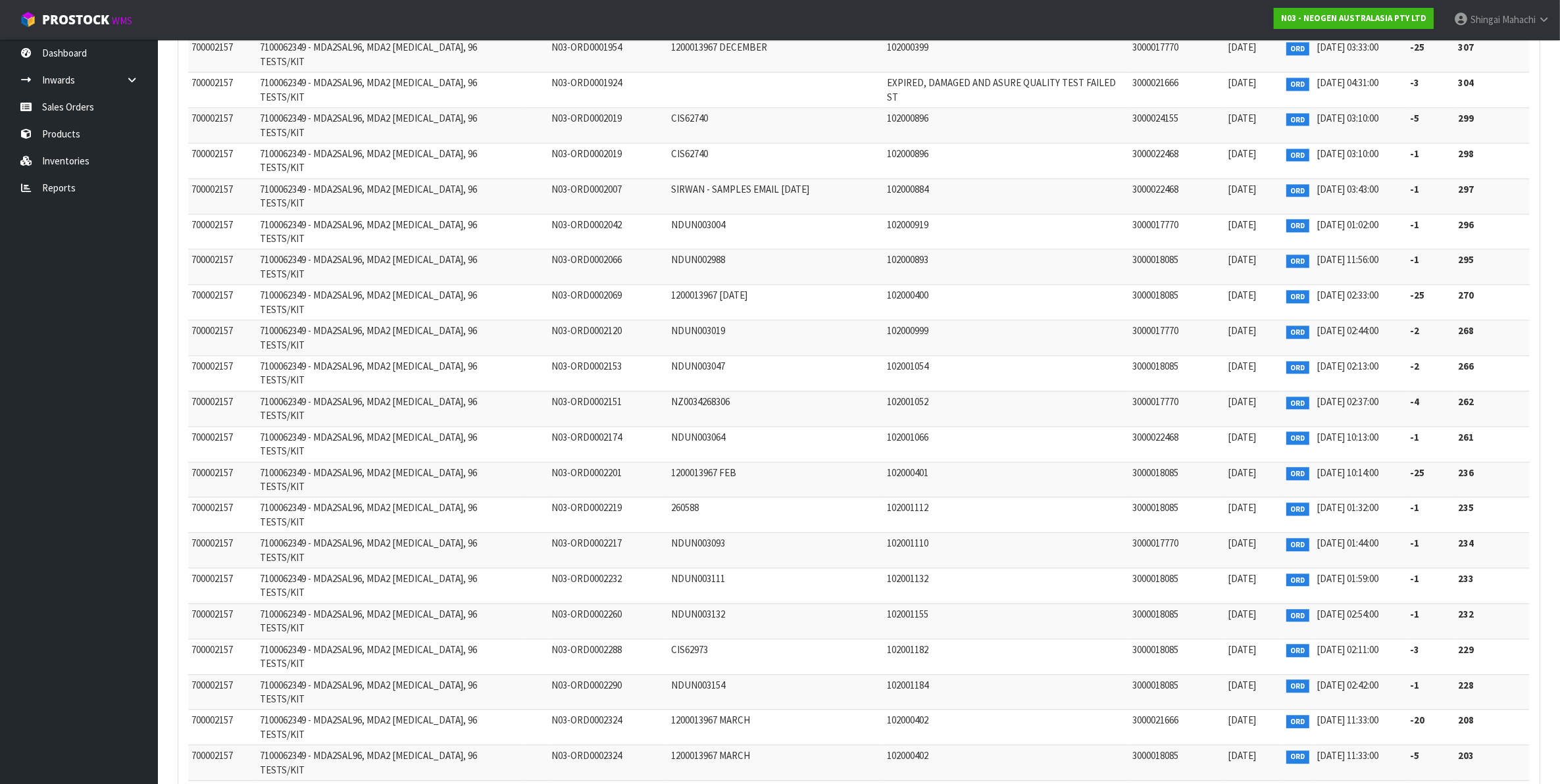
drag, startPoint x: 237, startPoint y: 130, endPoint x: 192, endPoint y: 128, distance: 45.0
copy span "700002157"
click at [63, 157] on link "Inventories" at bounding box center [78, 160] width 158 height 27
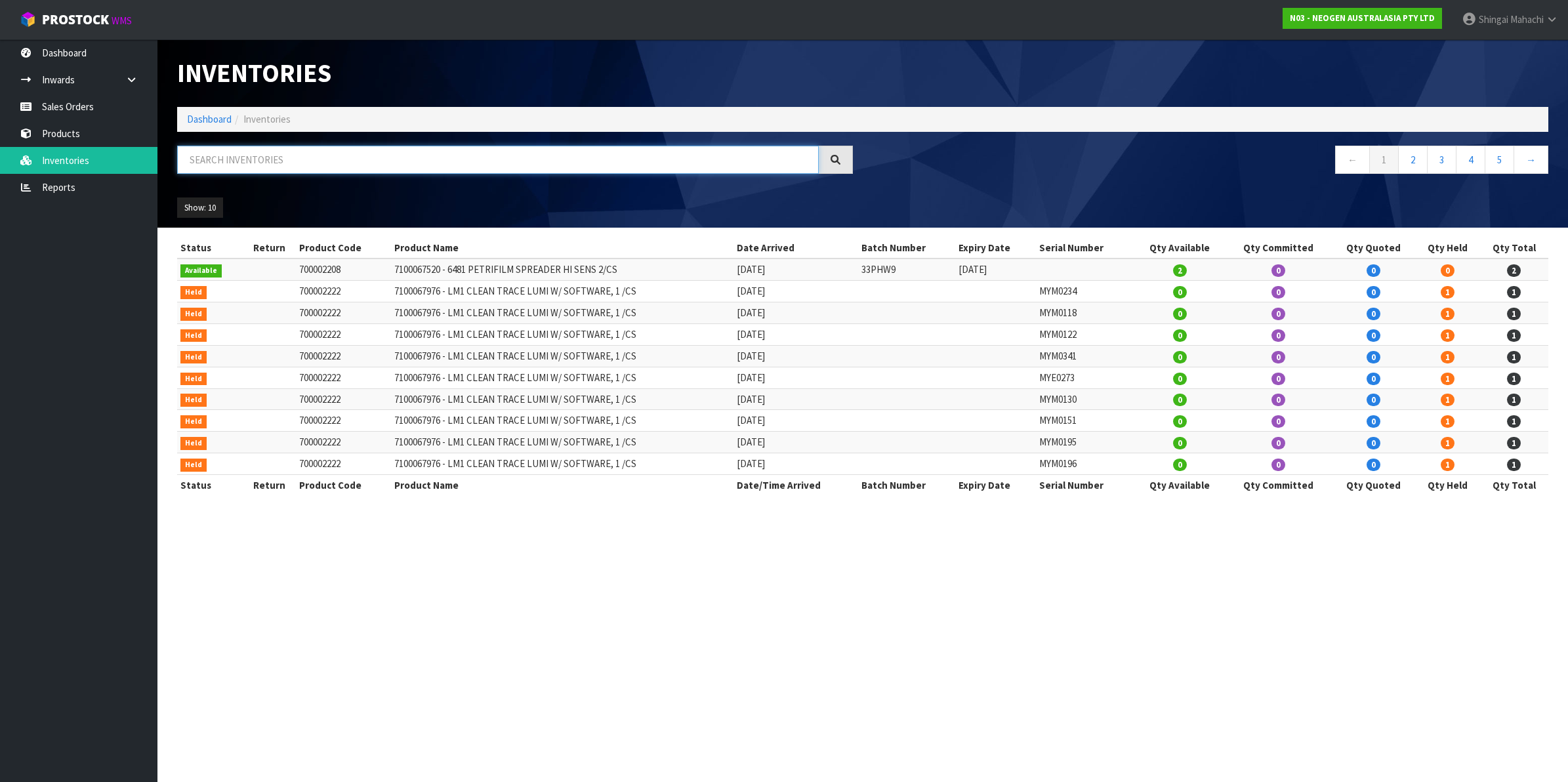
paste input "700002157"
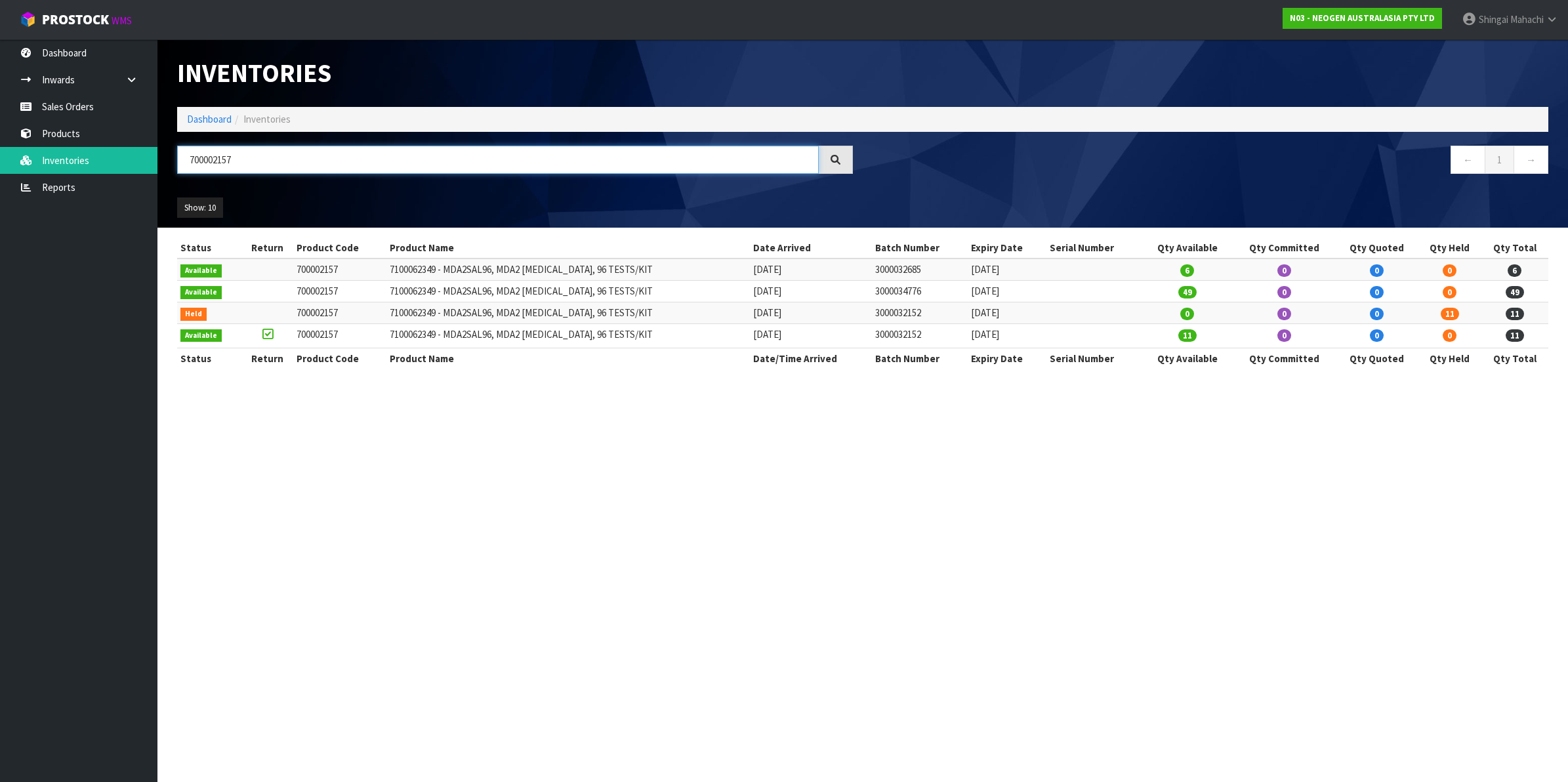
type input "700002157"
click at [42, 191] on link "Reports" at bounding box center [78, 187] width 157 height 27
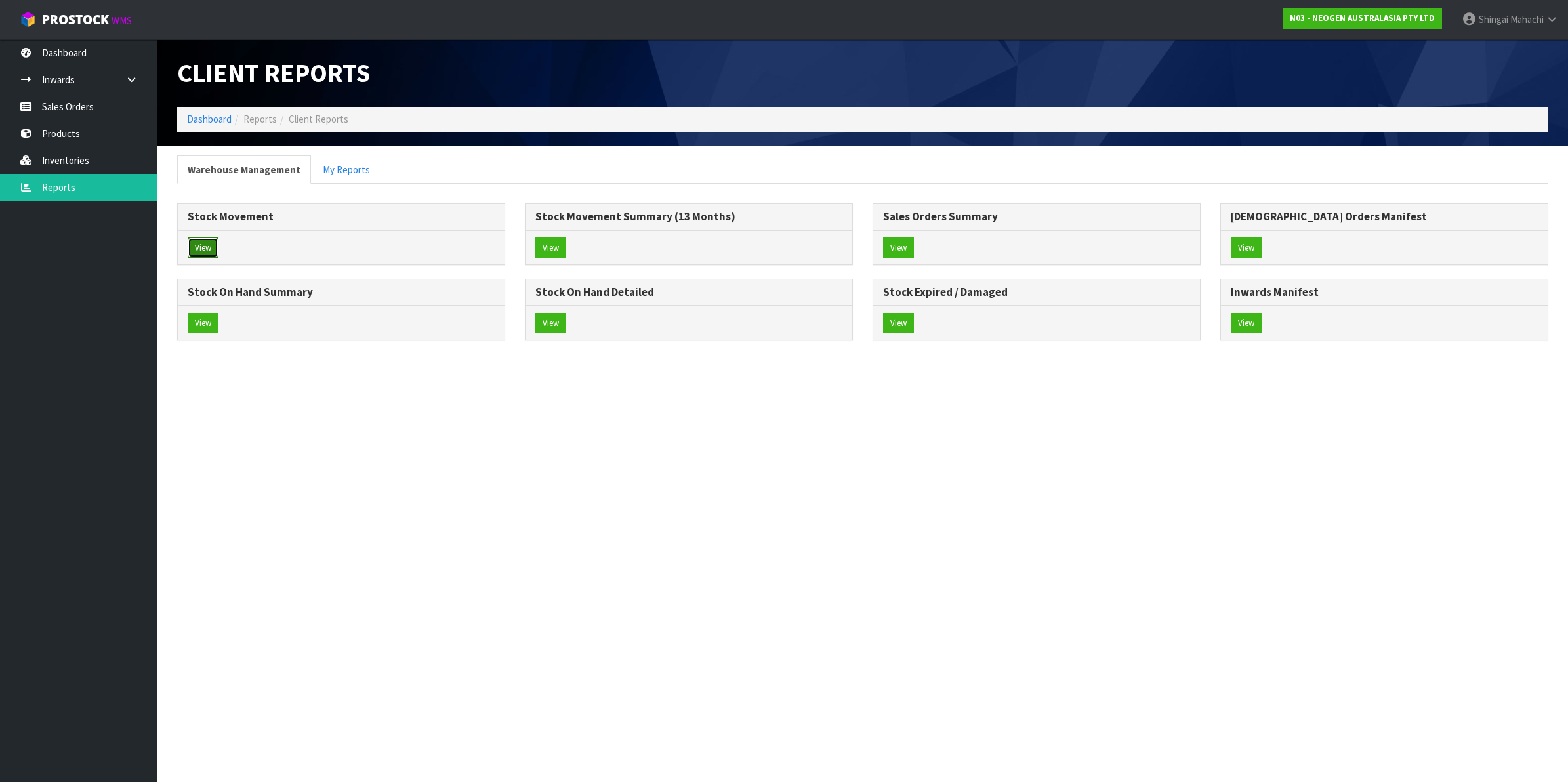
click at [208, 238] on button "View" at bounding box center [203, 248] width 31 height 21
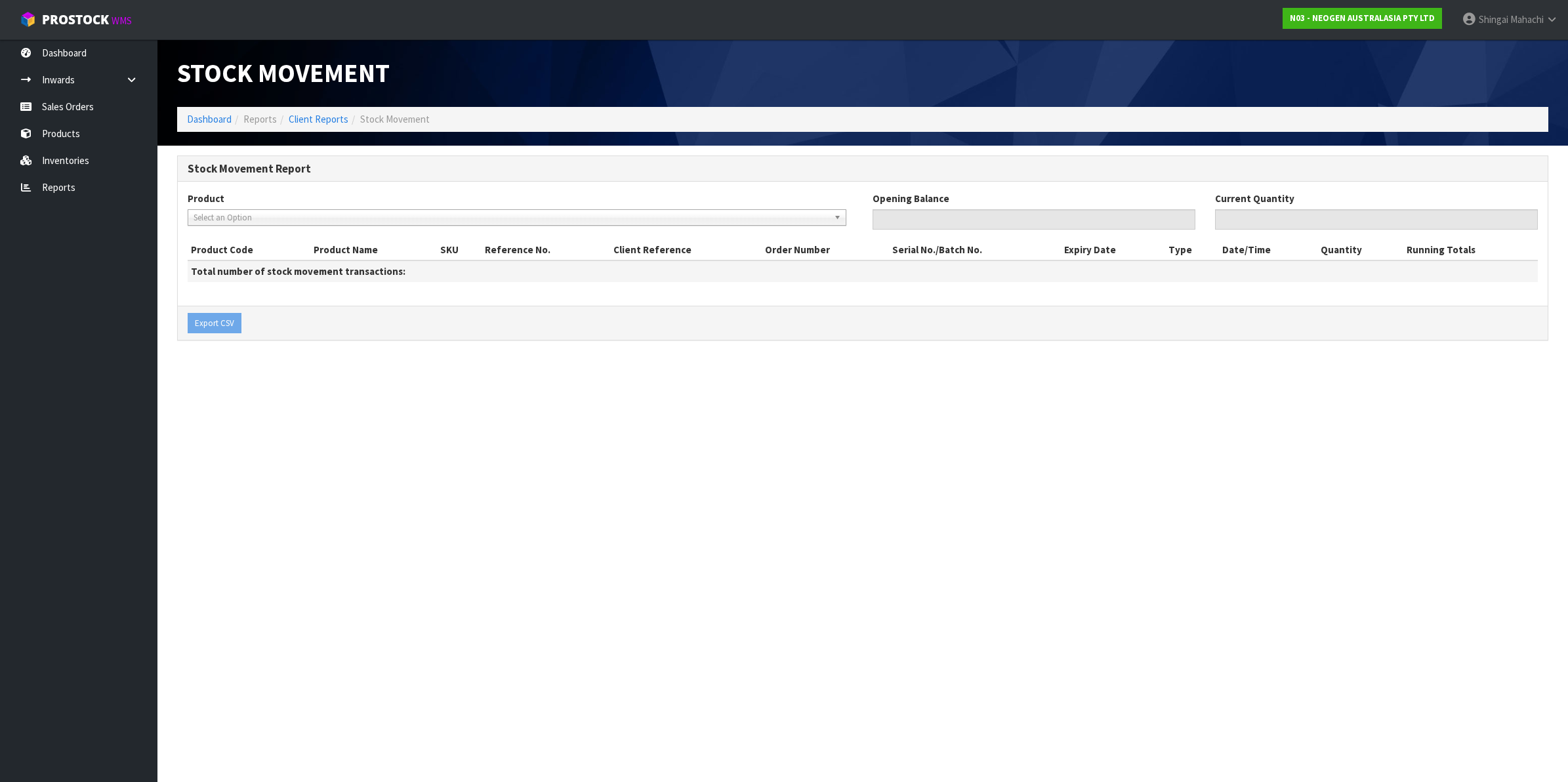
click at [245, 214] on span "Select an Option" at bounding box center [511, 218] width 636 height 16
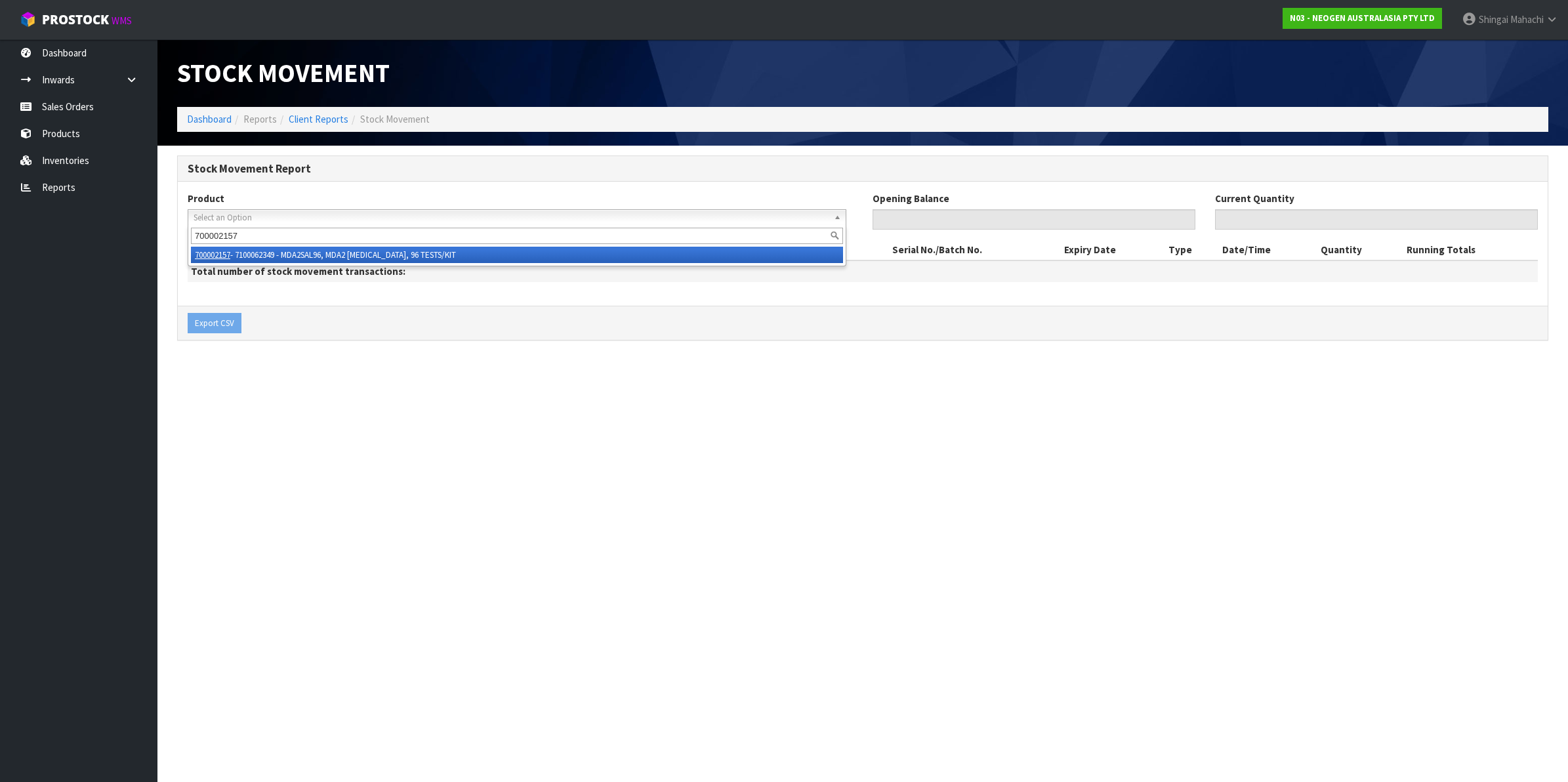
type input "700002157"
click at [342, 256] on li "700002157 - 7100062349 - MDA2SAL96, MDA2 [MEDICAL_DATA], 96 TESTS/KIT" at bounding box center [517, 254] width 652 height 16
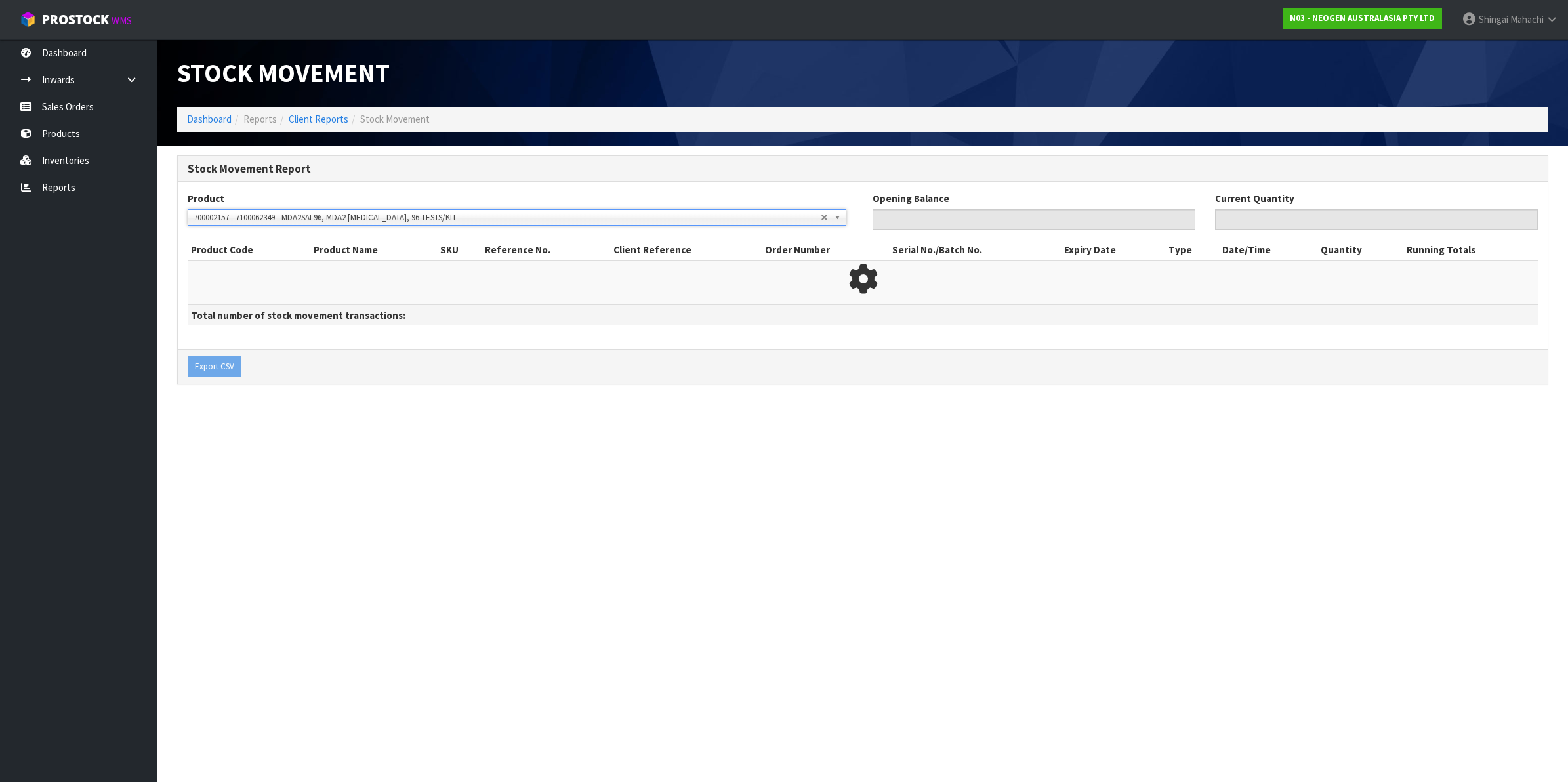
type input "0"
type input "77"
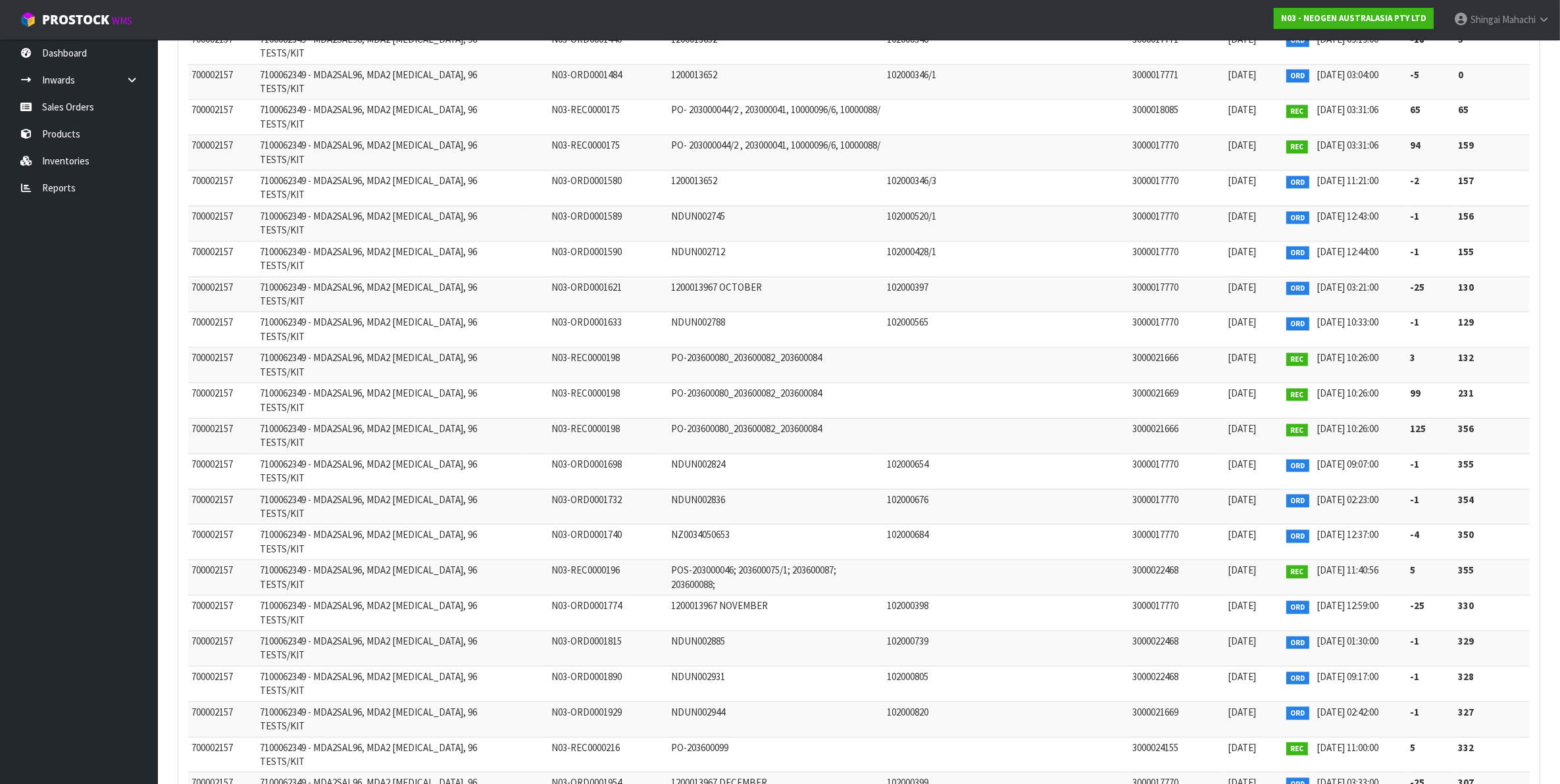
scroll to position [3922, 0]
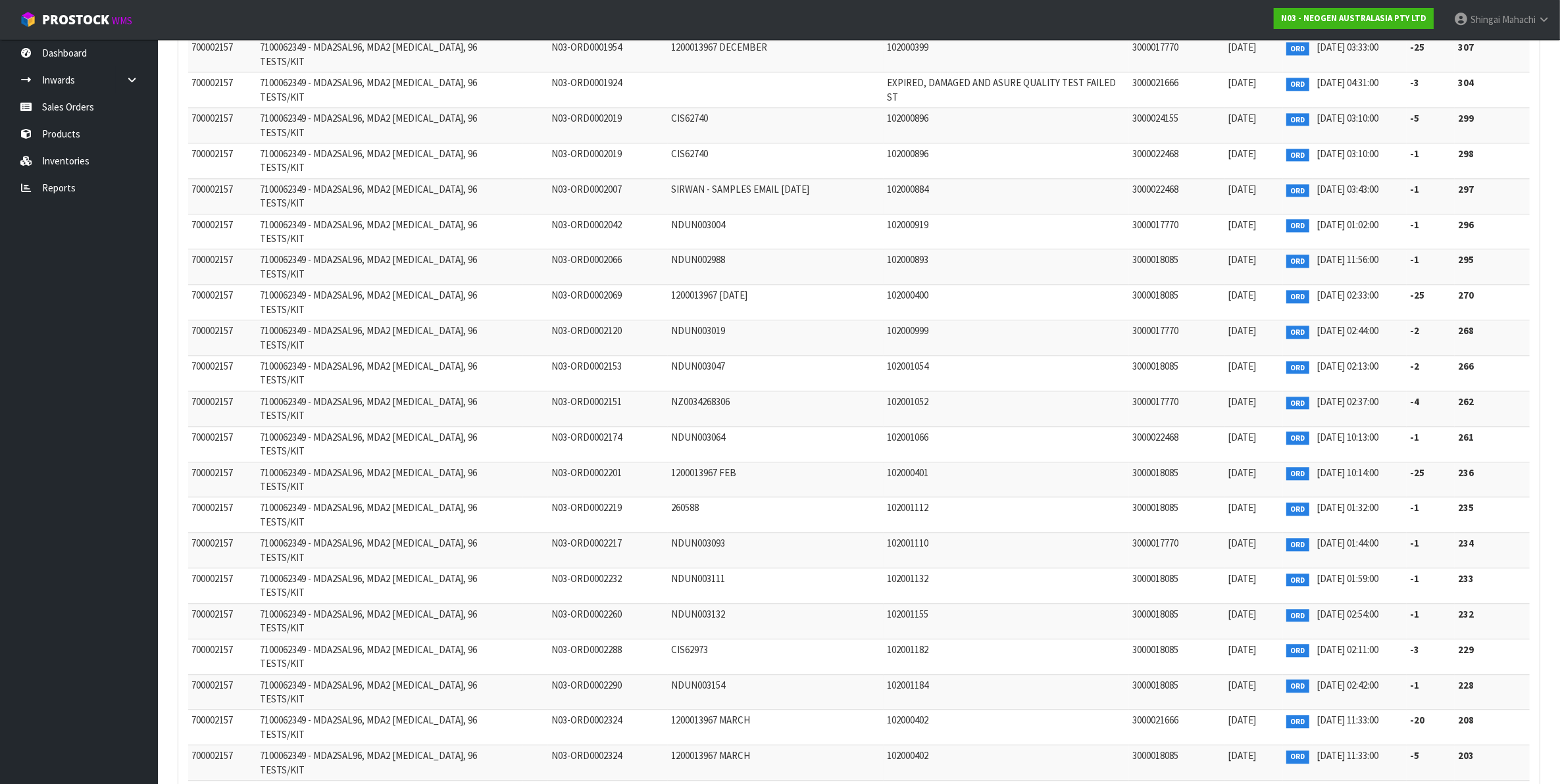
drag, startPoint x: 314, startPoint y: 583, endPoint x: 363, endPoint y: 583, distance: 49.0
copy span "MDA2SAL96"
click at [48, 114] on link "Sales Orders" at bounding box center [78, 106] width 158 height 27
